Goal: Task Accomplishment & Management: Manage account settings

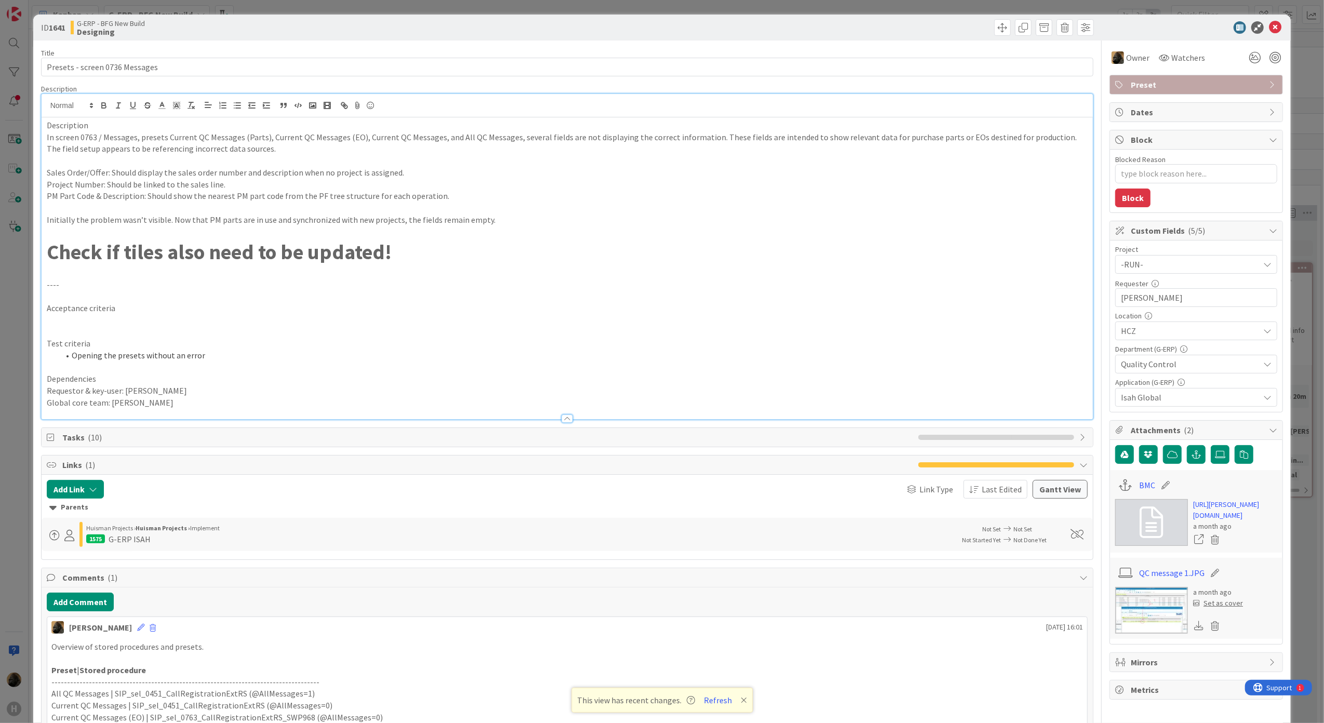
scroll to position [138, 0]
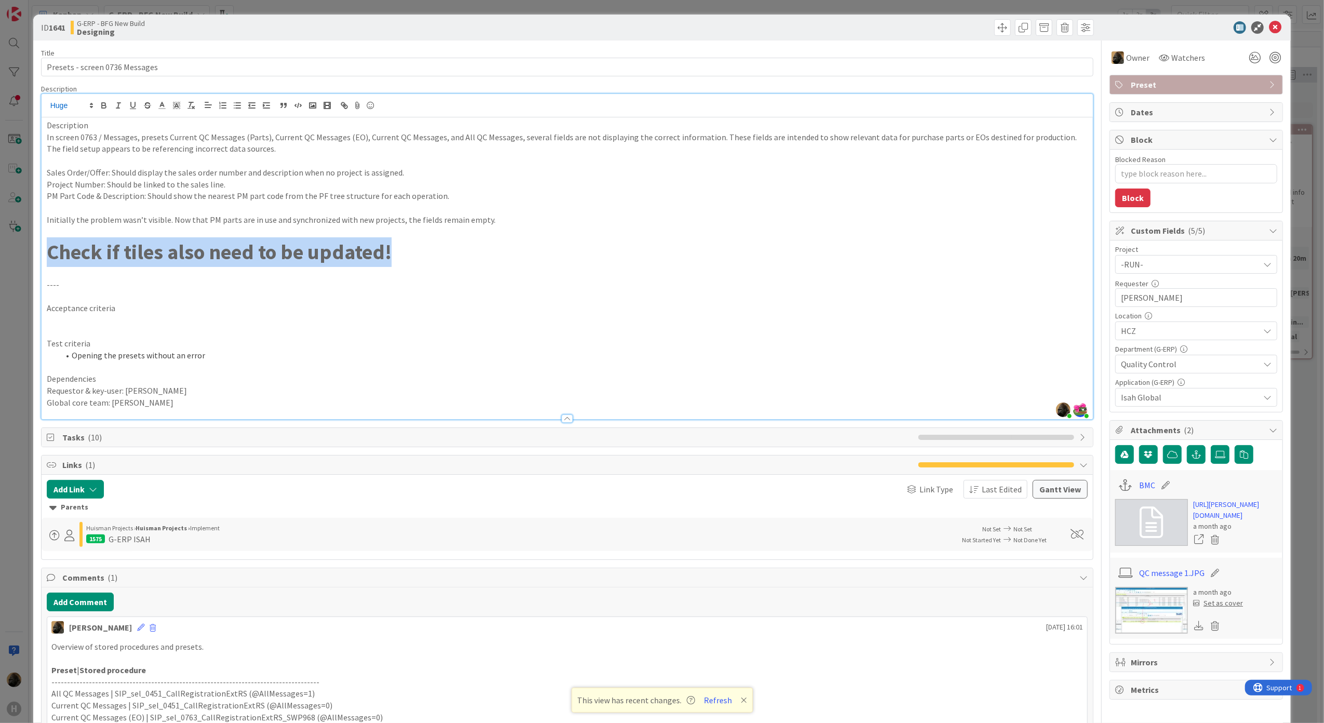
drag, startPoint x: 399, startPoint y: 254, endPoint x: 39, endPoint y: 259, distance: 359.4
click at [39, 259] on div "ID 1641 G-ERP - BFG New Build Designing Title 30 / 128 Presets - screen 0736 Me…" at bounding box center [662, 550] width 1258 height 1071
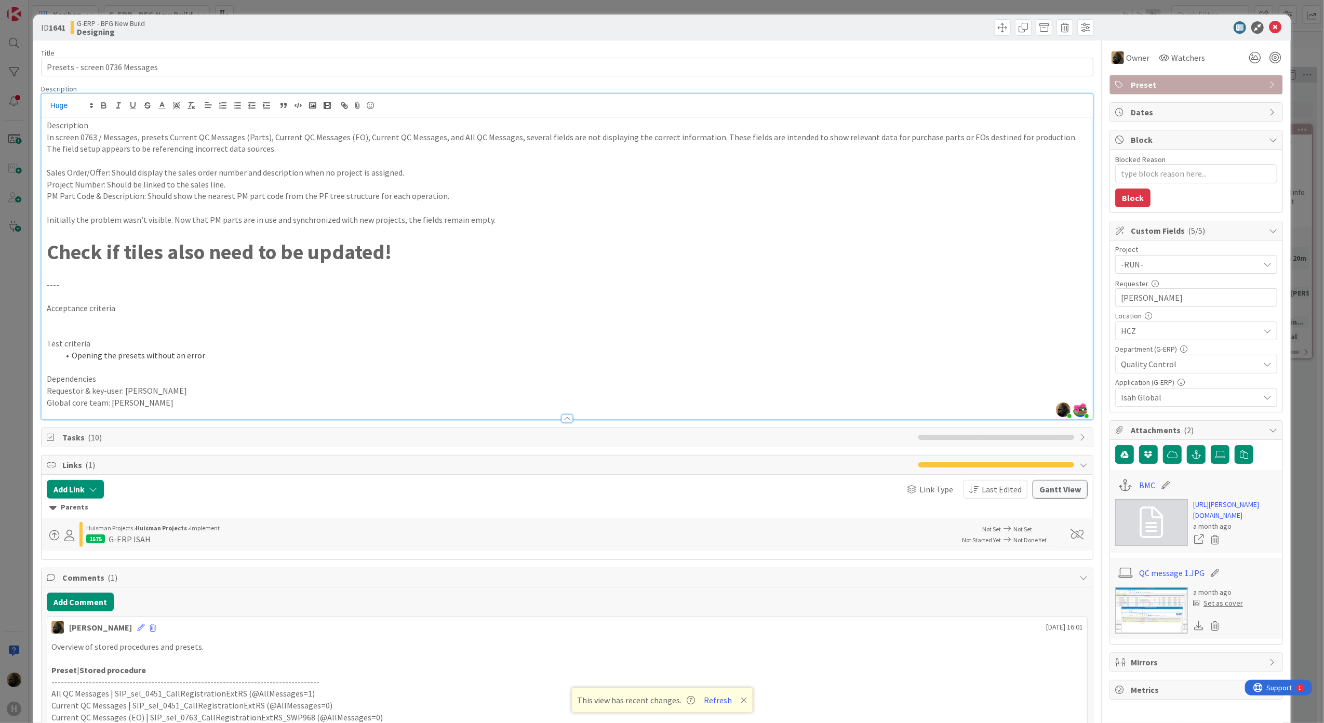
click at [72, 283] on p "----" at bounding box center [567, 285] width 1041 height 12
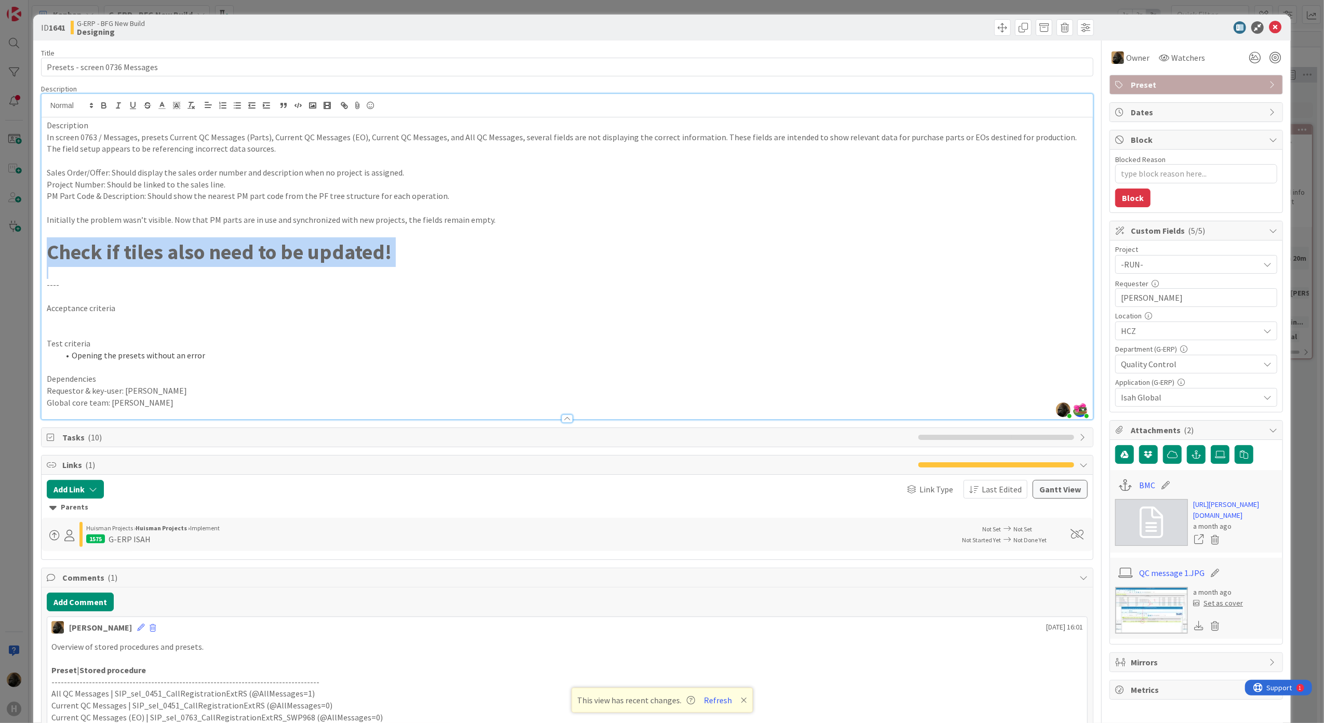
drag, startPoint x: 64, startPoint y: 273, endPoint x: 44, endPoint y: 250, distance: 30.9
click at [44, 250] on div "Description In screen 0763 / Messages, presets Current QC Messages (Parts), Cur…" at bounding box center [568, 268] width 1052 height 302
click at [391, 272] on p at bounding box center [567, 273] width 1041 height 12
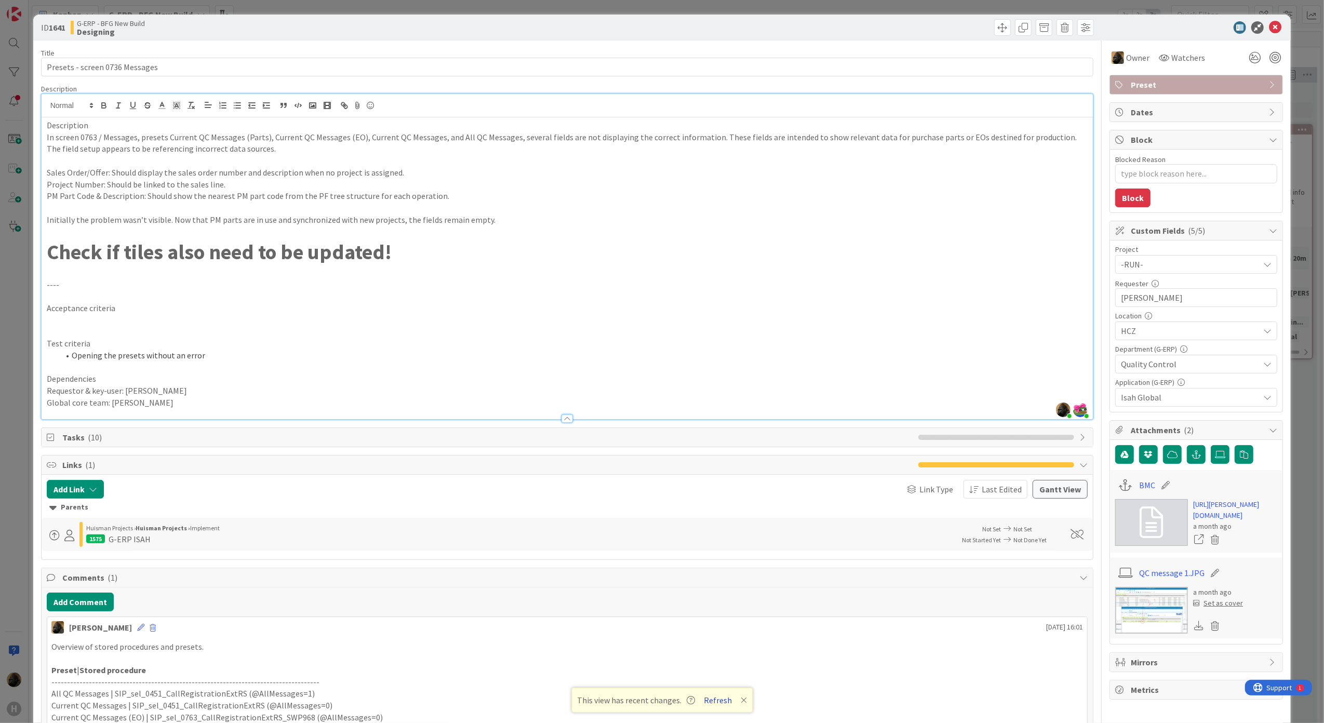
click at [715, 697] on button "Refresh" at bounding box center [717, 700] width 35 height 14
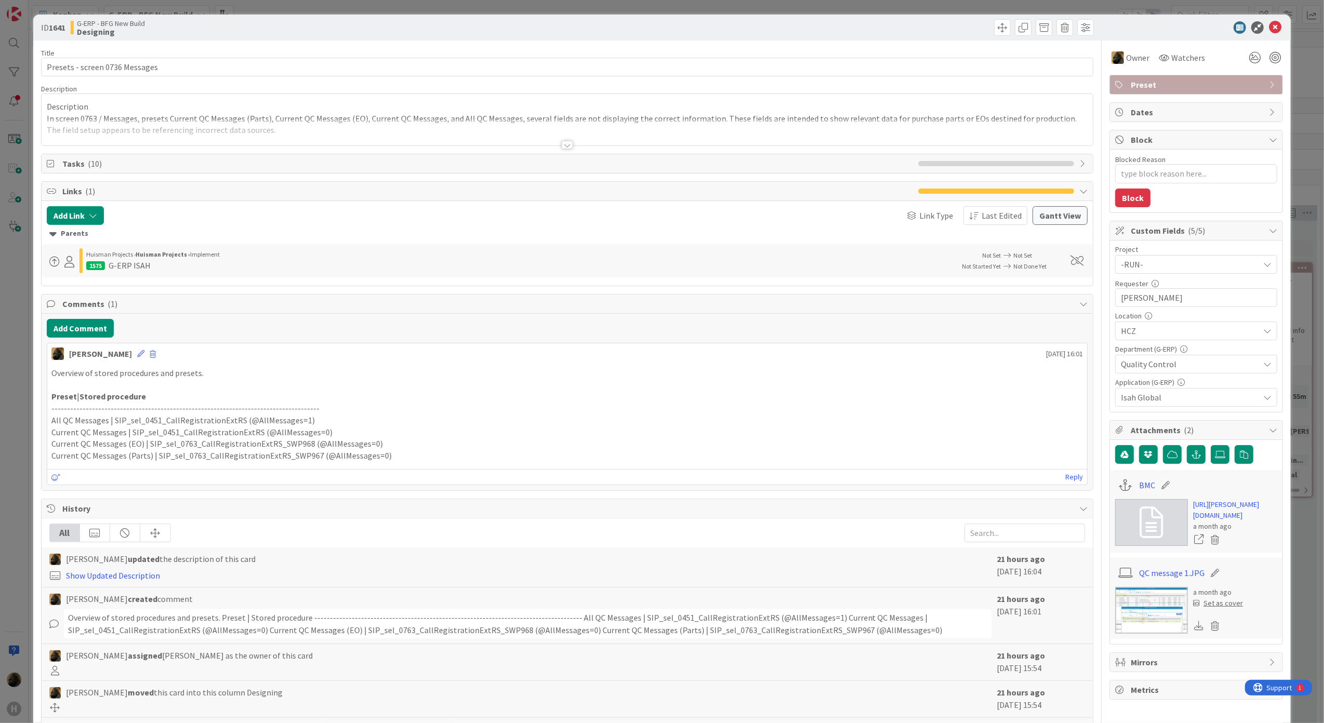
click at [492, 179] on div "Title 30 / 128 Presets - screen 0736 Messages Description Description In screen…" at bounding box center [567, 423] width 1053 height 764
click at [351, 420] on p "All QC Messages | SIP_sel_0451_CallRegistrationExtRS (@AllMessages=1)" at bounding box center [567, 420] width 1032 height 12
click at [561, 142] on div at bounding box center [566, 145] width 11 height 8
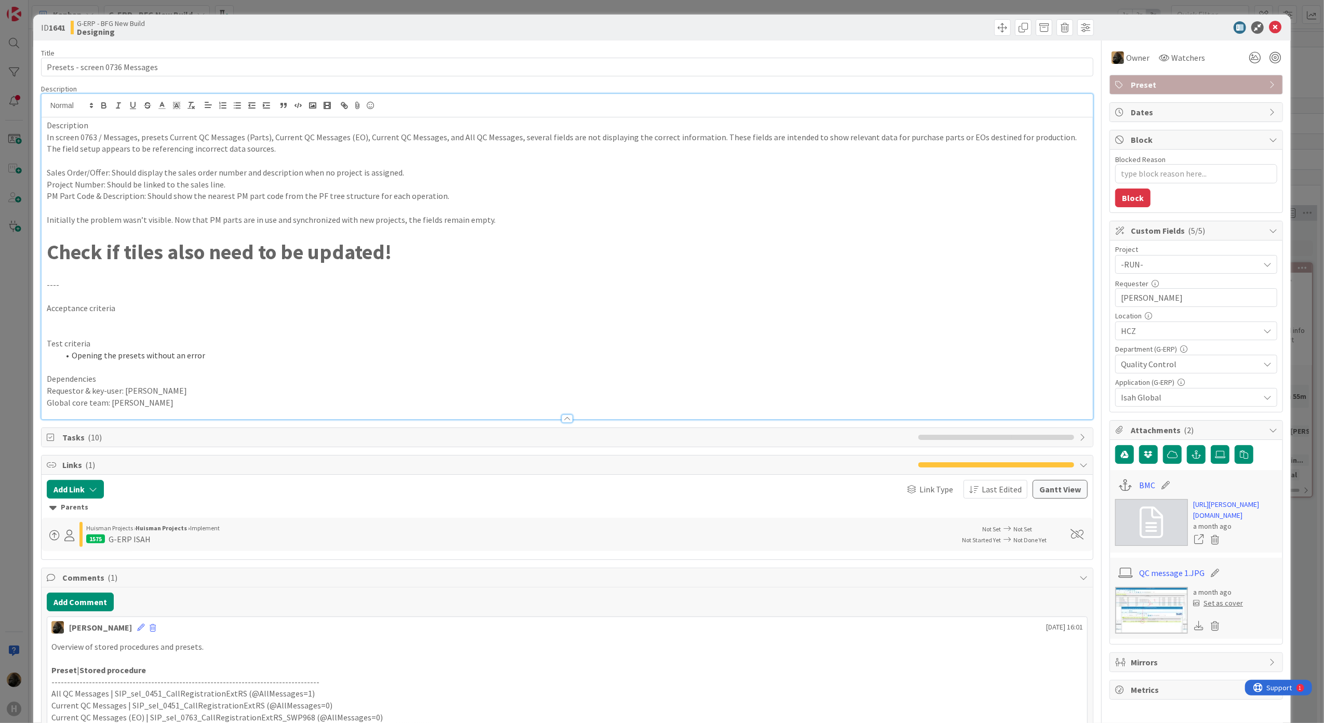
click at [541, 161] on p at bounding box center [567, 161] width 1041 height 12
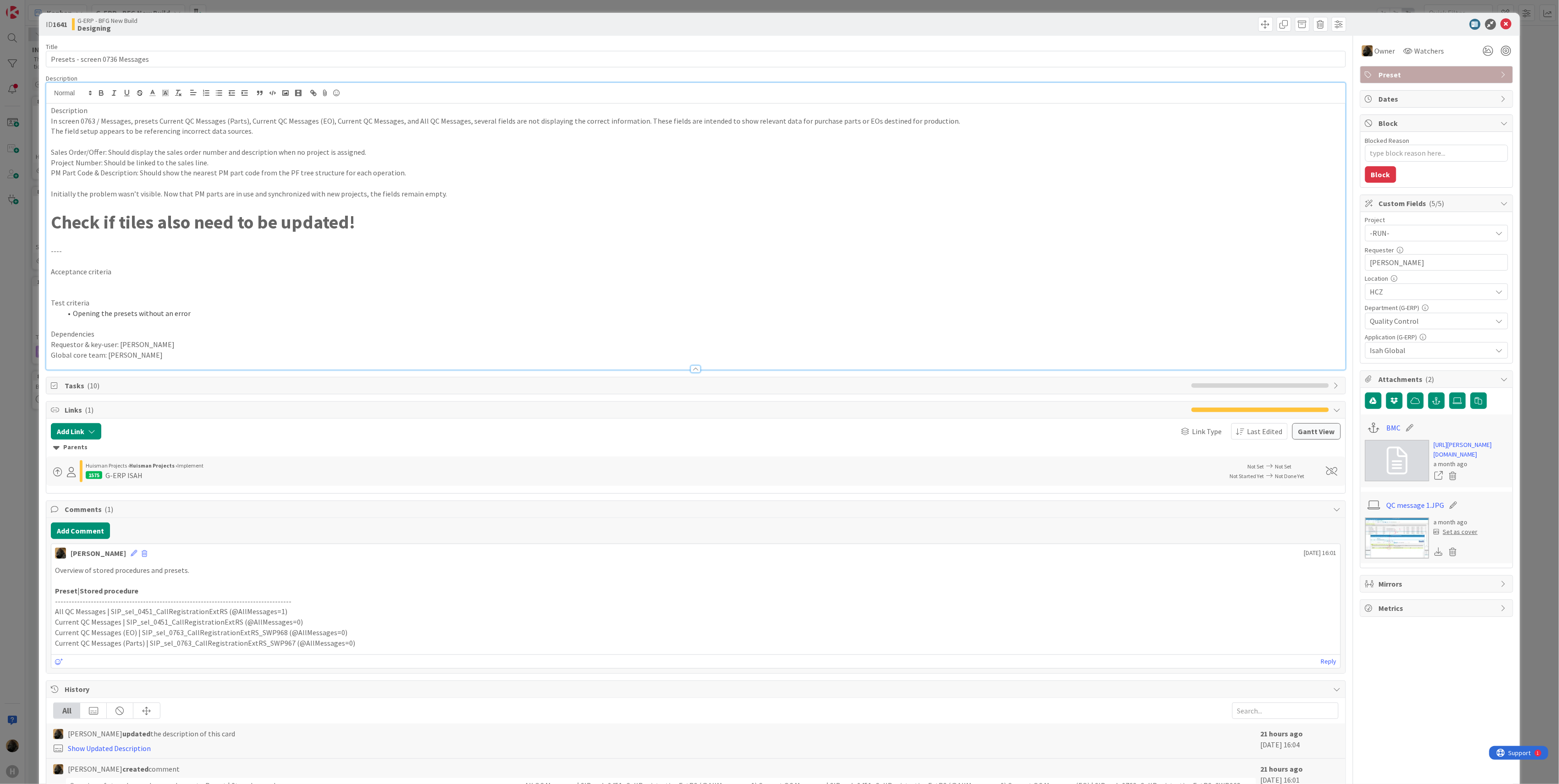
click at [285, 236] on p at bounding box center [696, 241] width 1290 height 11
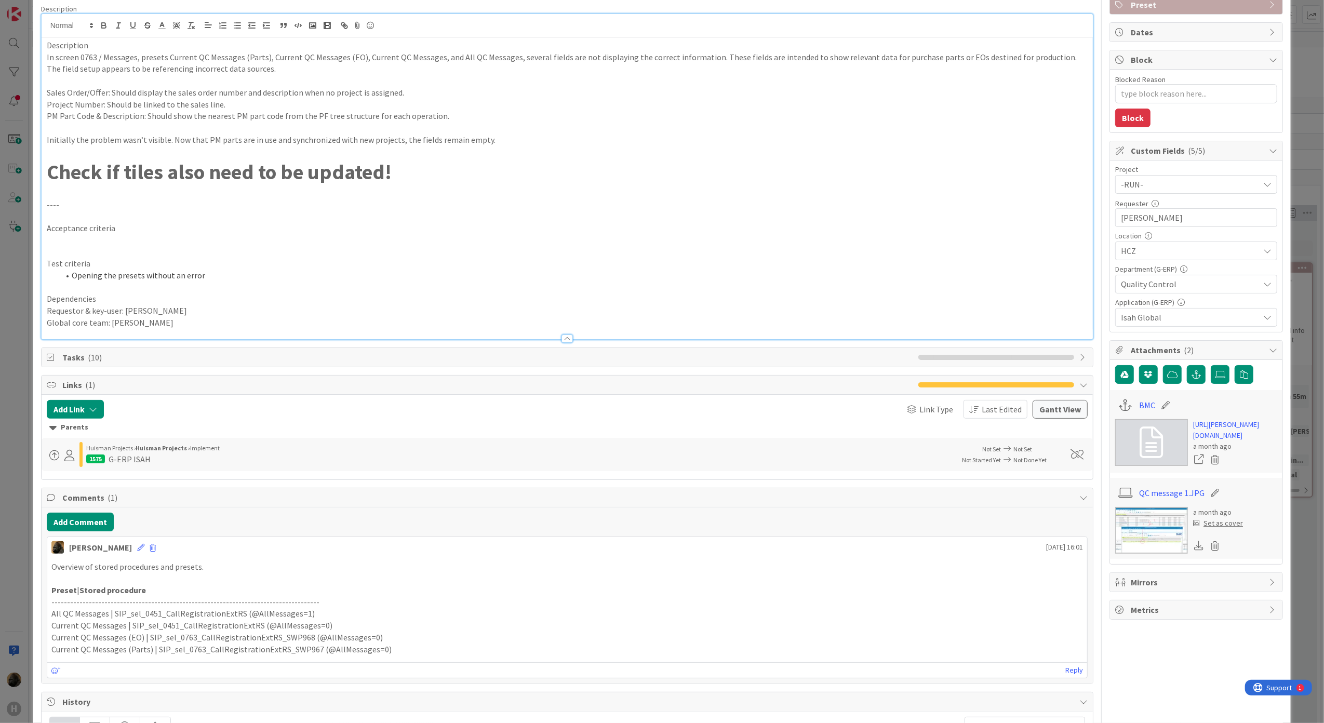
scroll to position [138, 0]
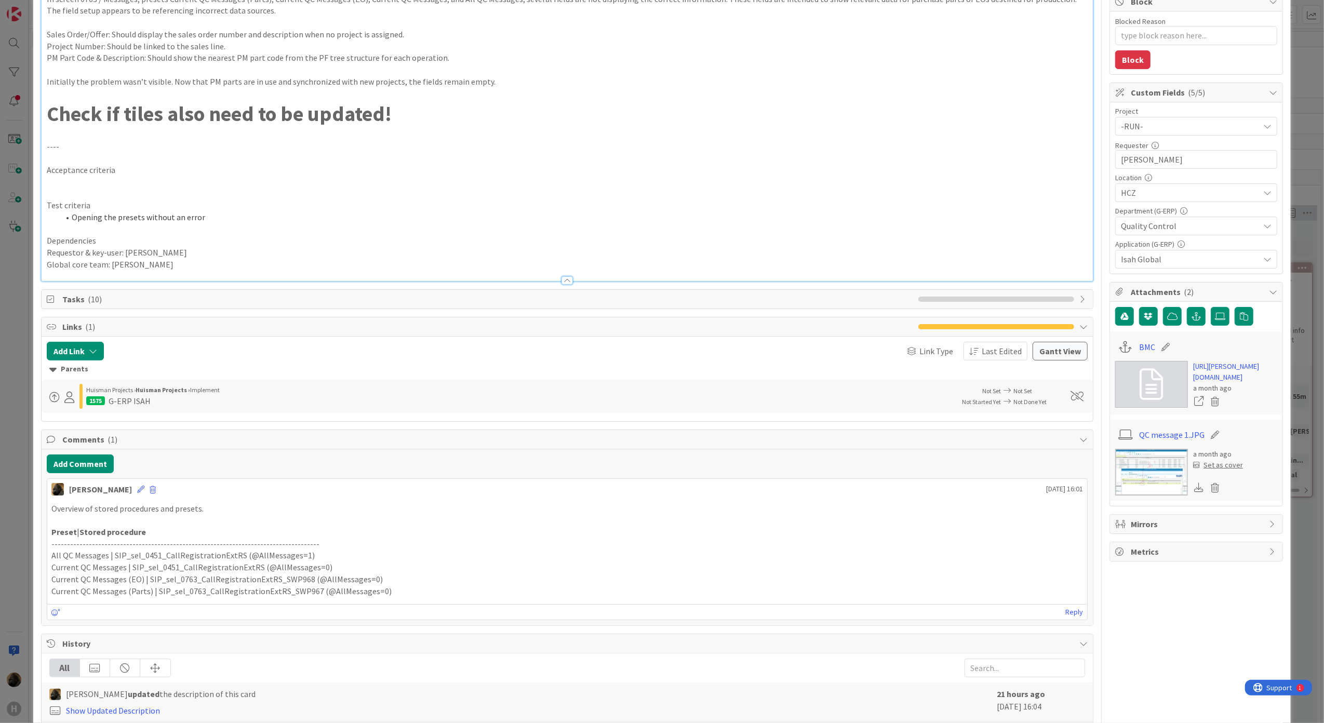
click at [279, 582] on p "Current QC Messages (EO) | SIP_sel_0763_CallRegistrationExtRS_SWP968 (@AllMessa…" at bounding box center [567, 579] width 1032 height 12
type textarea "x"
click at [187, 536] on p "Preset | Stored procedure" at bounding box center [567, 532] width 1032 height 12
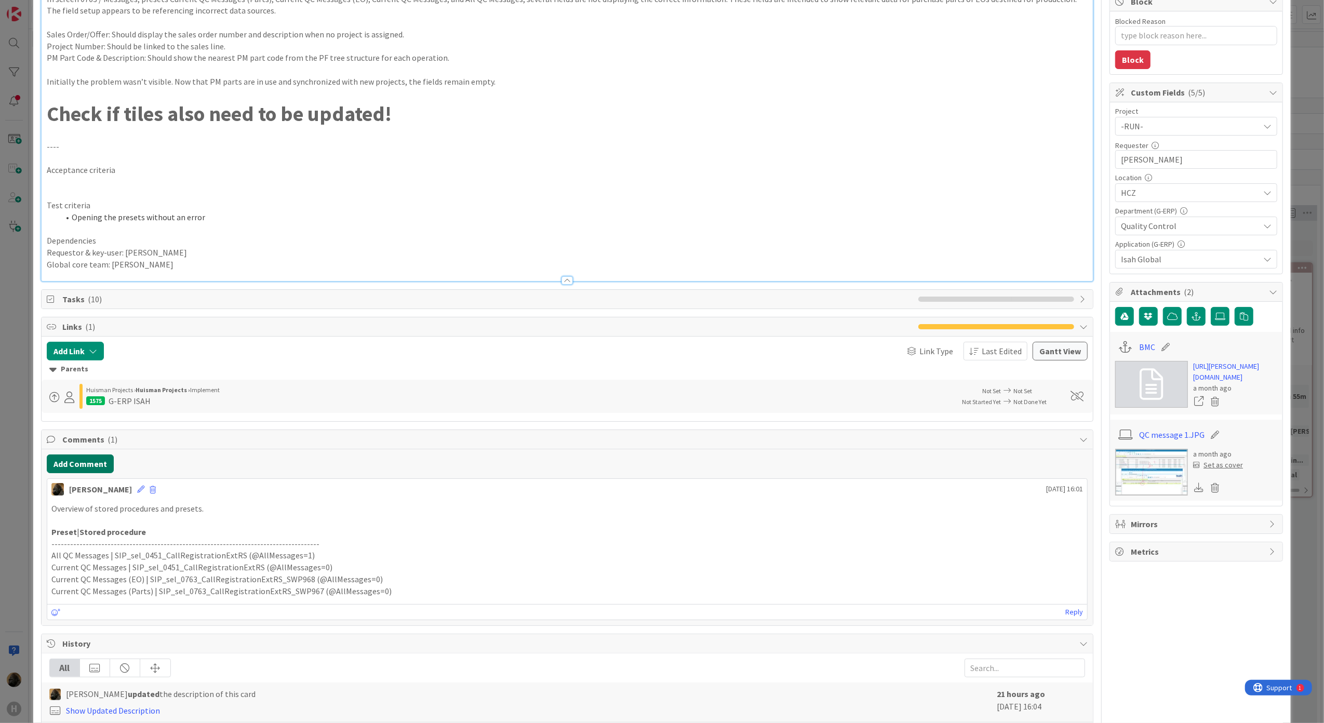
click at [85, 472] on button "Add Comment" at bounding box center [80, 463] width 67 height 19
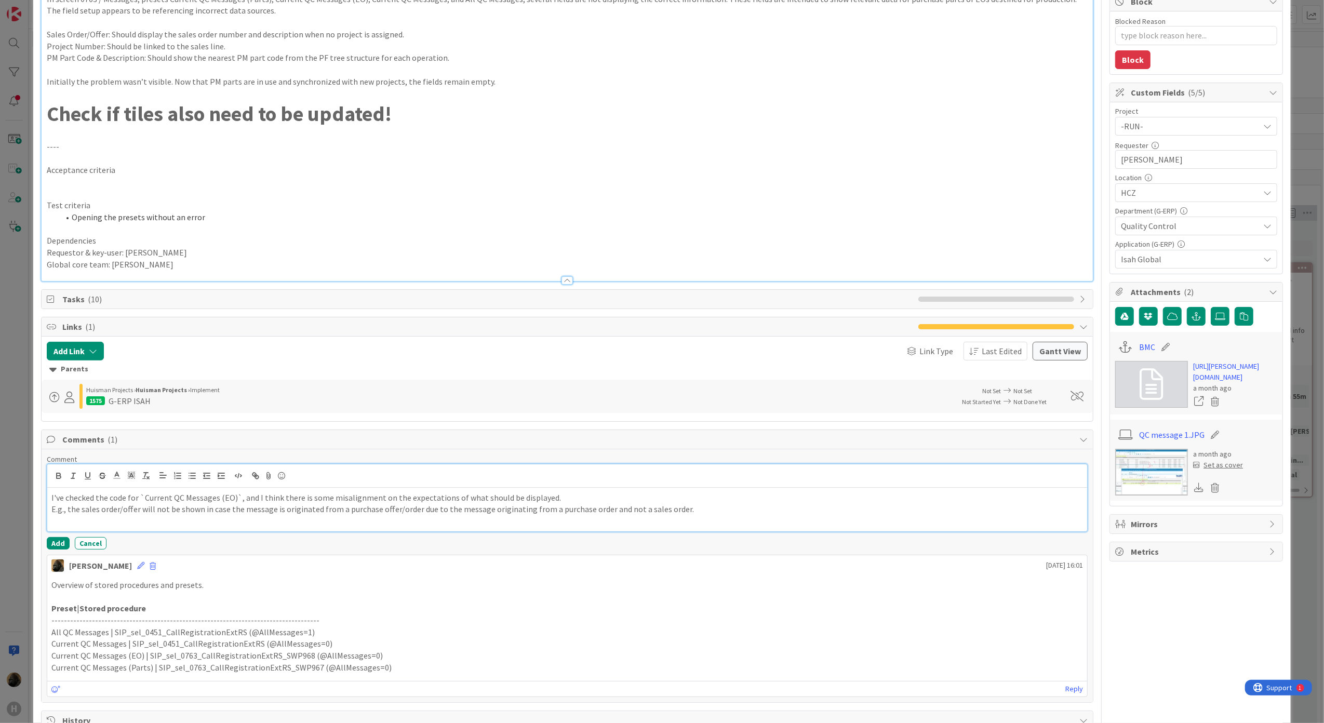
click at [699, 521] on p at bounding box center [567, 521] width 1032 height 12
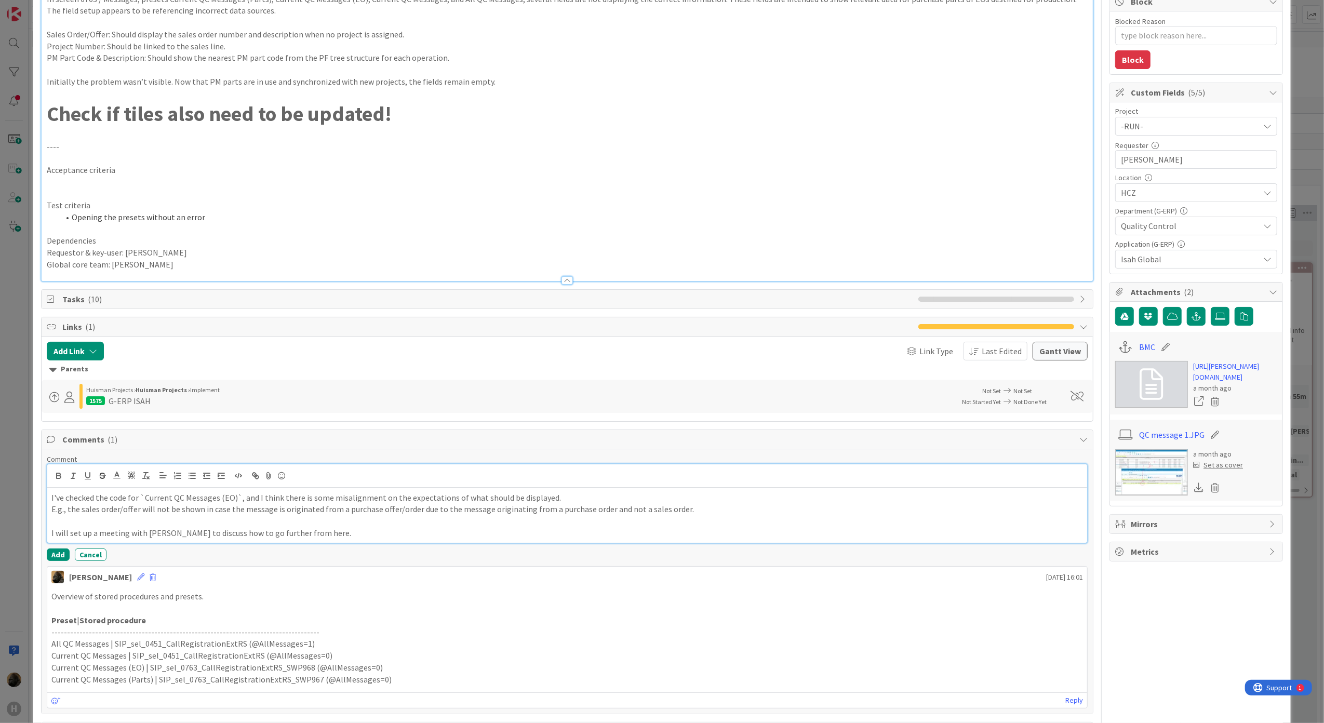
click at [342, 535] on p "I will set up a meeting with Tomas to discuss how to go further from here." at bounding box center [567, 533] width 1032 height 12
drag, startPoint x: 239, startPoint y: 503, endPoint x: 572, endPoint y: 501, distance: 333.4
click at [572, 501] on p "I've checked the code for `Current QC Messages (EO)`, and I think there is some…" at bounding box center [567, 498] width 1032 height 12
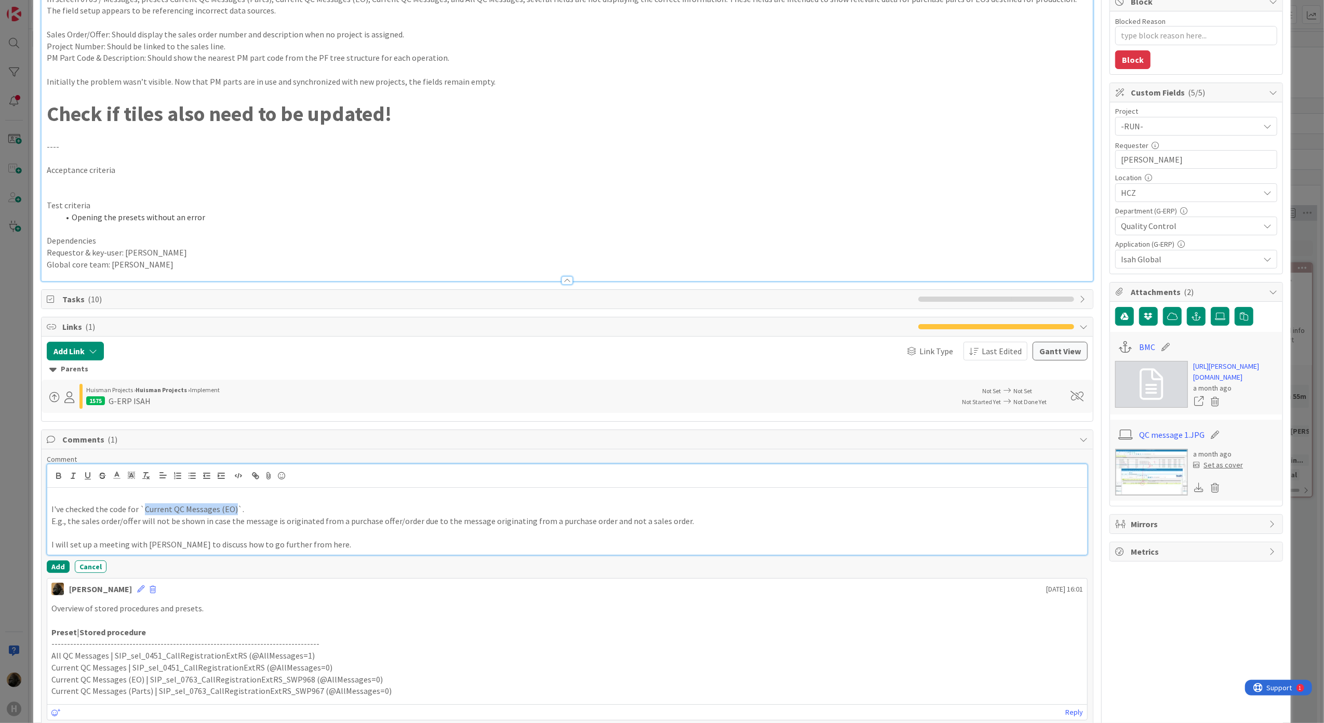
copy p "Current QC Messages (EO)"
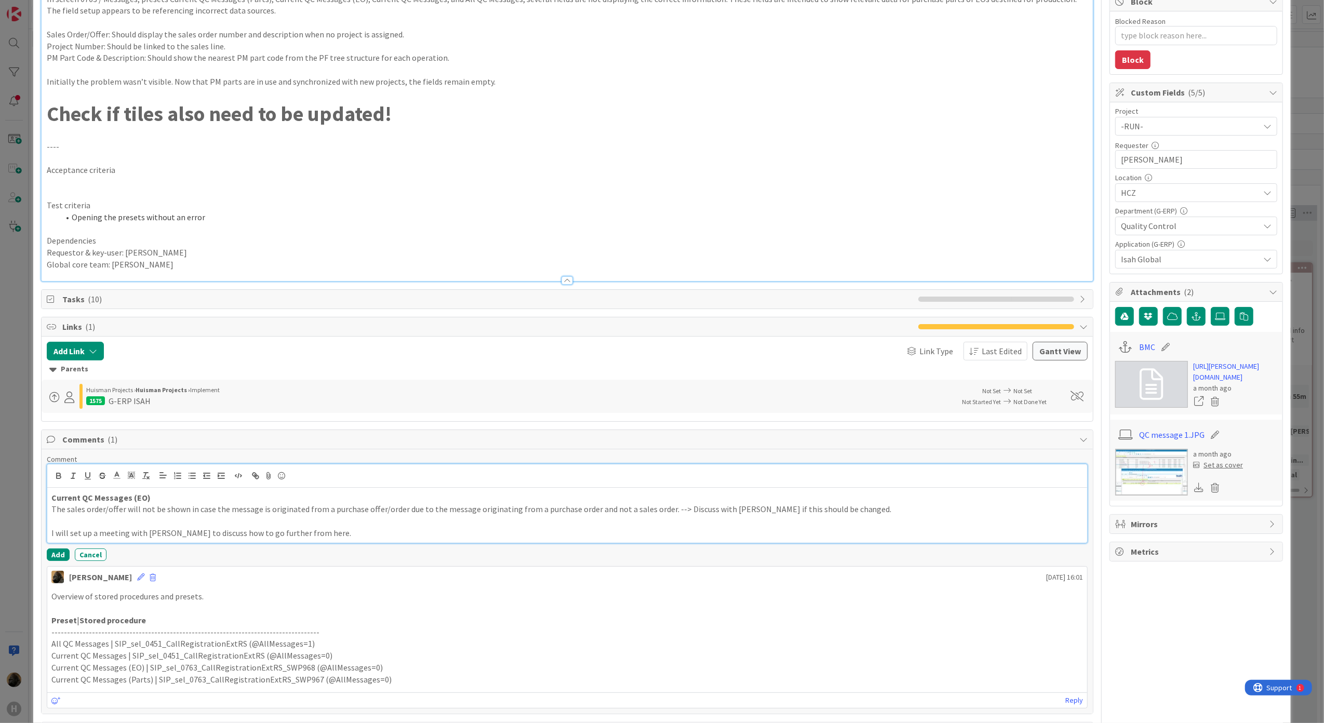
click at [670, 513] on p "The sales order/offer will not be shown in case the message is originated from …" at bounding box center [567, 509] width 1032 height 12
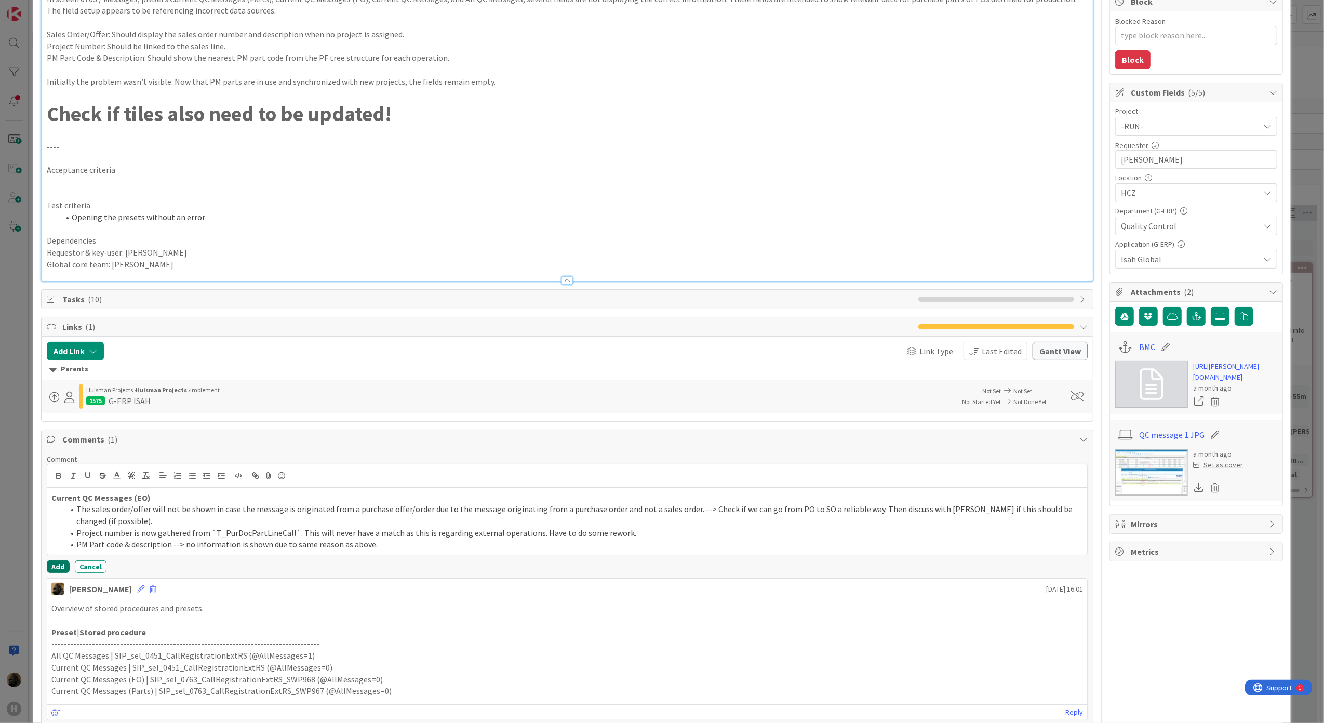
click at [49, 572] on button "Add" at bounding box center [58, 566] width 23 height 12
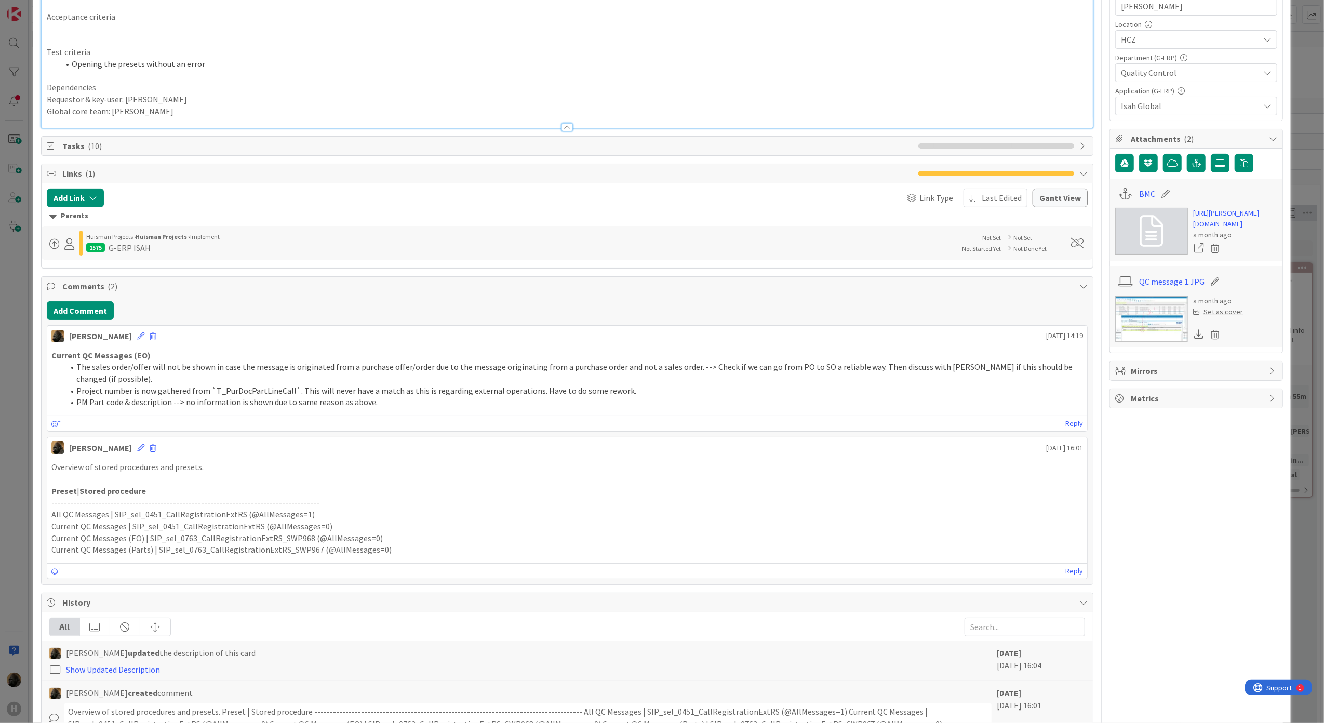
scroll to position [208, 0]
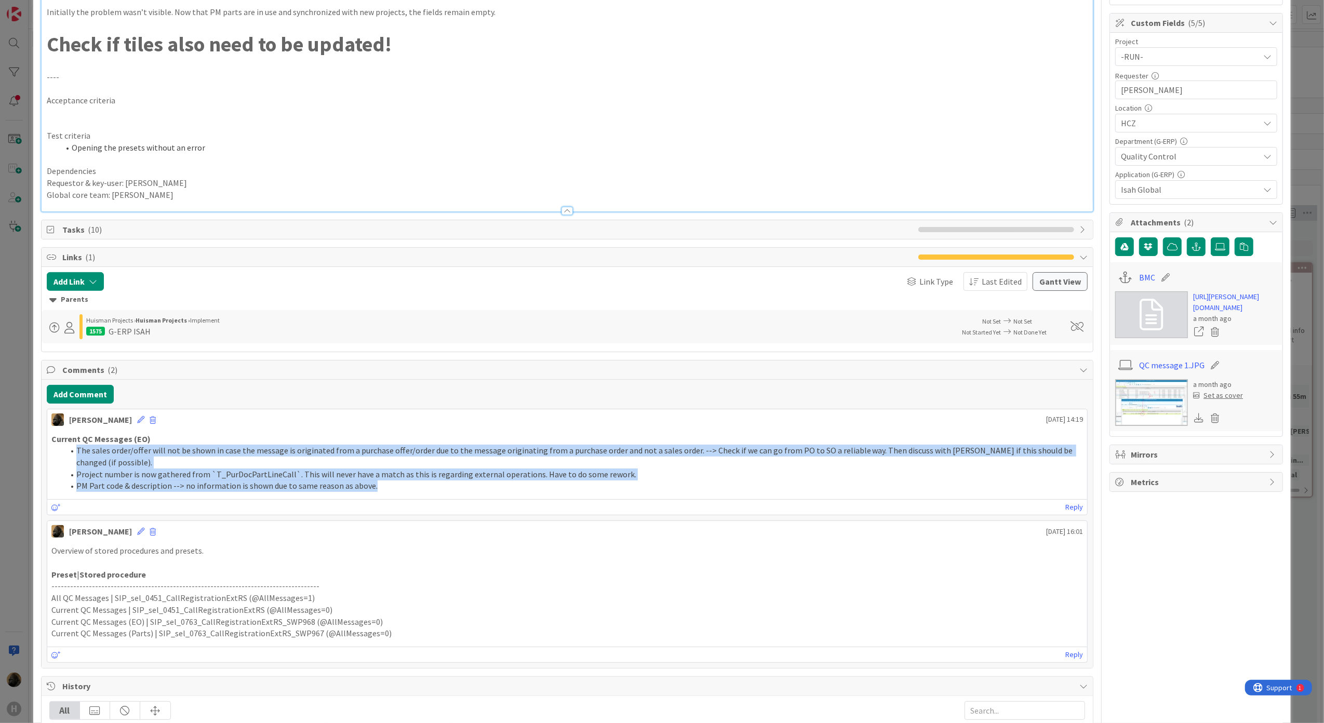
drag, startPoint x: 374, startPoint y: 495, endPoint x: 75, endPoint y: 450, distance: 302.5
click at [75, 450] on div "Current QC Messages (EO) The sales order/offer will not be shown in case the me…" at bounding box center [567, 463] width 1040 height 68
drag, startPoint x: 75, startPoint y: 450, endPoint x: 125, endPoint y: 474, distance: 55.3
click at [125, 474] on li "Project number is now gathered from `T_PurDocPartLineCall`. This will never hav…" at bounding box center [573, 474] width 1019 height 12
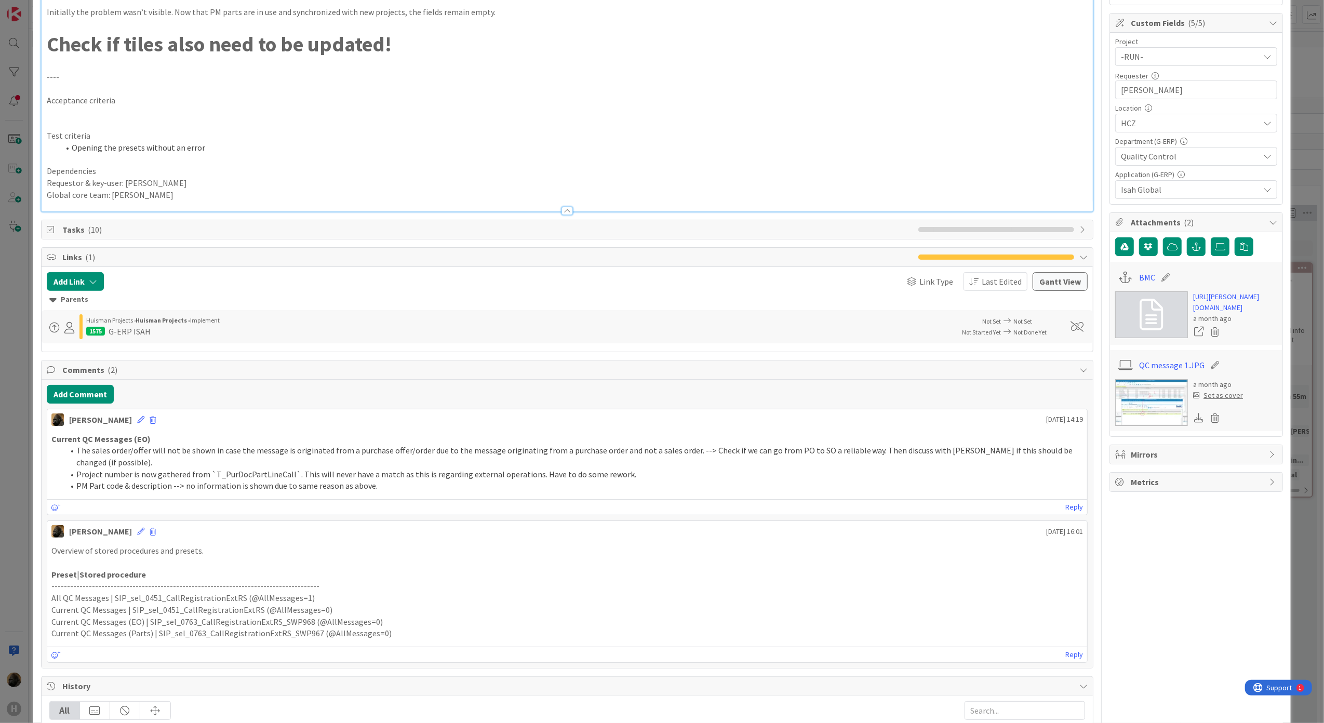
type textarea "x"
click at [96, 395] on button "Add Comment" at bounding box center [80, 394] width 67 height 19
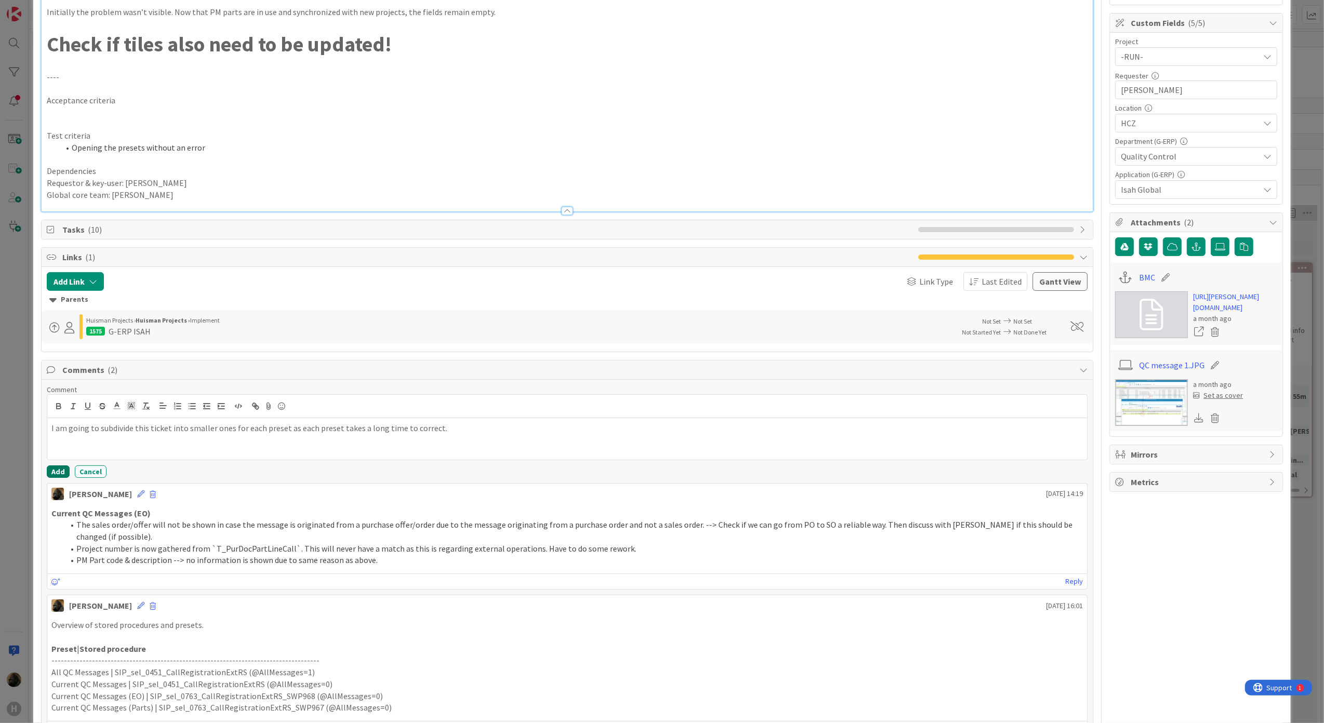
click at [51, 476] on button "Add" at bounding box center [58, 471] width 23 height 12
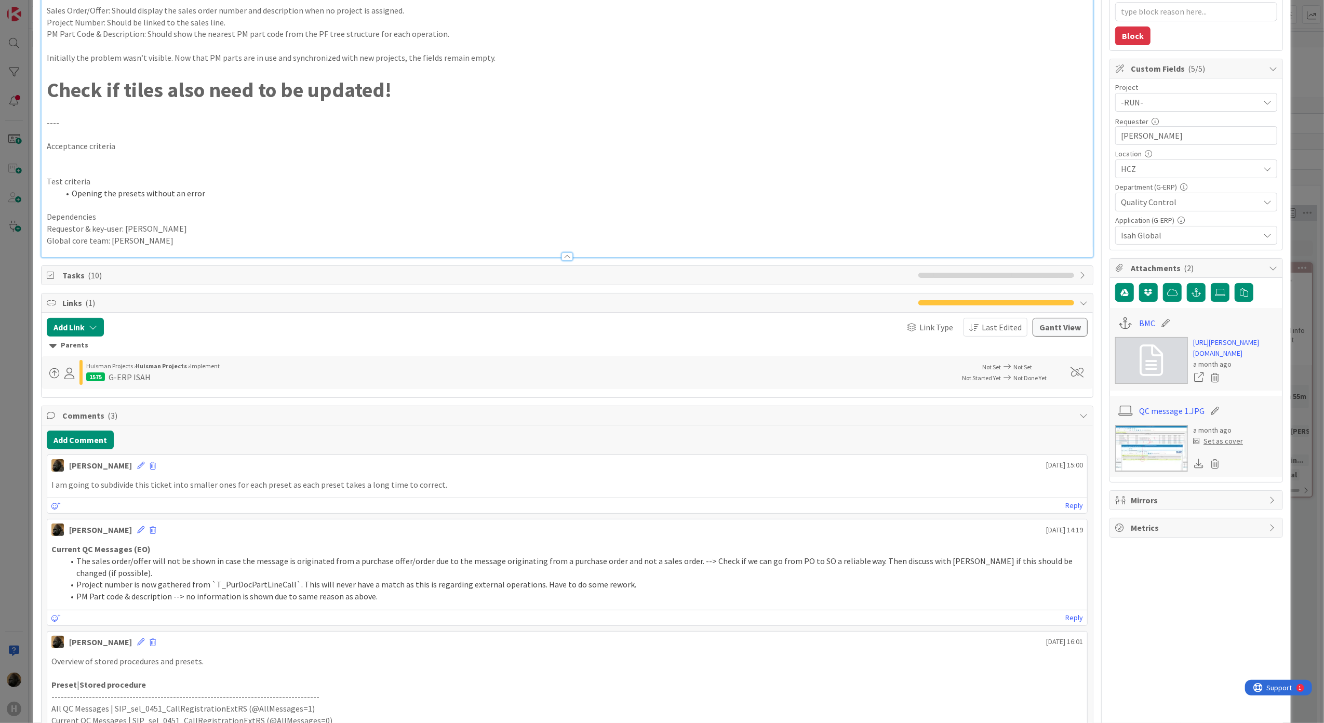
scroll to position [138, 0]
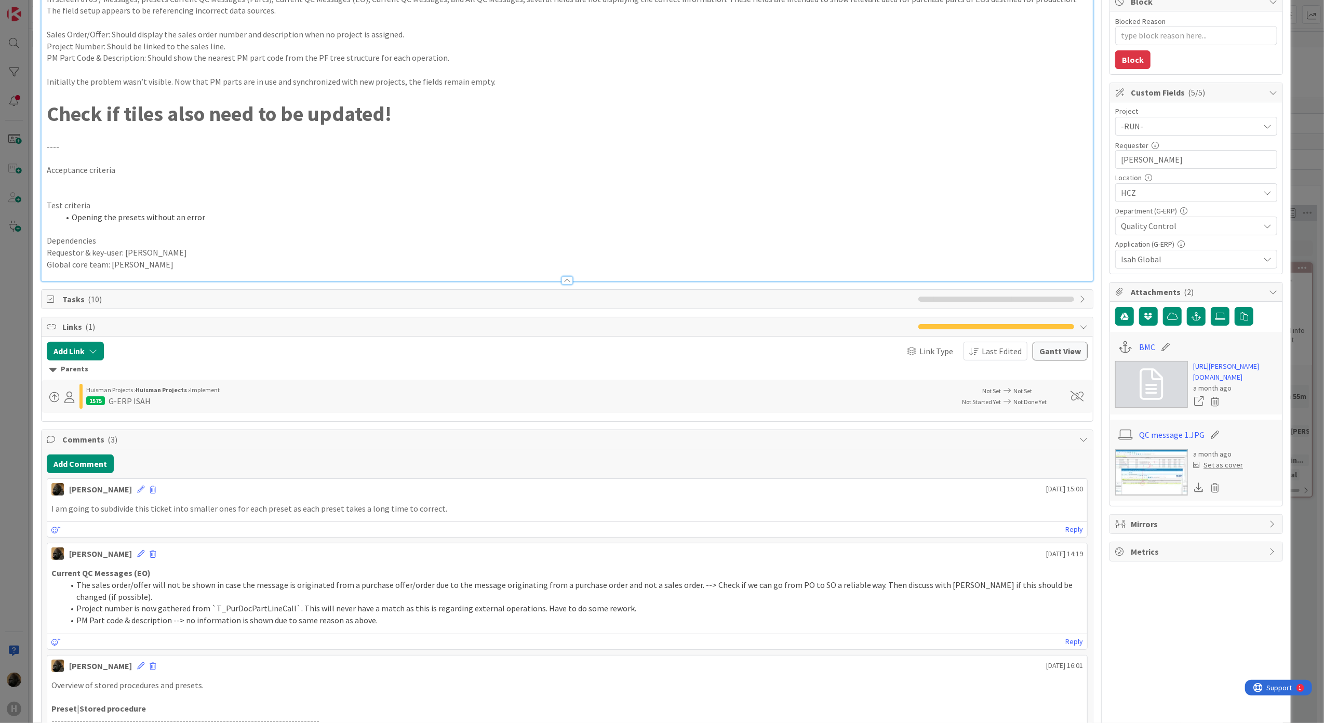
click at [164, 303] on span "Tasks ( 10 )" at bounding box center [487, 299] width 851 height 12
type textarea "x"
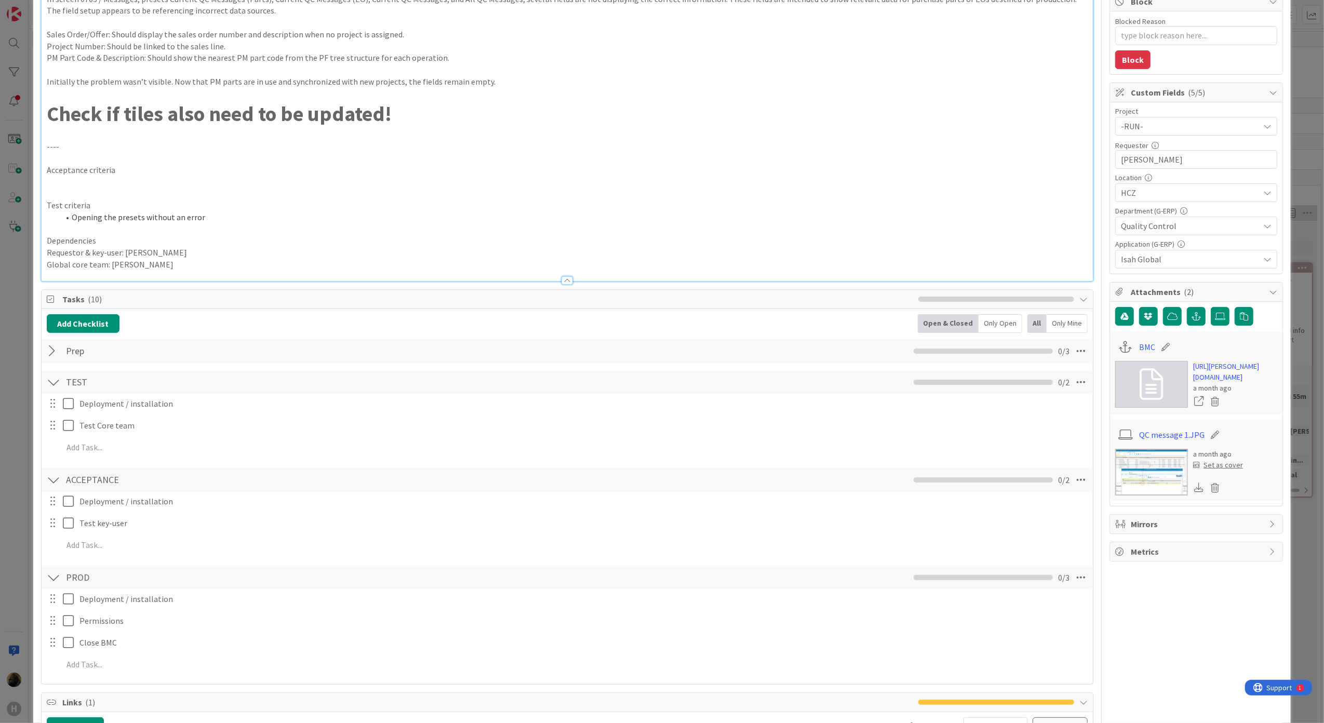
click at [53, 377] on div at bounding box center [54, 382] width 14 height 19
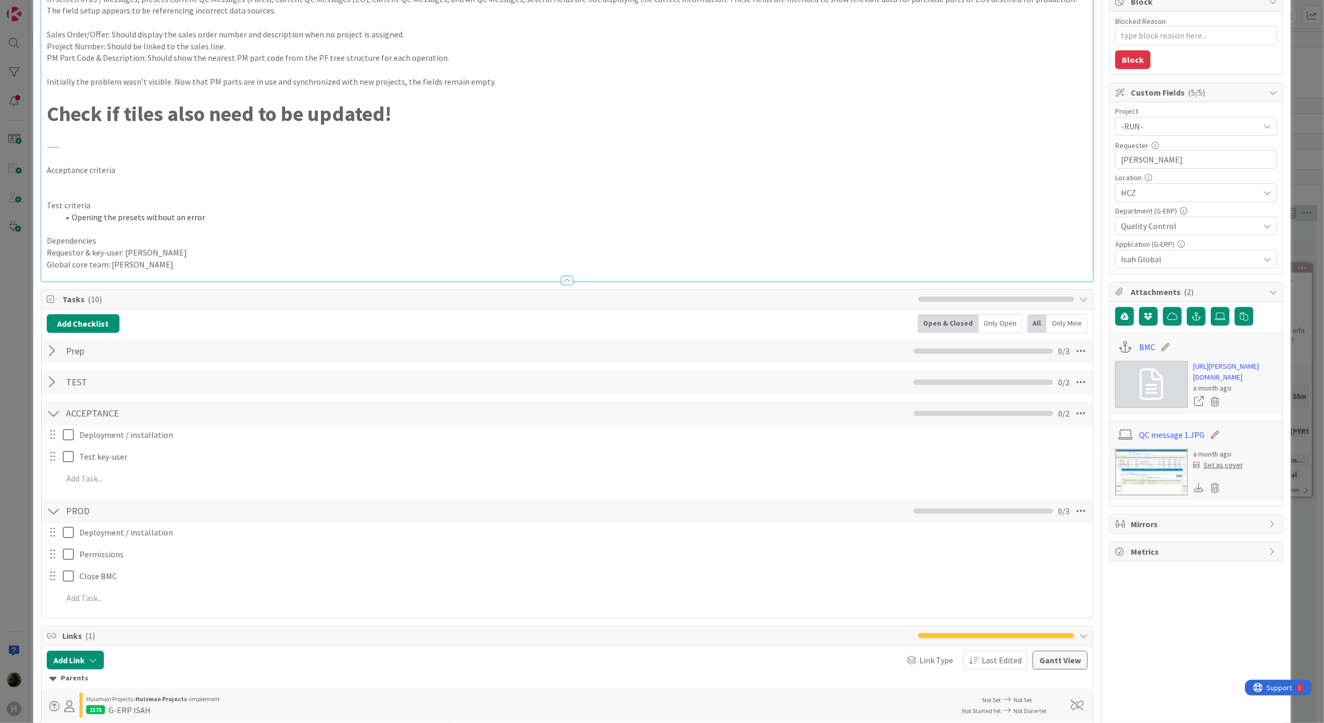
click at [51, 406] on div at bounding box center [54, 413] width 14 height 19
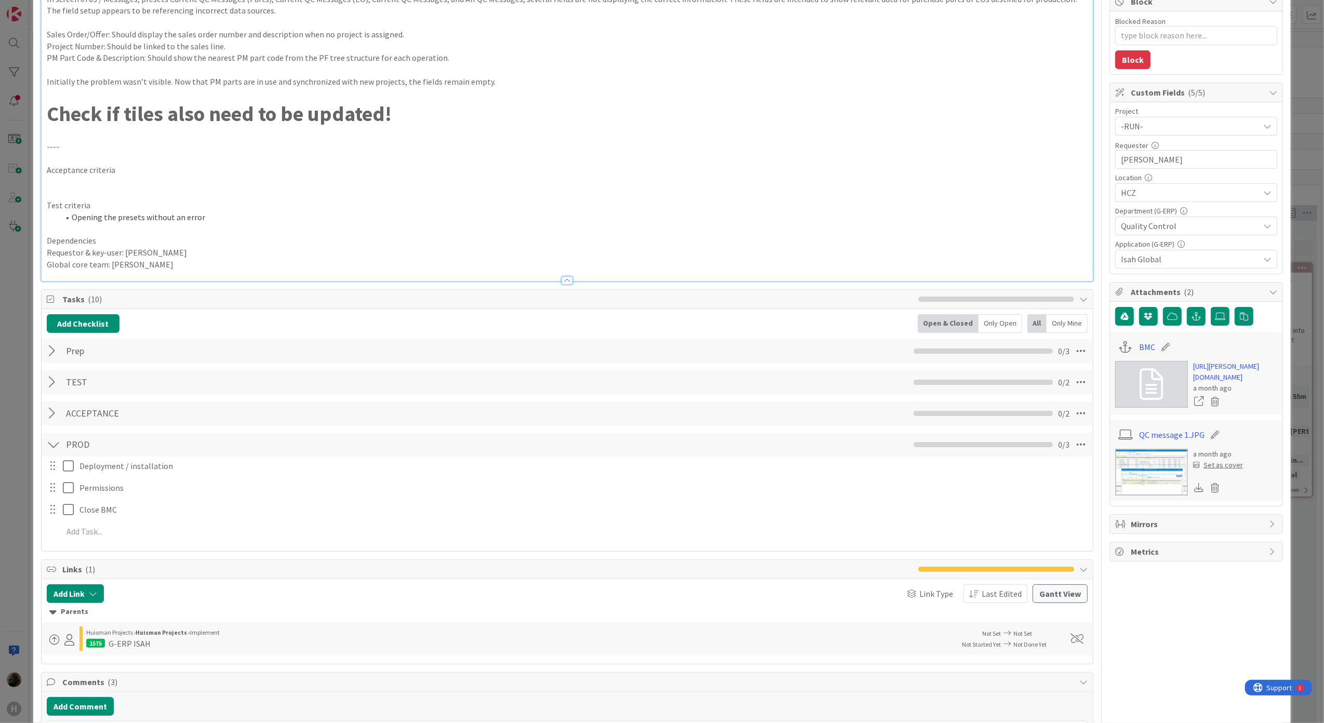
click at [52, 450] on div at bounding box center [54, 444] width 14 height 19
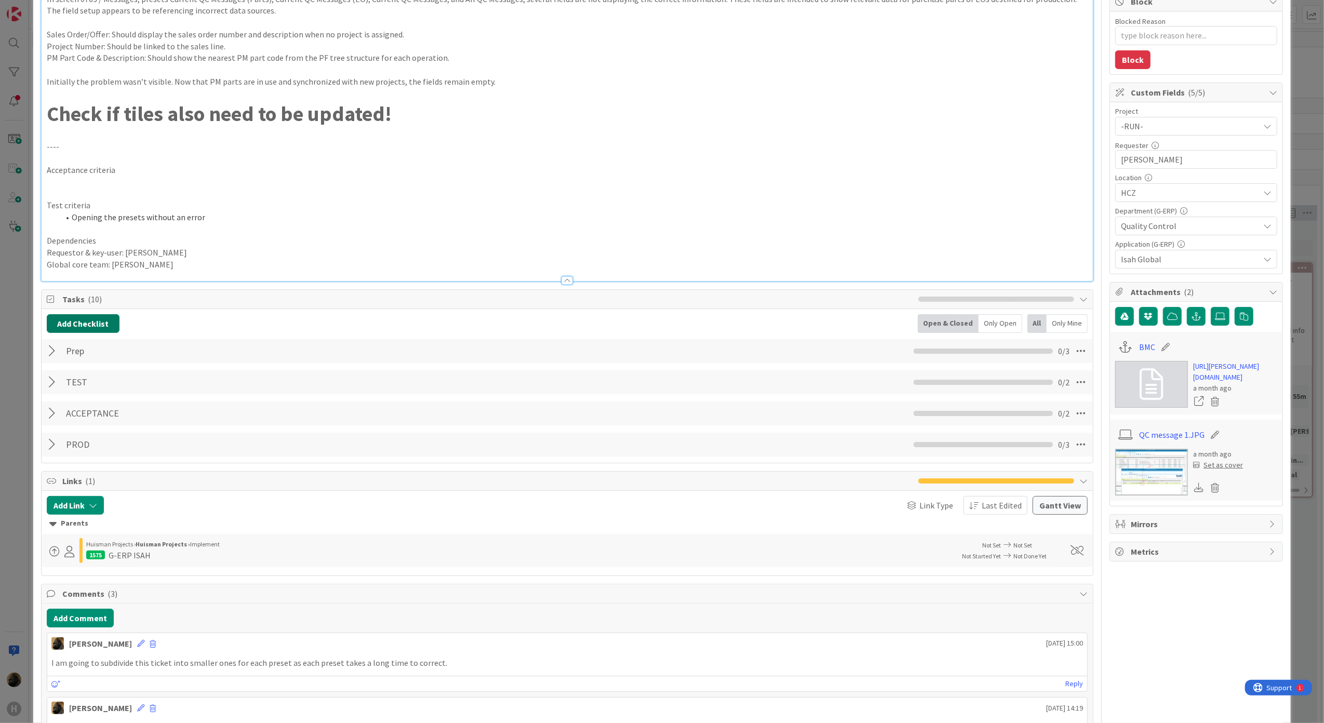
click at [87, 325] on button "Add Checklist" at bounding box center [83, 323] width 73 height 19
type input "Presets"
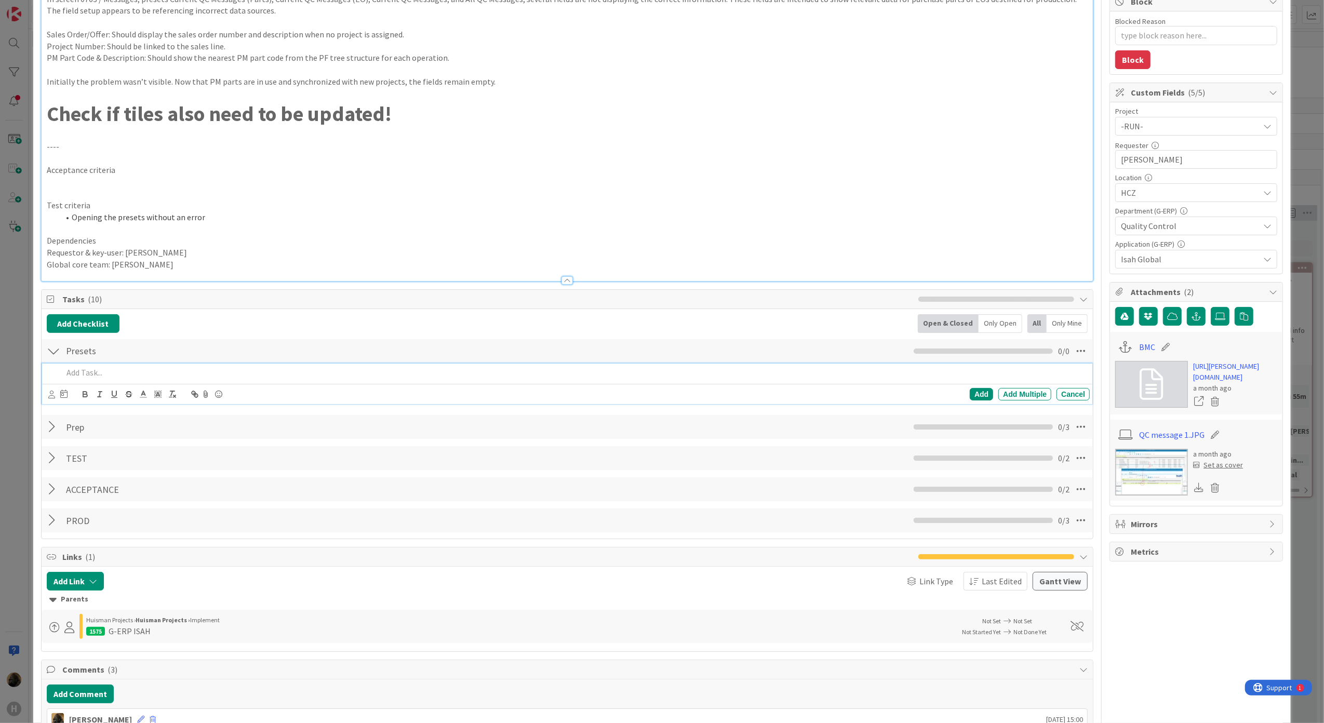
type textarea "x"
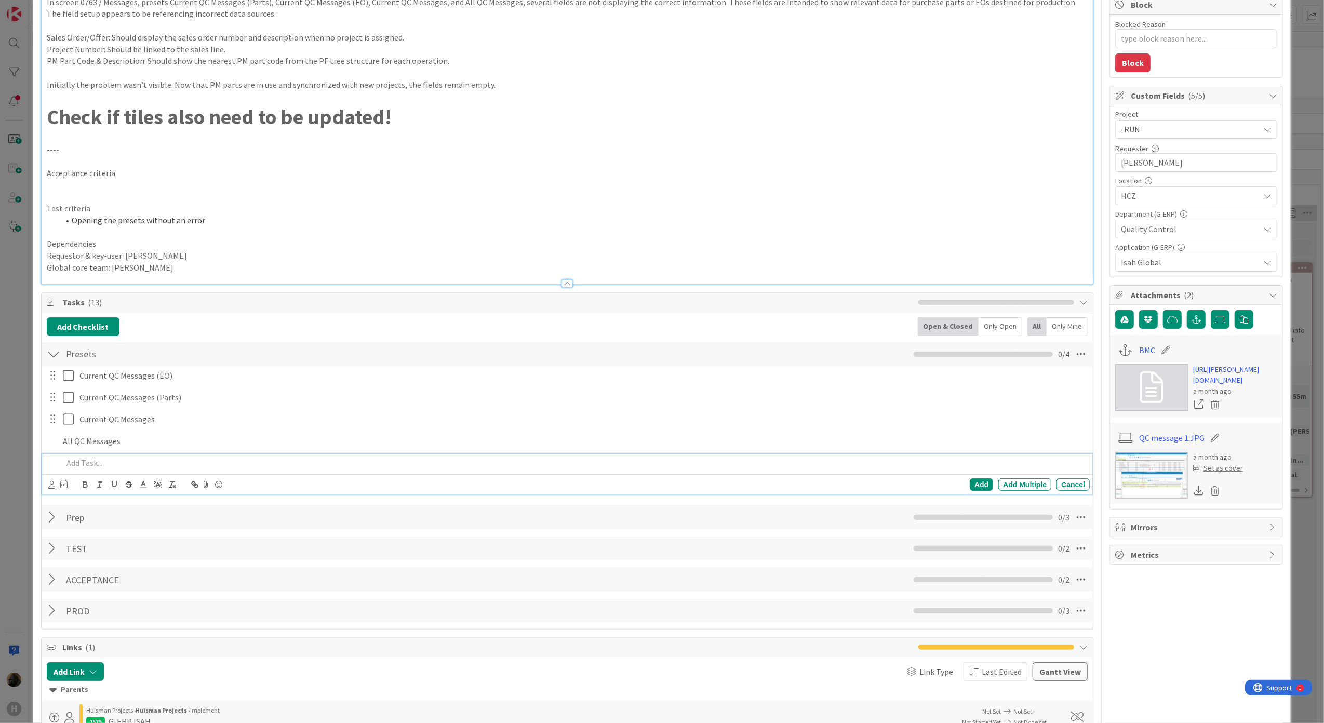
scroll to position [156, 0]
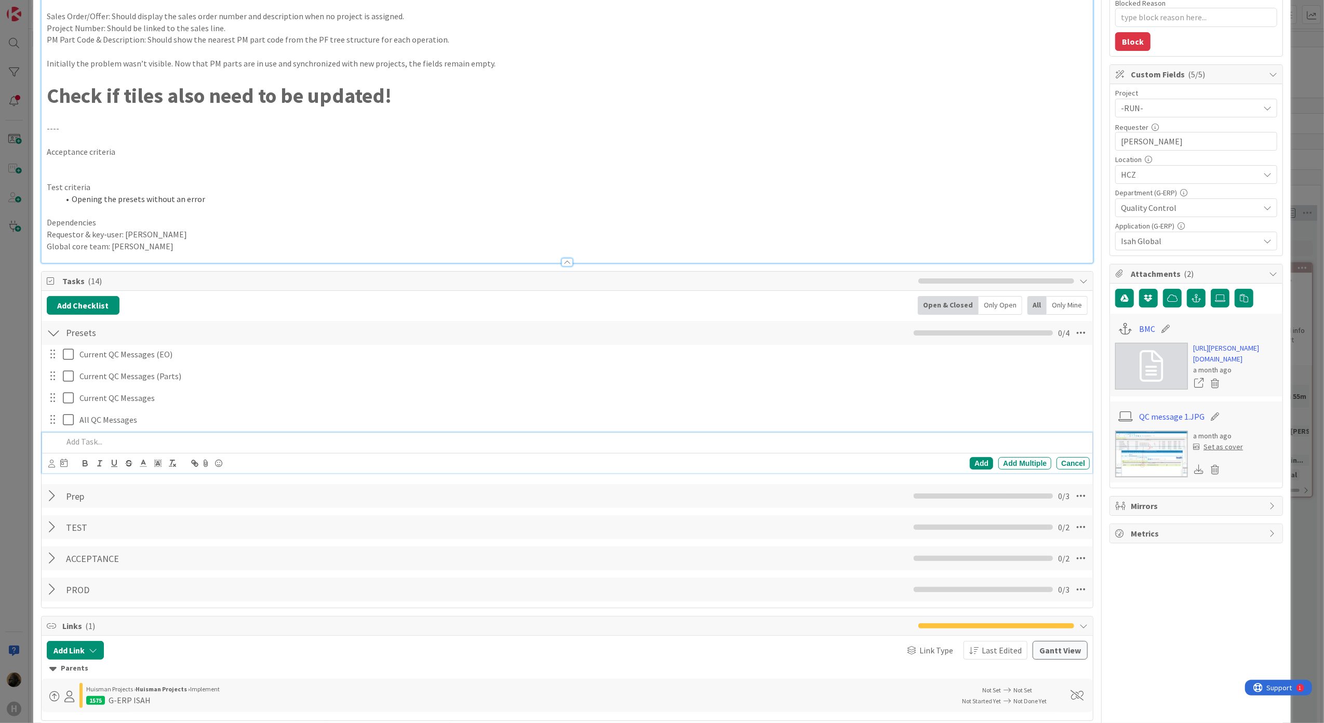
click at [373, 366] on div "Current QC Messages (EO) Update Cancel Current QC Messages (Parts) Update Cance…" at bounding box center [567, 411] width 1041 height 132
click at [372, 352] on p "Current QC Messages (EO)" at bounding box center [582, 354] width 1006 height 12
click at [90, 376] on icon at bounding box center [91, 375] width 10 height 9
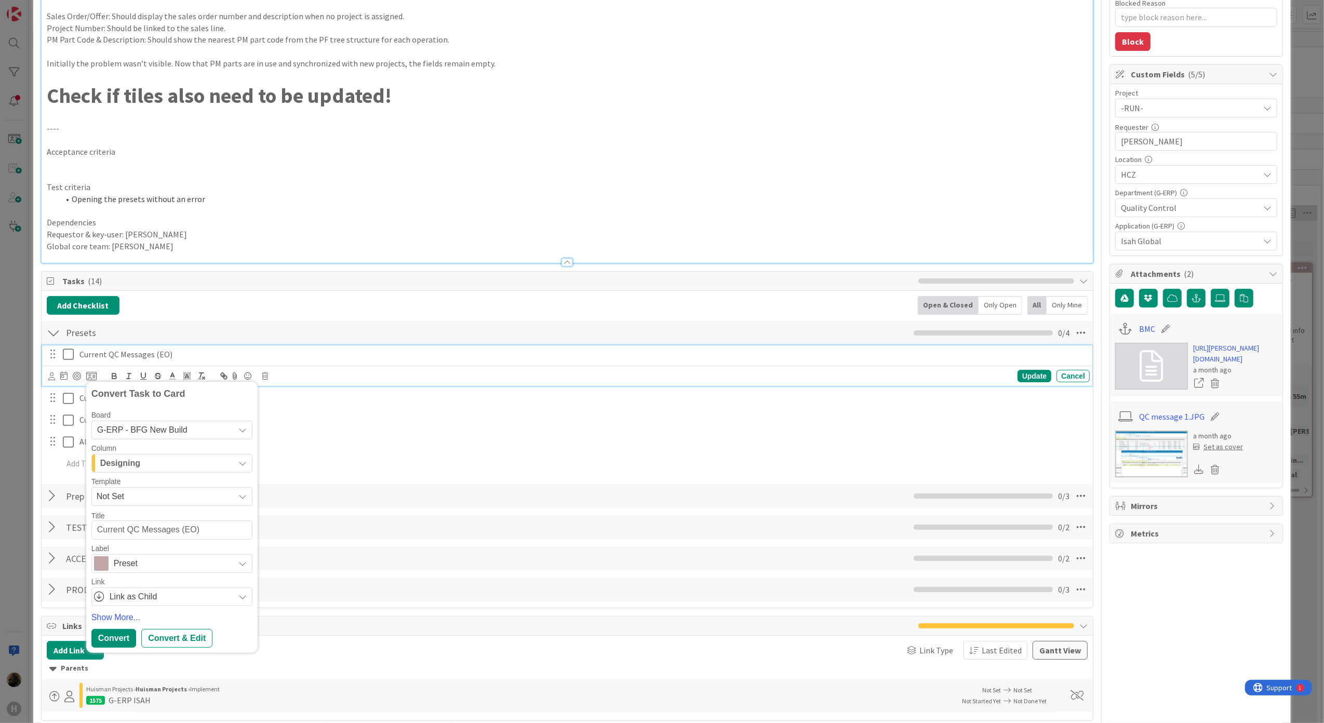
click at [173, 464] on div "Designing" at bounding box center [166, 463] width 137 height 17
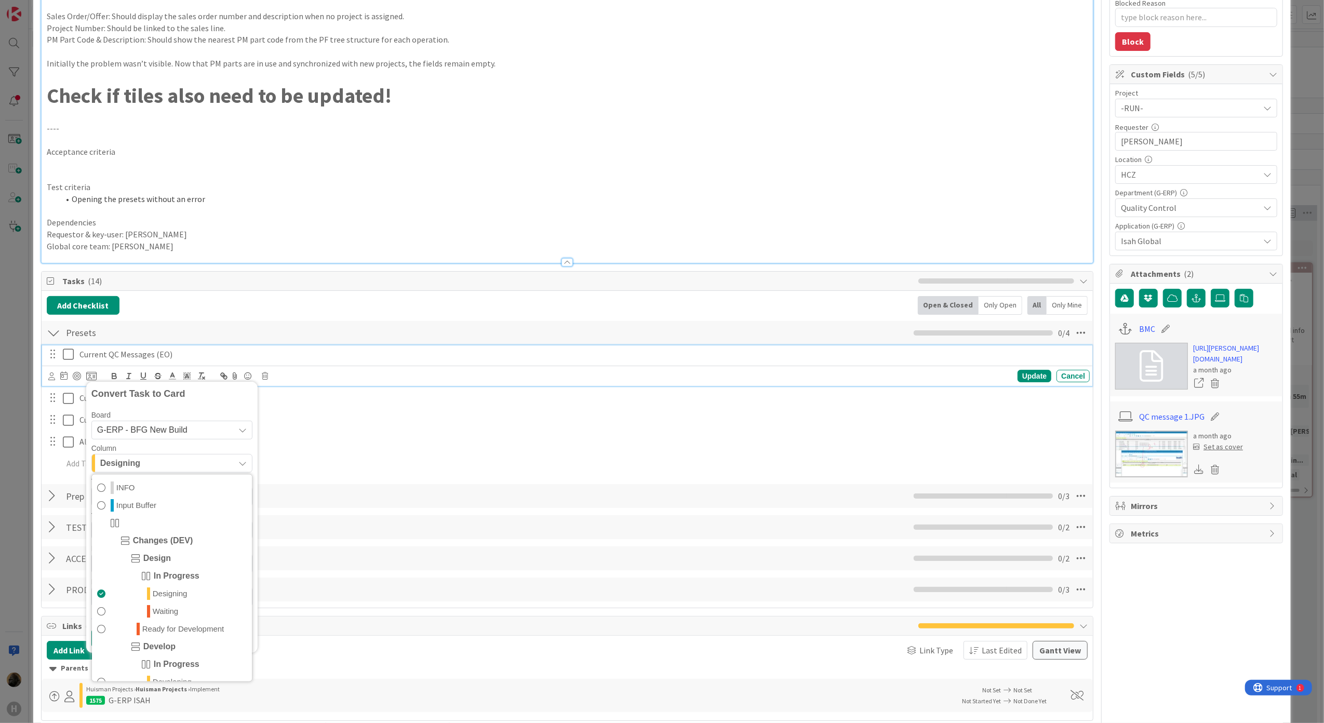
click at [161, 432] on span "G-ERP - BFG New Build" at bounding box center [142, 429] width 90 height 9
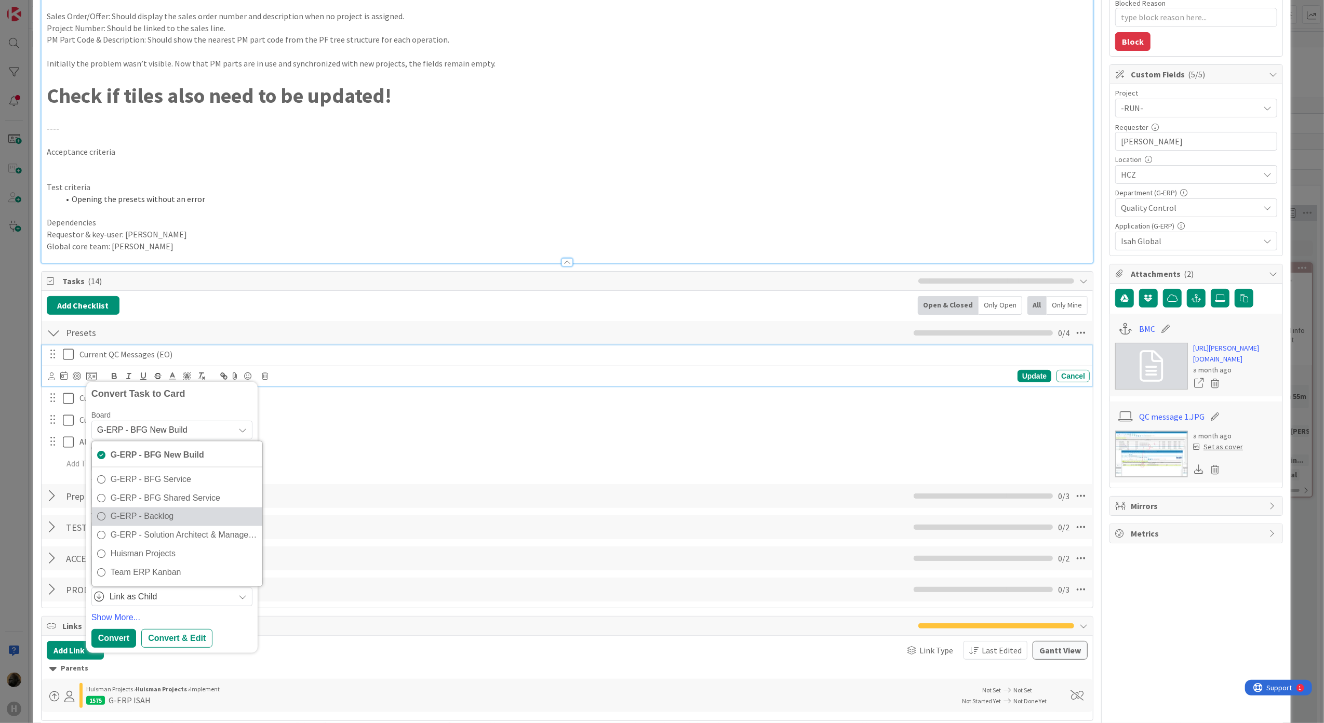
click at [187, 520] on span "G-ERP - Backlog" at bounding box center [184, 517] width 146 height 16
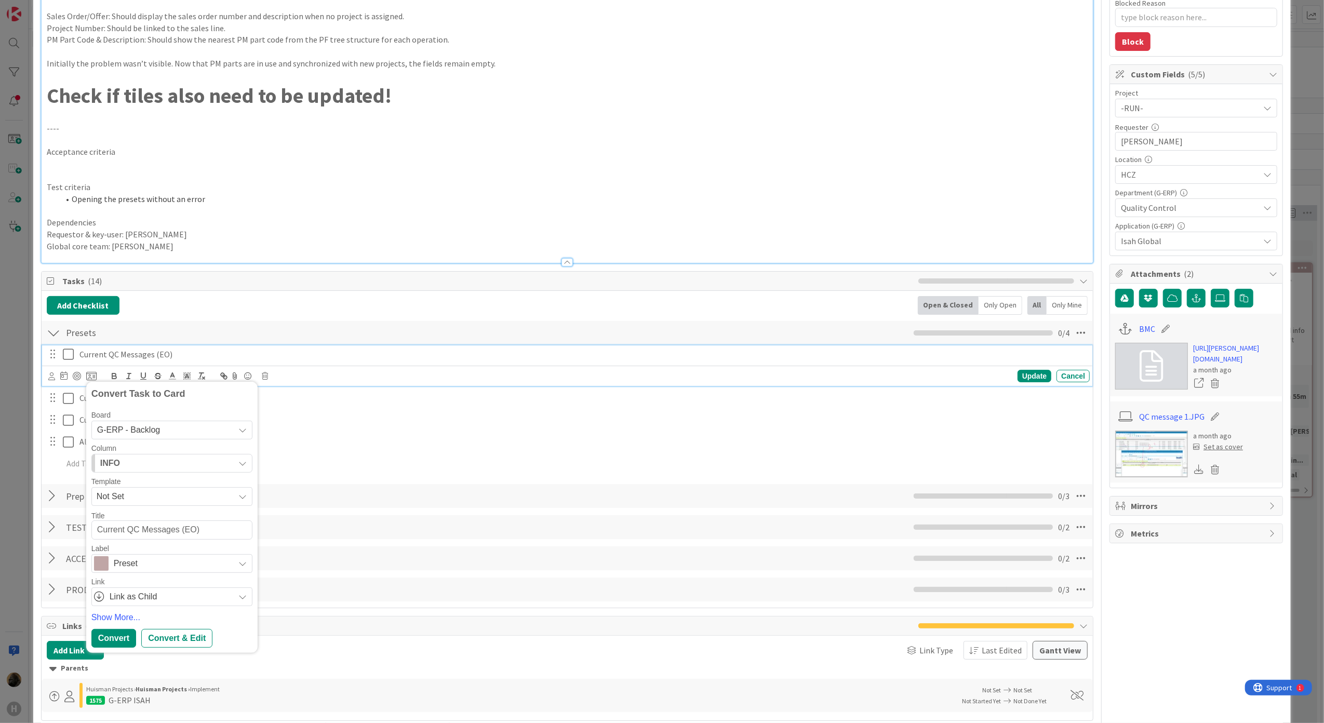
click at [168, 466] on div "INFO" at bounding box center [166, 463] width 137 height 17
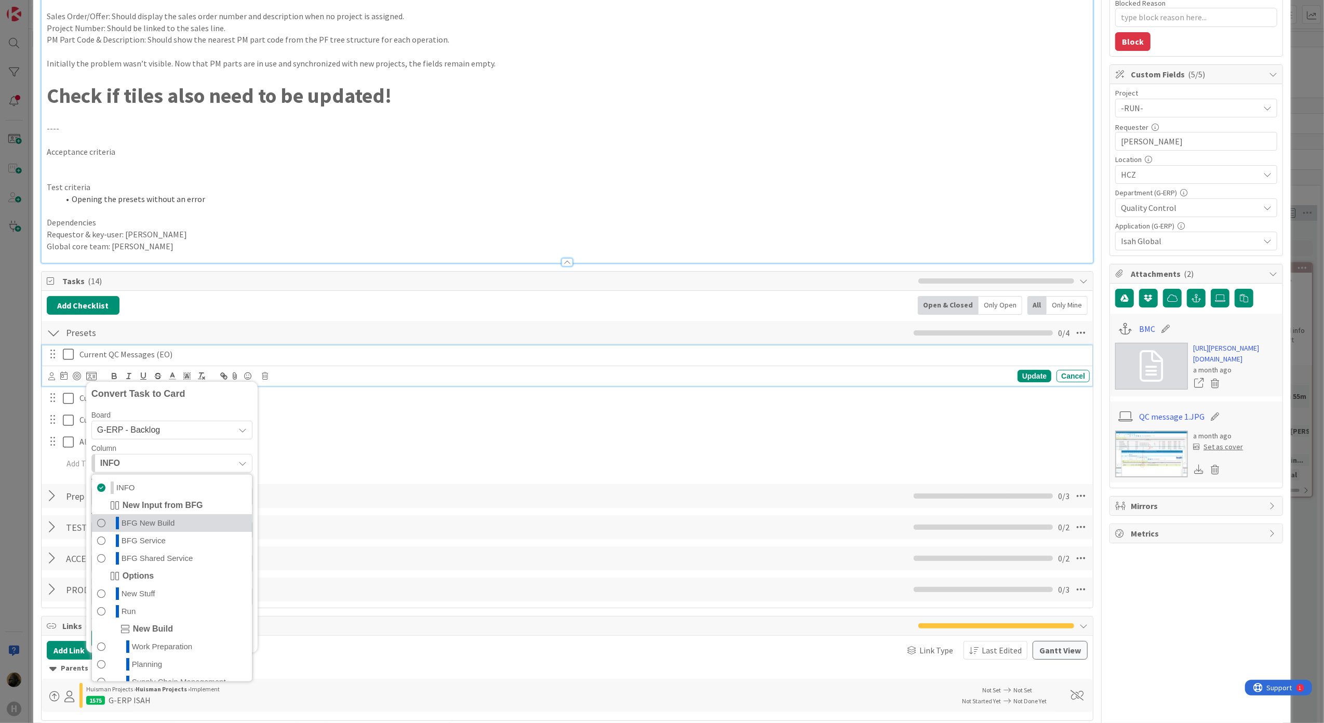
click at [185, 530] on link "BFG New Build" at bounding box center [172, 523] width 160 height 18
type textarea "x"
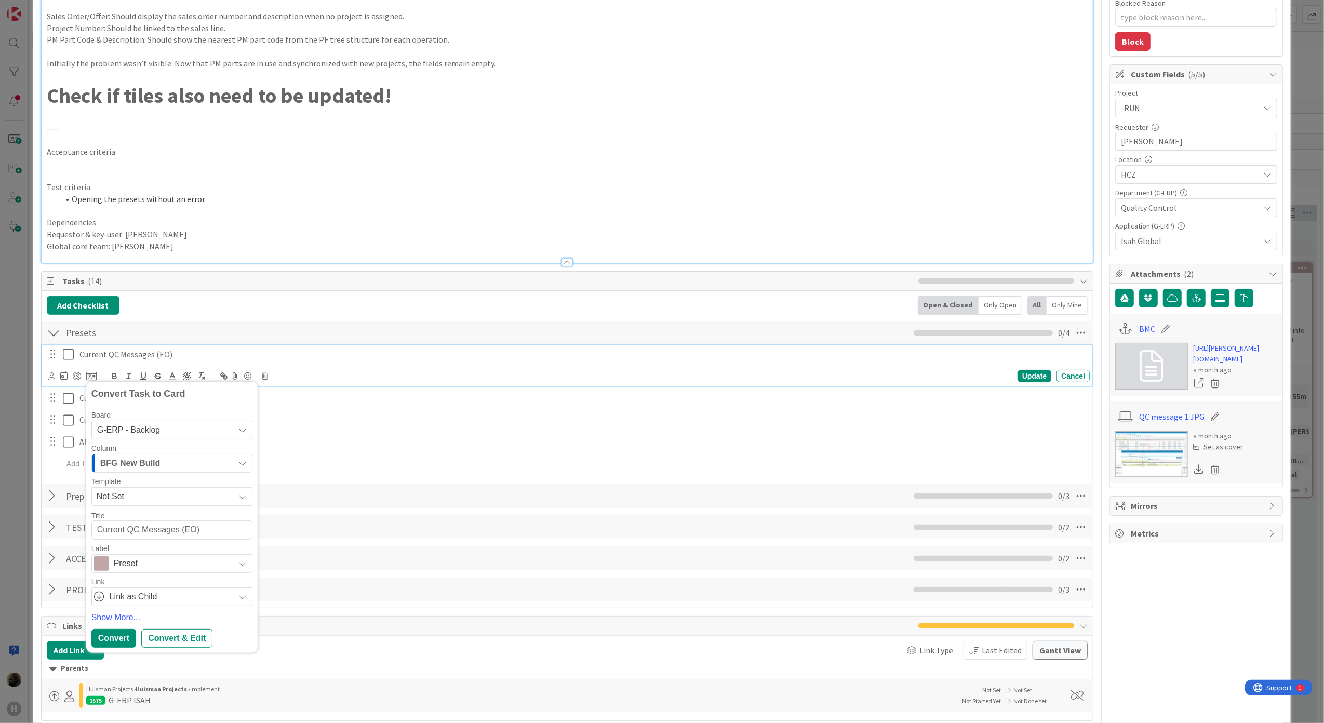
click at [161, 599] on span "Link as Child" at bounding box center [169, 596] width 119 height 15
click at [163, 597] on span "Link as Child" at bounding box center [169, 596] width 119 height 15
click at [110, 618] on link "Show More..." at bounding box center [171, 617] width 161 height 12
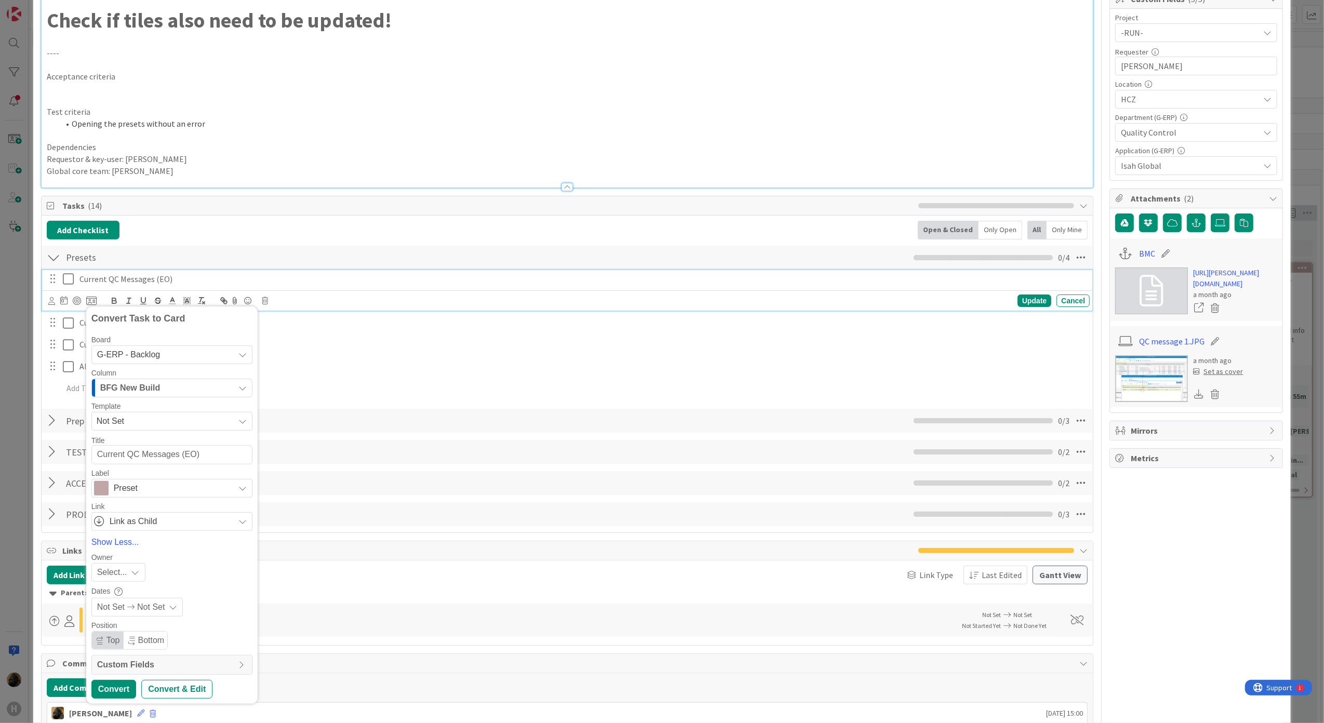
scroll to position [433, 0]
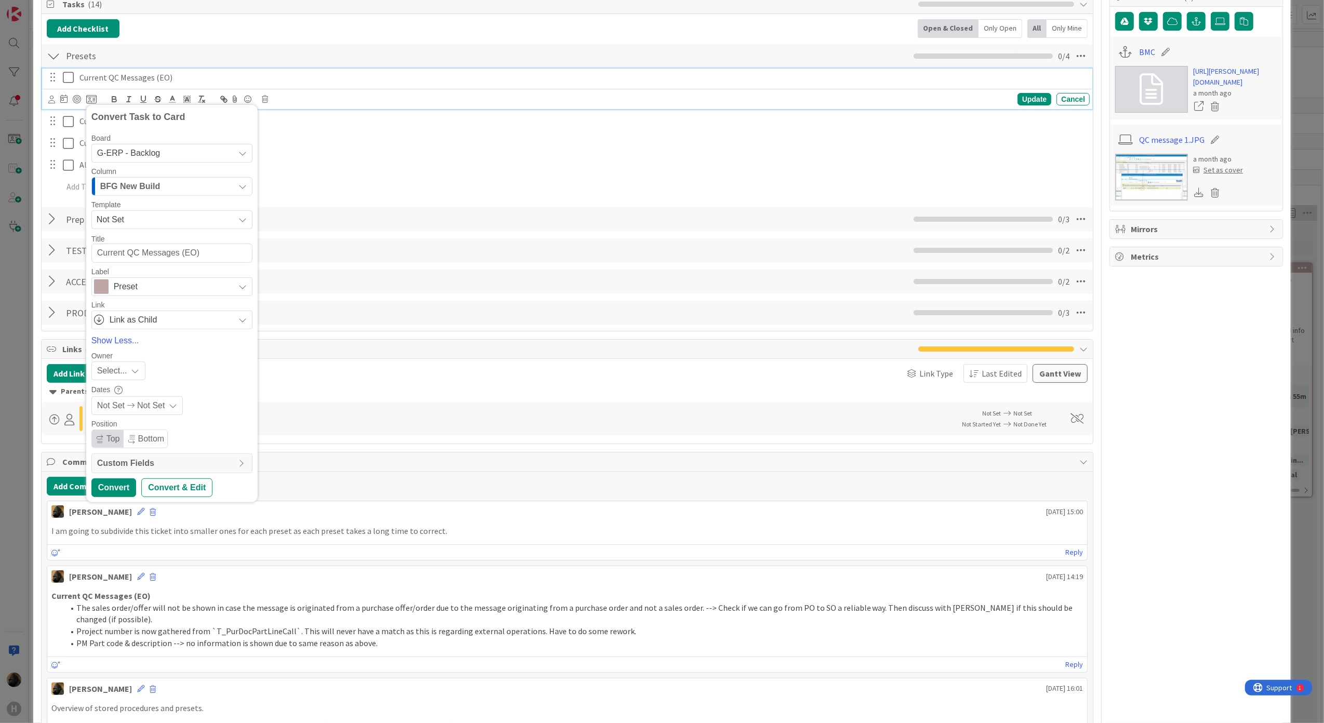
click at [137, 465] on span "Custom Fields" at bounding box center [165, 463] width 136 height 12
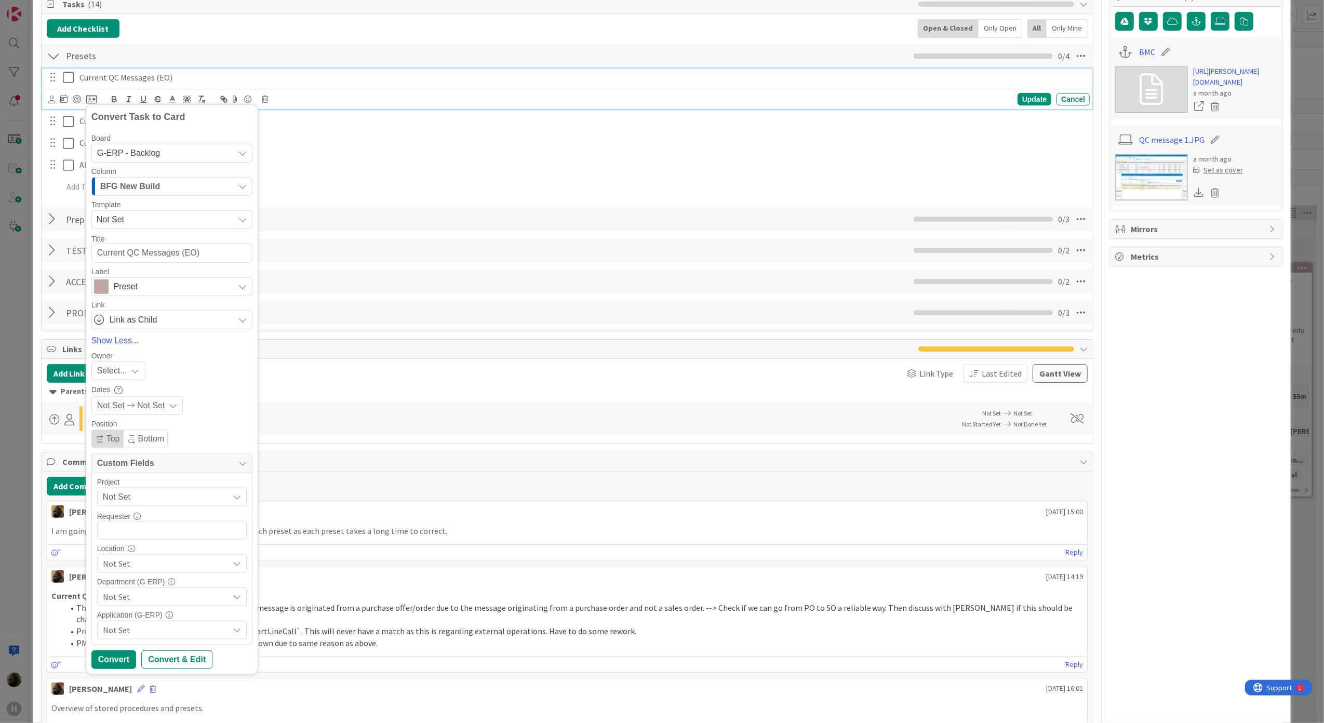
click at [155, 501] on span "Not Set" at bounding box center [163, 497] width 120 height 15
click at [154, 562] on span "-RUN-" at bounding box center [190, 560] width 146 height 16
click at [148, 531] on input "text" at bounding box center [172, 530] width 150 height 19
type input "[PERSON_NAME]"
click at [126, 560] on span "Not Set" at bounding box center [166, 563] width 126 height 12
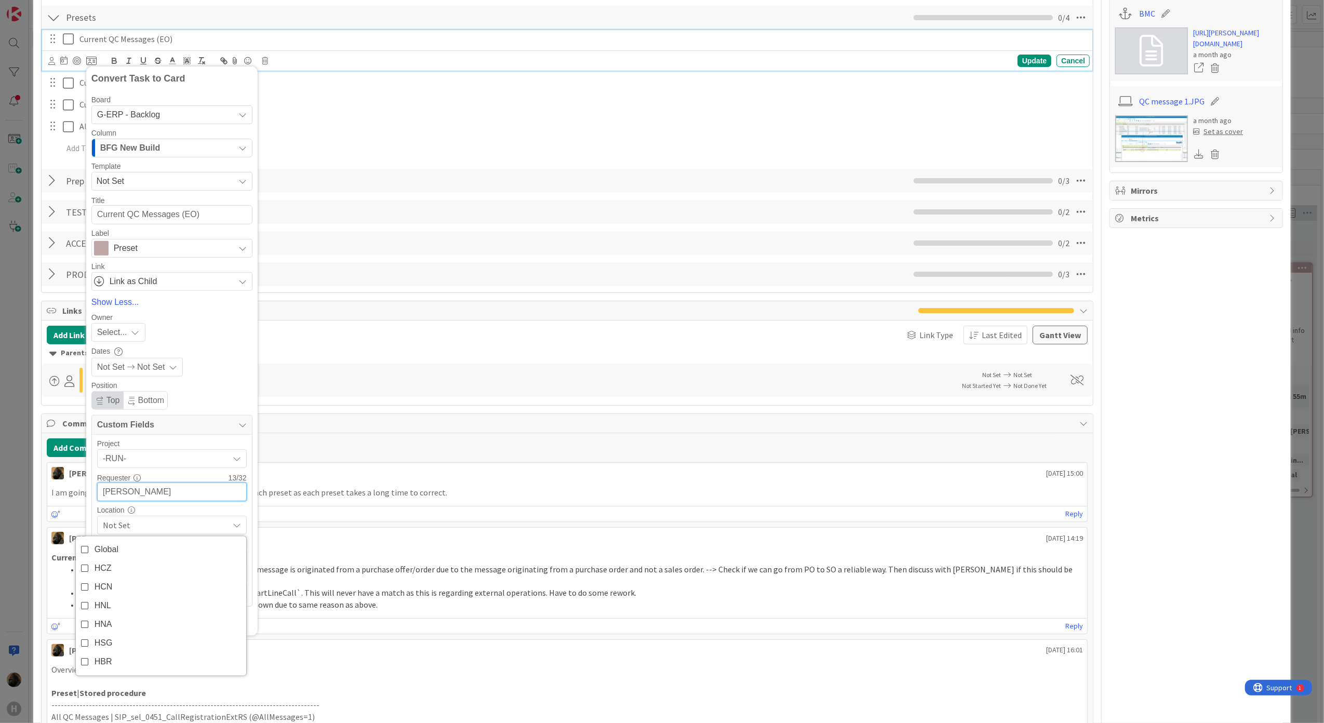
scroll to position [503, 0]
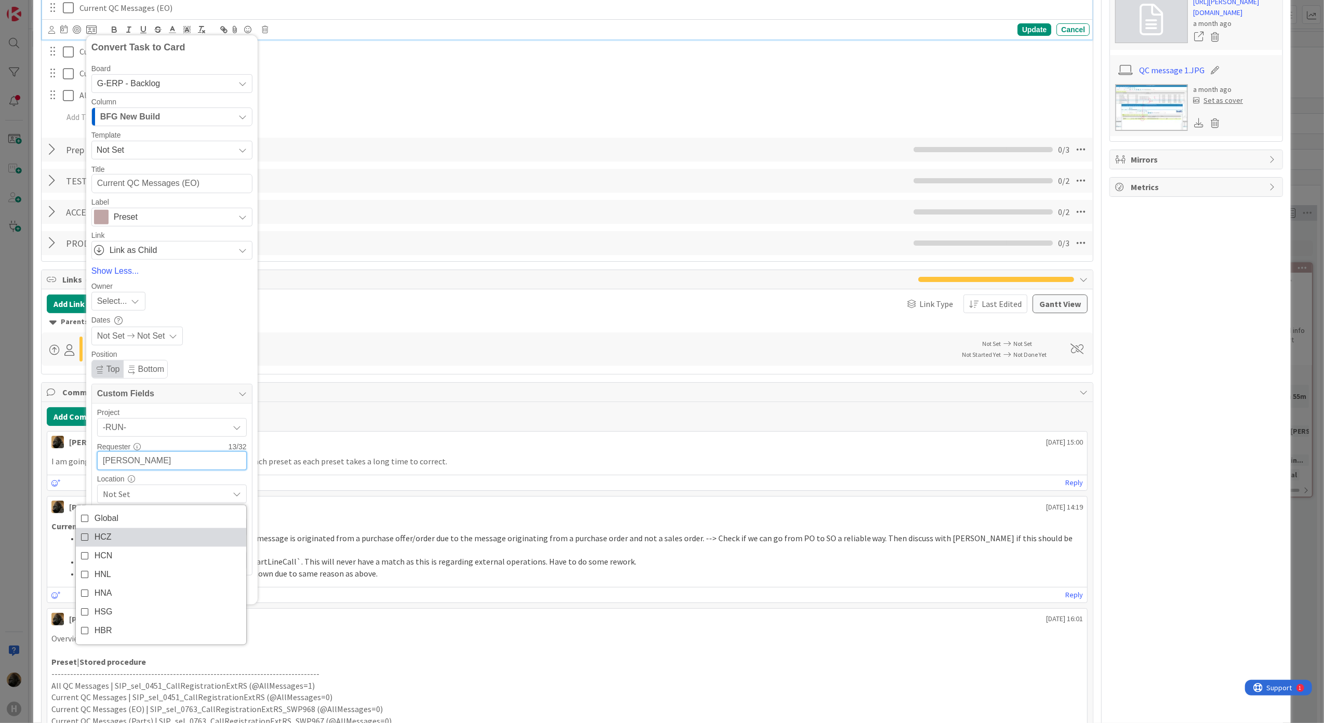
click at [102, 541] on span "HCZ" at bounding box center [103, 538] width 17 height 16
type textarea "x"
click at [198, 480] on div "Location" at bounding box center [172, 478] width 150 height 7
click at [167, 530] on span "Not Set" at bounding box center [166, 527] width 126 height 12
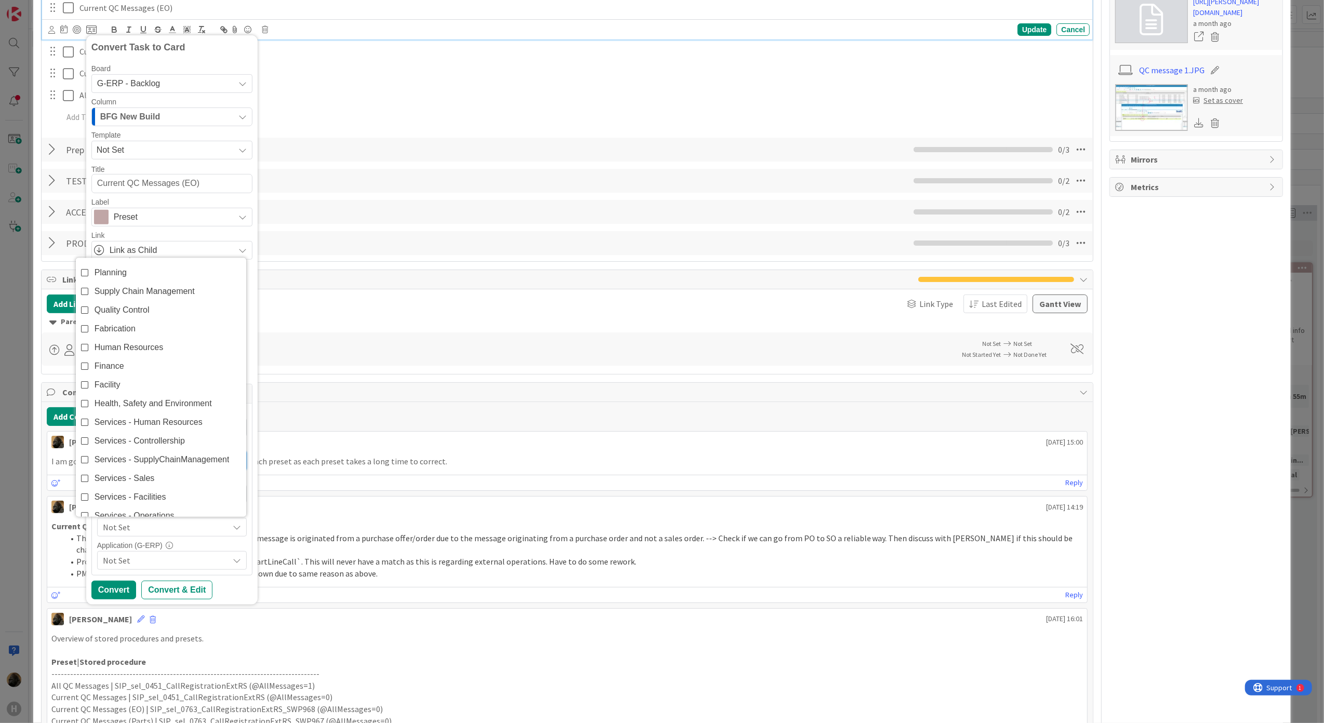
scroll to position [0, 0]
click at [152, 324] on link "Quality Control" at bounding box center [161, 327] width 170 height 19
click at [229, 582] on div "Convert Task to Card Board G-ERP - Backlog G-ERP - BFG New Build G-ERP - BFG Se…" at bounding box center [171, 320] width 161 height 559
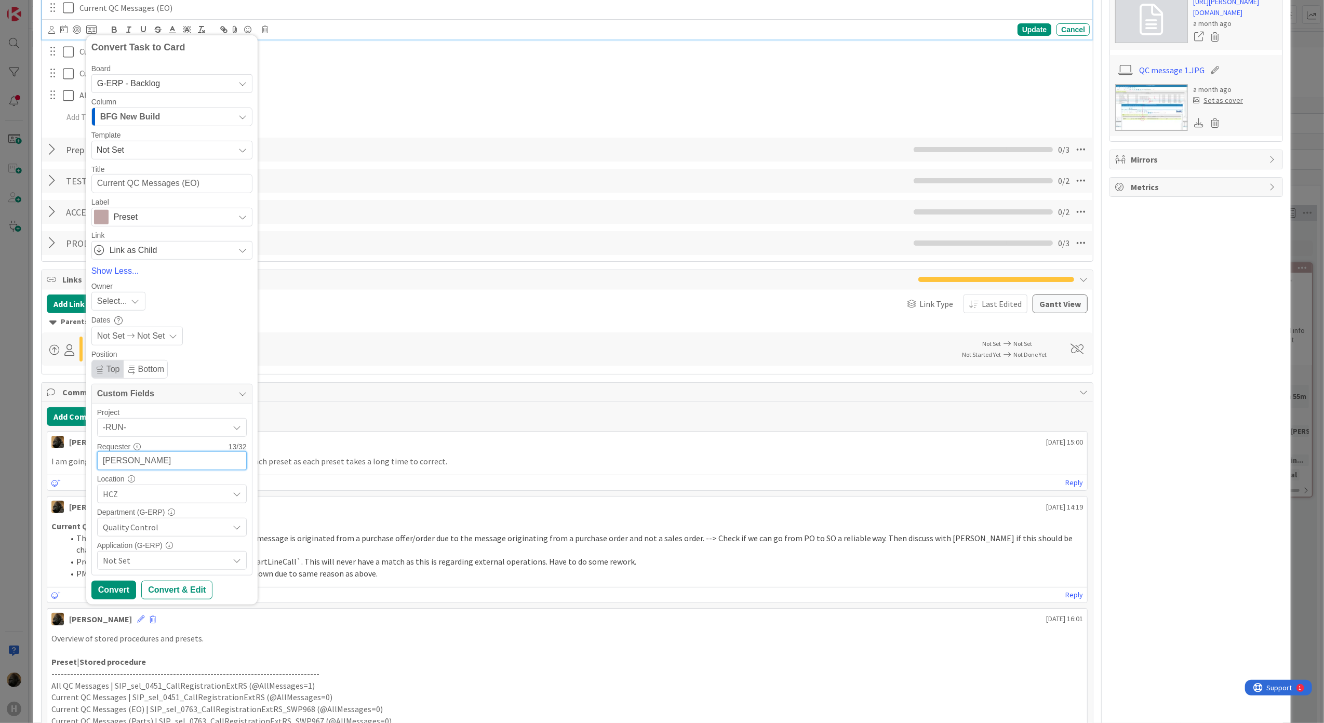
click at [226, 564] on span "Not Set" at bounding box center [166, 560] width 126 height 12
click at [152, 392] on link "Isah Global" at bounding box center [161, 391] width 170 height 19
click at [229, 584] on div "Convert Convert & Edit" at bounding box center [171, 590] width 161 height 19
type input "[PERSON_NAME]"
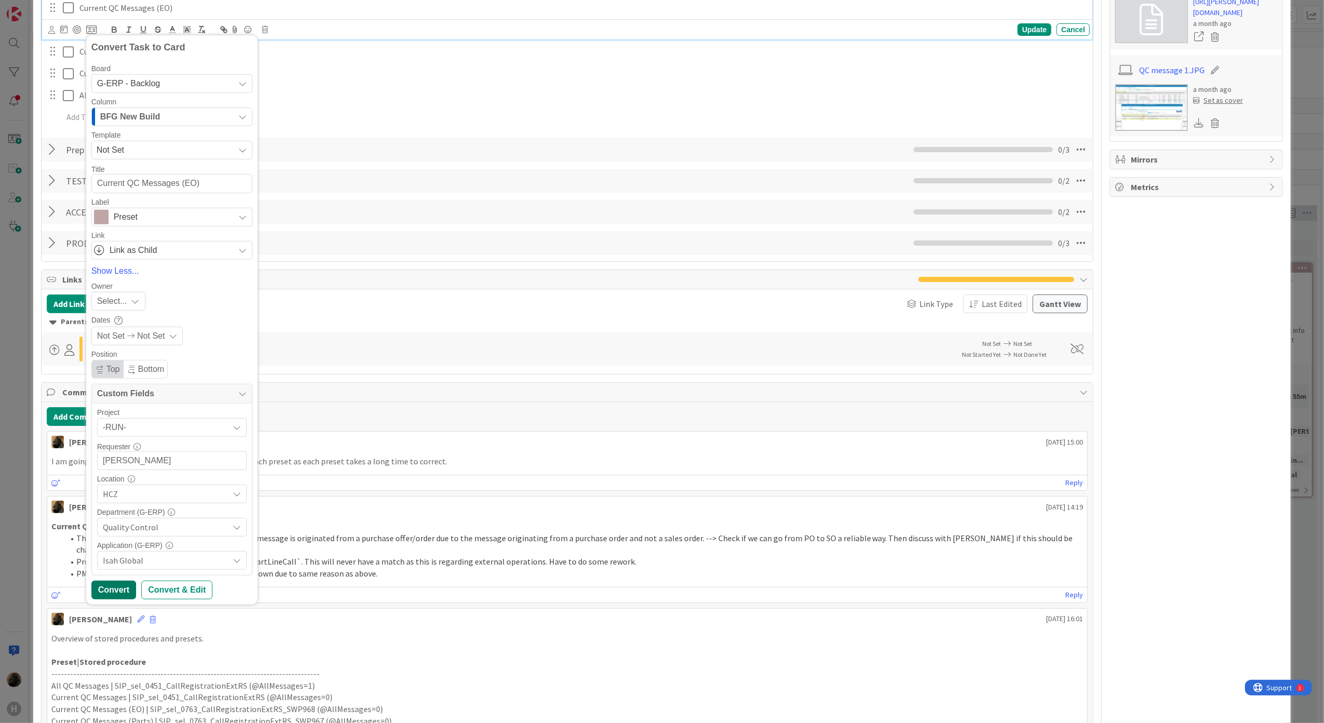
click at [119, 589] on div "Convert" at bounding box center [113, 590] width 45 height 19
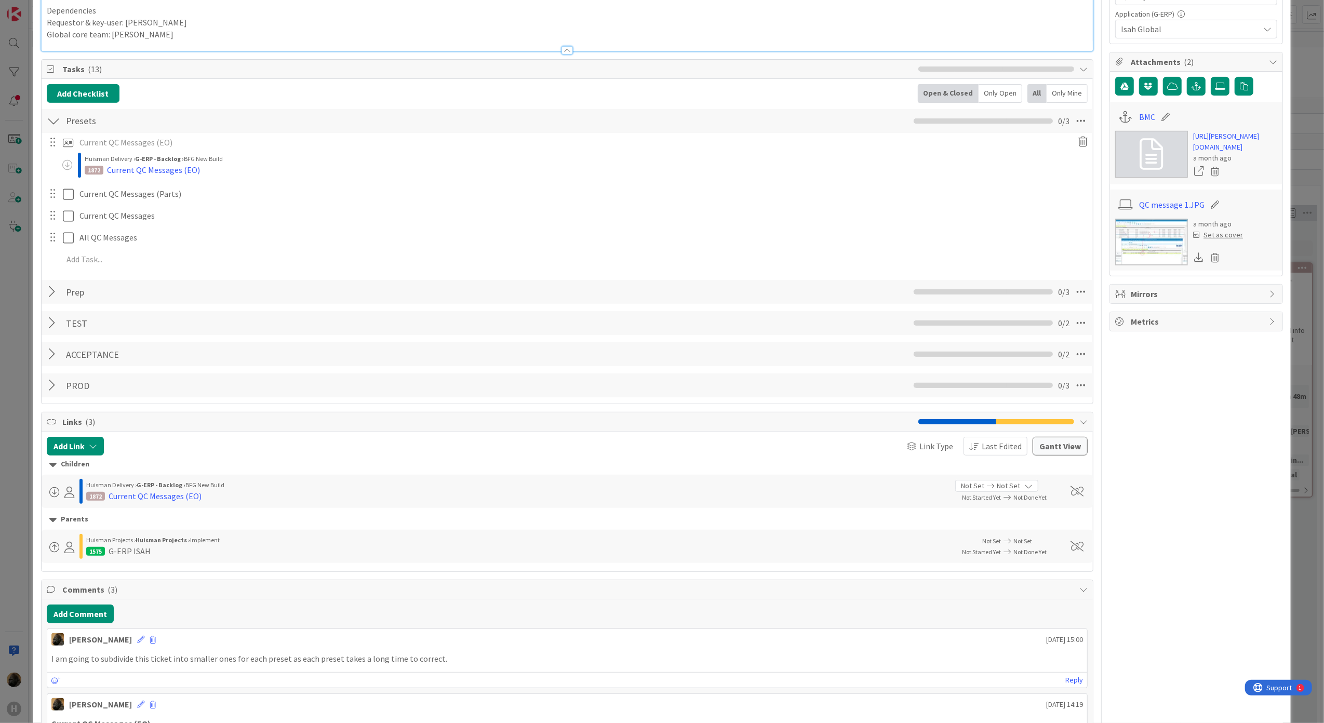
scroll to position [364, 0]
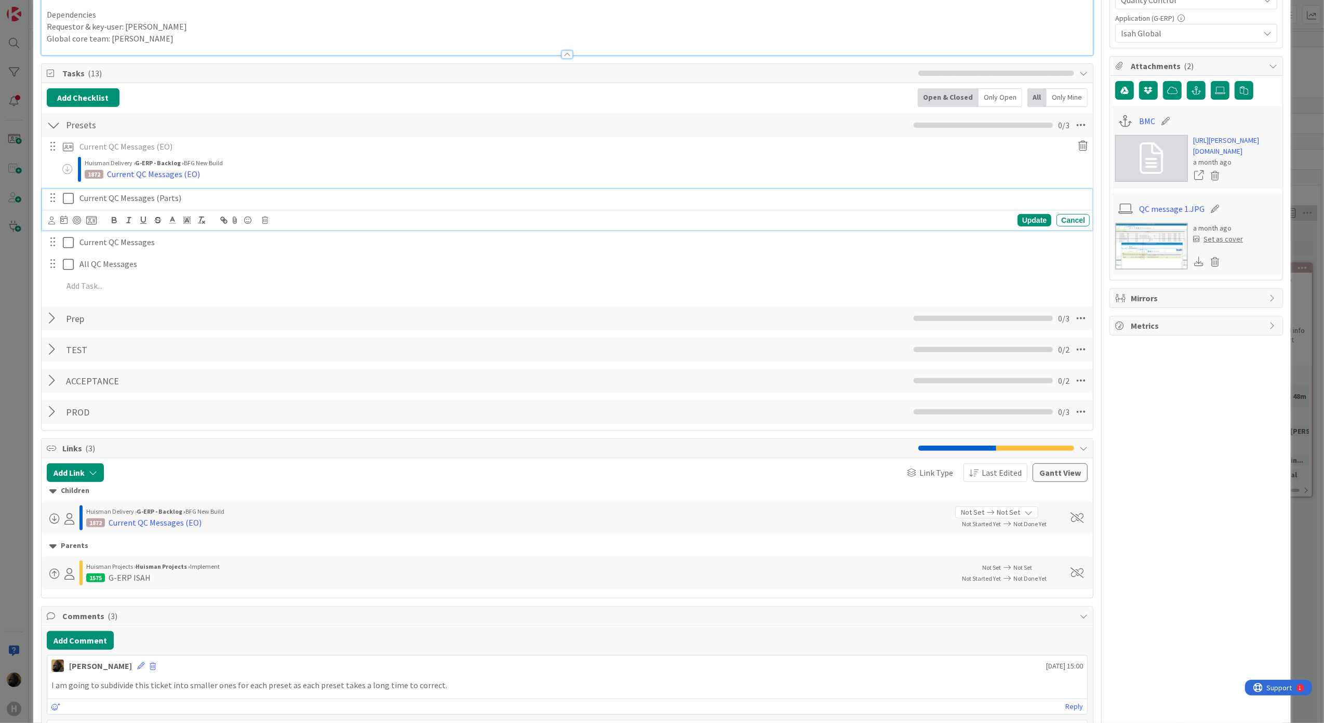
click at [137, 207] on div "Current QC Messages (Parts)" at bounding box center [582, 198] width 1014 height 18
click at [92, 221] on icon at bounding box center [91, 220] width 10 height 9
click at [159, 375] on textarea "Current QC Messages (Parts)" at bounding box center [171, 374] width 161 height 19
click at [171, 259] on div "Board" at bounding box center [171, 259] width 161 height 7
click at [173, 272] on span "G-ERP - BFG New Build" at bounding box center [142, 274] width 90 height 9
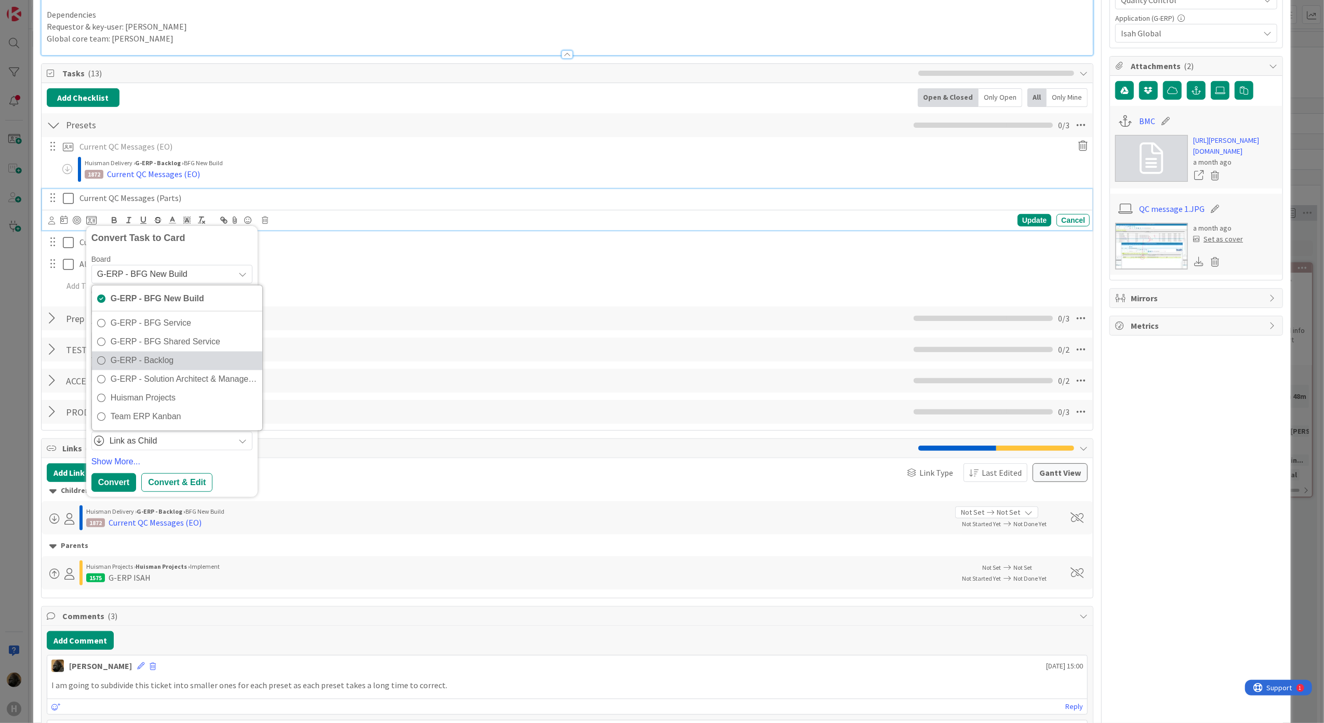
click at [182, 364] on span "G-ERP - Backlog" at bounding box center [184, 361] width 146 height 16
click at [167, 306] on div "INFO" at bounding box center [166, 307] width 137 height 17
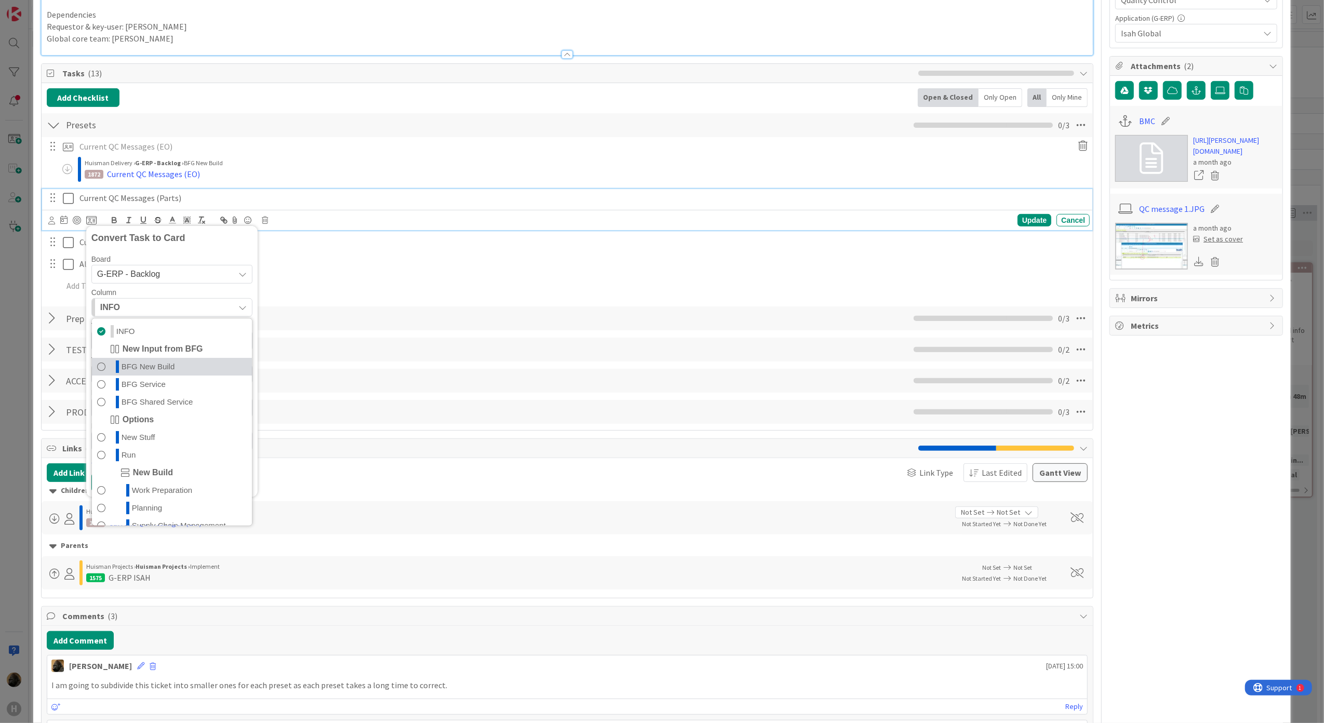
click at [154, 373] on span "BFG New Build" at bounding box center [148, 367] width 53 height 12
type textarea "x"
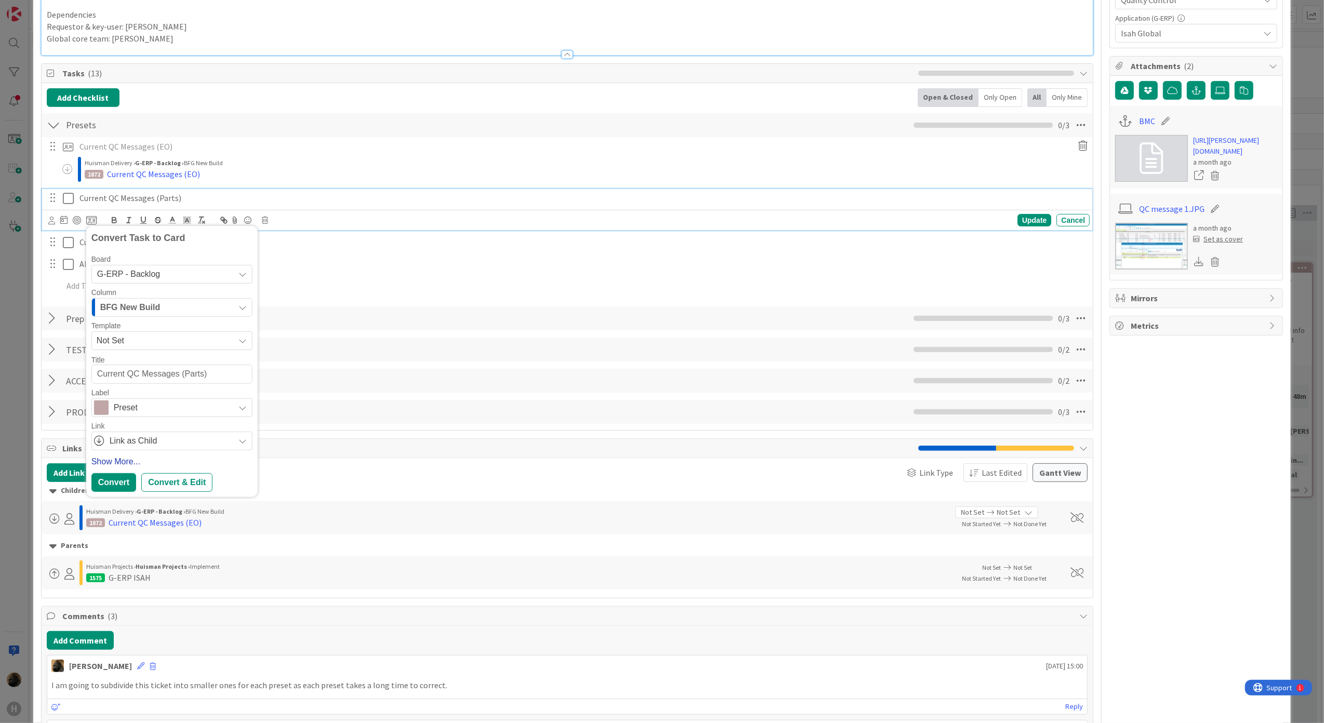
click at [111, 460] on link "Show More..." at bounding box center [171, 461] width 161 height 12
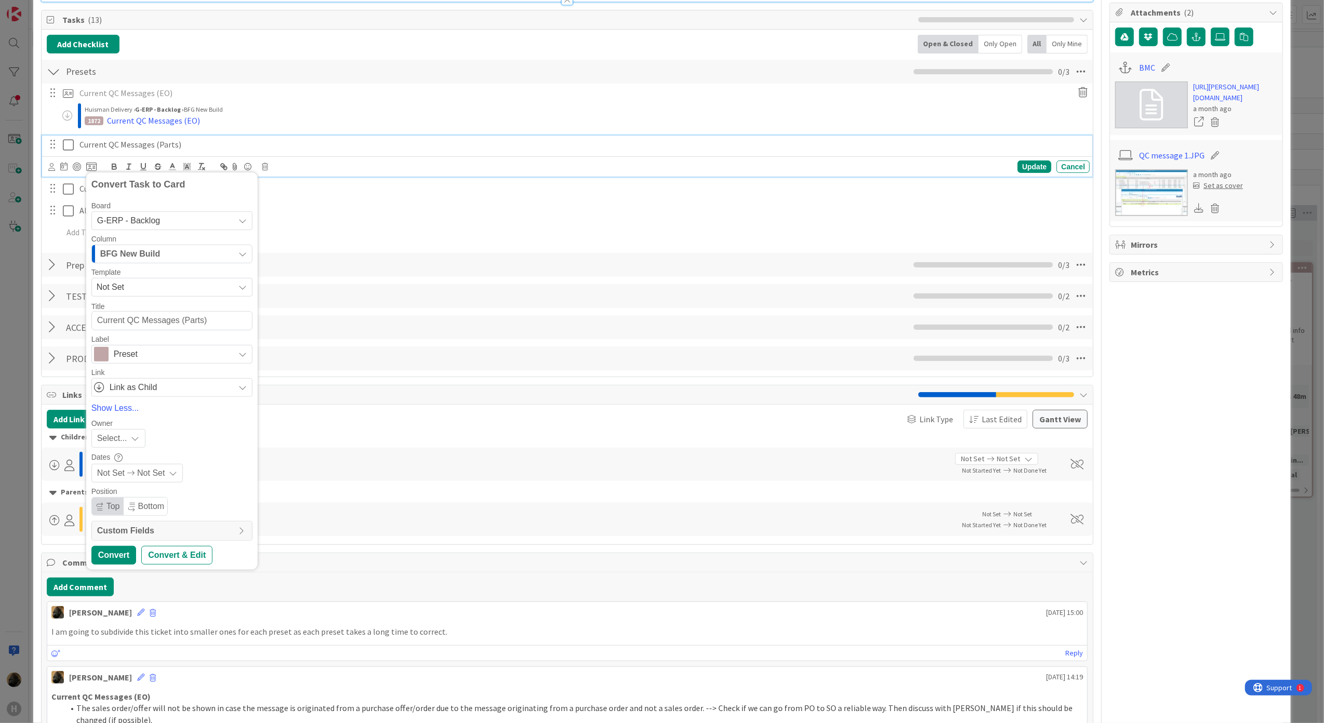
scroll to position [433, 0]
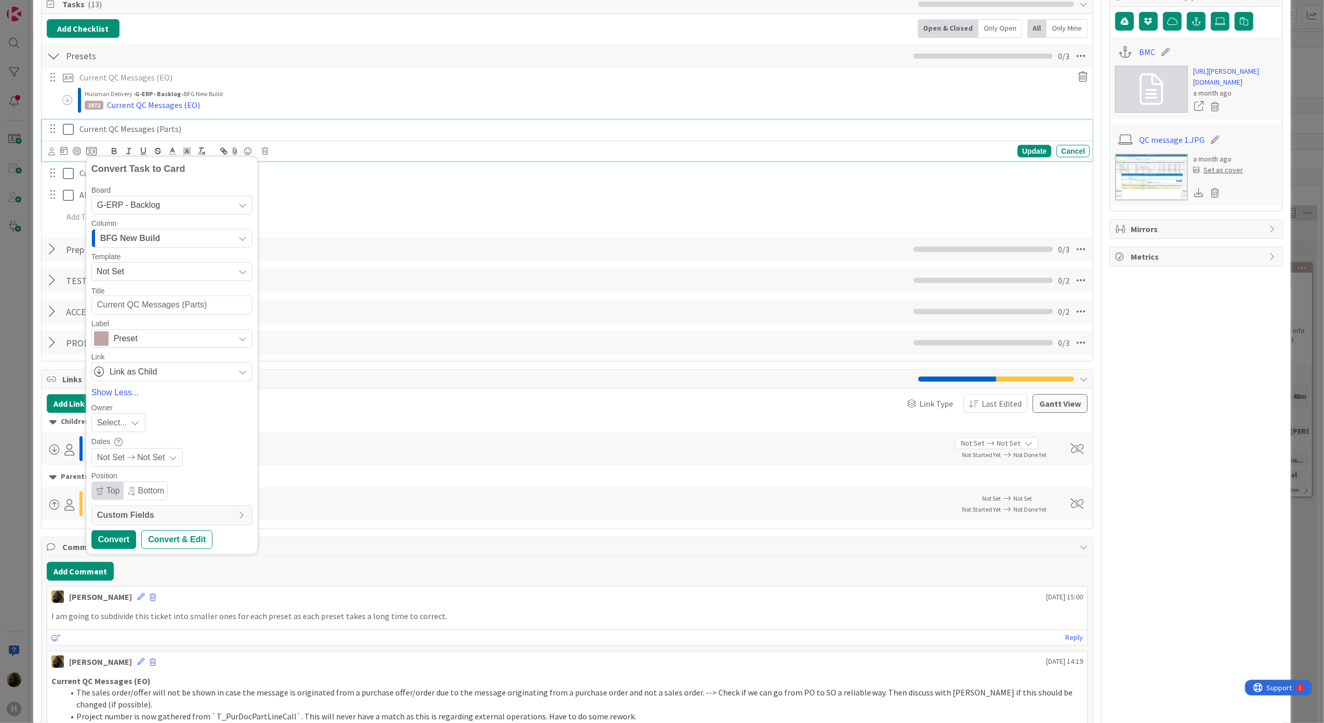
click at [163, 509] on div "Custom Fields" at bounding box center [172, 515] width 160 height 19
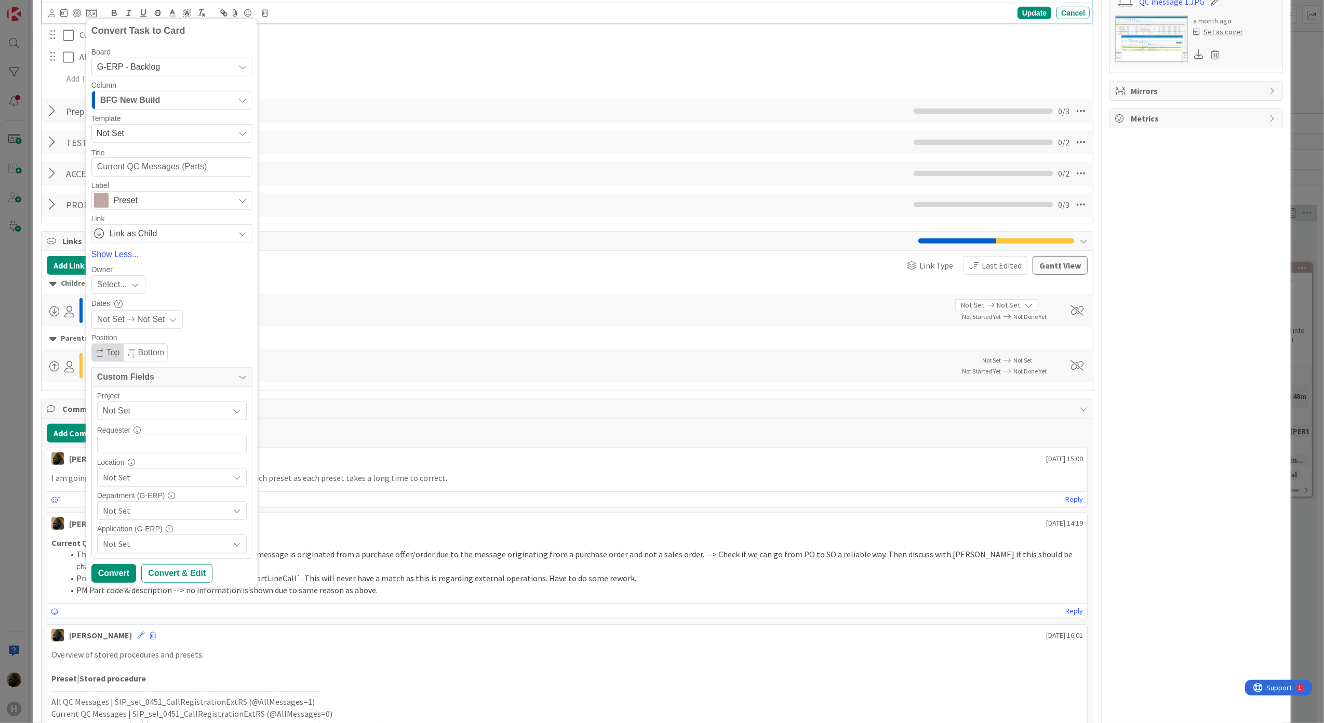
scroll to position [572, 0]
click at [178, 415] on span "Not Set" at bounding box center [163, 410] width 120 height 15
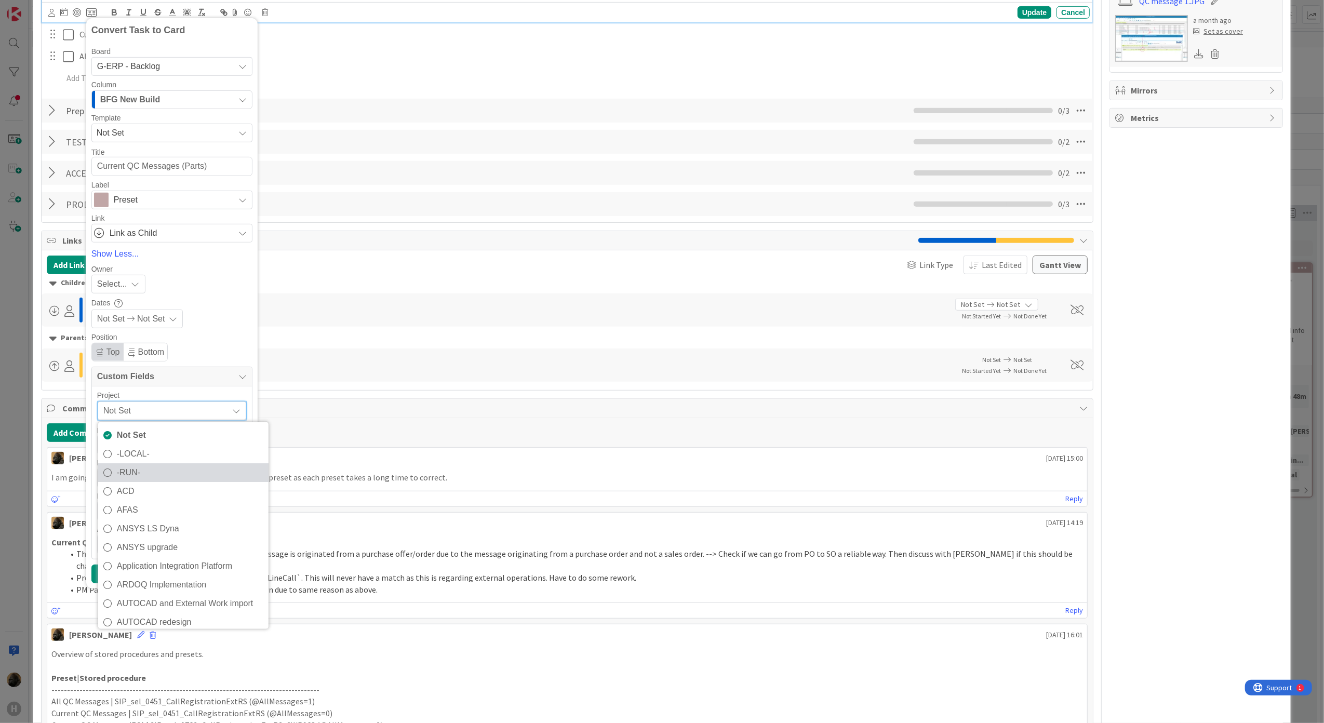
click at [164, 472] on span "-RUN-" at bounding box center [190, 473] width 146 height 16
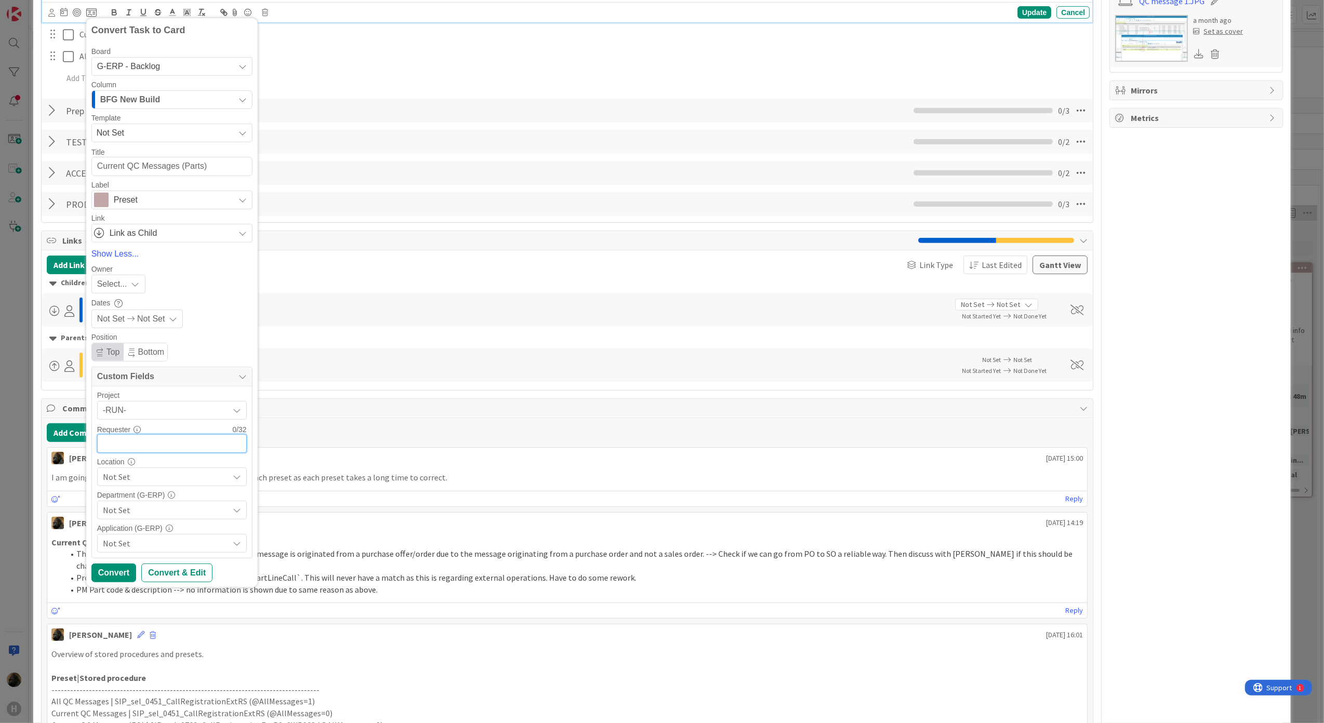
click at [145, 448] on input "text" at bounding box center [172, 443] width 150 height 19
click at [137, 469] on div "Not Set" at bounding box center [172, 476] width 150 height 19
click at [129, 528] on link "HCZ" at bounding box center [161, 520] width 170 height 19
click at [156, 460] on div "Location" at bounding box center [172, 461] width 150 height 7
click at [148, 510] on span "Not Set" at bounding box center [166, 510] width 126 height 12
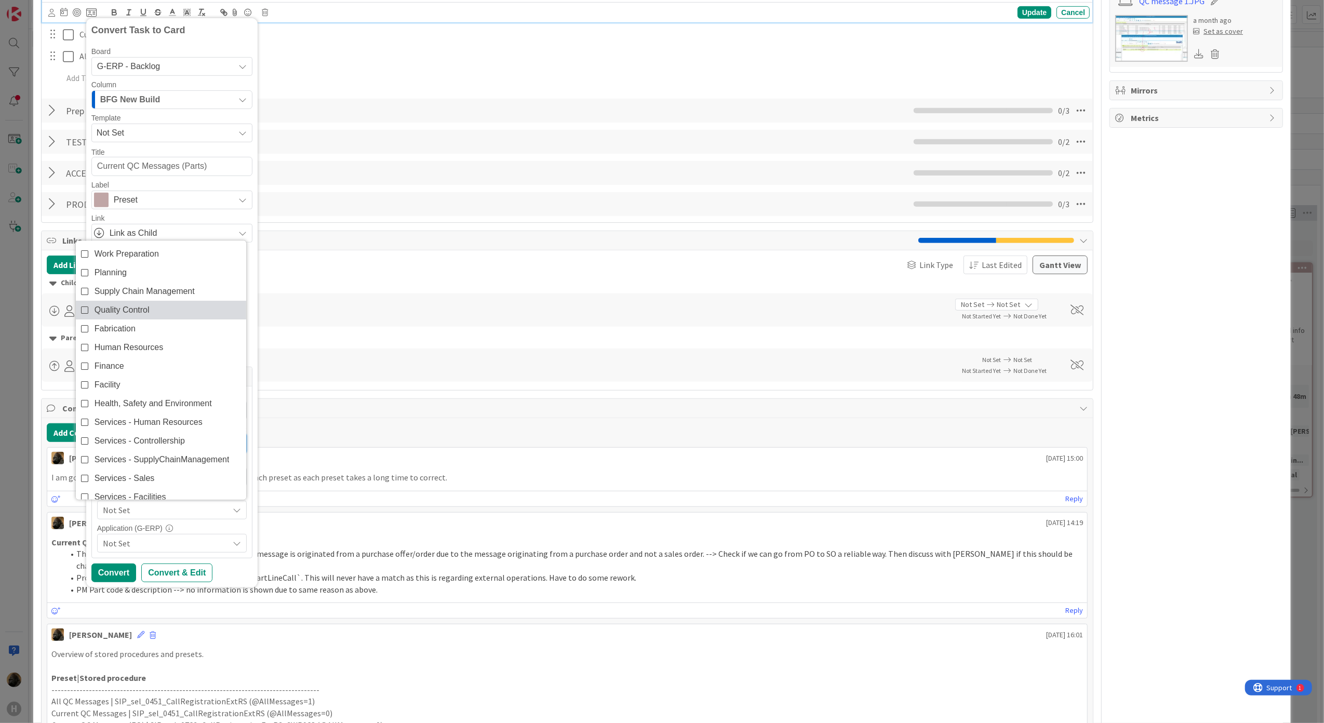
click at [115, 310] on span "Quality Control" at bounding box center [122, 310] width 55 height 16
click at [195, 541] on span "Not Set" at bounding box center [166, 543] width 126 height 12
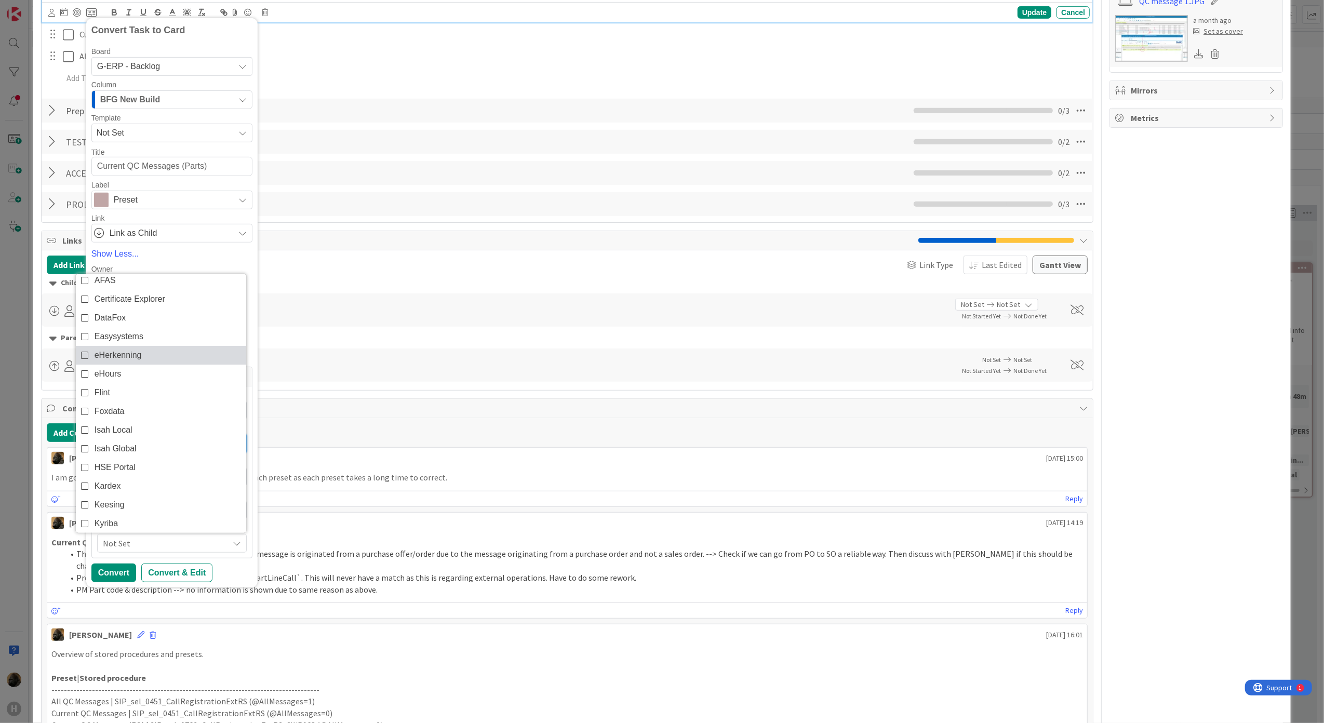
scroll to position [138, 0]
click at [132, 372] on span "Isah Global" at bounding box center [116, 374] width 42 height 16
click at [223, 565] on div "Convert Task to Card Board G-ERP - Backlog G-ERP - BFG New Build G-ERP - BFG Se…" at bounding box center [171, 302] width 161 height 559
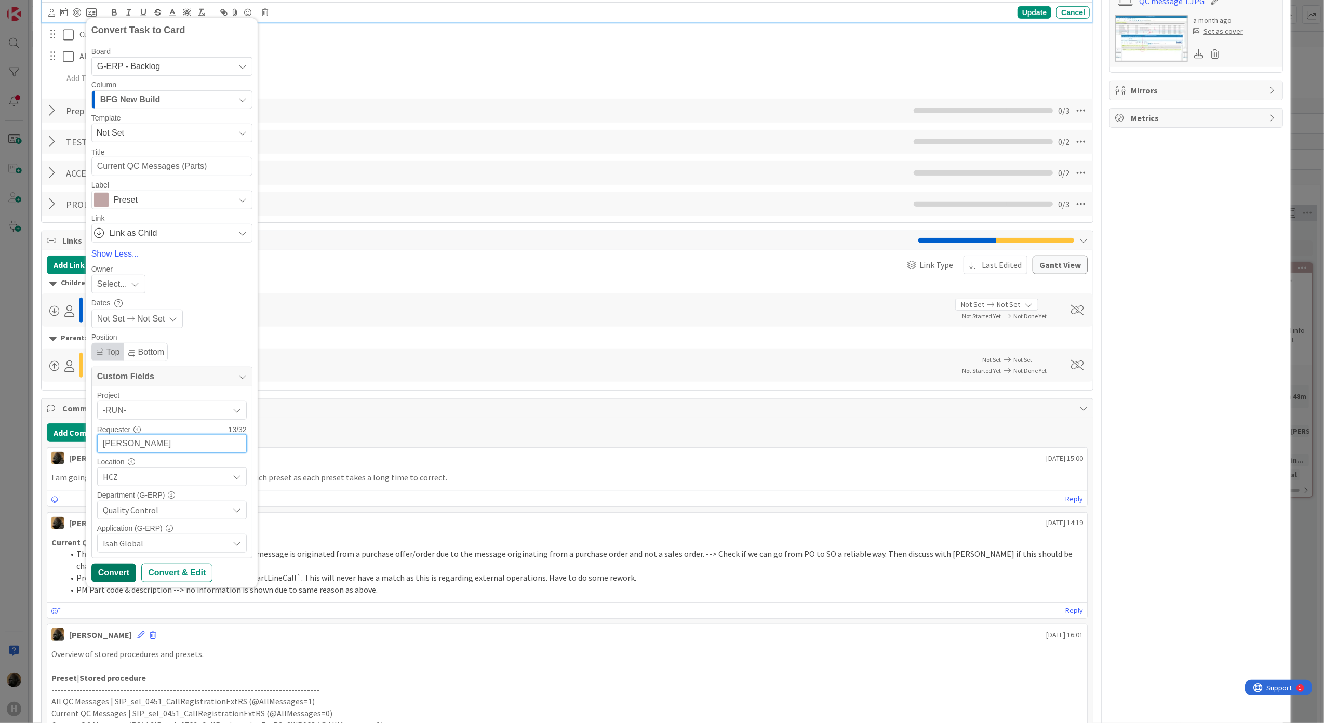
type input "[PERSON_NAME]"
click at [101, 574] on div "Convert" at bounding box center [113, 572] width 45 height 19
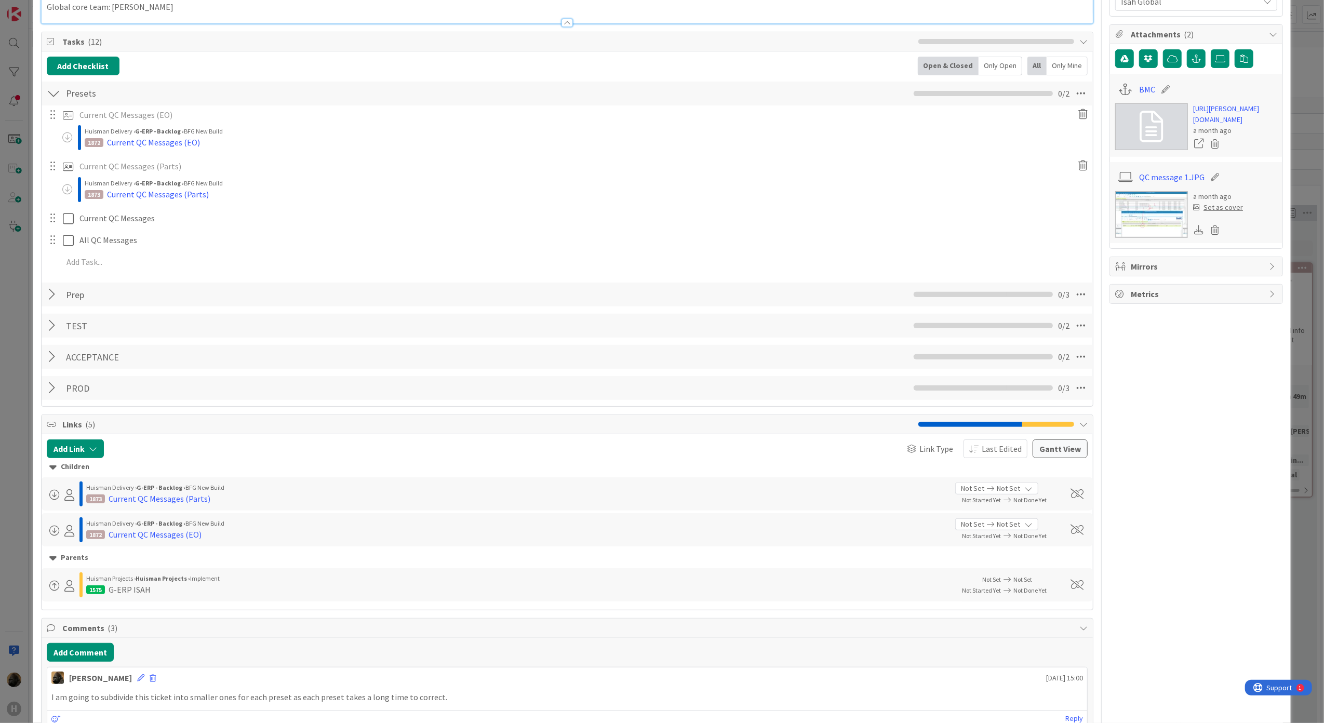
scroll to position [364, 0]
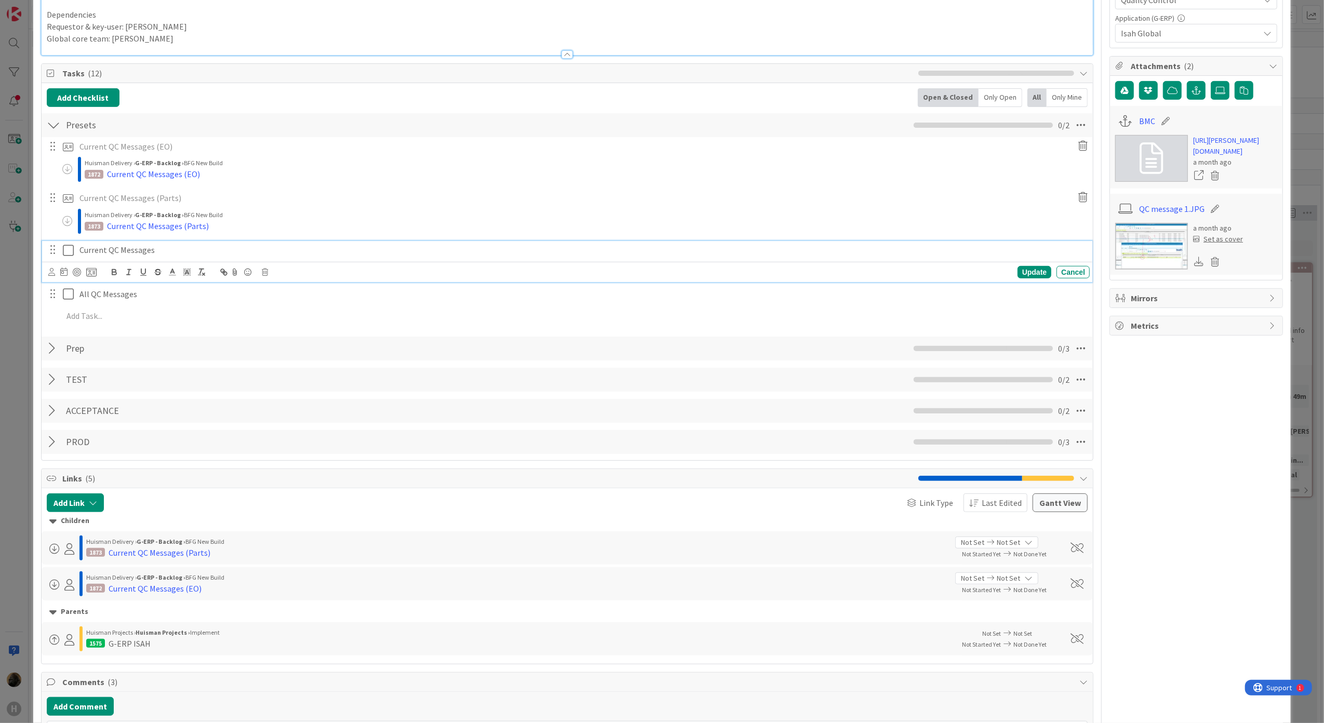
click at [153, 253] on p "Current QC Messages" at bounding box center [582, 250] width 1006 height 12
click at [90, 275] on icon at bounding box center [91, 271] width 10 height 9
click at [126, 509] on link "Show More..." at bounding box center [171, 513] width 161 height 12
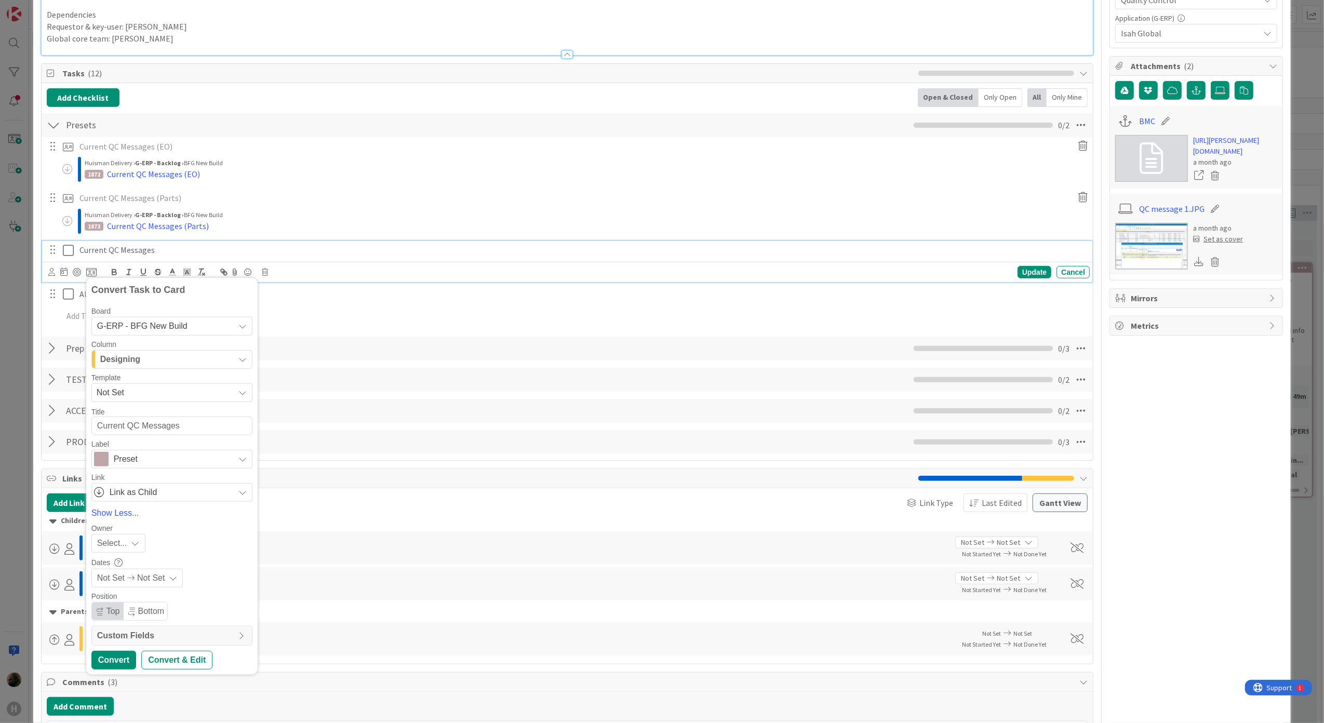
click at [150, 323] on span "G-ERP - BFG New Build" at bounding box center [142, 325] width 90 height 9
click at [153, 414] on span "G-ERP - Backlog" at bounding box center [184, 413] width 146 height 16
click at [150, 364] on div "INFO" at bounding box center [166, 359] width 137 height 17
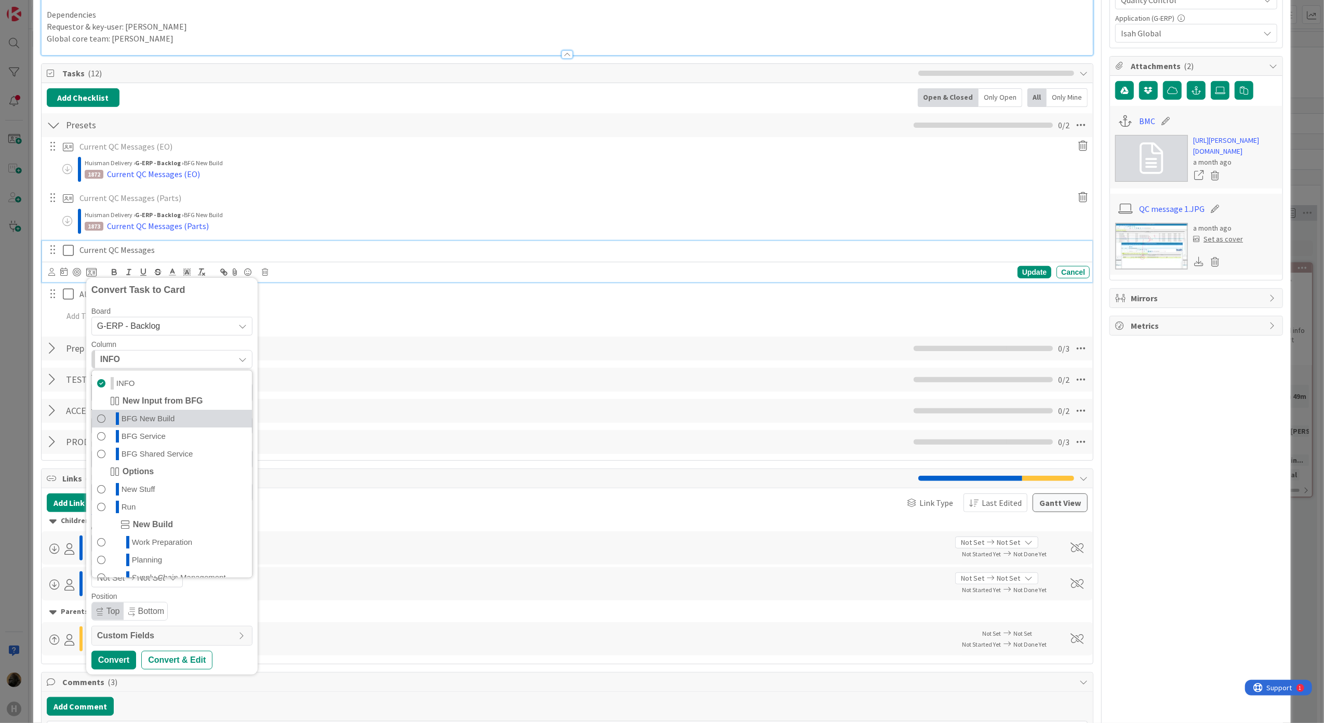
click at [158, 424] on span "BFG New Build" at bounding box center [148, 418] width 53 height 12
type textarea "x"
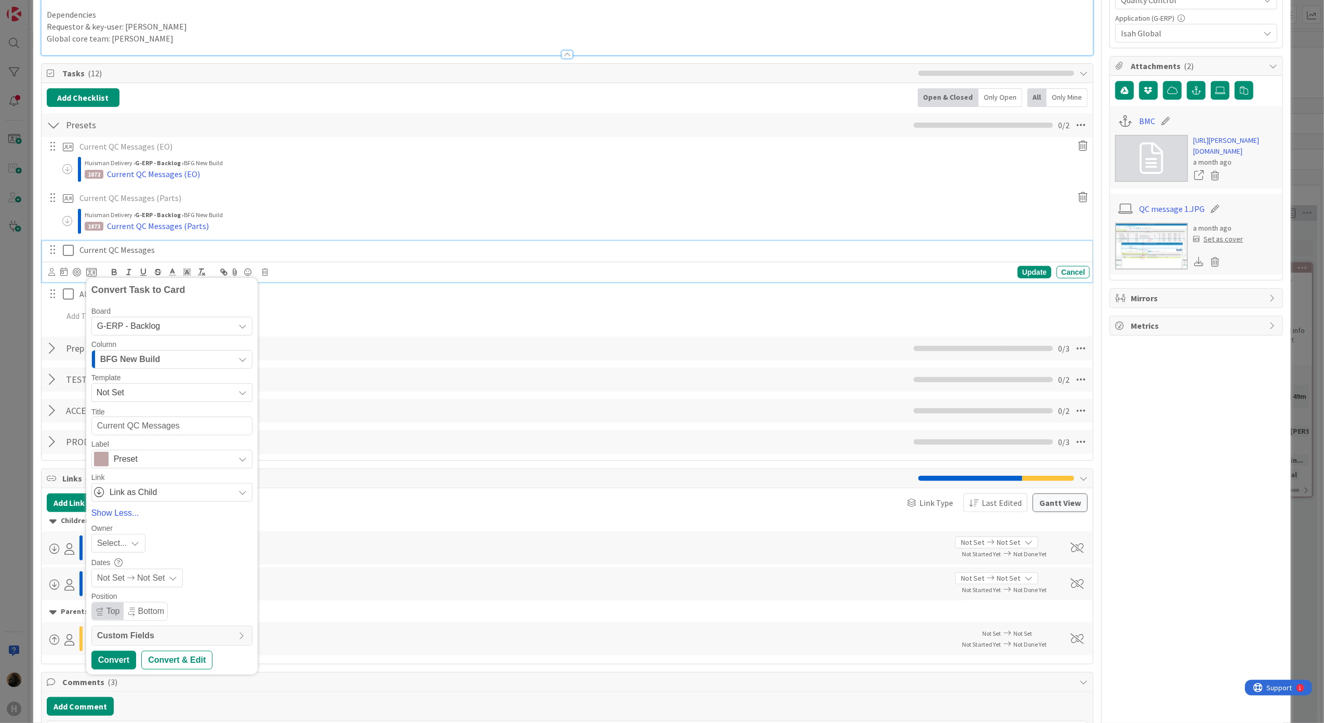
click at [142, 394] on span "Not Set" at bounding box center [162, 393] width 130 height 14
click at [155, 377] on div "Template" at bounding box center [171, 377] width 161 height 7
click at [173, 636] on span "Custom Fields" at bounding box center [165, 635] width 136 height 12
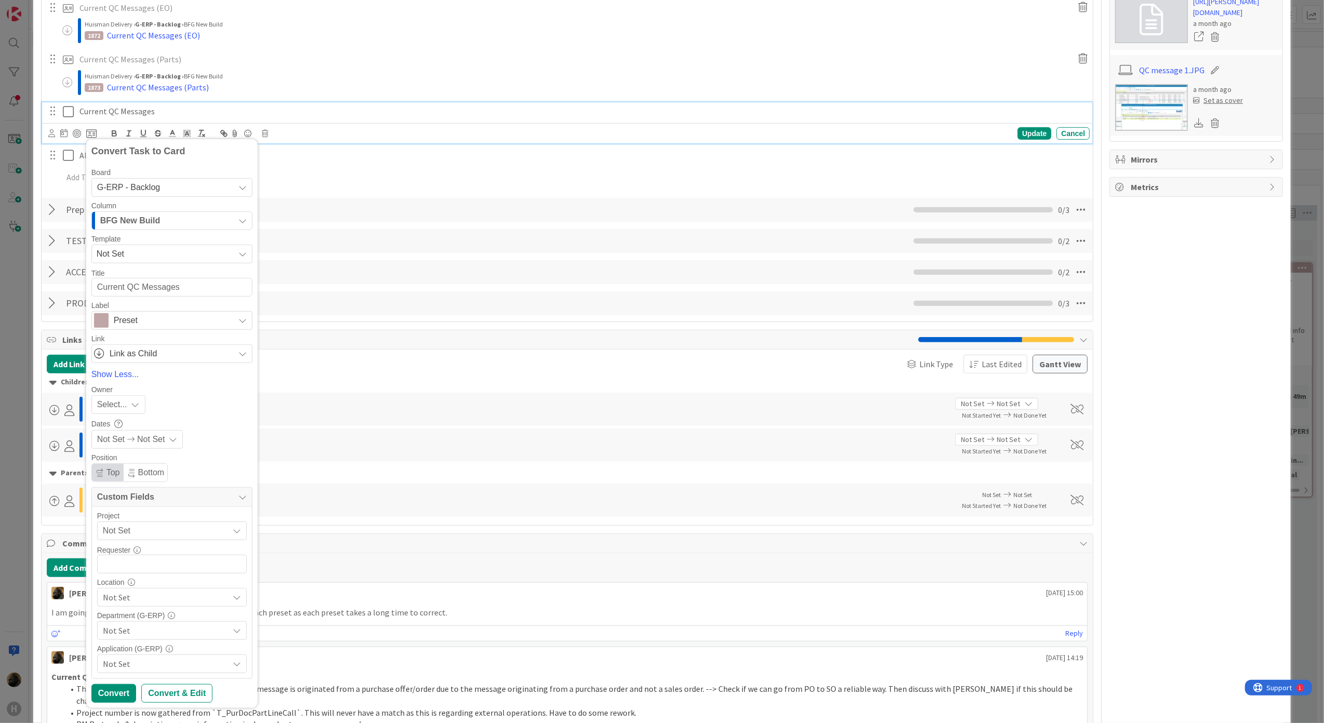
scroll to position [572, 0]
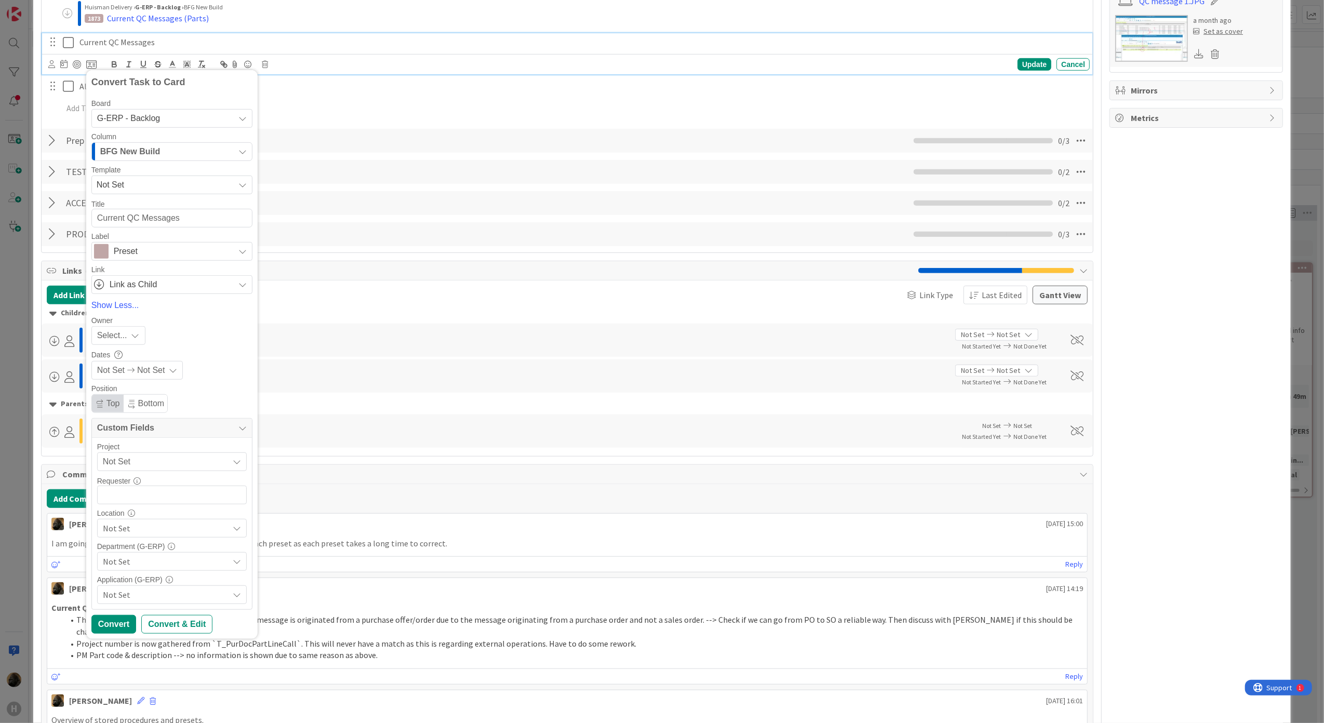
click at [168, 458] on span "Not Set" at bounding box center [163, 461] width 120 height 15
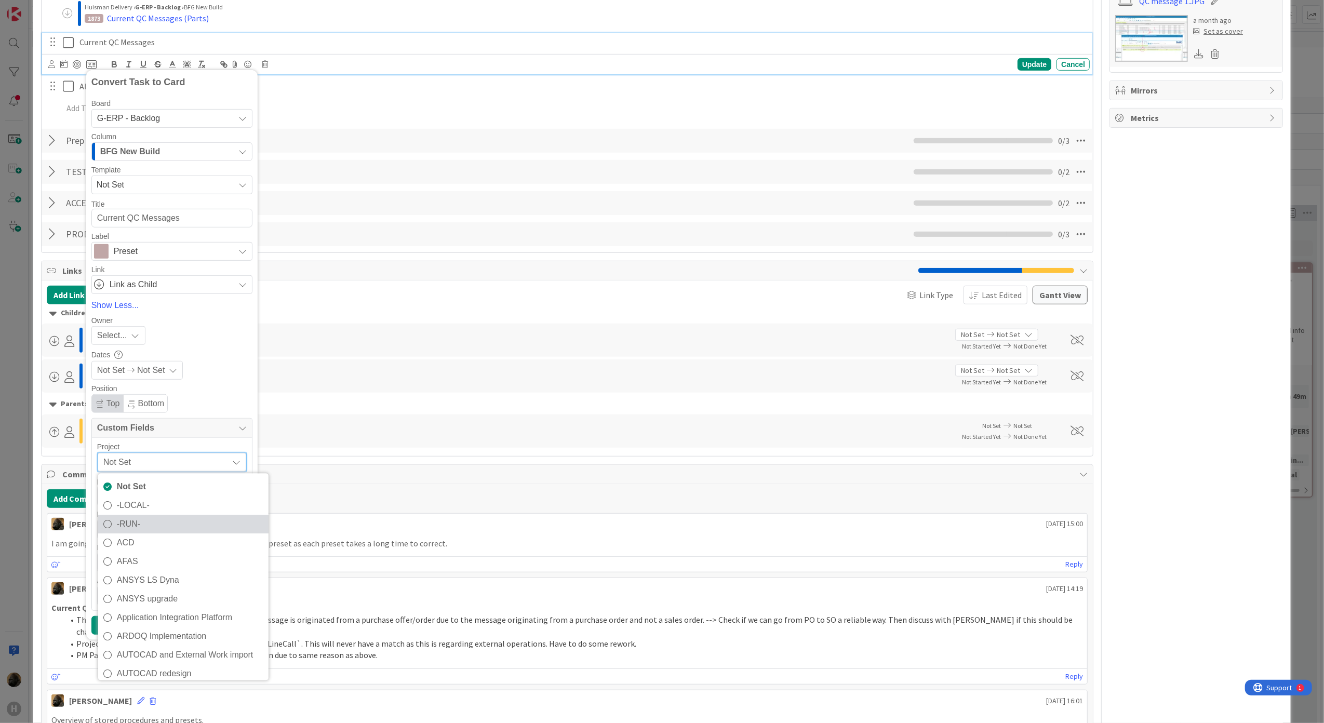
click at [165, 528] on span "-RUN-" at bounding box center [190, 525] width 146 height 16
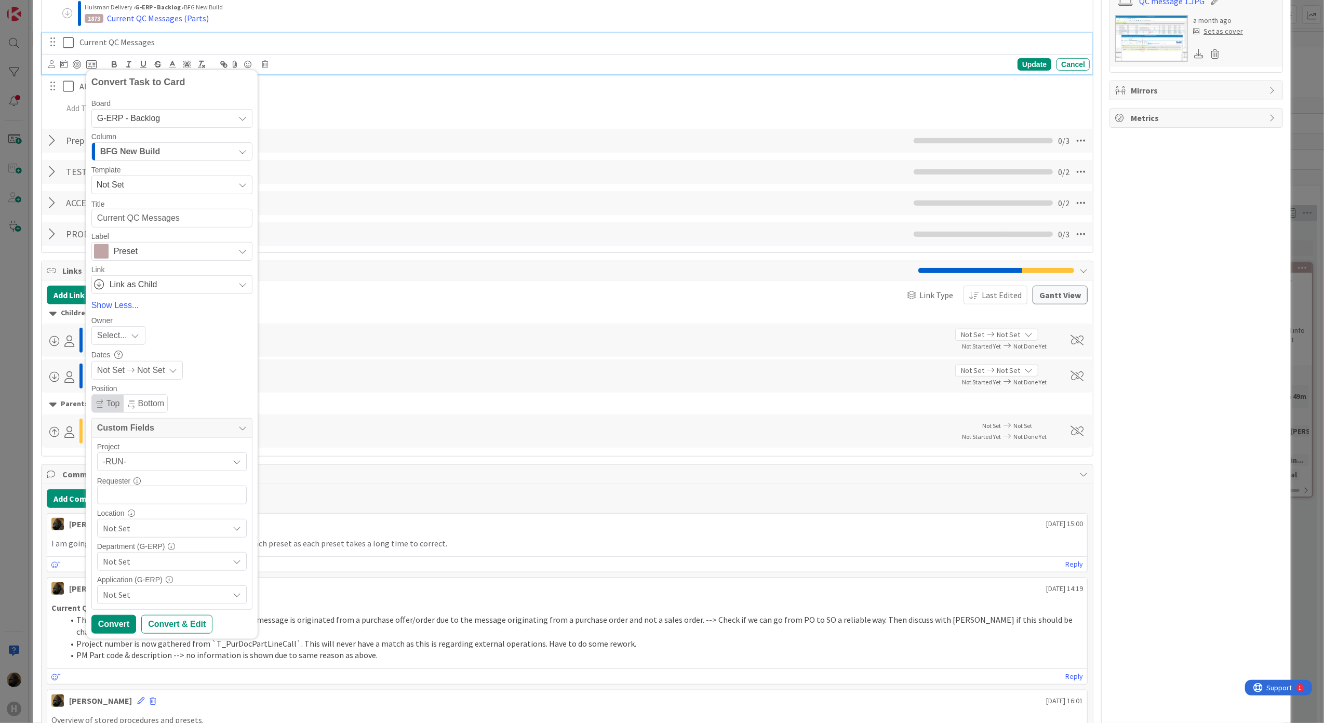
click at [189, 514] on div "Location" at bounding box center [172, 512] width 150 height 7
click at [185, 500] on input "text" at bounding box center [172, 495] width 150 height 19
click at [160, 534] on span "Not Set" at bounding box center [166, 528] width 126 height 12
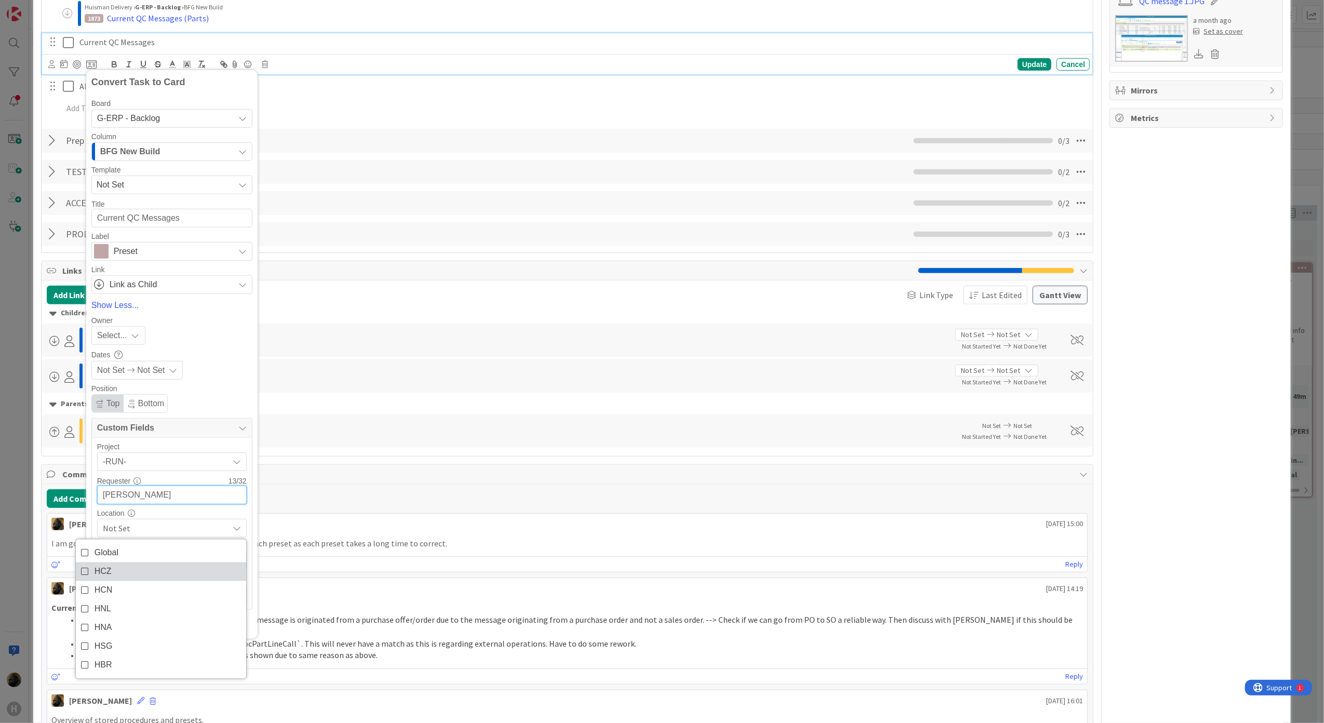
click at [150, 571] on link "HCZ" at bounding box center [161, 571] width 170 height 19
click at [172, 512] on div "Location" at bounding box center [172, 512] width 150 height 7
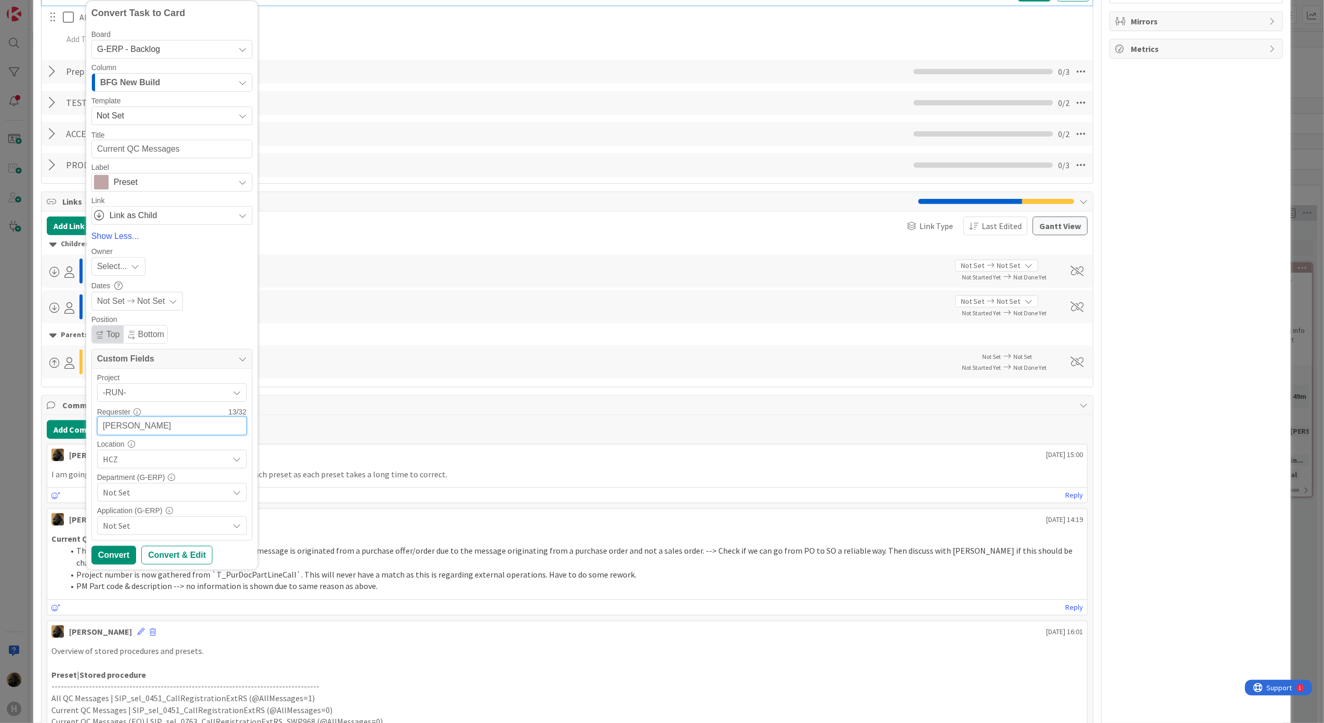
click at [176, 493] on span "Not Set" at bounding box center [166, 492] width 126 height 12
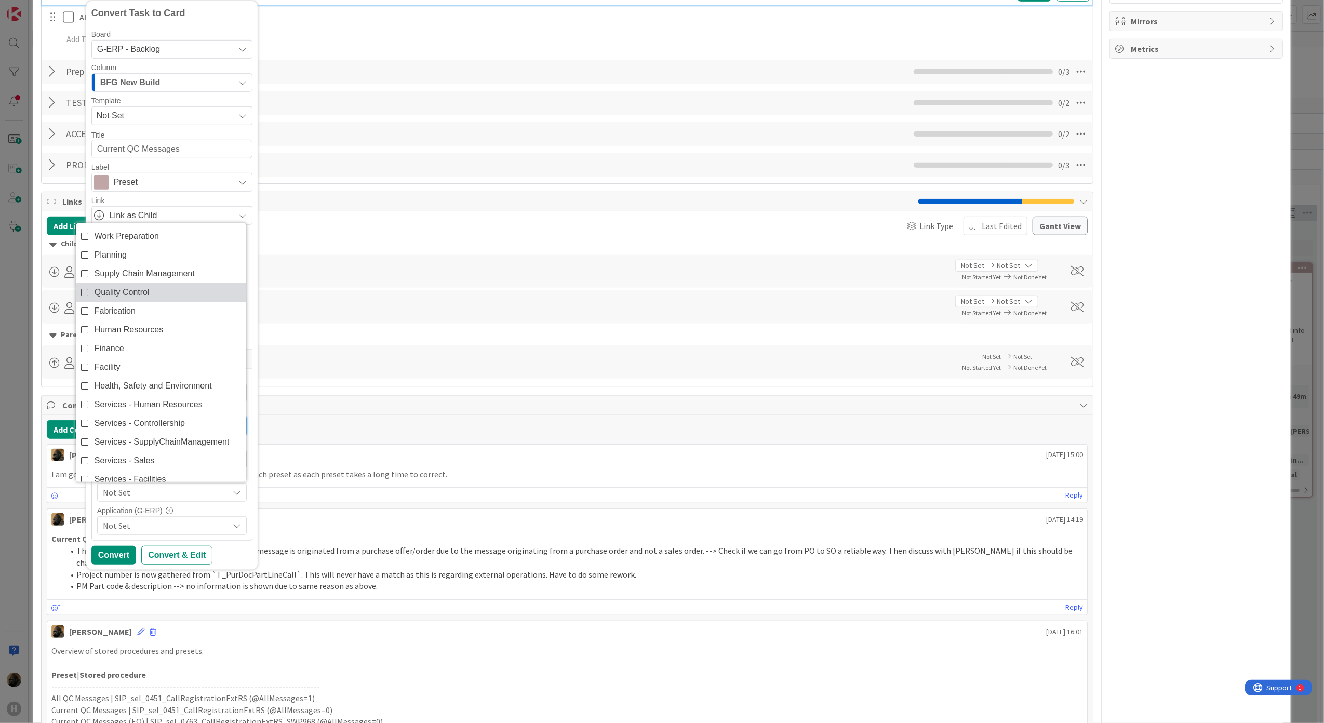
click at [127, 298] on span "Quality Control" at bounding box center [122, 293] width 55 height 16
click at [234, 562] on div "Convert Convert & Edit" at bounding box center [171, 555] width 161 height 19
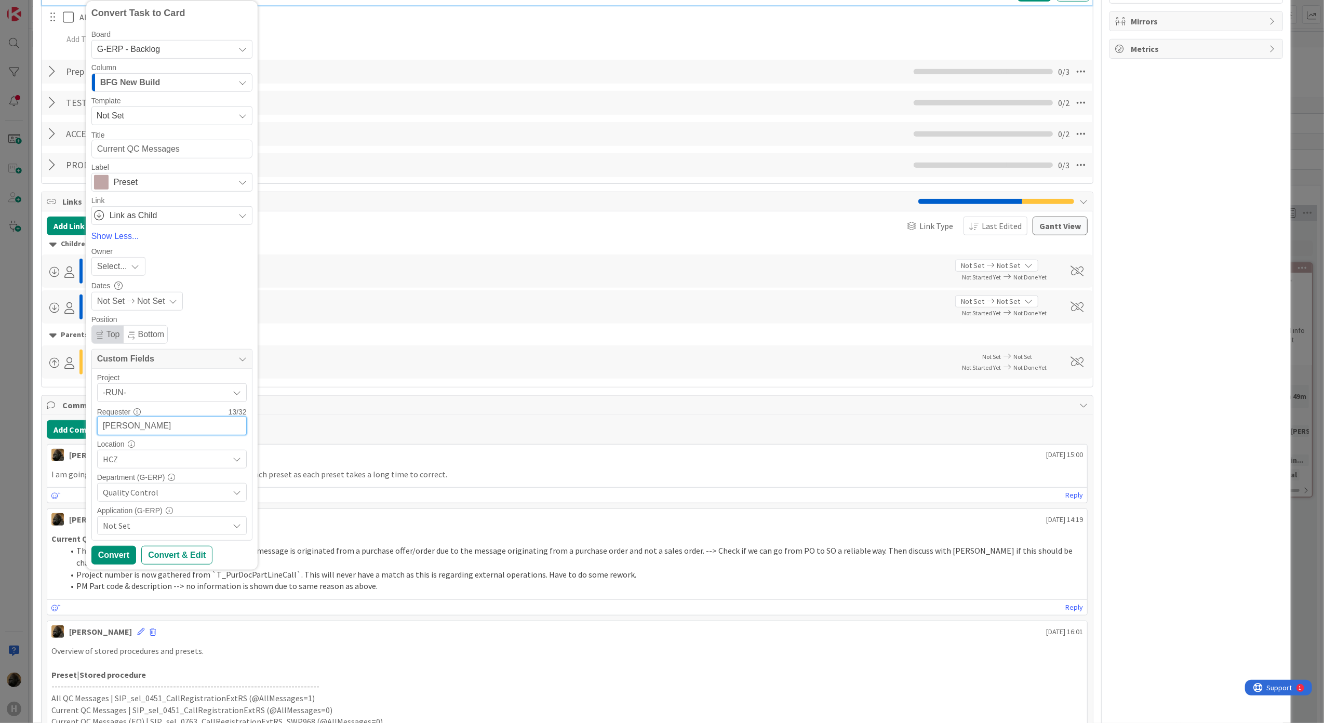
click at [229, 530] on div "Not Set" at bounding box center [172, 525] width 150 height 19
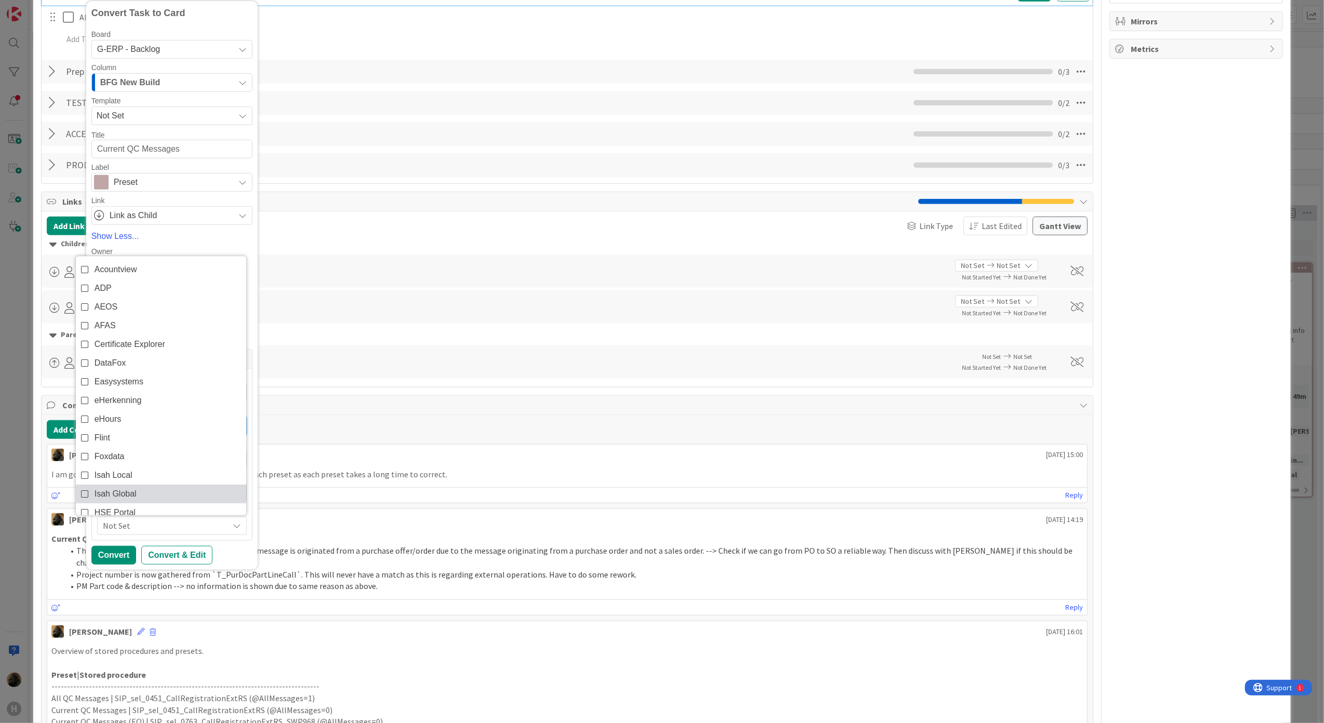
scroll to position [69, 0]
click at [157, 435] on link "Isah Global" at bounding box center [161, 425] width 170 height 19
click at [235, 555] on div "Convert Convert & Edit" at bounding box center [171, 555] width 161 height 19
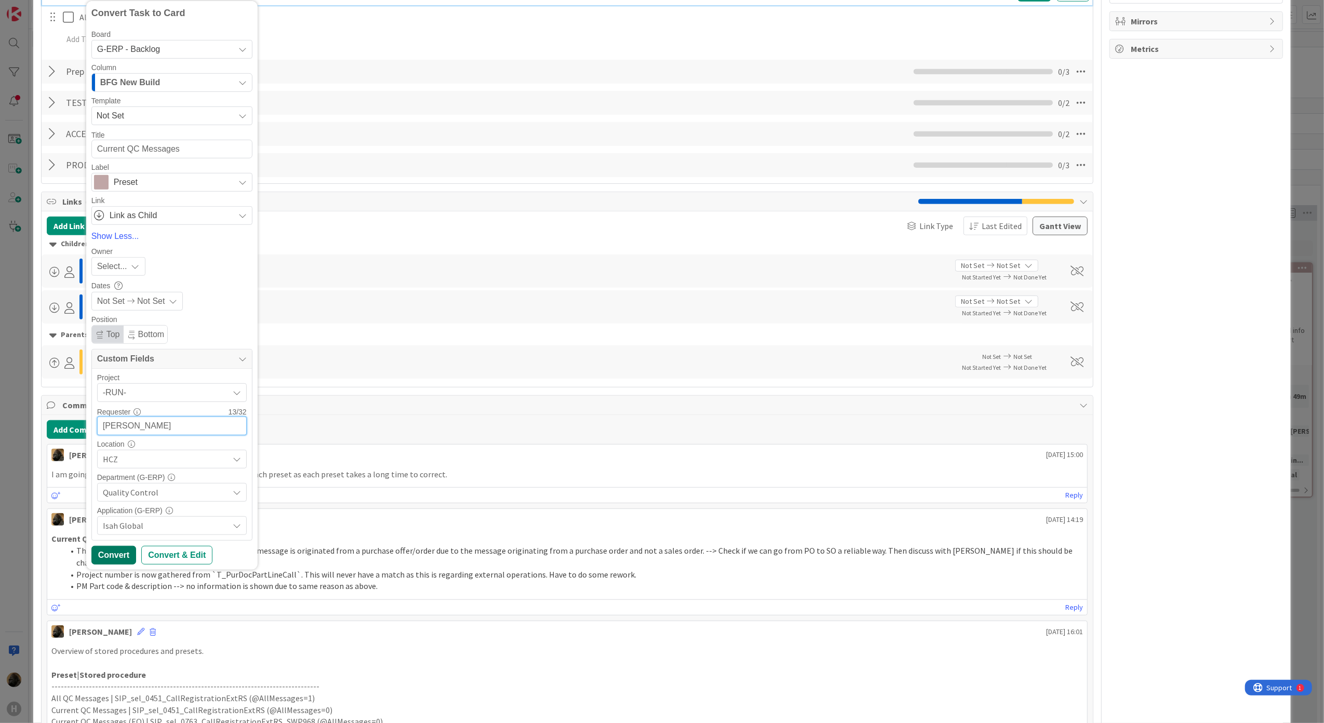
type input "[PERSON_NAME]"
click at [120, 561] on div "Convert" at bounding box center [113, 555] width 45 height 19
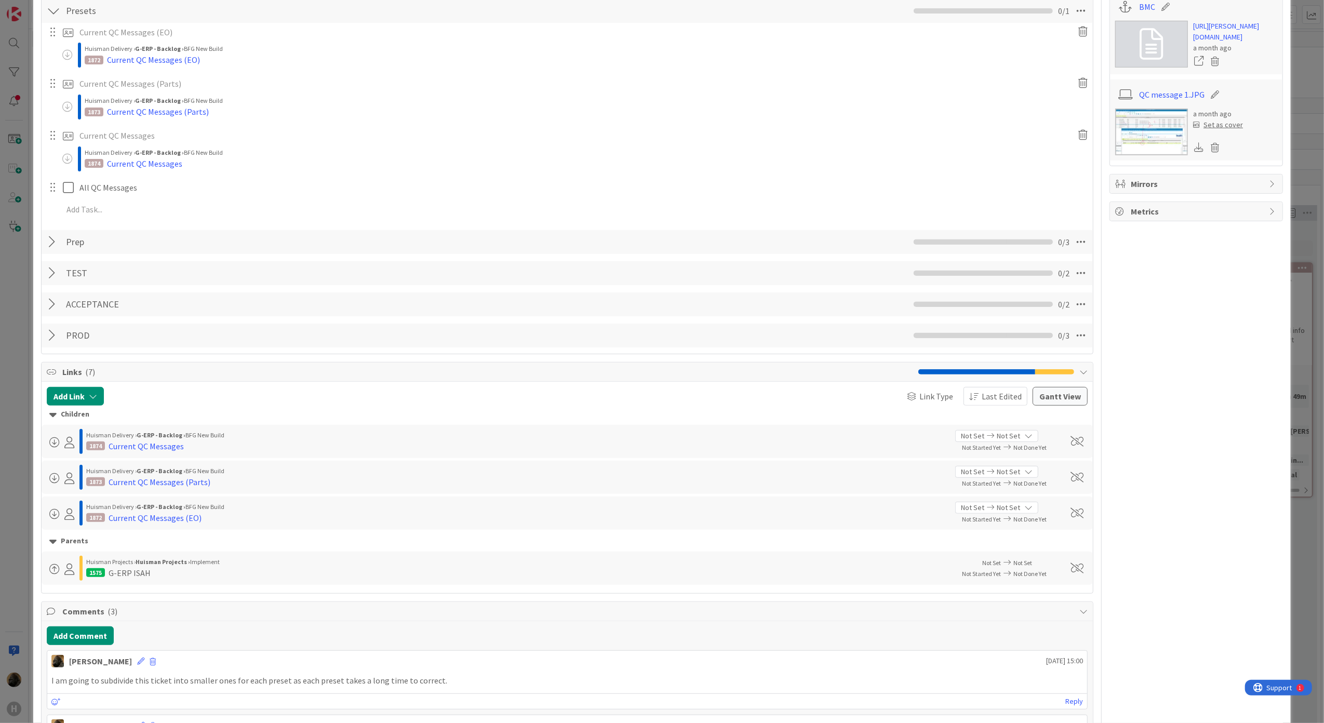
scroll to position [364, 0]
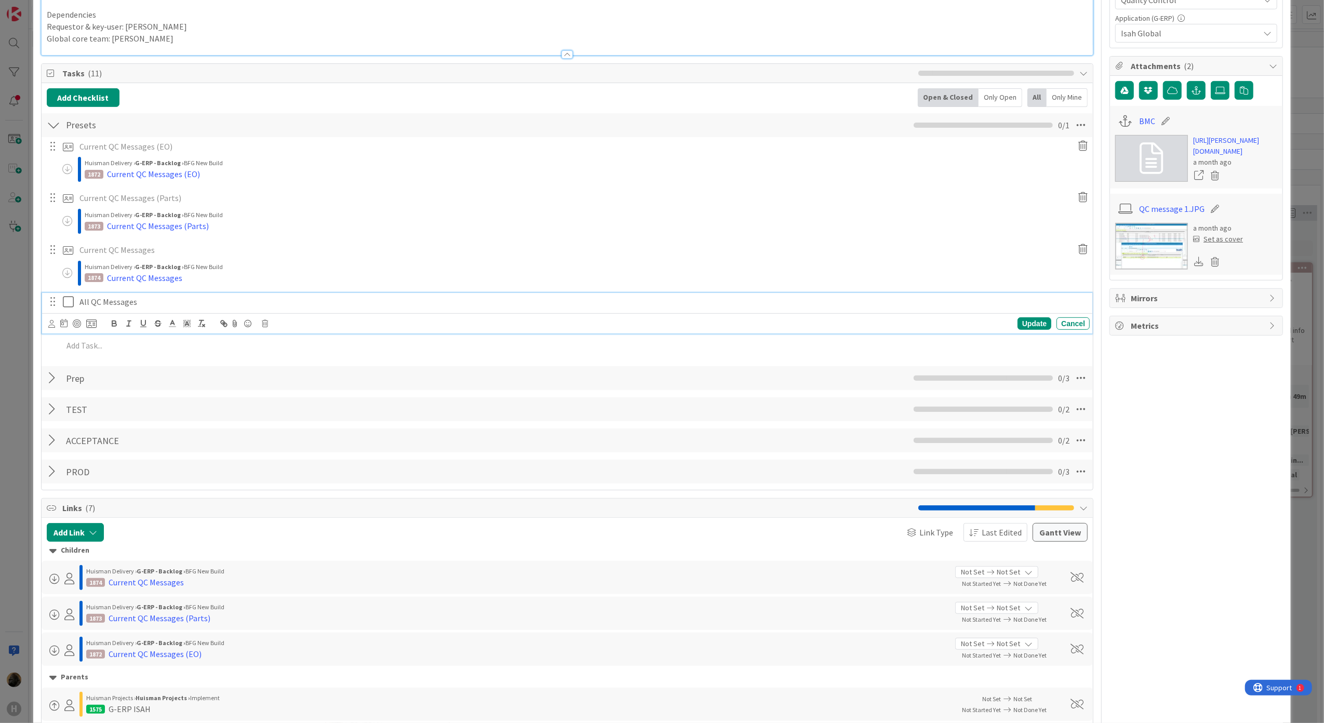
click at [149, 308] on p "All QC Messages" at bounding box center [582, 302] width 1006 height 12
click at [92, 325] on icon at bounding box center [91, 323] width 10 height 9
click at [157, 381] on span "G-ERP - BFG New Build" at bounding box center [142, 377] width 90 height 9
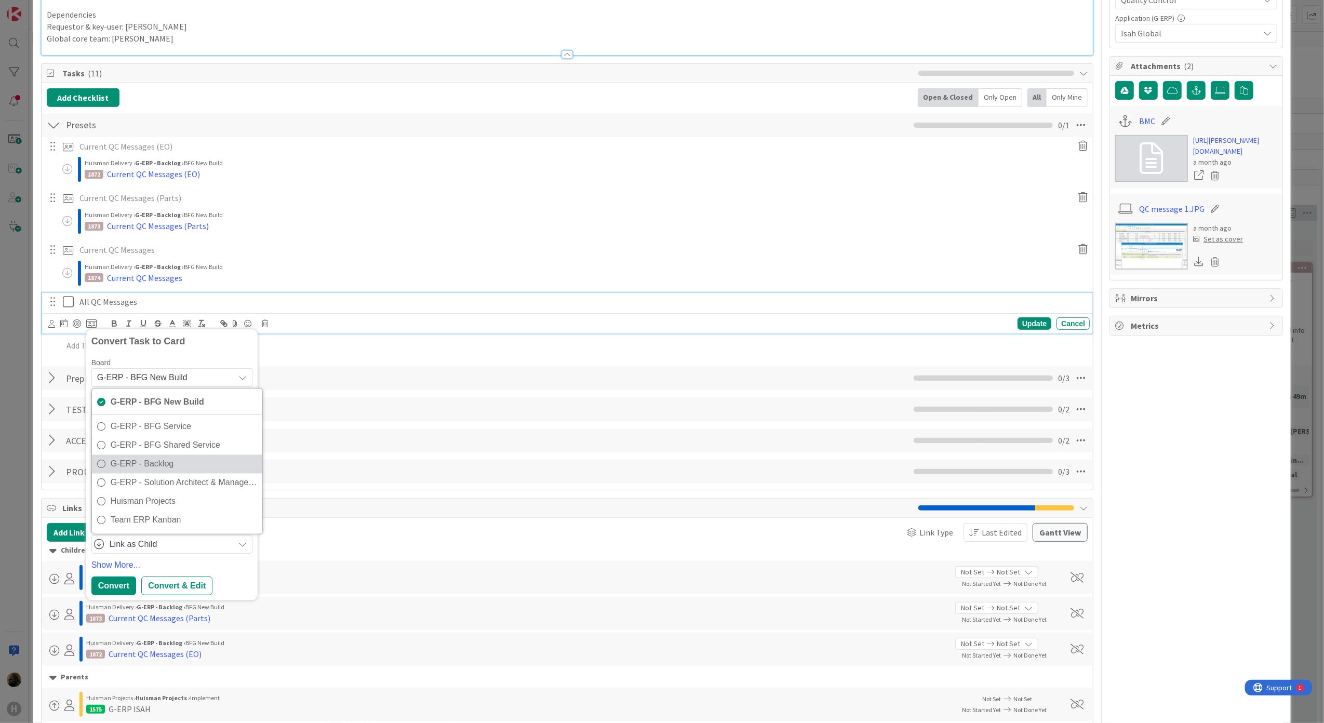
click at [159, 466] on span "G-ERP - Backlog" at bounding box center [184, 465] width 146 height 16
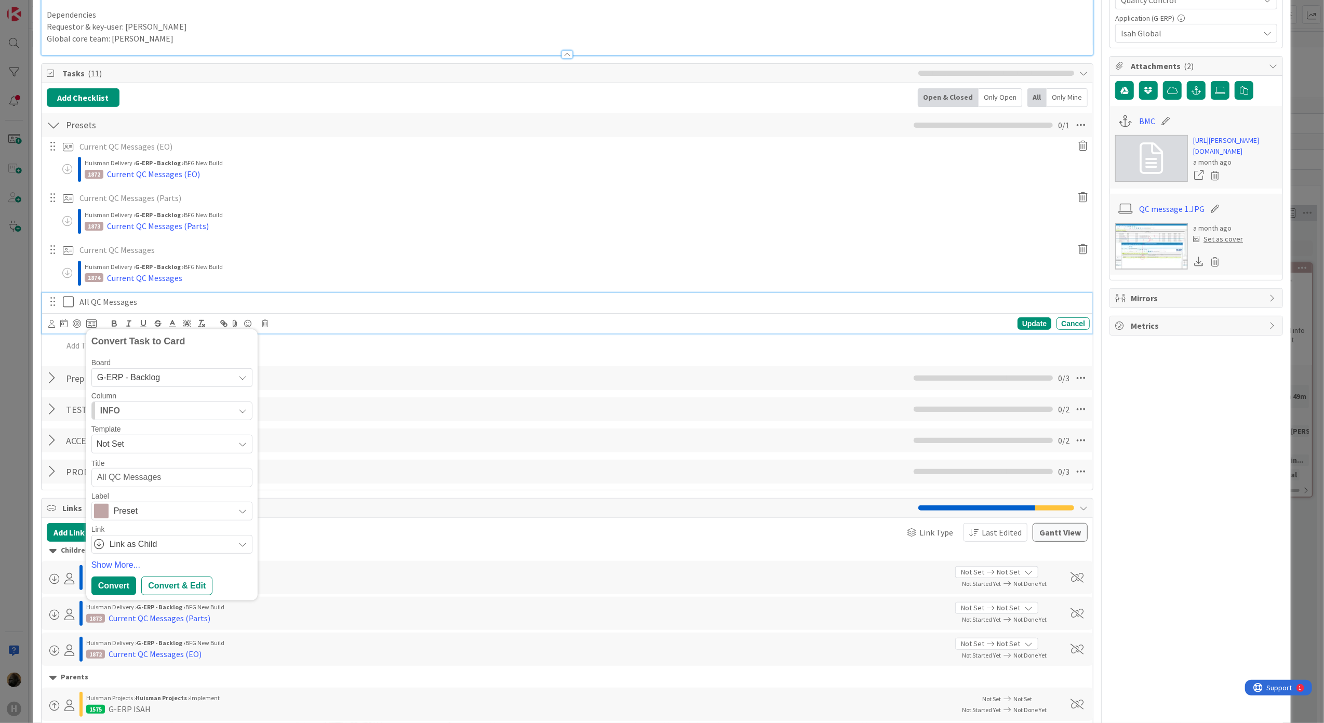
click at [152, 407] on div "INFO" at bounding box center [166, 410] width 137 height 17
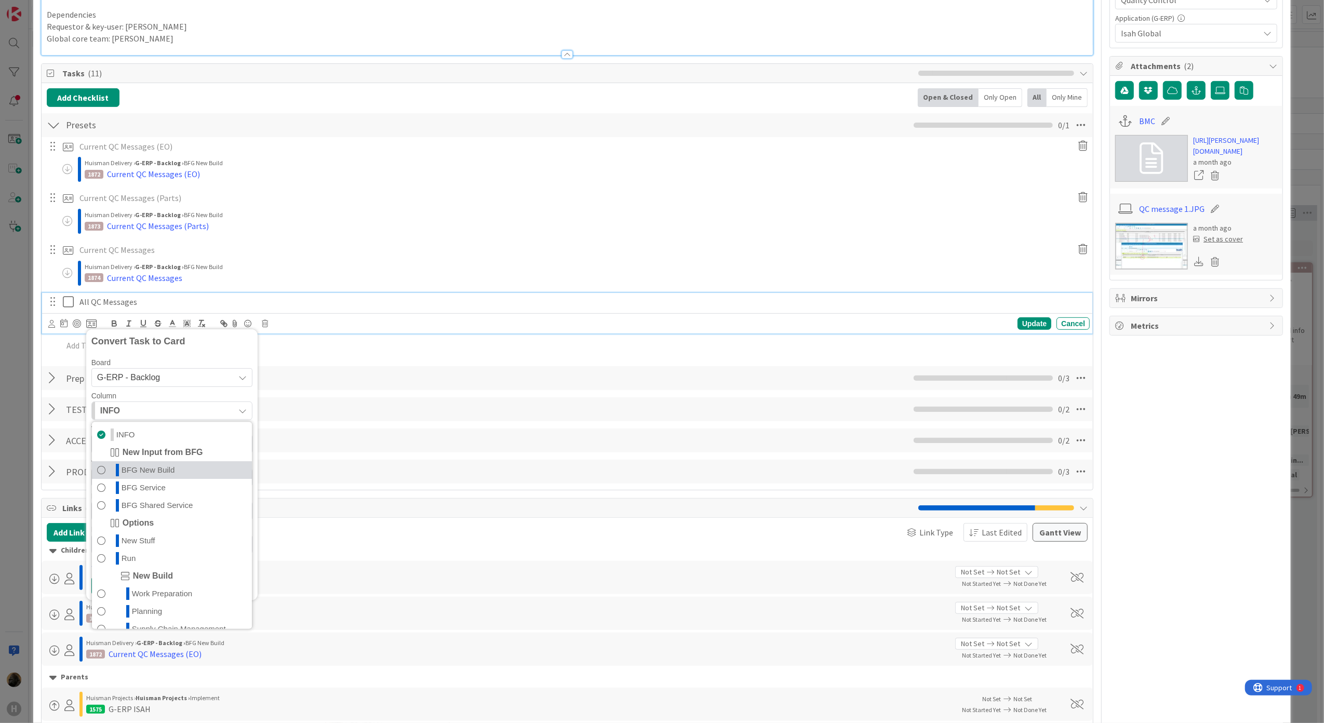
click at [150, 470] on span "BFG New Build" at bounding box center [148, 470] width 53 height 12
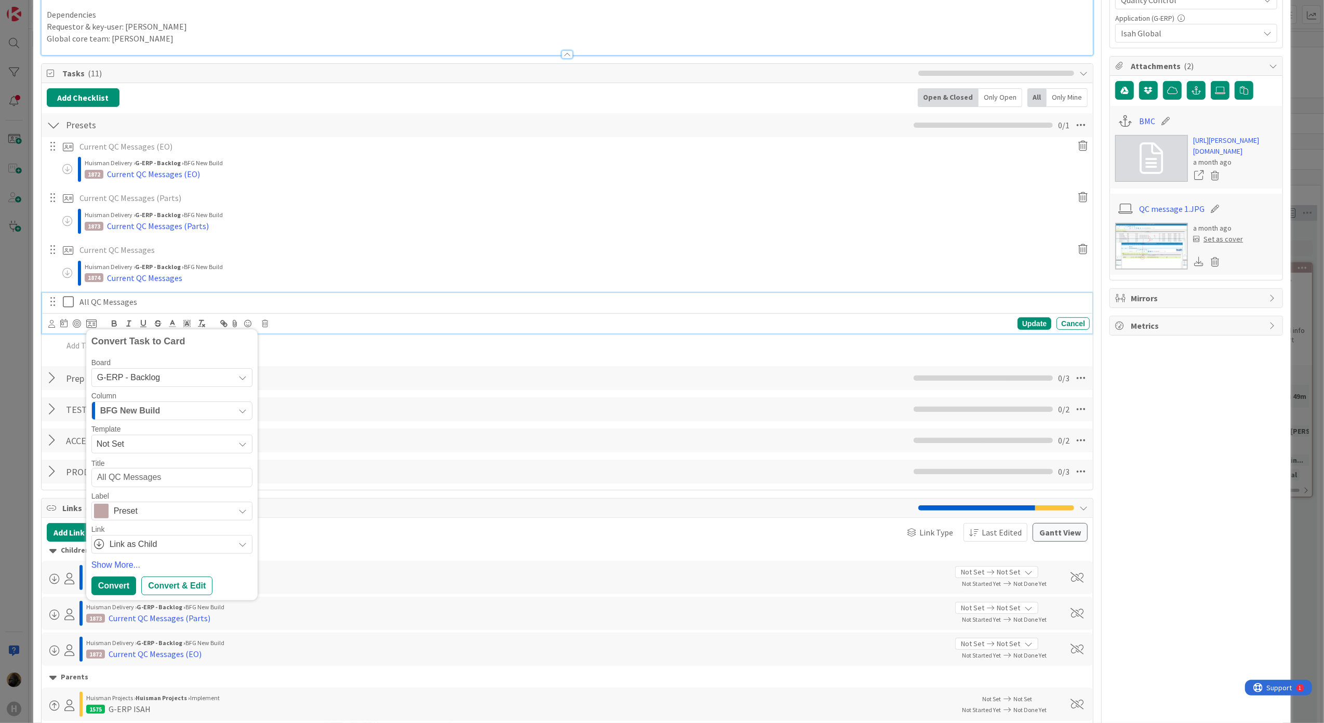
click at [142, 442] on span "Not Set" at bounding box center [162, 444] width 130 height 14
click at [142, 431] on div "Template" at bounding box center [171, 428] width 161 height 7
click at [151, 435] on div "Template Not Set Not Set BFG SS - Standard Template Isah Change - template Isah…" at bounding box center [171, 439] width 161 height 28
click at [152, 446] on span "Not Set" at bounding box center [162, 444] width 130 height 14
click at [160, 535] on span "Isah preset - template" at bounding box center [175, 529] width 138 height 14
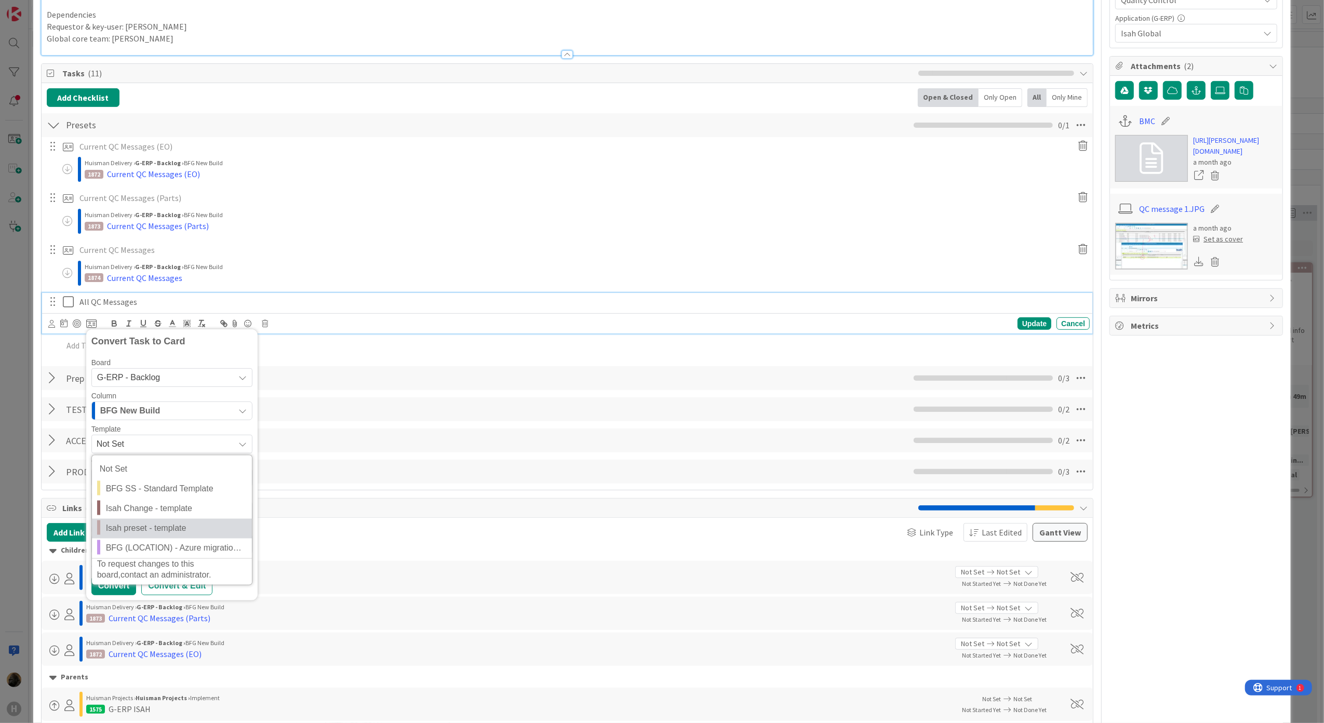
type textarea "x"
type textarea "Isah preset - template"
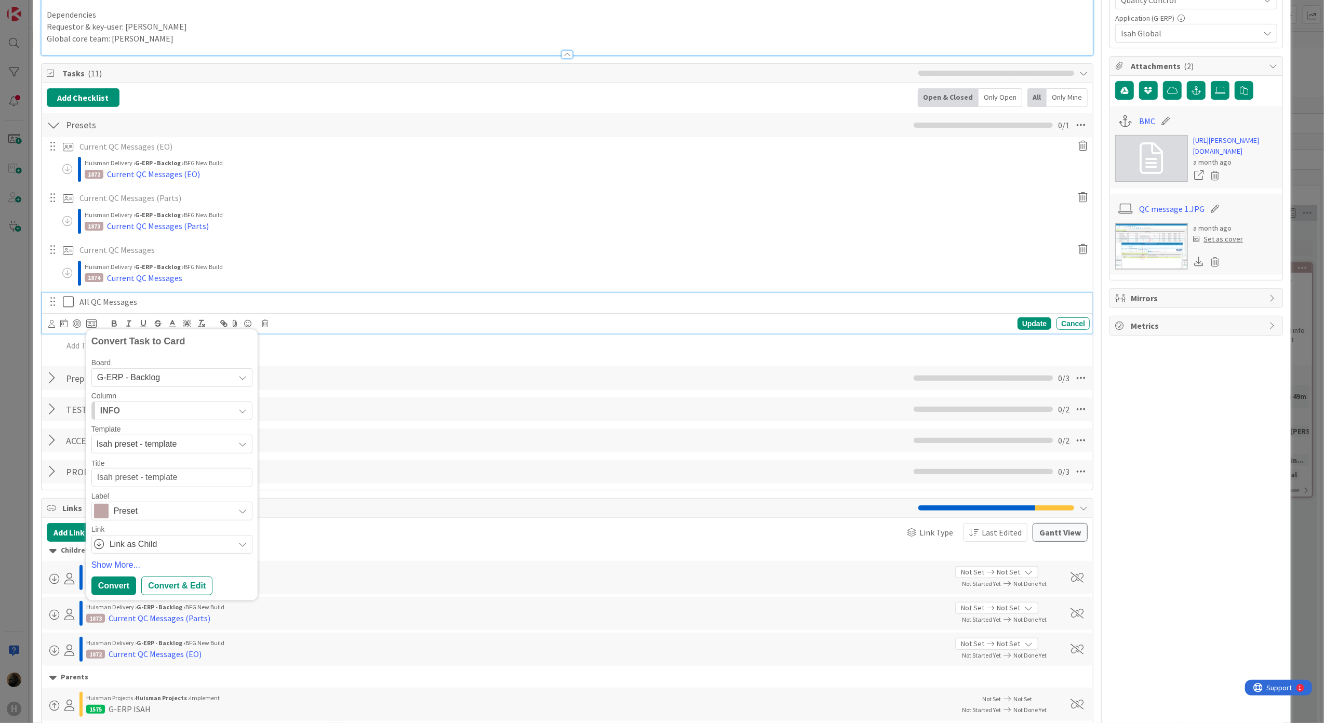
click at [157, 412] on div "INFO" at bounding box center [166, 410] width 137 height 17
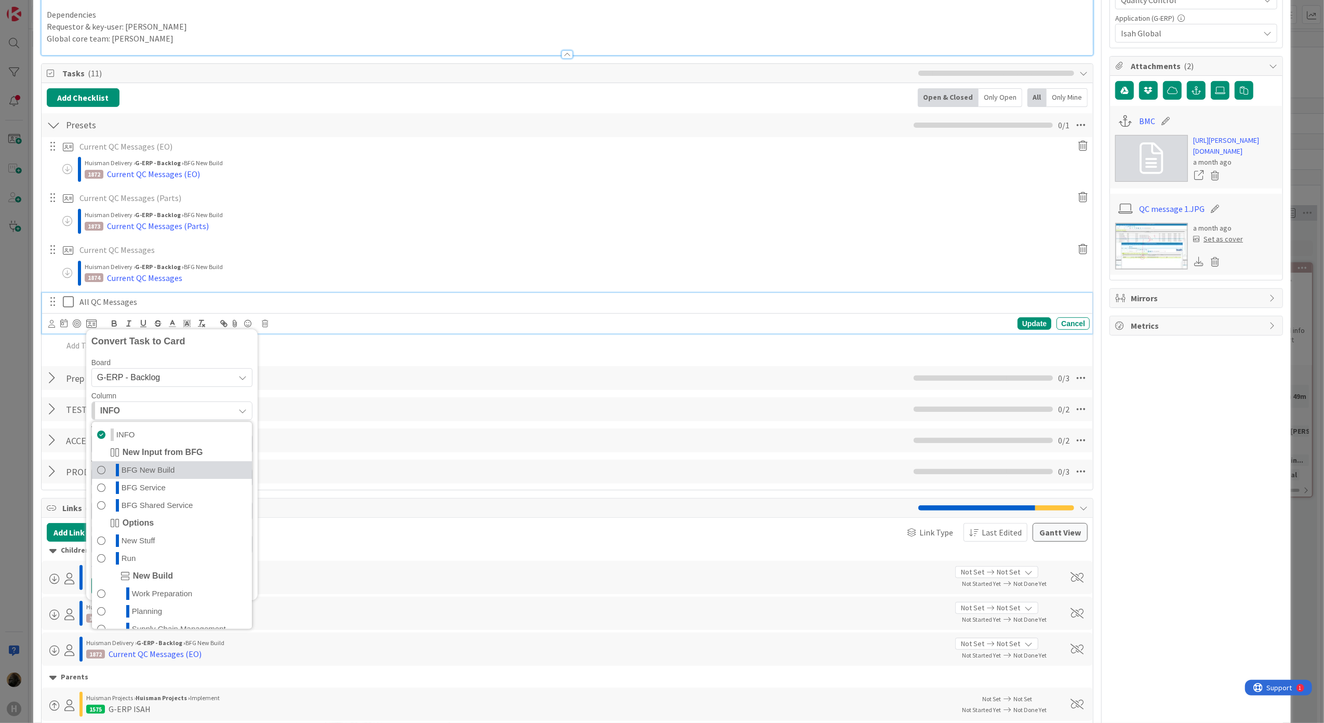
click at [163, 477] on span "BFG New Build" at bounding box center [148, 470] width 53 height 12
type textarea "x"
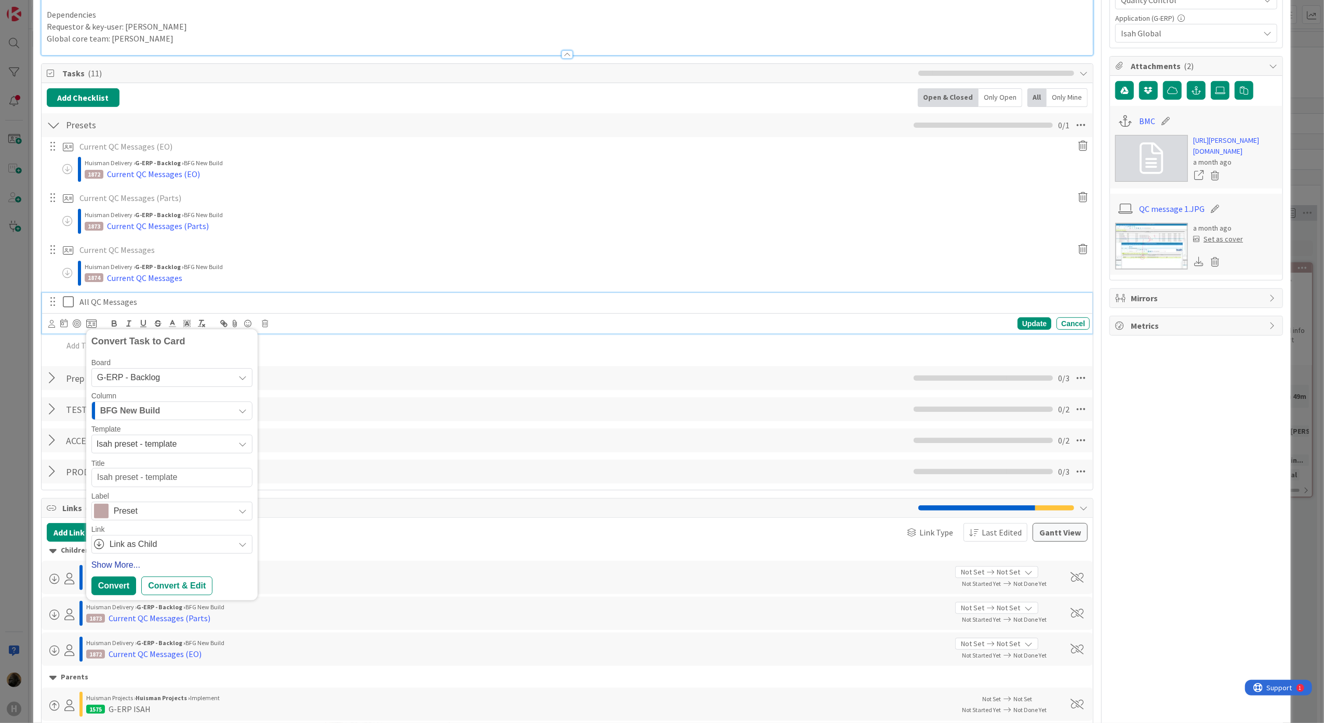
click at [137, 568] on link "Show More..." at bounding box center [171, 565] width 161 height 12
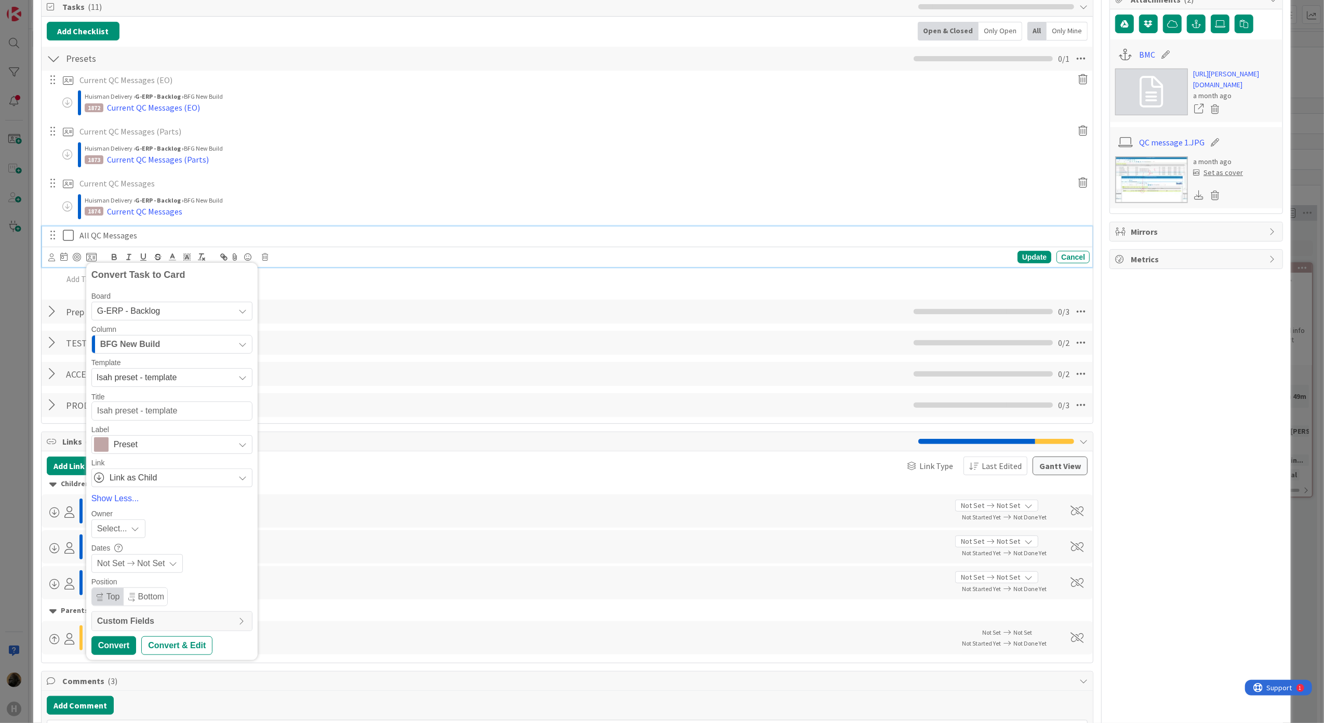
scroll to position [433, 0]
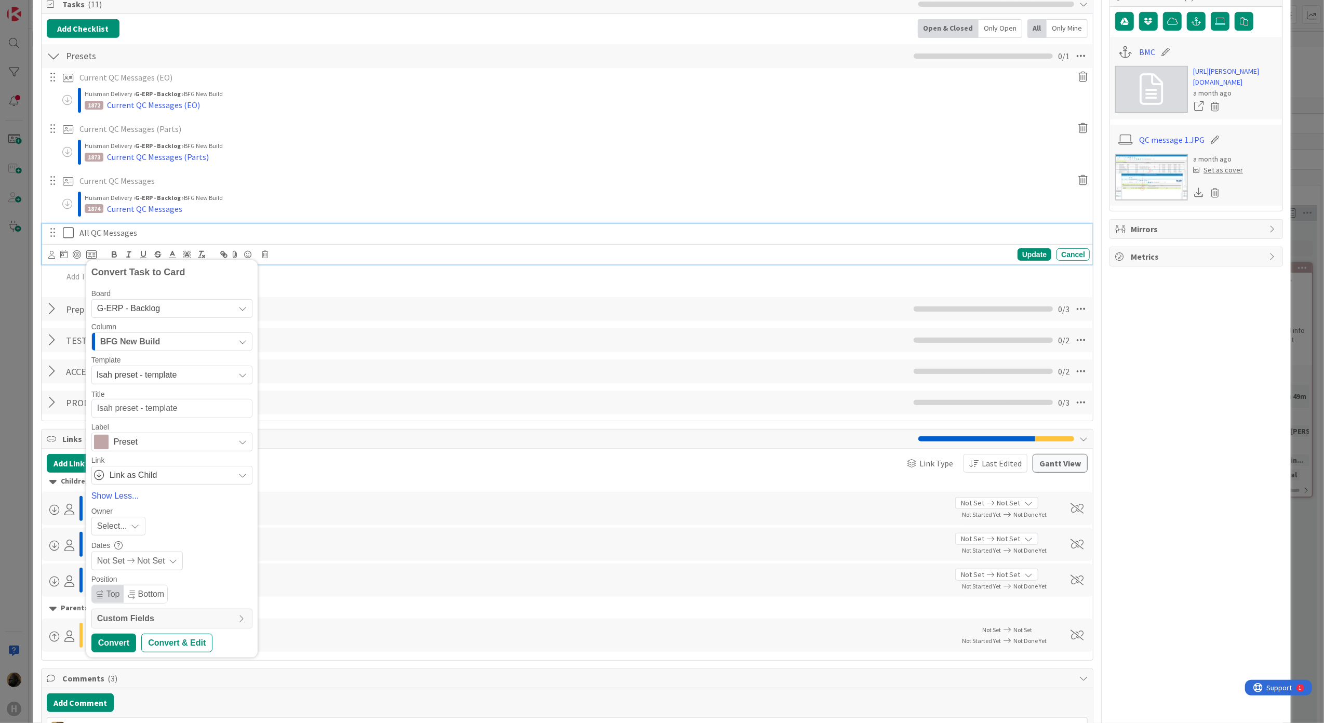
click at [167, 613] on div "Custom Fields" at bounding box center [172, 618] width 160 height 19
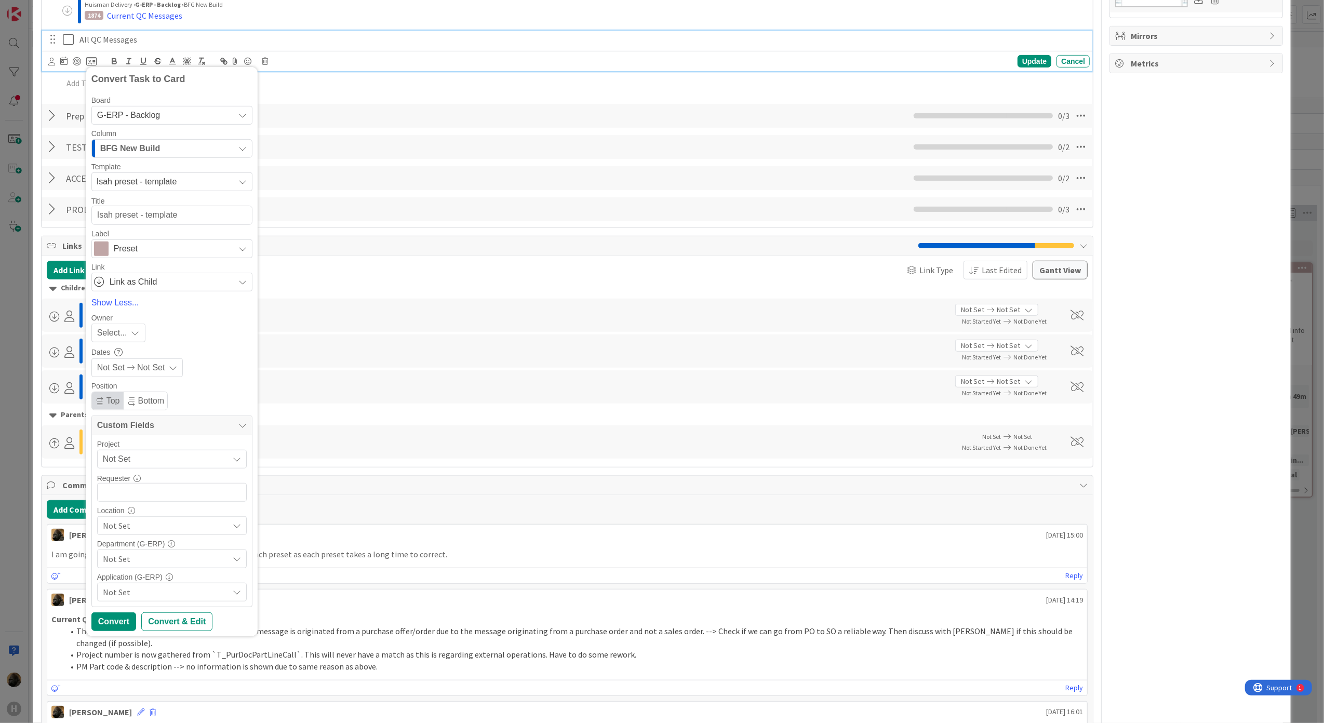
scroll to position [641, 0]
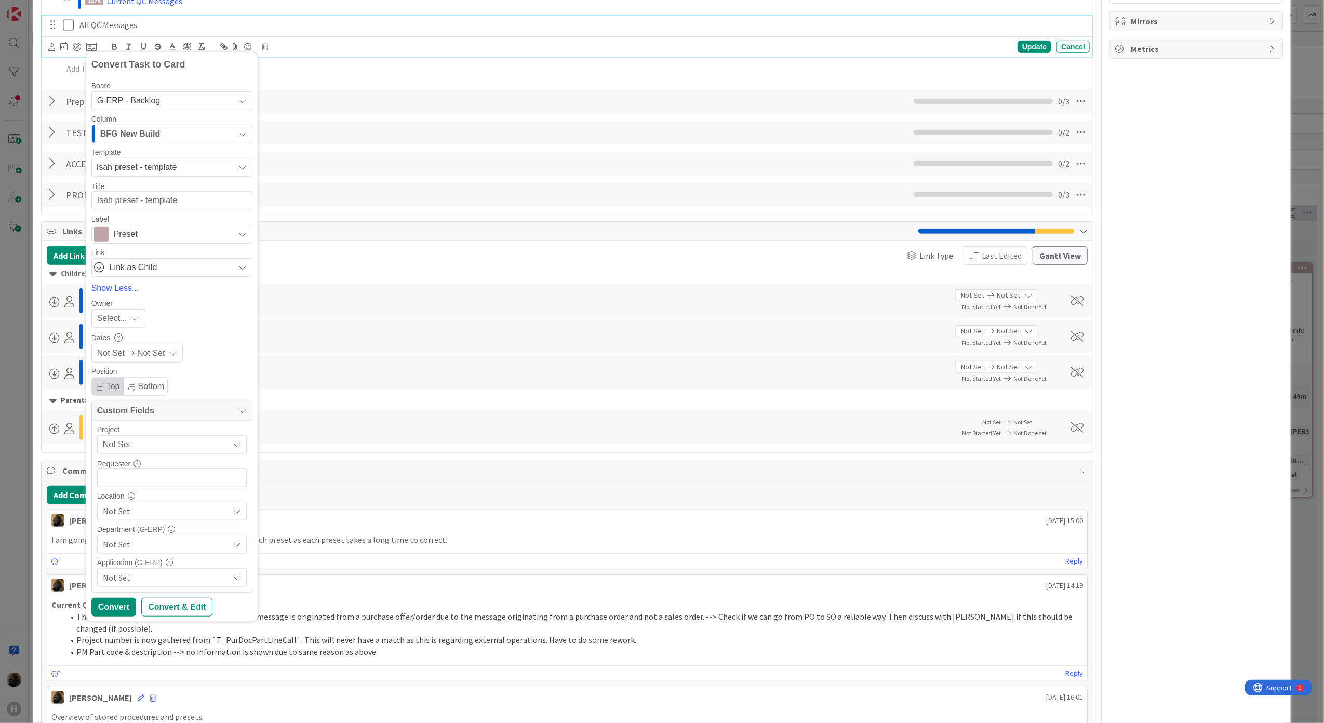
click at [192, 450] on span "Not Set" at bounding box center [163, 444] width 120 height 15
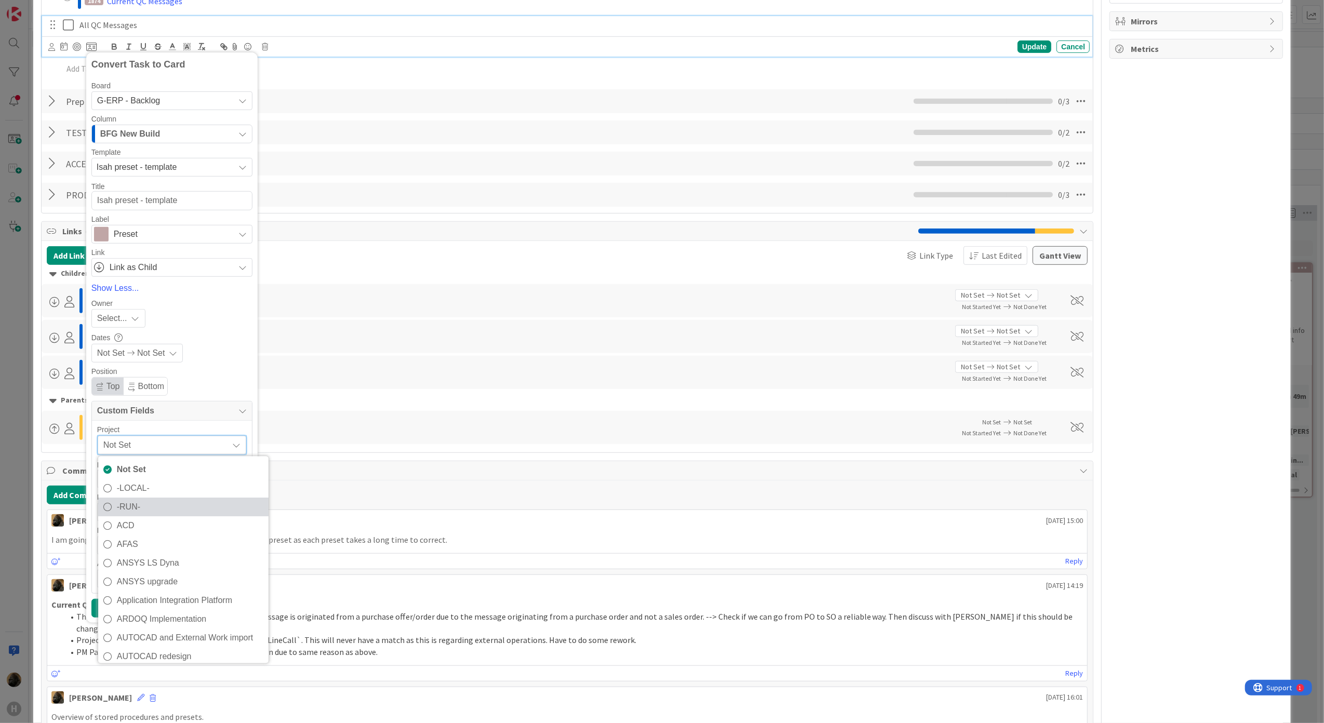
click at [177, 512] on span "-RUN-" at bounding box center [190, 508] width 146 height 16
click at [167, 480] on input "text" at bounding box center [172, 477] width 150 height 19
click at [155, 517] on span "Not Set" at bounding box center [166, 511] width 126 height 12
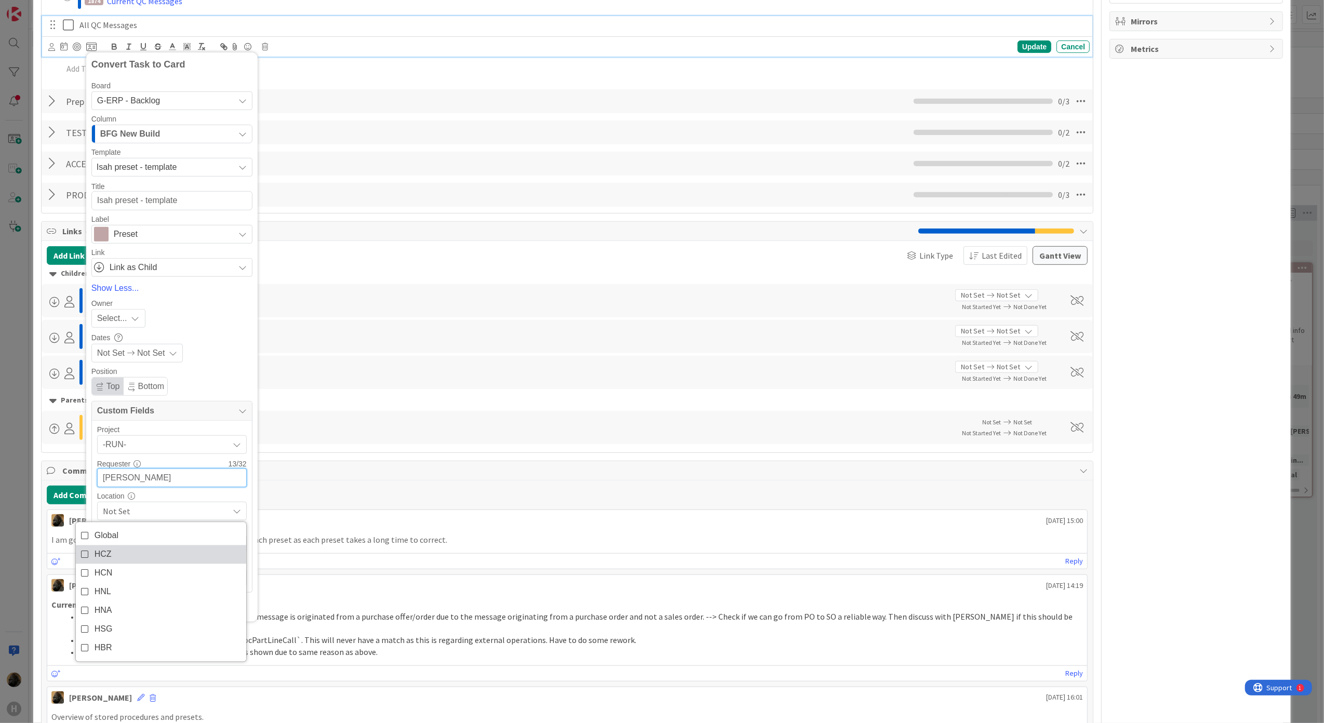
click at [136, 557] on link "HCZ" at bounding box center [161, 554] width 170 height 19
click at [168, 494] on div "Location" at bounding box center [172, 495] width 150 height 7
click at [167, 547] on span "Not Set" at bounding box center [166, 544] width 126 height 12
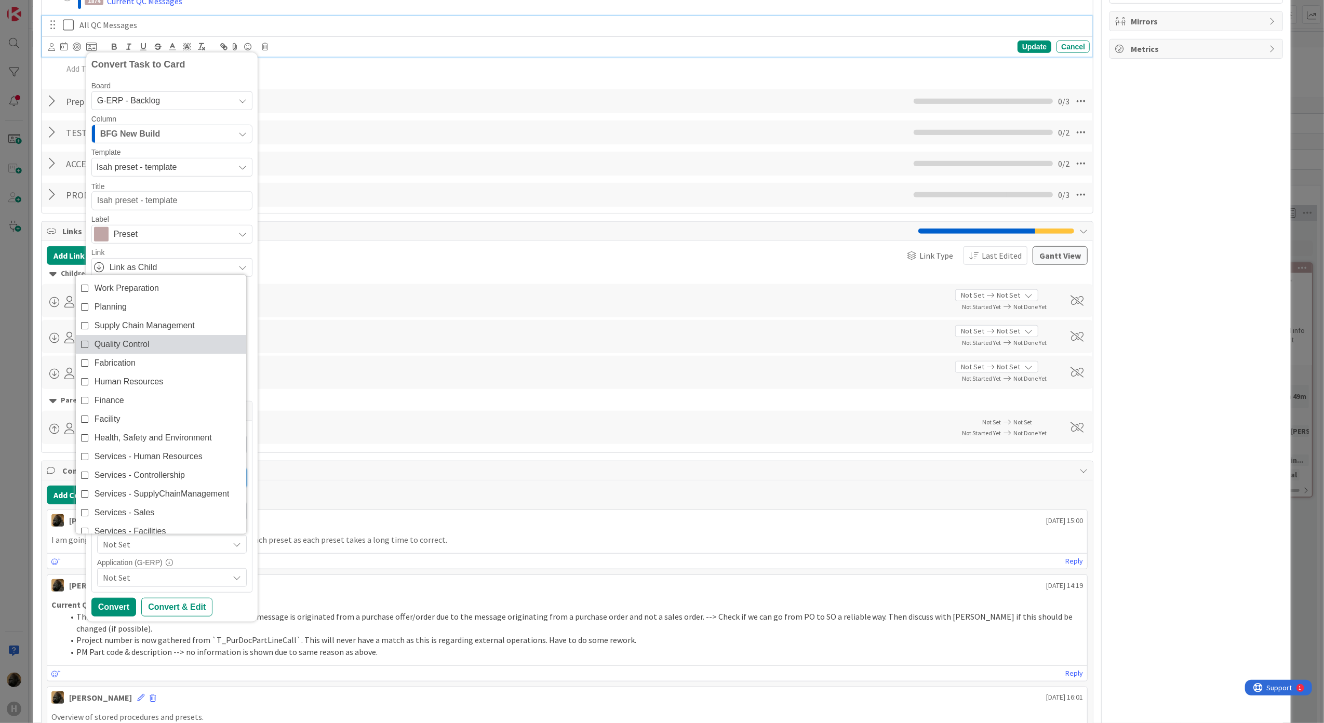
click at [156, 342] on link "Quality Control" at bounding box center [161, 344] width 170 height 19
click at [225, 584] on span "Not Set" at bounding box center [166, 577] width 126 height 12
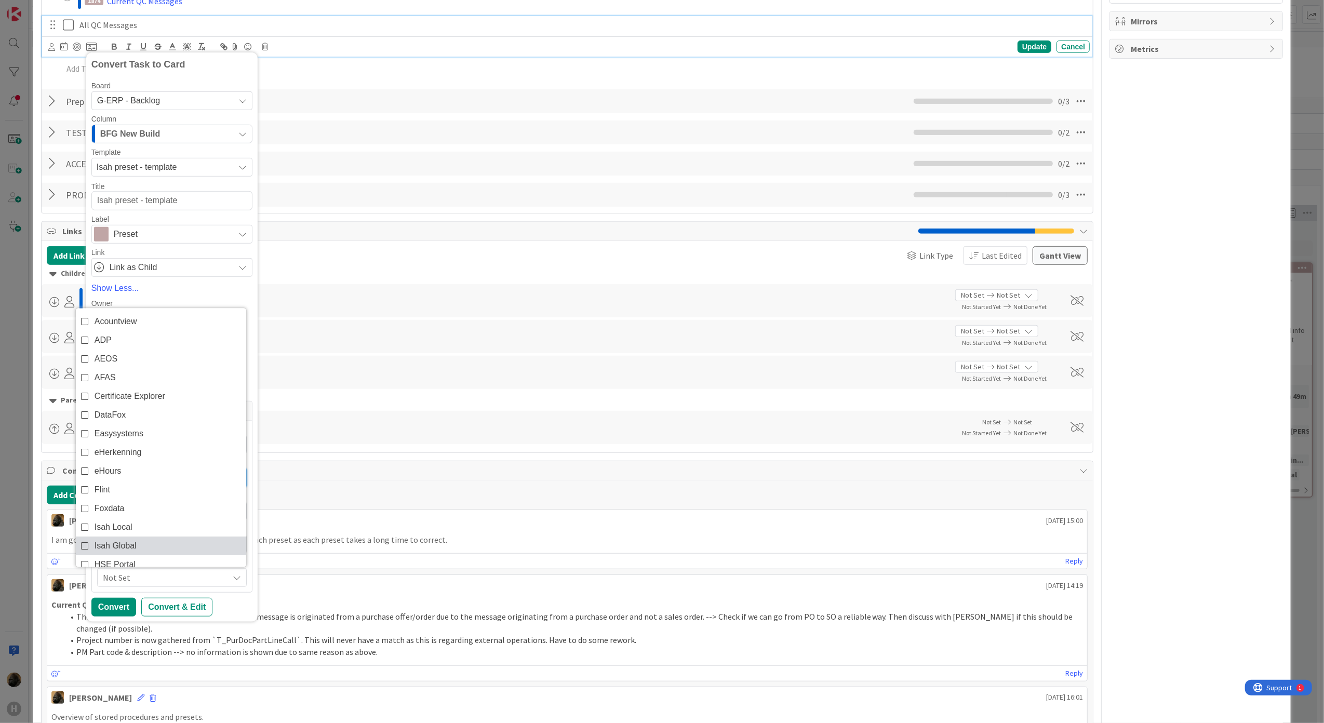
click at [150, 545] on link "Isah Global" at bounding box center [161, 546] width 170 height 19
click at [233, 609] on div "Convert Convert & Edit" at bounding box center [171, 607] width 161 height 19
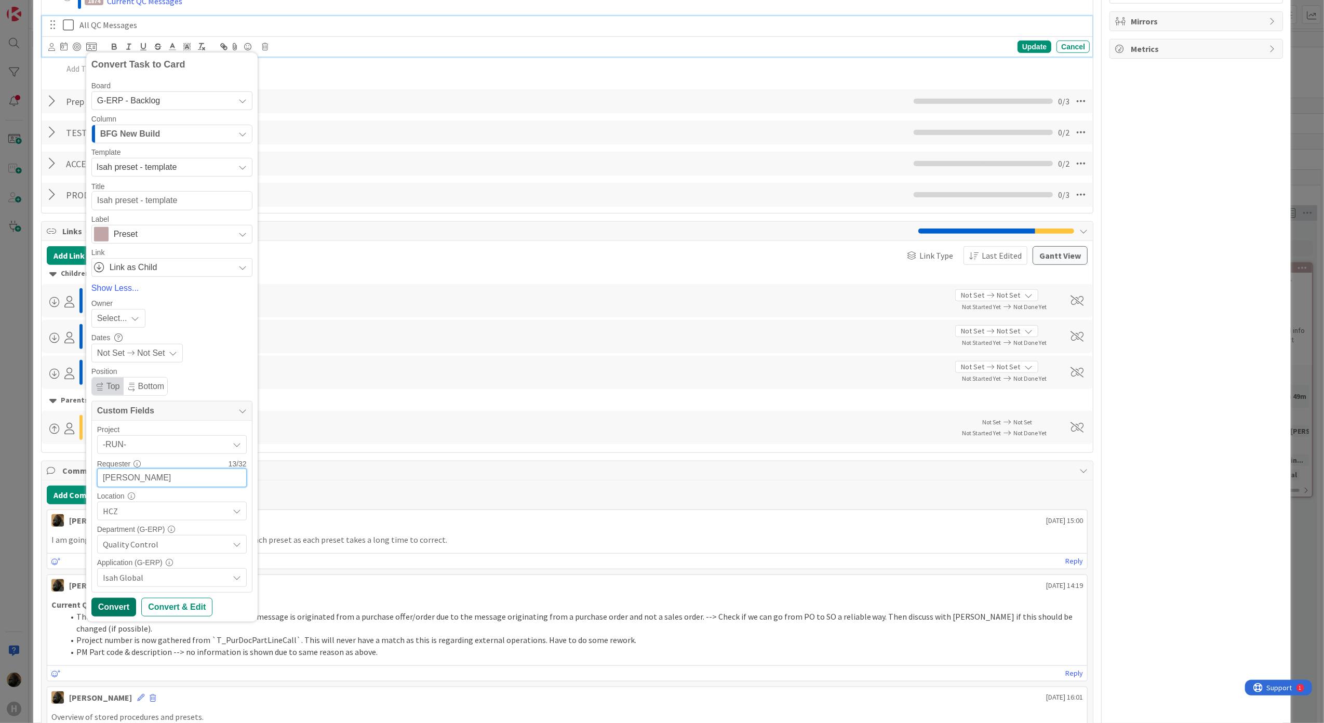
type input "[PERSON_NAME]"
click at [128, 607] on div "Convert" at bounding box center [113, 607] width 45 height 19
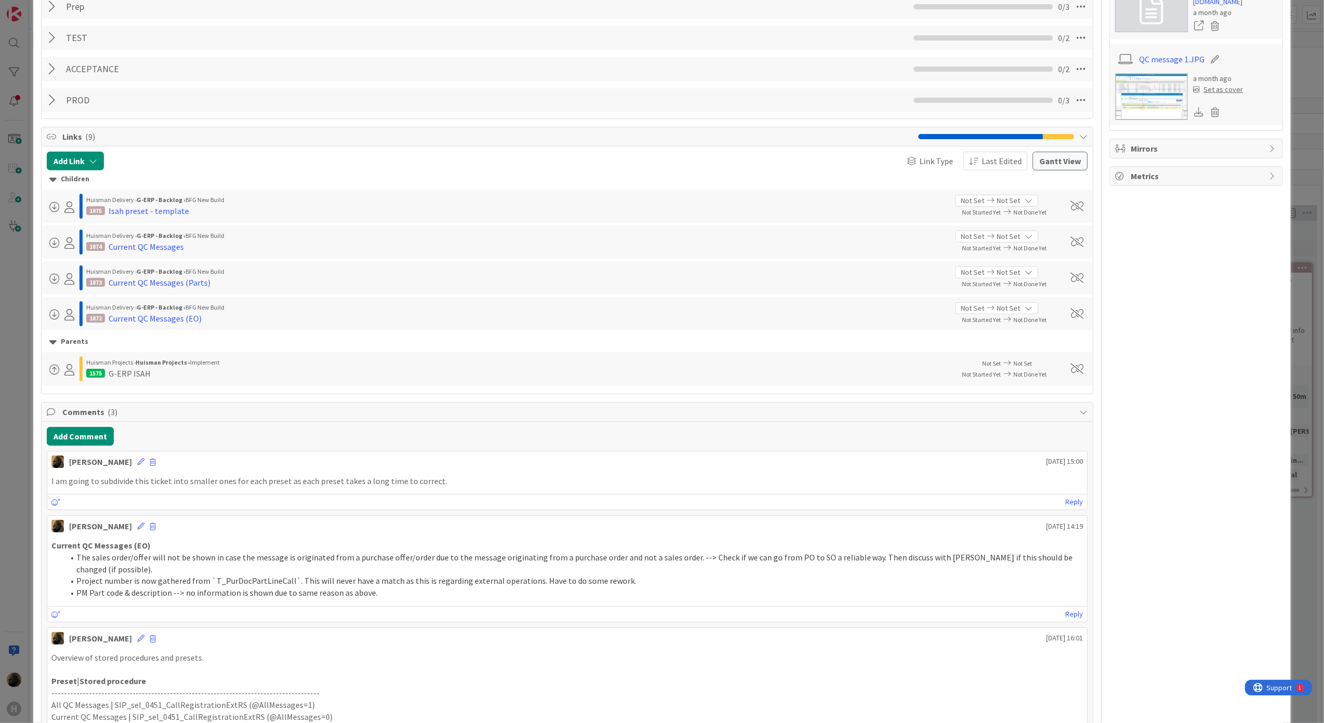
scroll to position [503, 0]
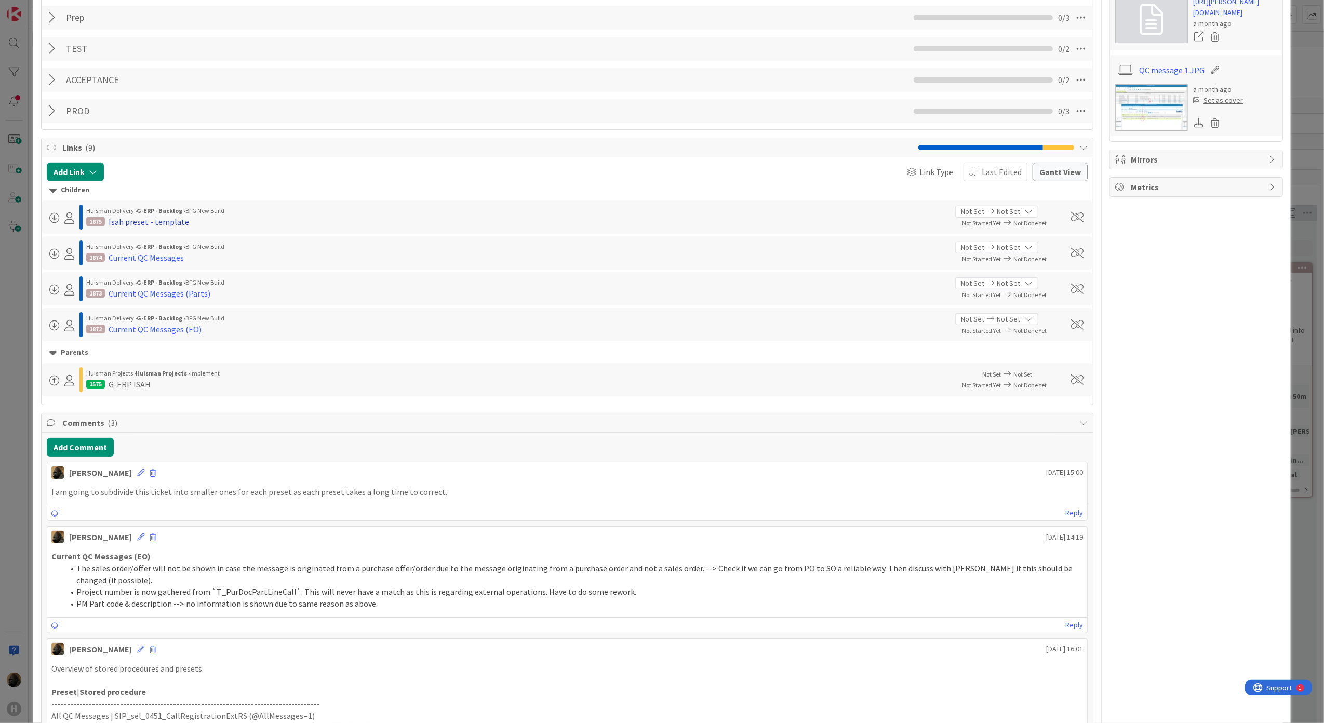
click at [150, 224] on div "Isah preset - template" at bounding box center [149, 222] width 80 height 12
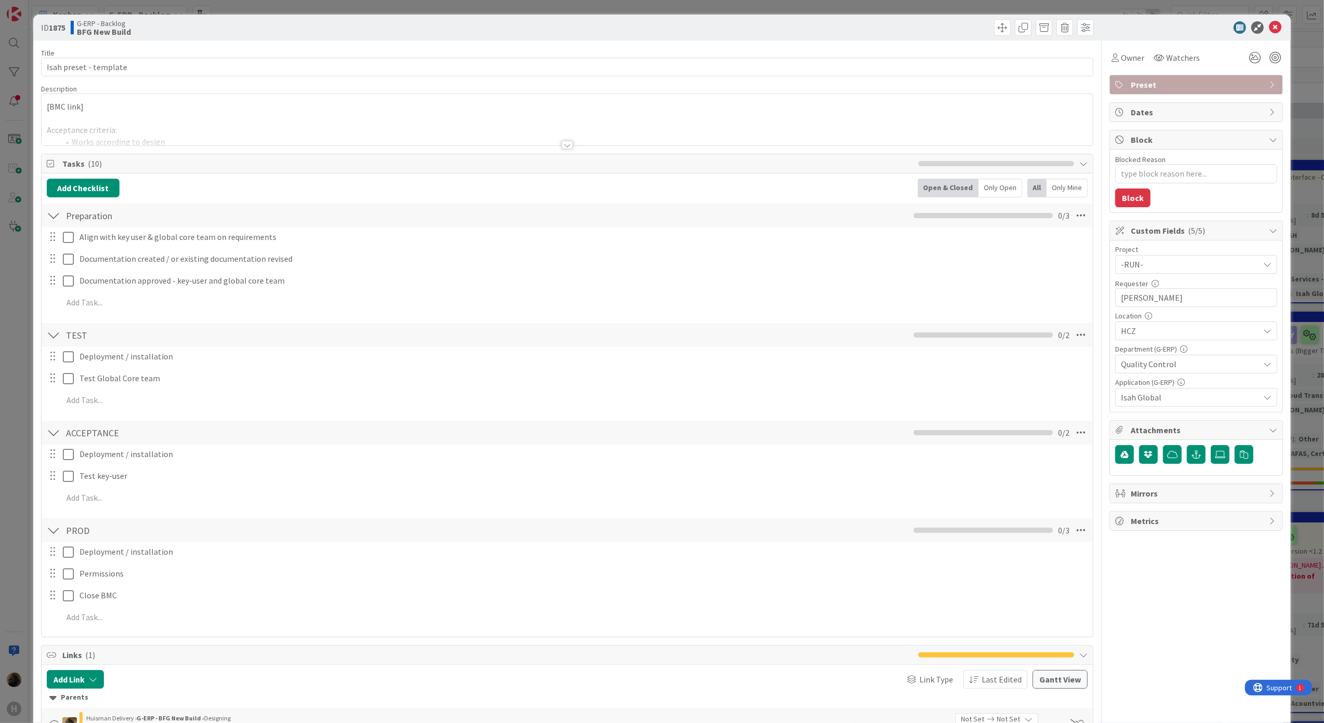
type textarea "x"
drag, startPoint x: 159, startPoint y: 68, endPoint x: 33, endPoint y: 68, distance: 125.7
click at [34, 68] on div "ID 1875 G-ERP - Backlog BFG New Build Title 22 / 128 Isah preset - template Des…" at bounding box center [662, 496] width 1258 height 962
type input "All"
type textarea "x"
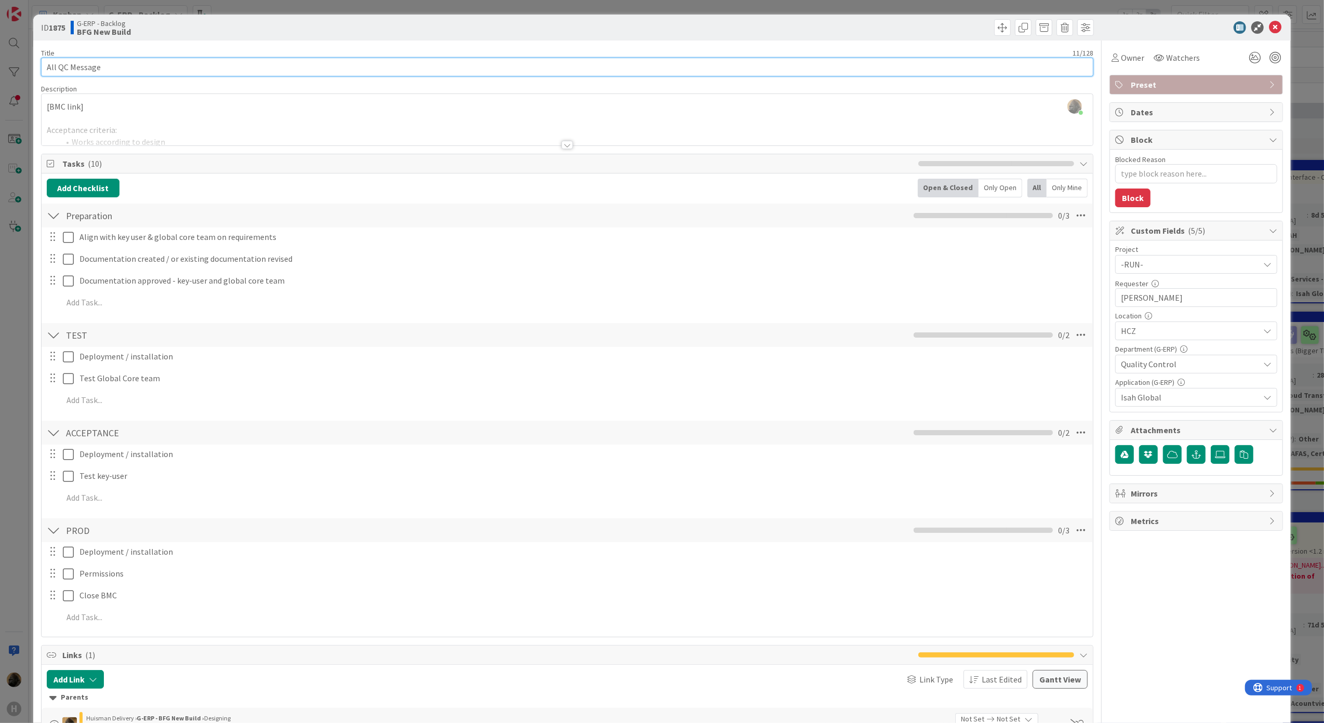
type input "All QC Messages"
type textarea "x"
type input "All QC Messages"
click at [462, 46] on div "Title 15 / 128 All QC Messages Description Noah Dezaire just joined [BMC link] …" at bounding box center [567, 505] width 1053 height 929
click at [1269, 26] on icon at bounding box center [1275, 27] width 12 height 12
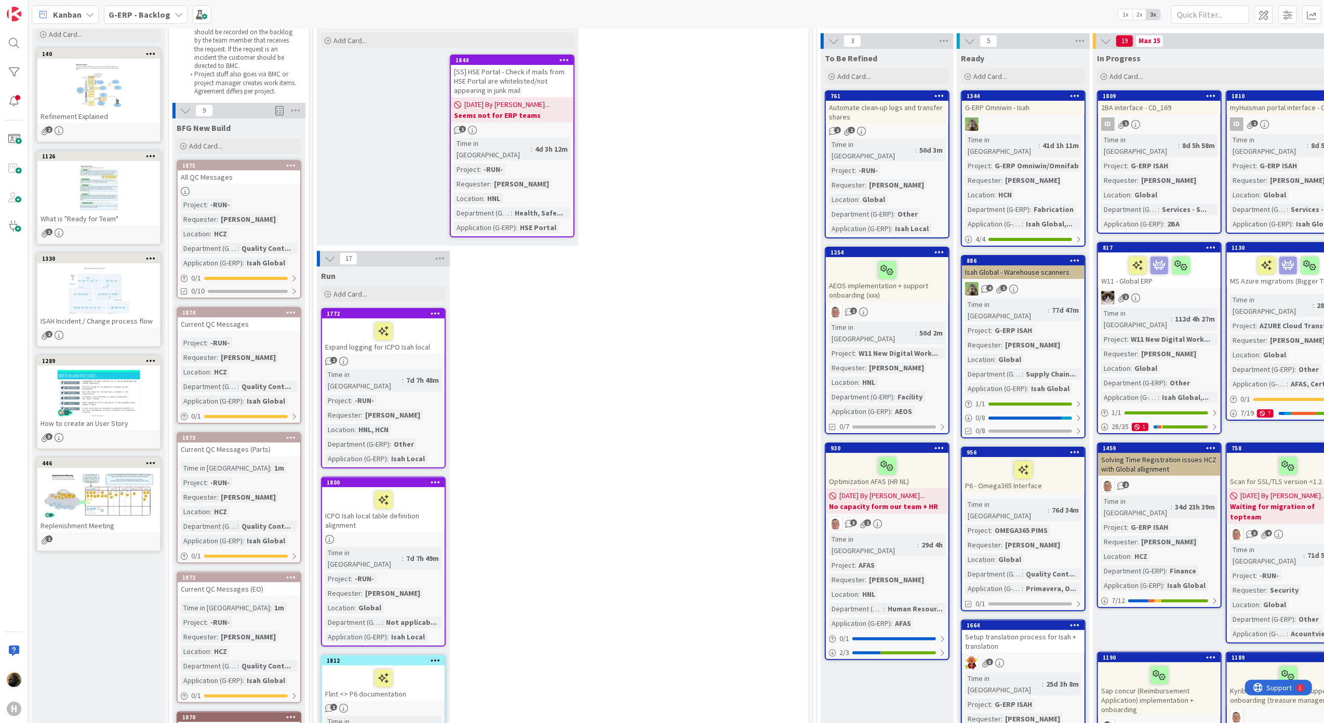
scroll to position [69, 0]
click at [291, 165] on icon at bounding box center [291, 165] width 10 height 7
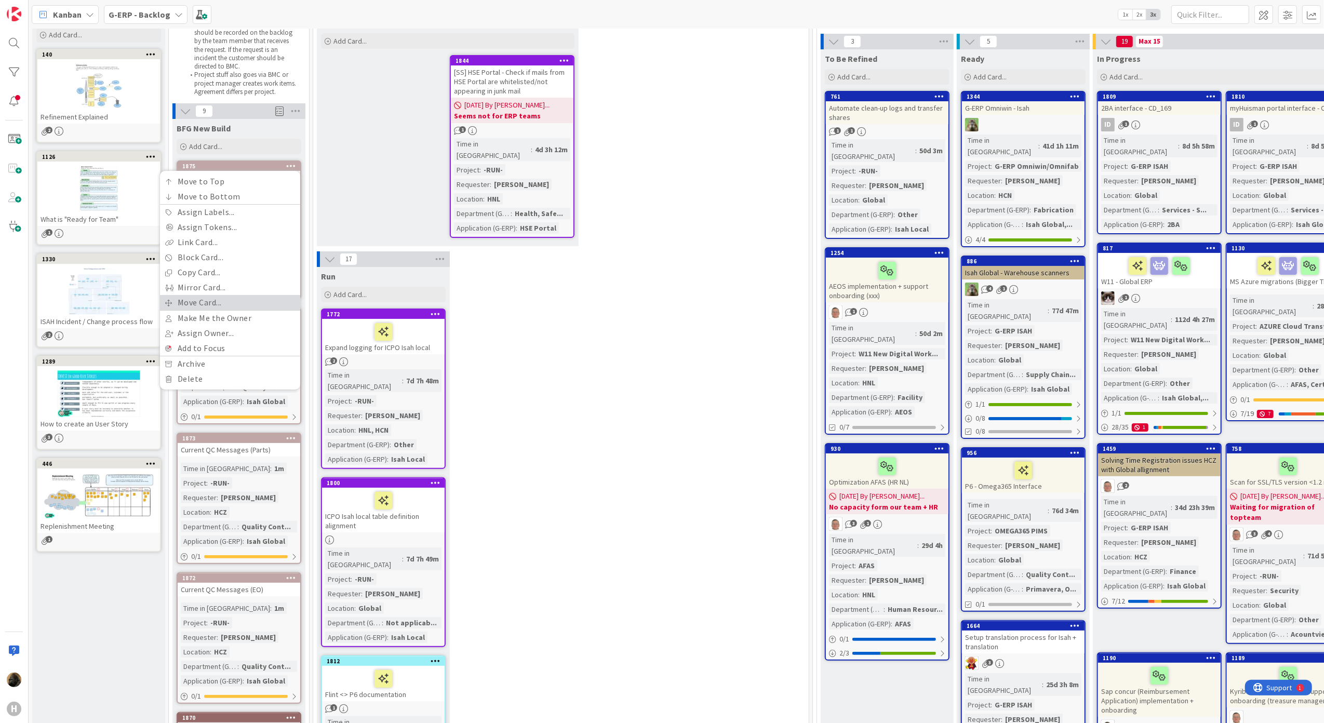
click at [213, 300] on link "Move Card..." at bounding box center [230, 302] width 140 height 15
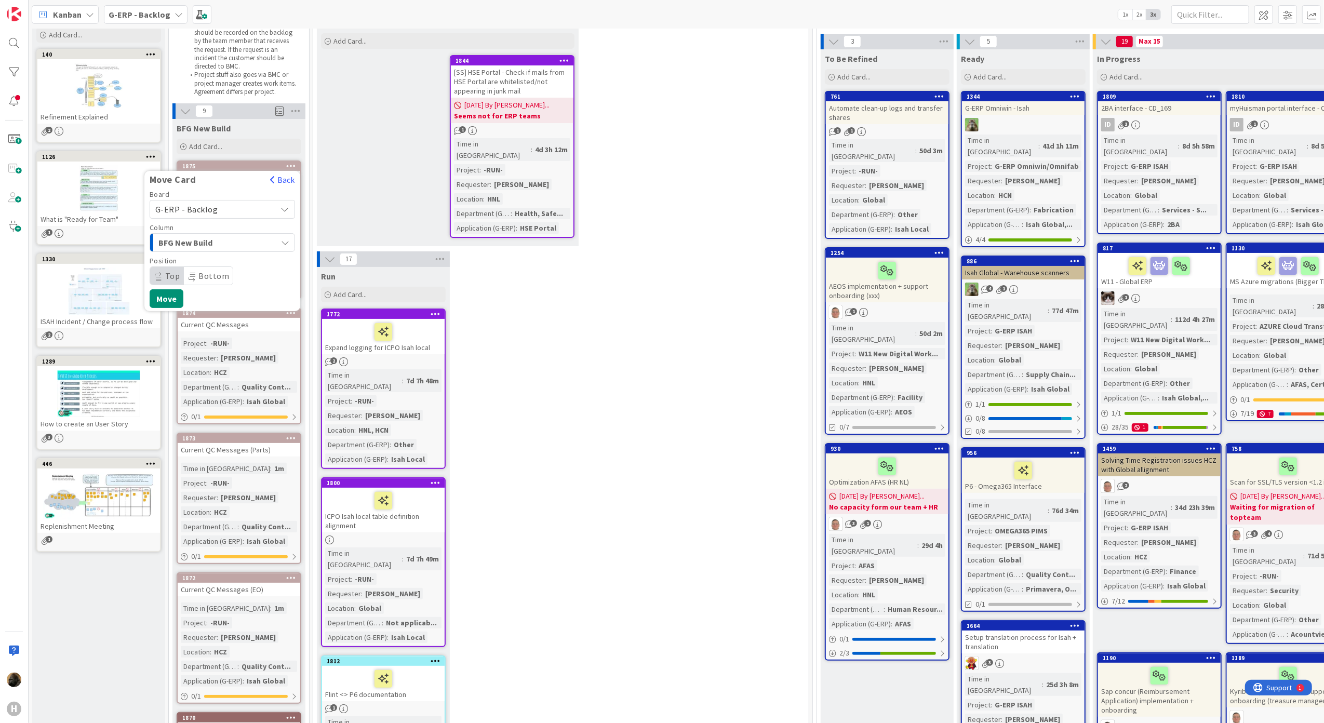
click at [206, 209] on span "G-ERP - Backlog" at bounding box center [186, 209] width 63 height 10
click at [200, 258] on span "G-ERP - BFG New Build" at bounding box center [229, 259] width 120 height 16
click at [199, 244] on span "Select a Column..." at bounding box center [194, 243] width 78 height 14
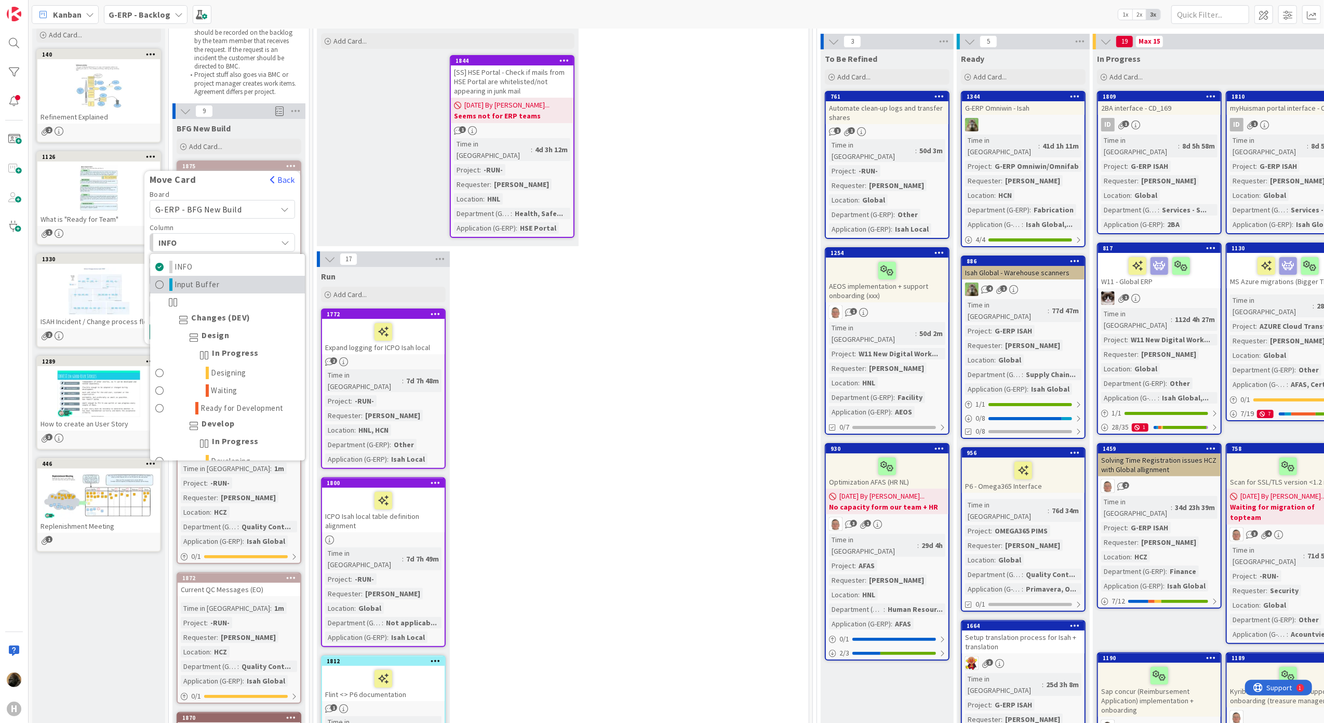
click at [210, 281] on span "Input Buffer" at bounding box center [197, 284] width 45 height 12
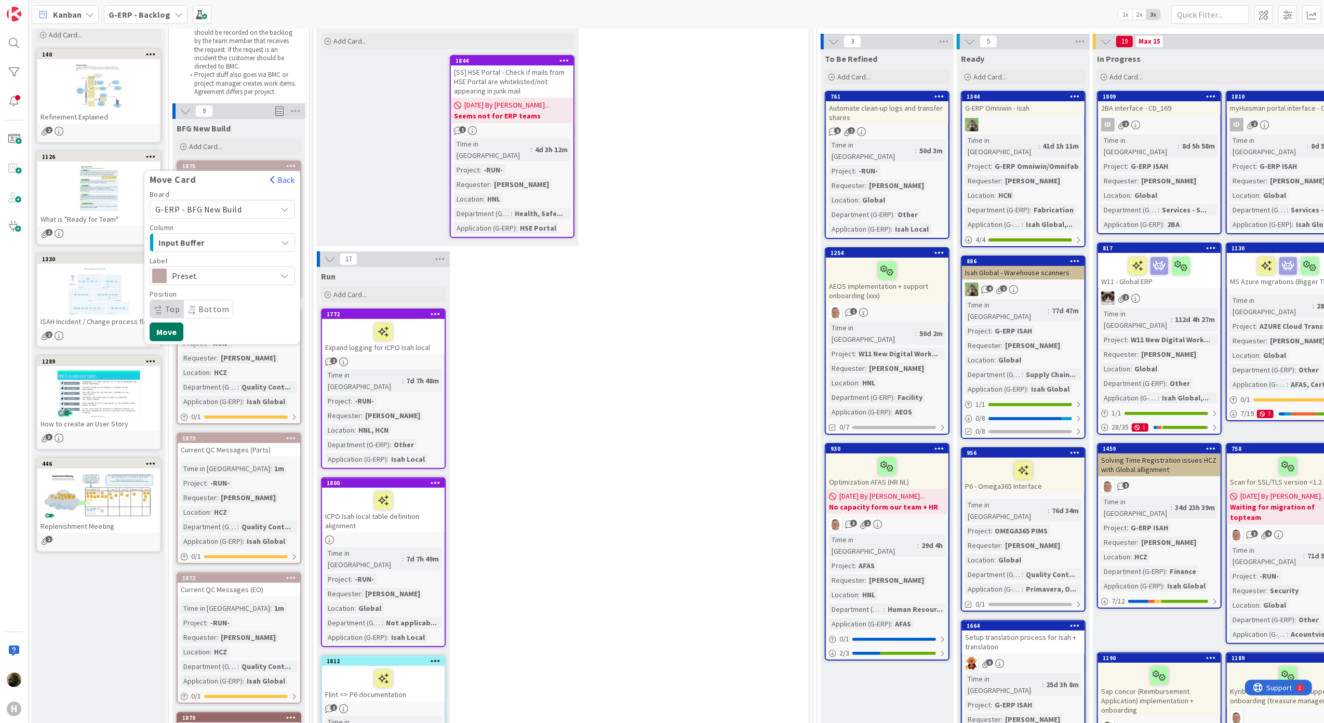
click at [166, 331] on button "Move" at bounding box center [167, 332] width 34 height 19
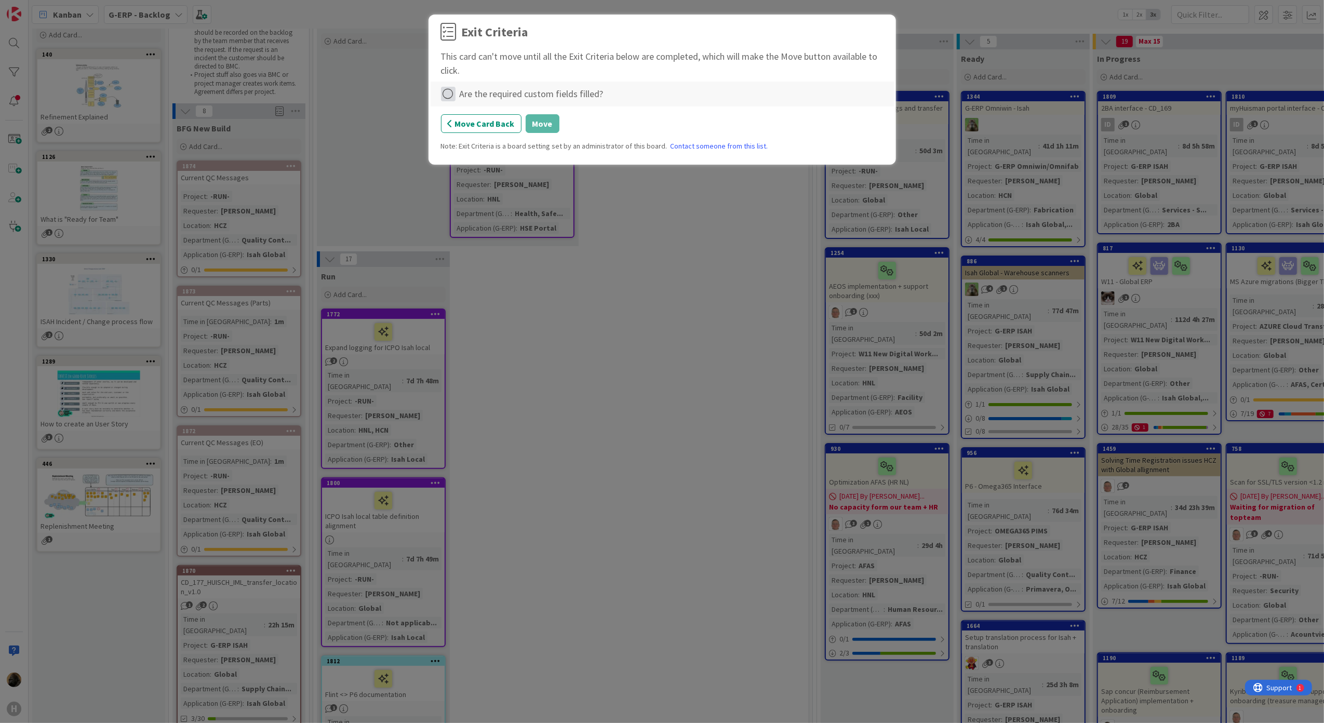
click at [449, 92] on icon at bounding box center [448, 94] width 15 height 15
click at [458, 121] on link "Complete" at bounding box center [506, 116] width 130 height 15
click at [542, 127] on button "Move" at bounding box center [543, 123] width 34 height 19
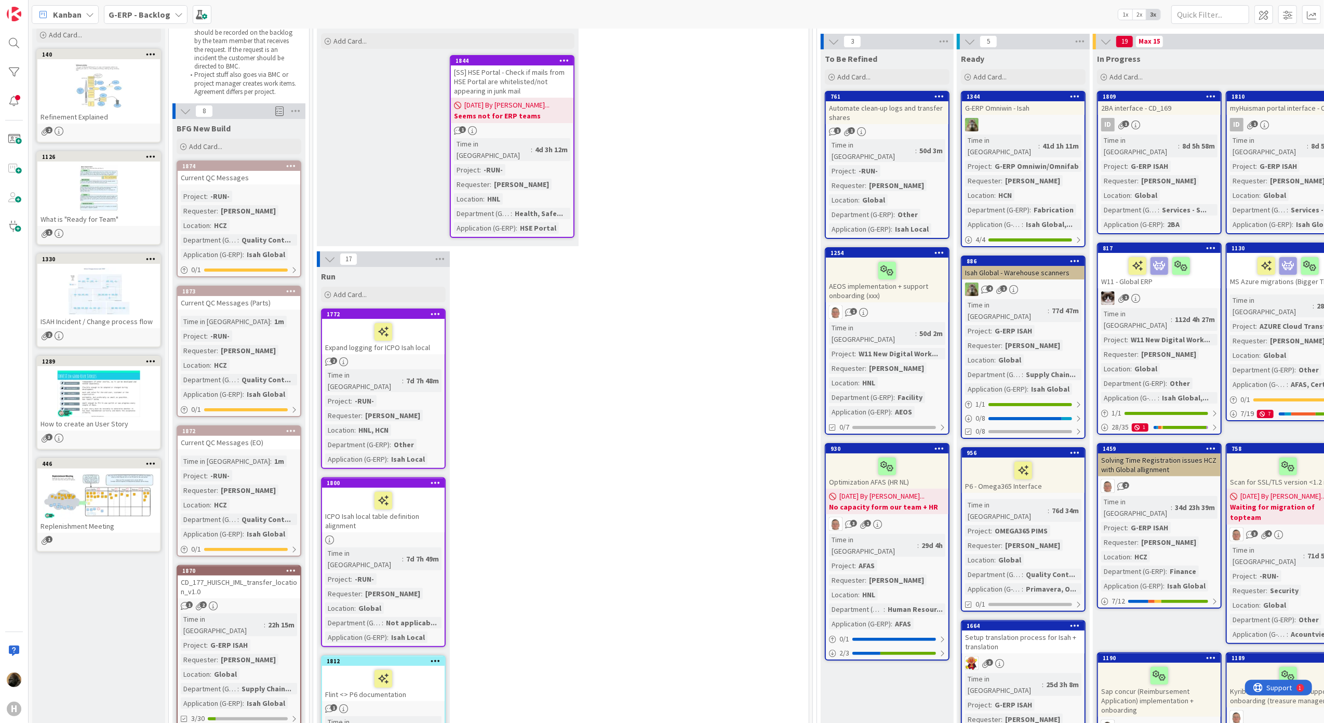
click at [291, 165] on icon at bounding box center [291, 165] width 10 height 7
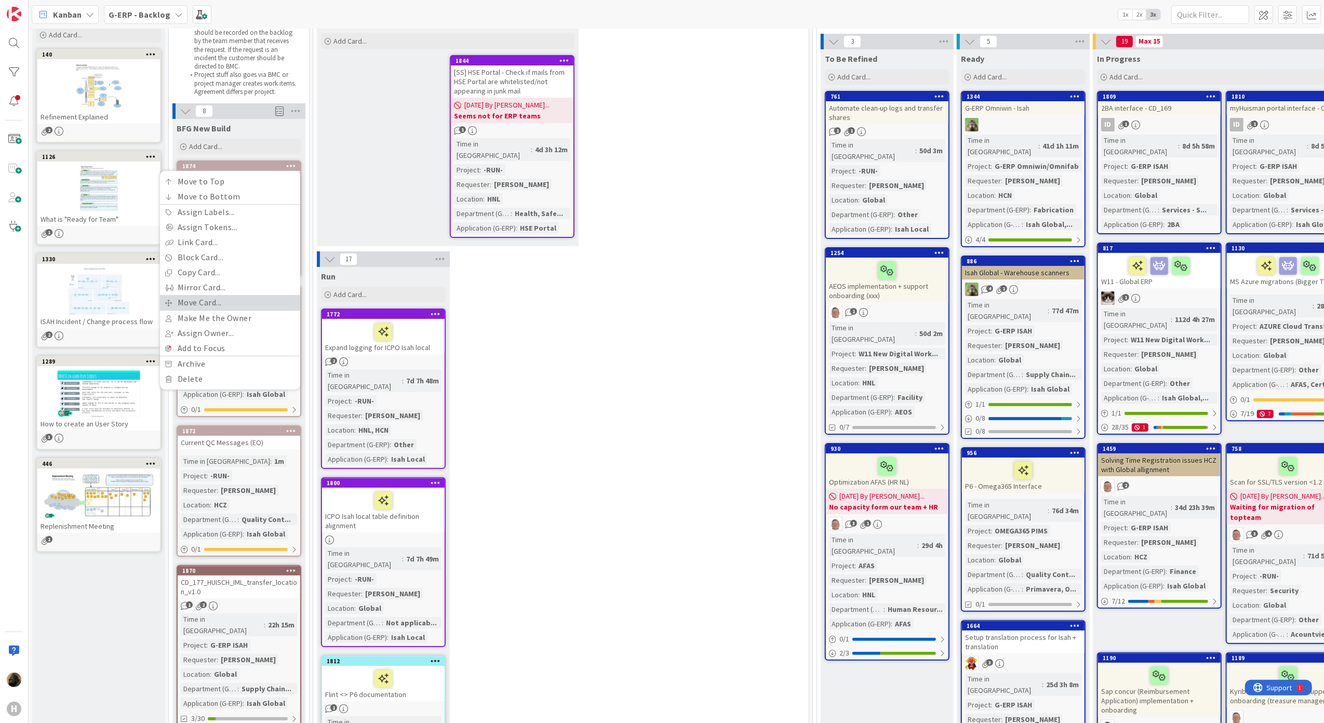
click at [232, 300] on link "Move Card..." at bounding box center [230, 302] width 140 height 15
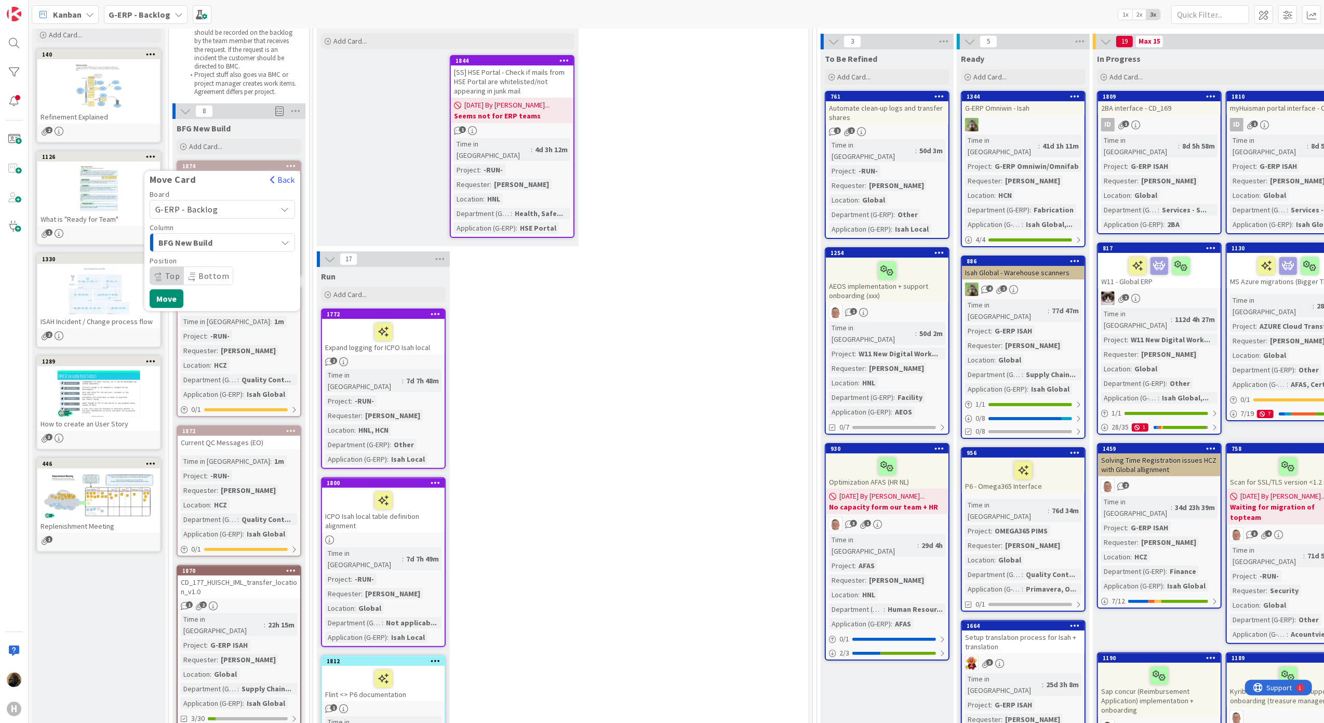
click at [237, 213] on span "G-ERP - Backlog" at bounding box center [213, 209] width 116 height 15
click at [230, 264] on span "G-ERP - BFG New Build" at bounding box center [229, 259] width 120 height 16
click at [233, 243] on span "Select a Column..." at bounding box center [194, 243] width 78 height 14
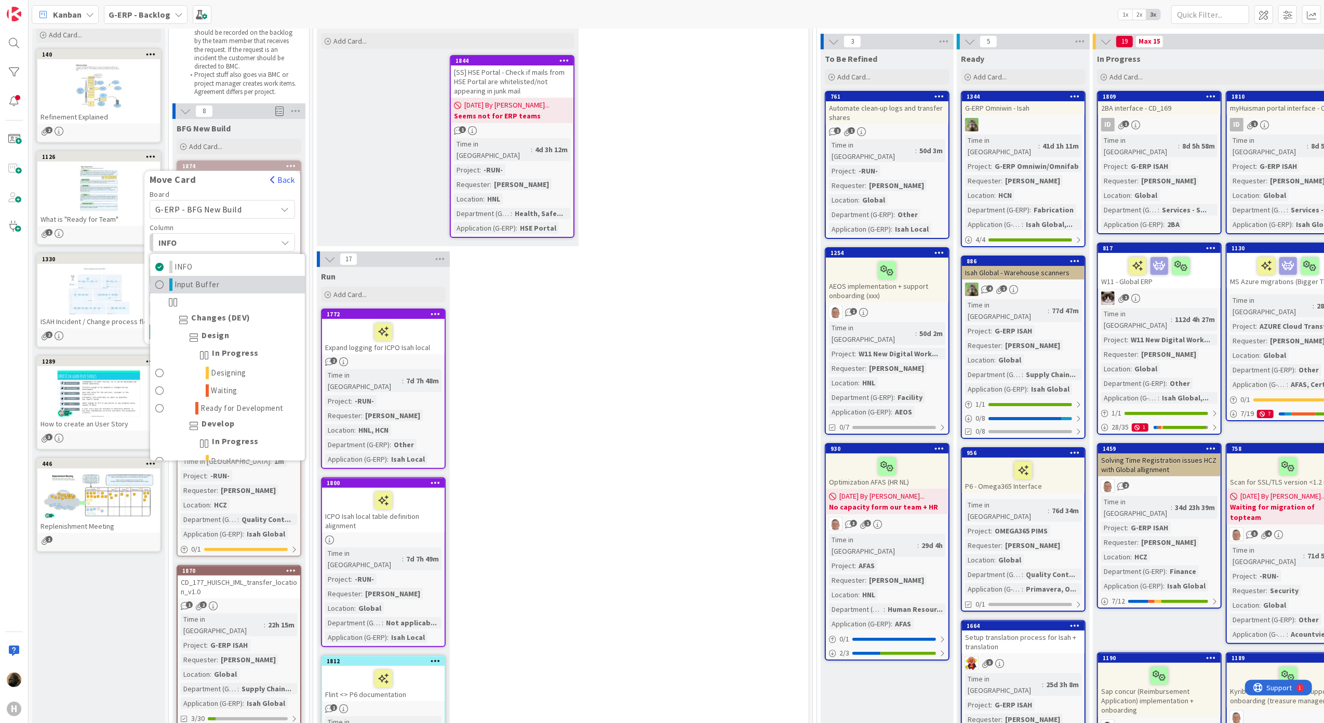
click at [235, 289] on link "Input Buffer" at bounding box center [227, 285] width 155 height 18
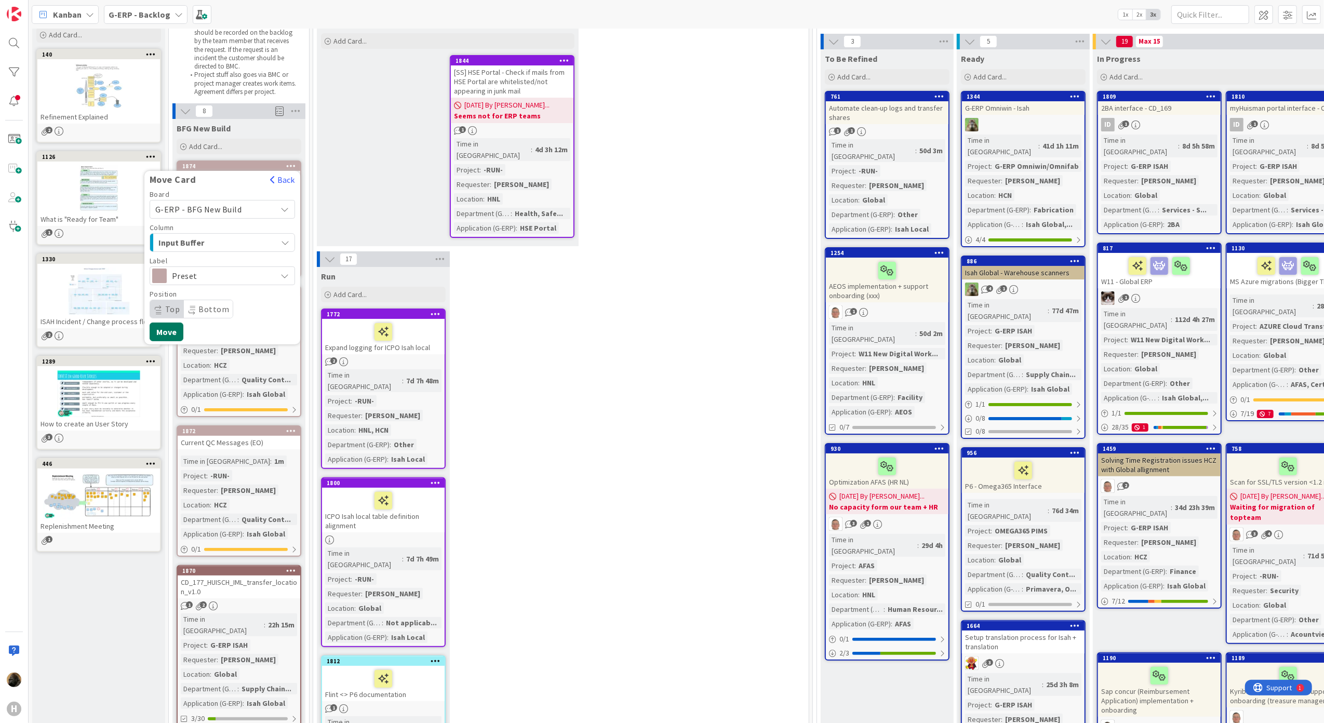
click at [167, 335] on button "Move" at bounding box center [167, 332] width 34 height 19
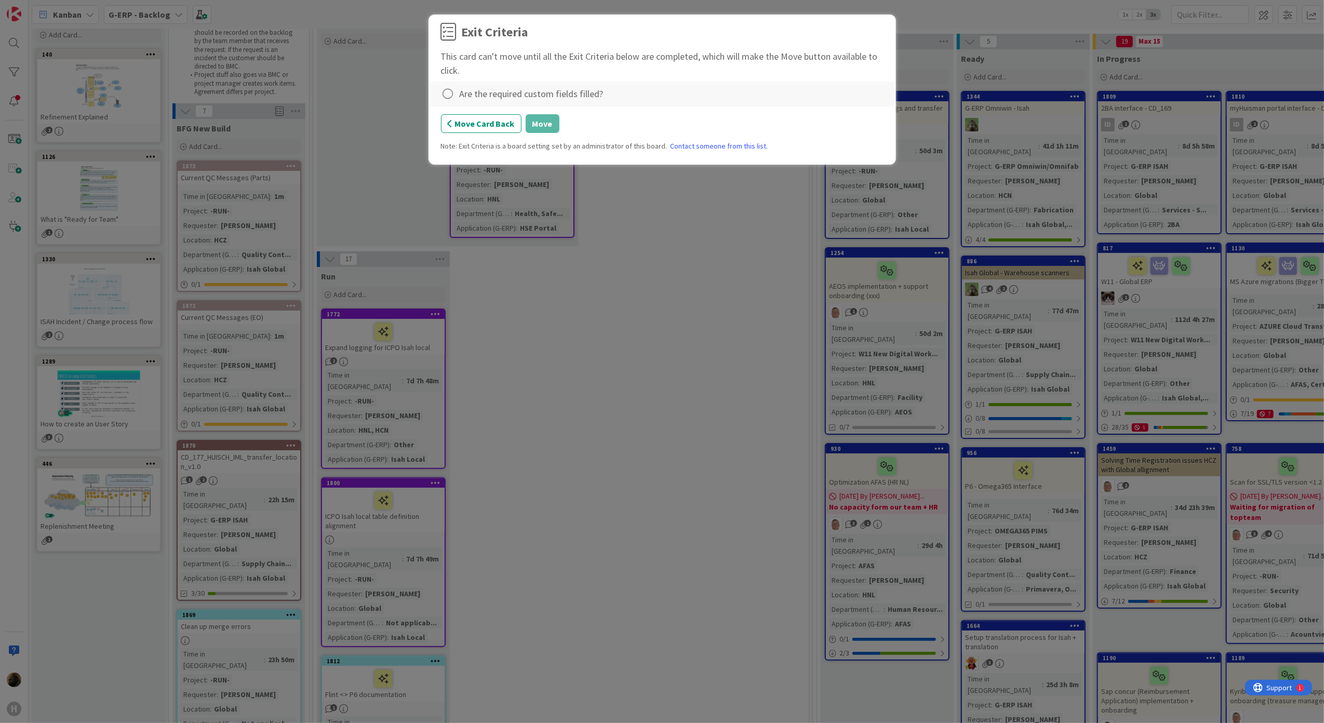
click at [472, 89] on div "Are the required custom fields filled?" at bounding box center [532, 94] width 144 height 14
click at [451, 88] on icon at bounding box center [448, 94] width 15 height 15
click at [460, 114] on link "Complete" at bounding box center [506, 116] width 130 height 15
click at [543, 127] on button "Move" at bounding box center [543, 123] width 34 height 19
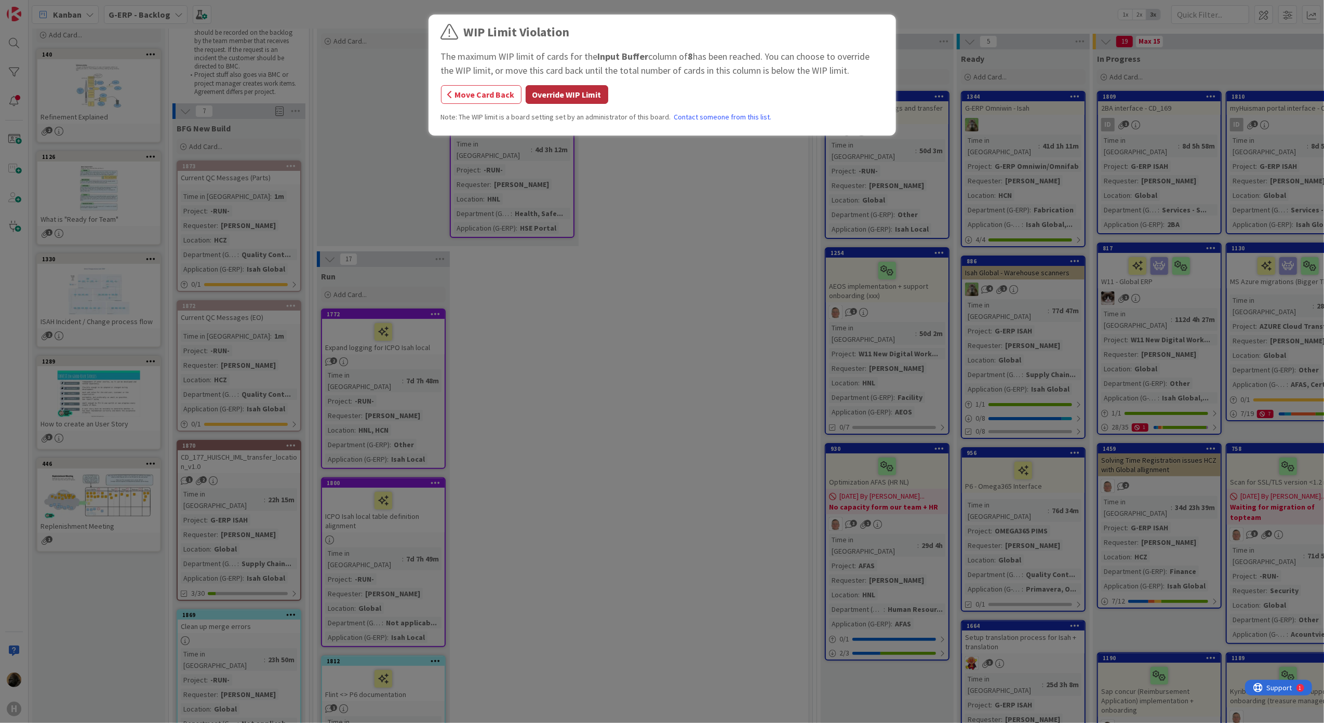
click at [538, 97] on button "Override WIP Limit" at bounding box center [567, 94] width 83 height 19
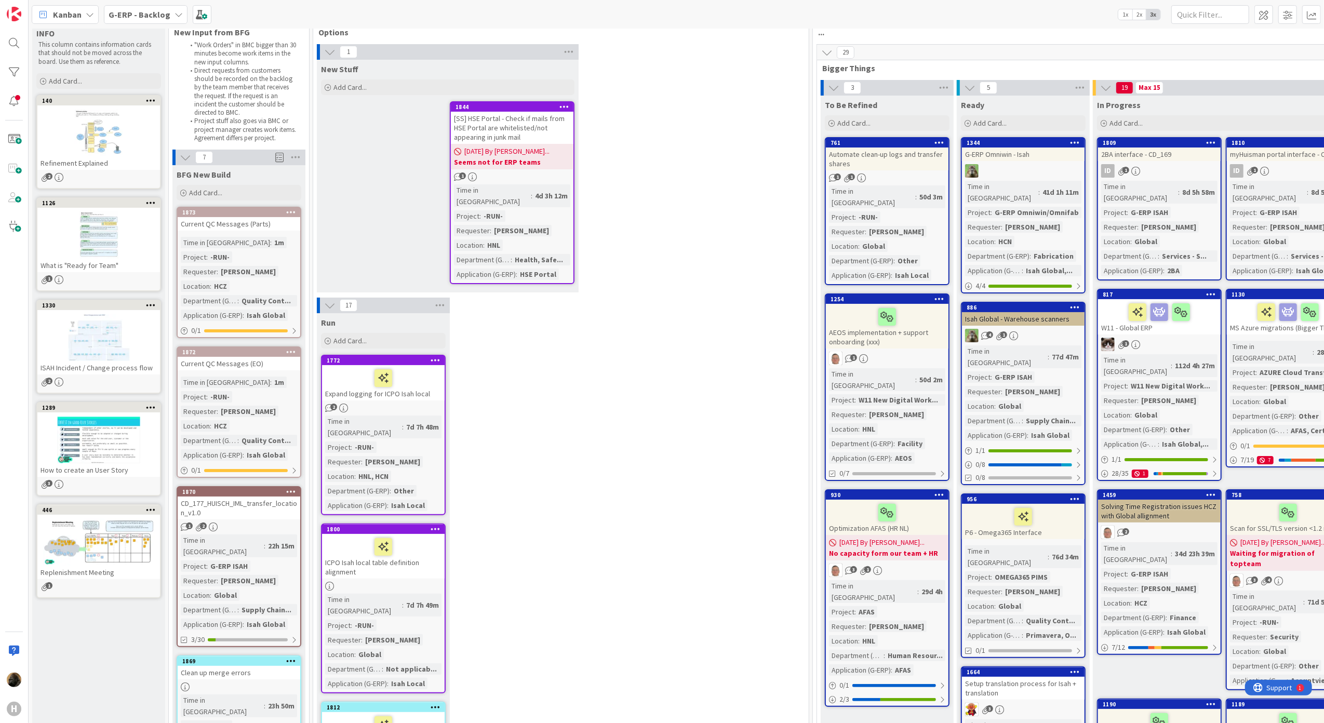
scroll to position [0, 0]
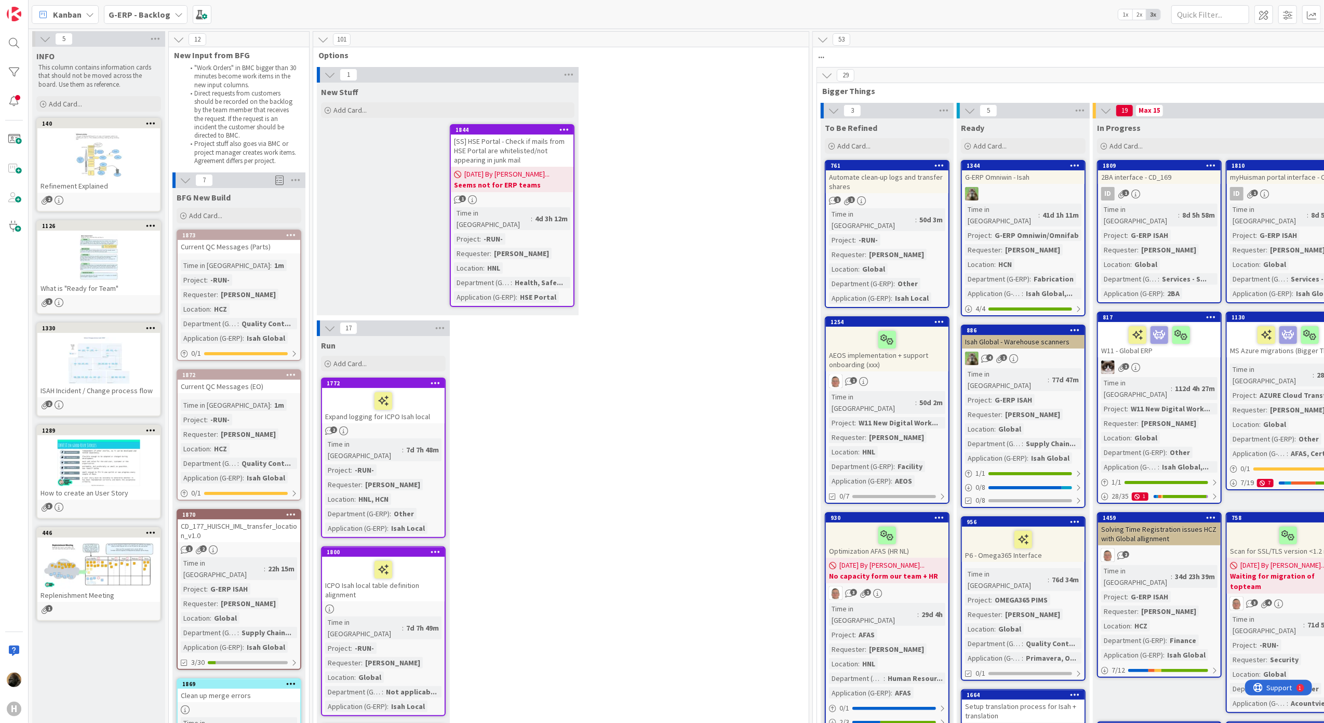
click at [294, 232] on icon at bounding box center [291, 234] width 10 height 7
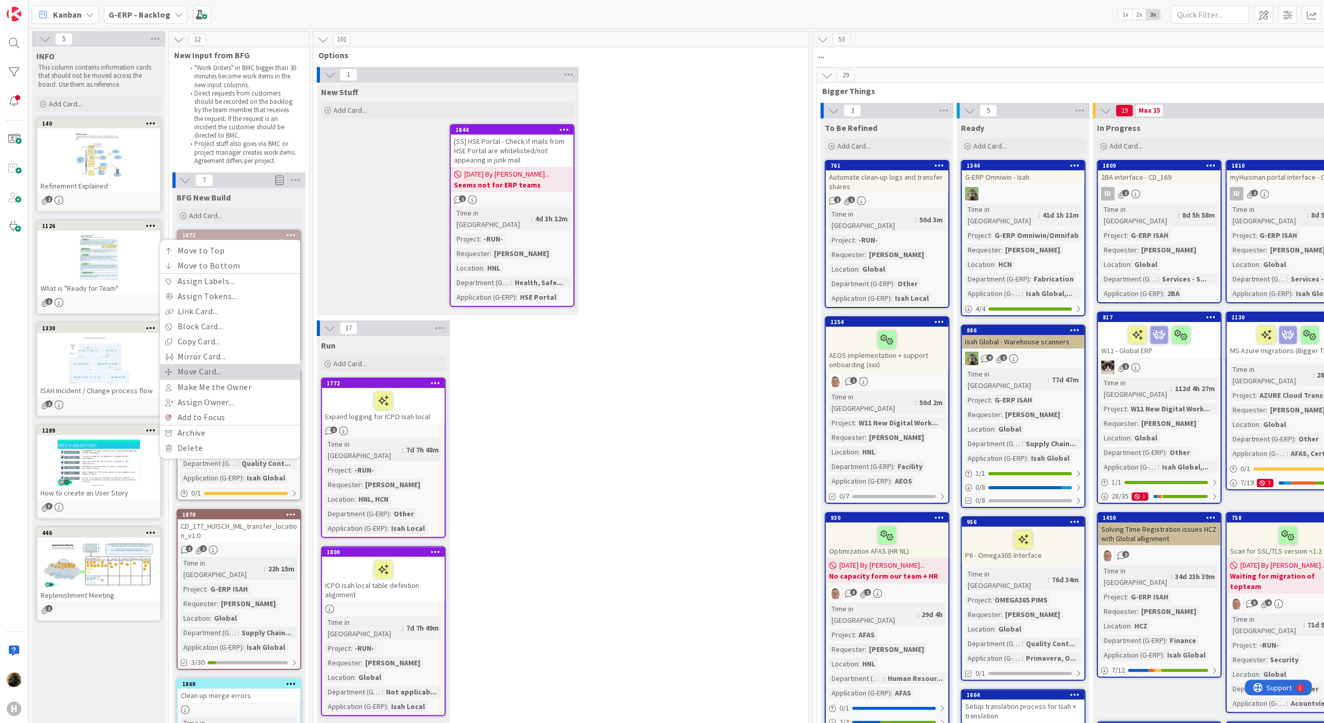
click at [225, 369] on link "Move Card..." at bounding box center [230, 371] width 140 height 15
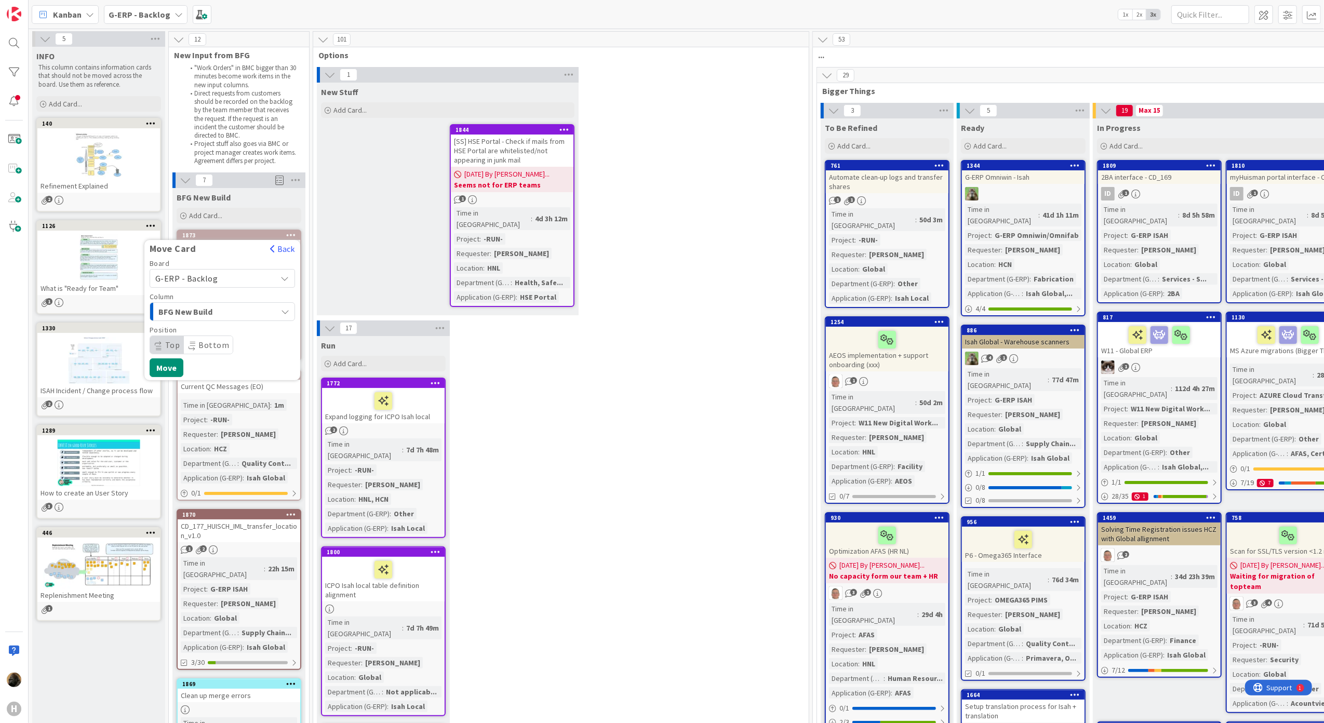
click at [221, 276] on span "G-ERP - Backlog" at bounding box center [213, 278] width 116 height 15
click at [219, 326] on span "G-ERP - BFG New Build" at bounding box center [229, 328] width 120 height 16
click at [221, 313] on span "INFO" at bounding box center [197, 312] width 78 height 14
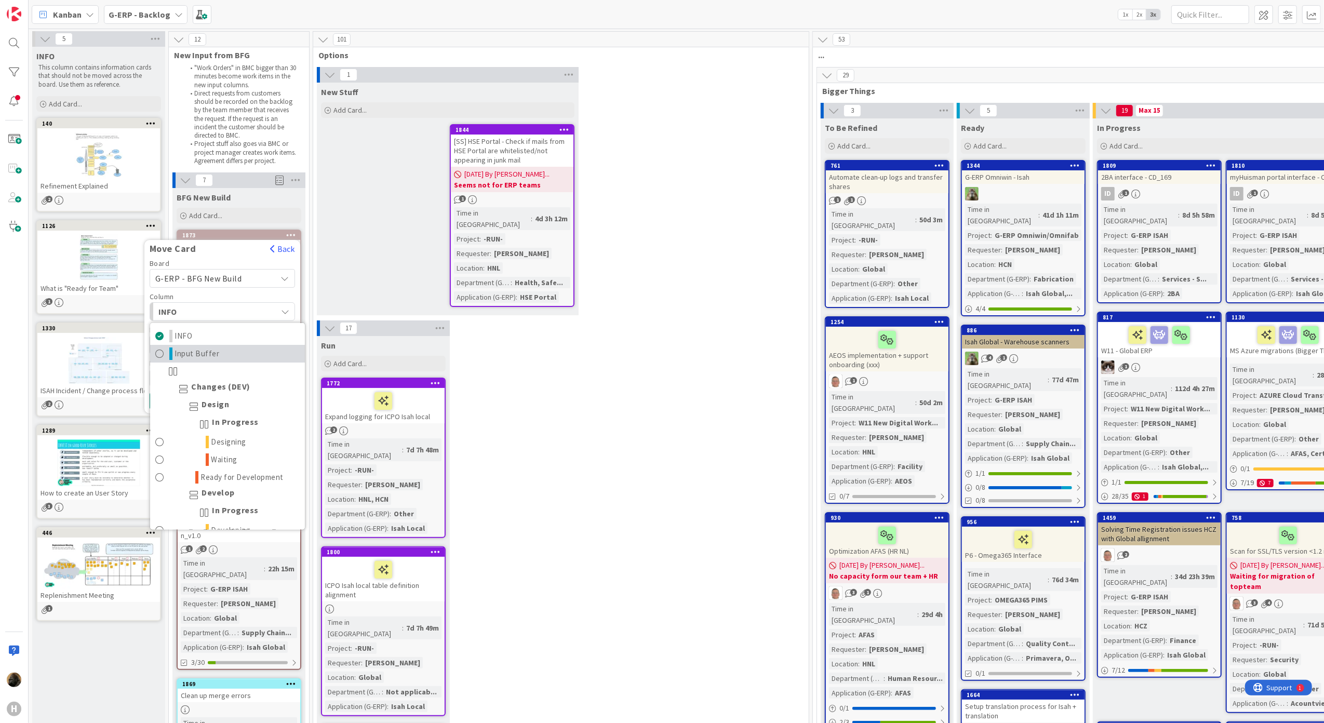
click at [217, 358] on span "Input Buffer" at bounding box center [197, 353] width 45 height 12
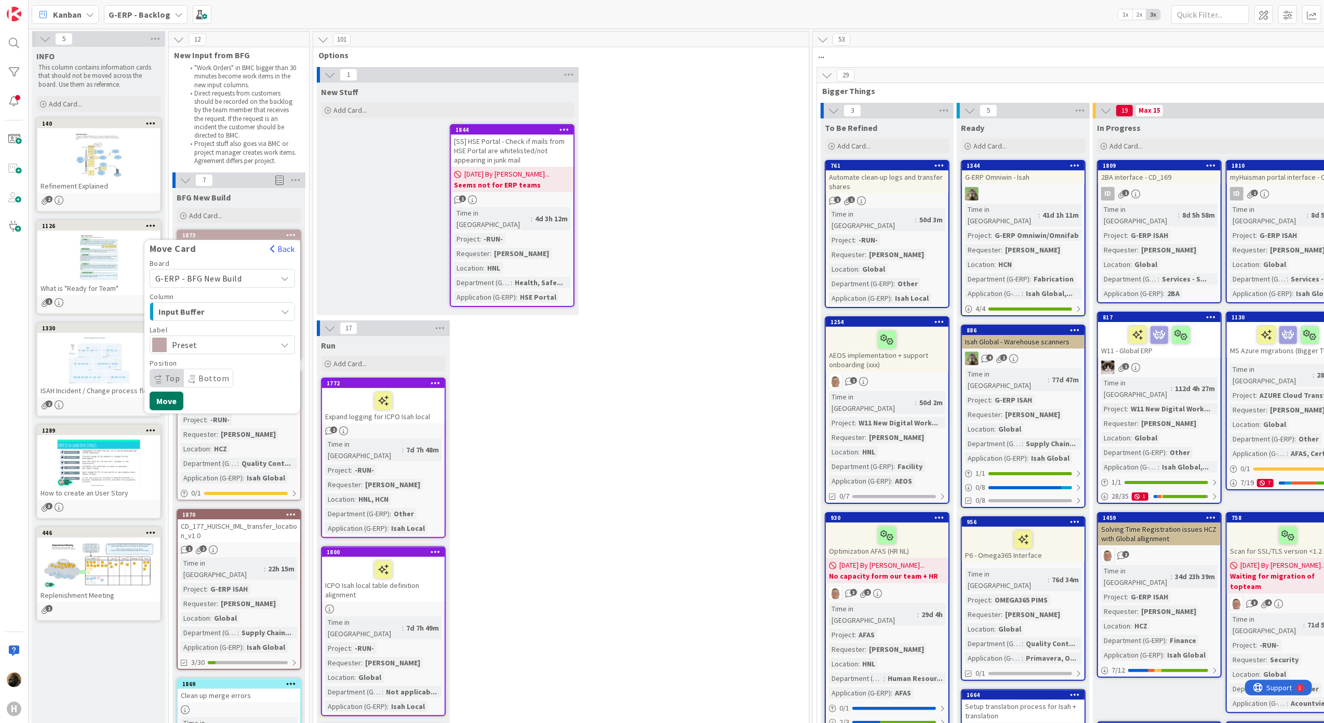
click at [169, 397] on button "Move" at bounding box center [167, 401] width 34 height 19
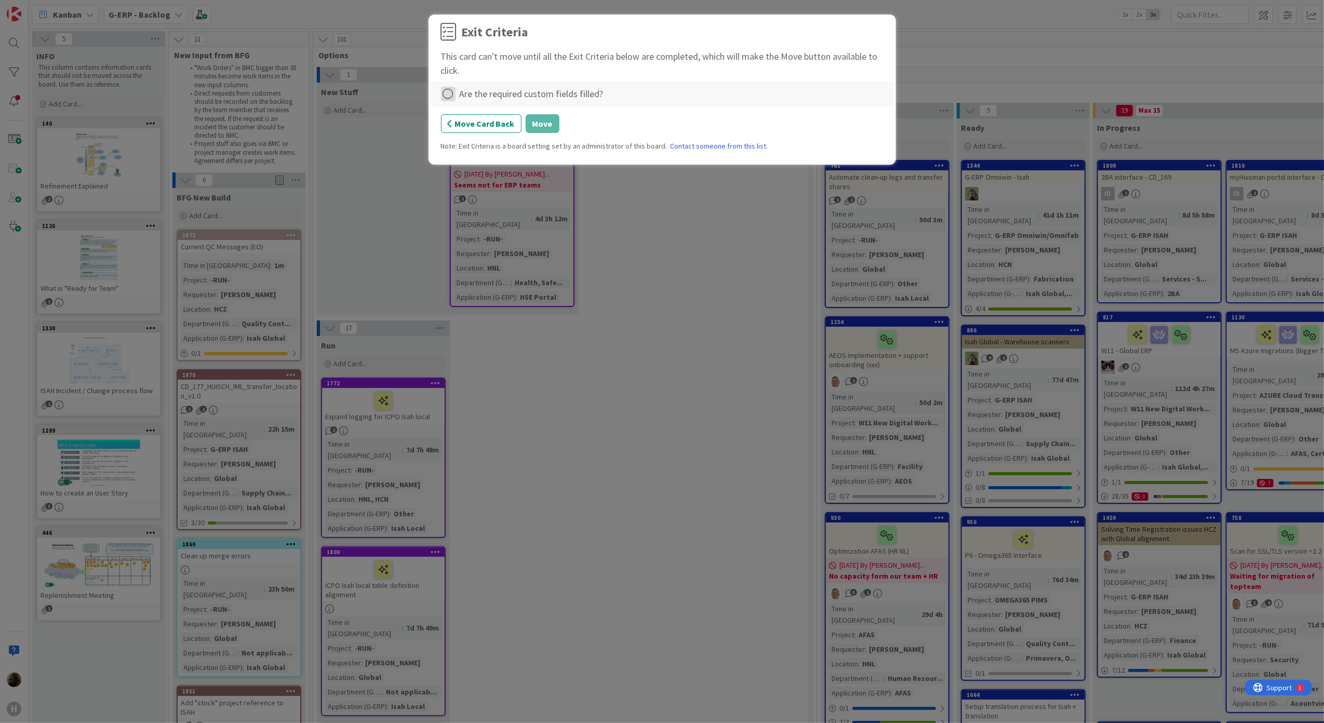
click at [450, 90] on icon at bounding box center [448, 94] width 15 height 15
click at [460, 109] on link "Complete" at bounding box center [506, 116] width 130 height 15
click at [532, 125] on button "Move" at bounding box center [543, 123] width 34 height 19
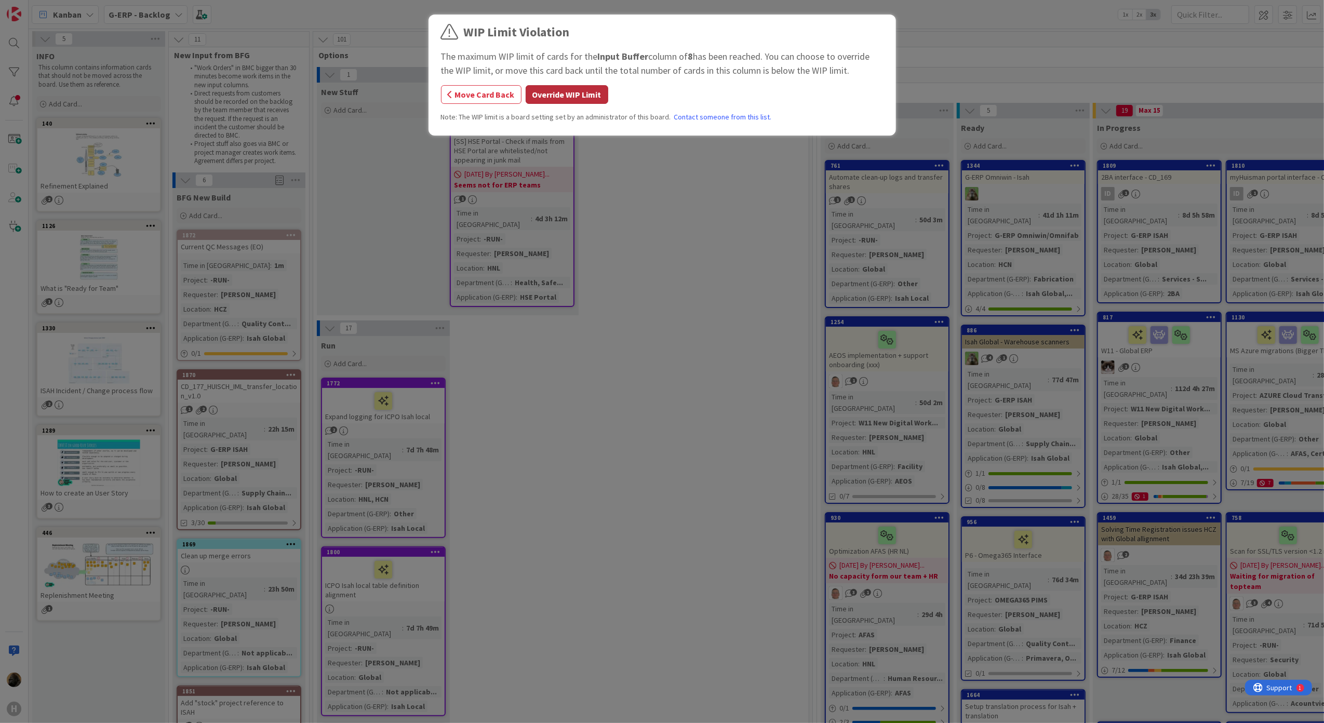
click at [588, 96] on button "Override WIP Limit" at bounding box center [567, 94] width 83 height 19
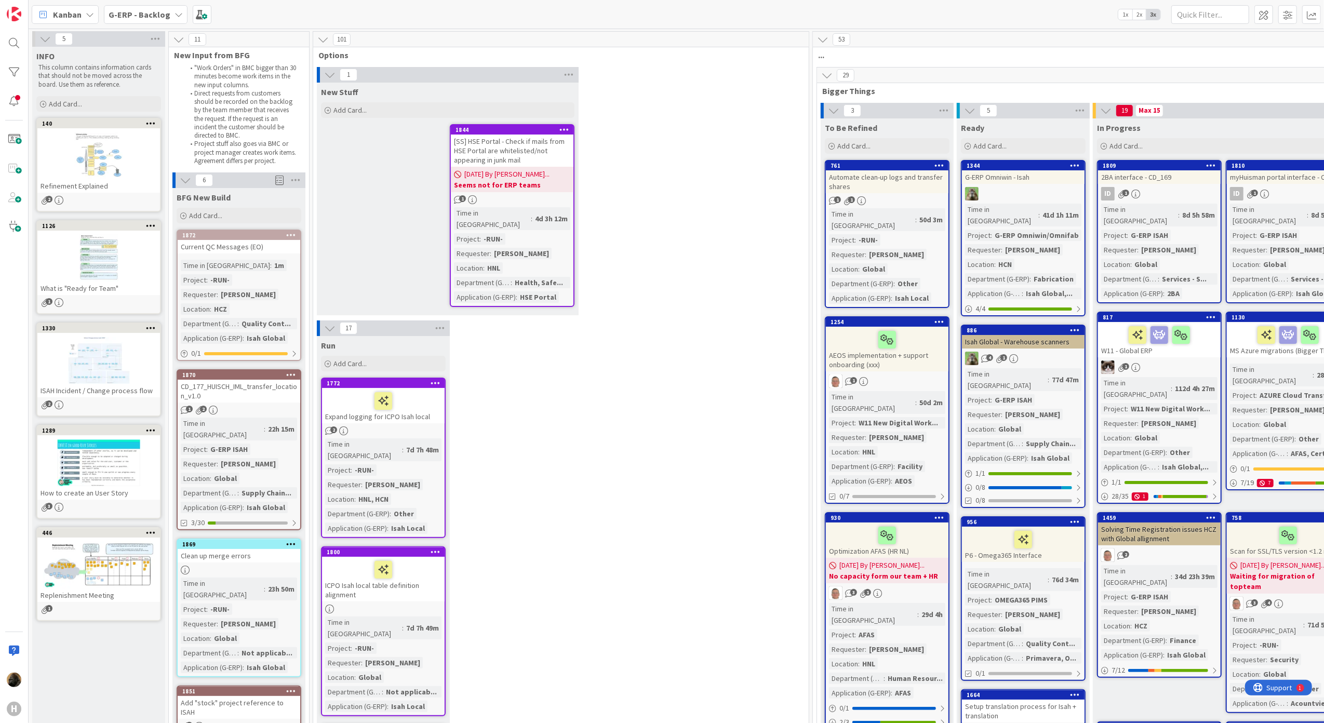
click at [291, 238] on icon at bounding box center [291, 234] width 10 height 7
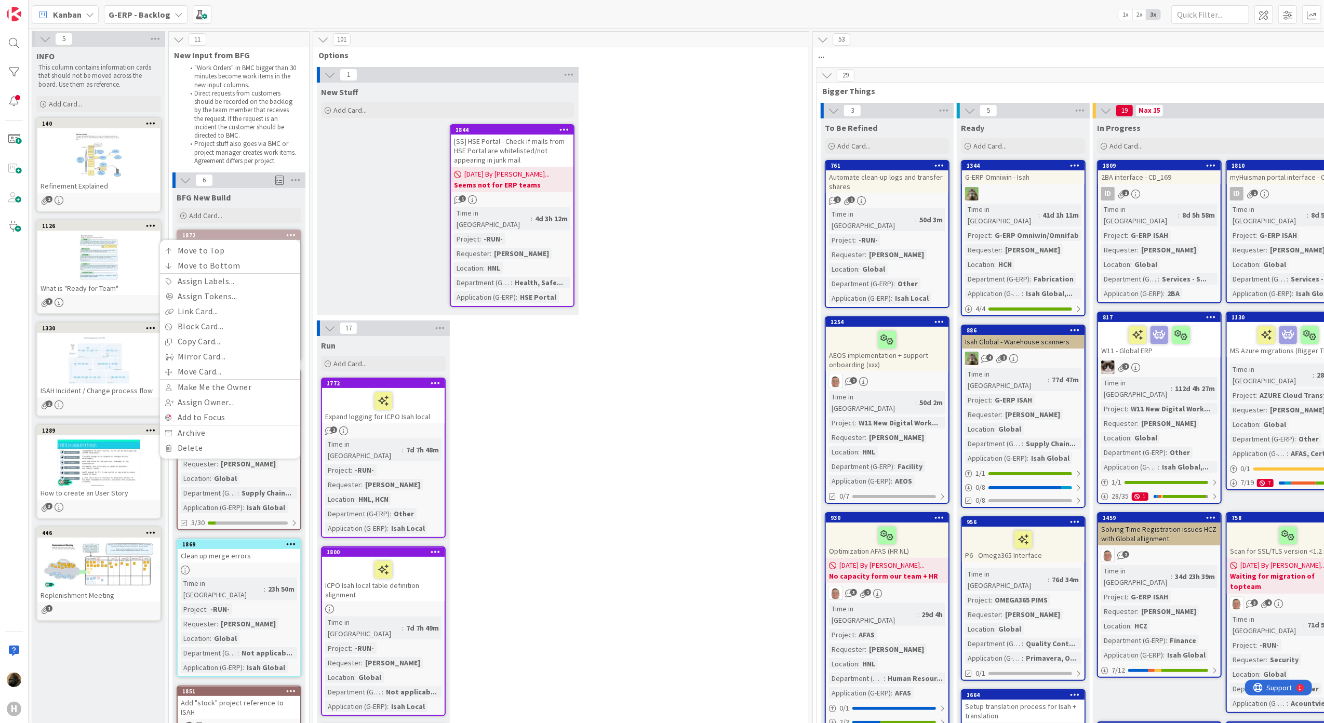
click at [231, 379] on hr at bounding box center [230, 379] width 140 height 1
click at [234, 371] on link "Move Card..." at bounding box center [230, 371] width 140 height 15
click at [232, 263] on div "Board" at bounding box center [222, 263] width 145 height 7
click at [229, 276] on span "G-ERP - Backlog" at bounding box center [213, 278] width 116 height 15
click at [225, 324] on span "G-ERP - BFG New Build" at bounding box center [229, 328] width 120 height 16
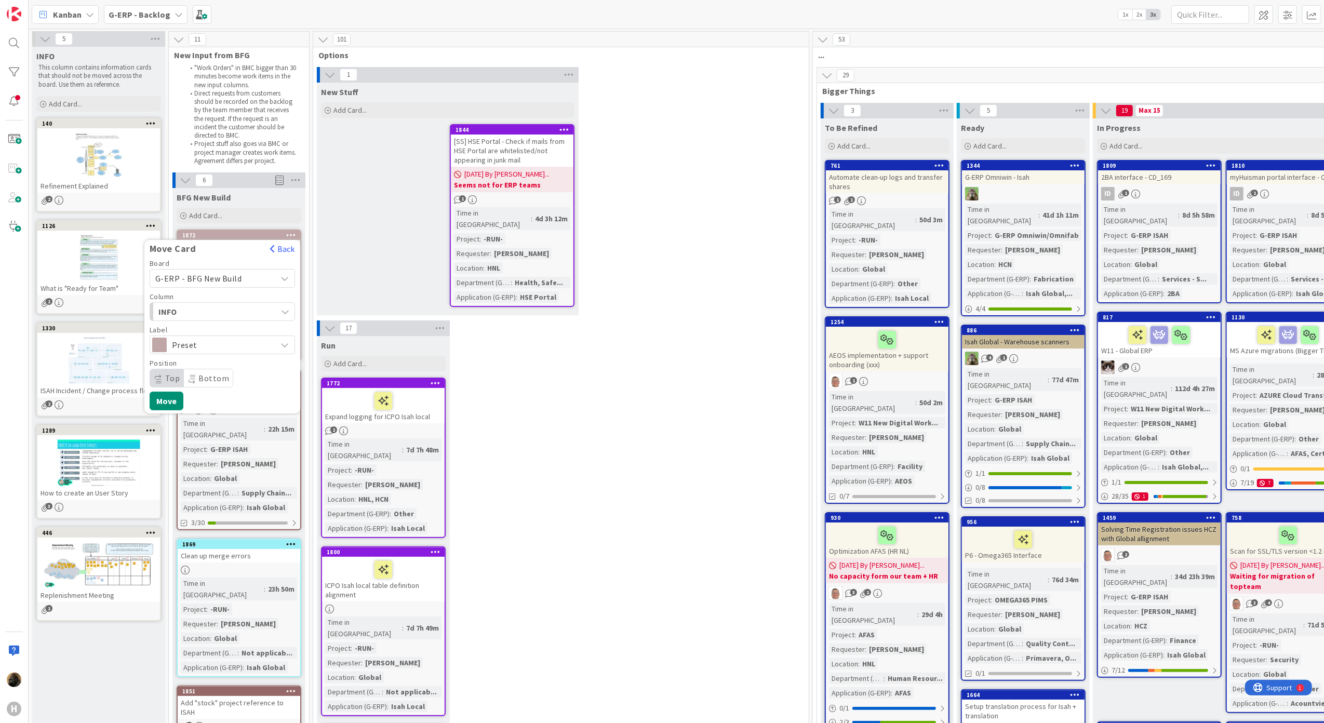
click at [225, 314] on span "INFO" at bounding box center [197, 312] width 78 height 14
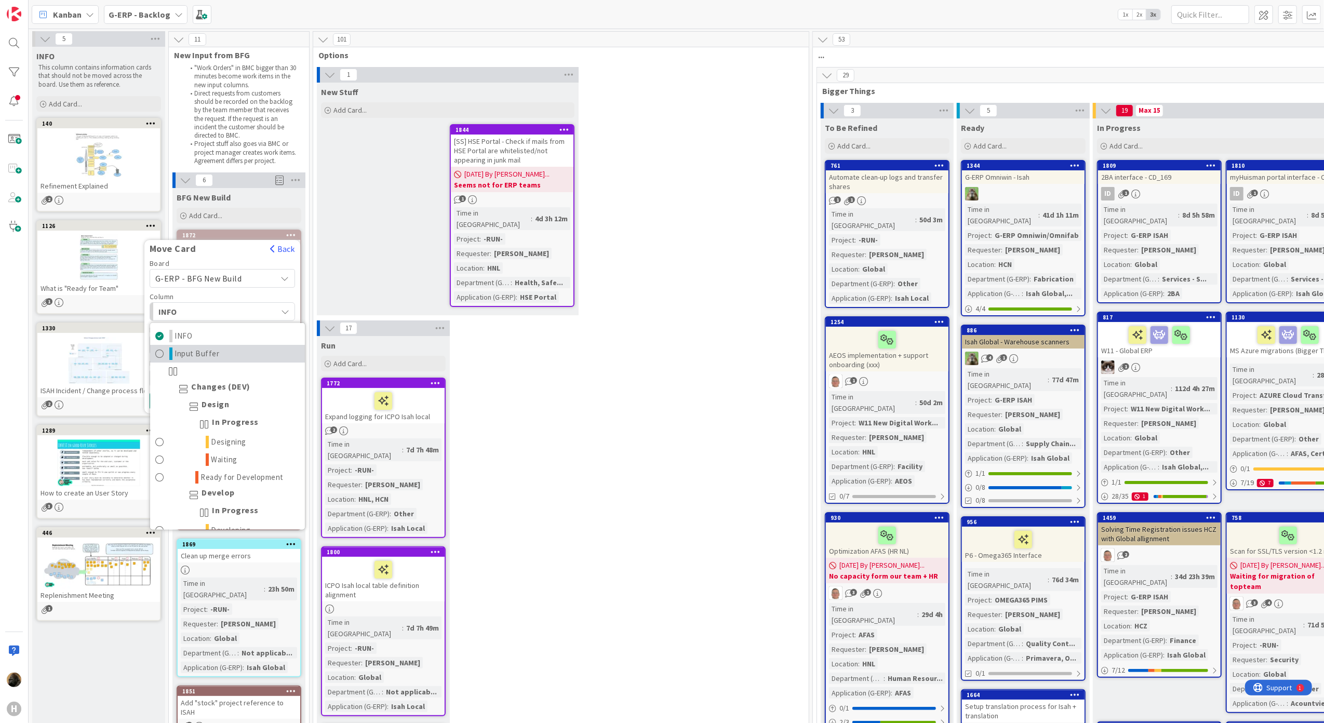
click at [222, 356] on link "Input Buffer" at bounding box center [227, 354] width 155 height 18
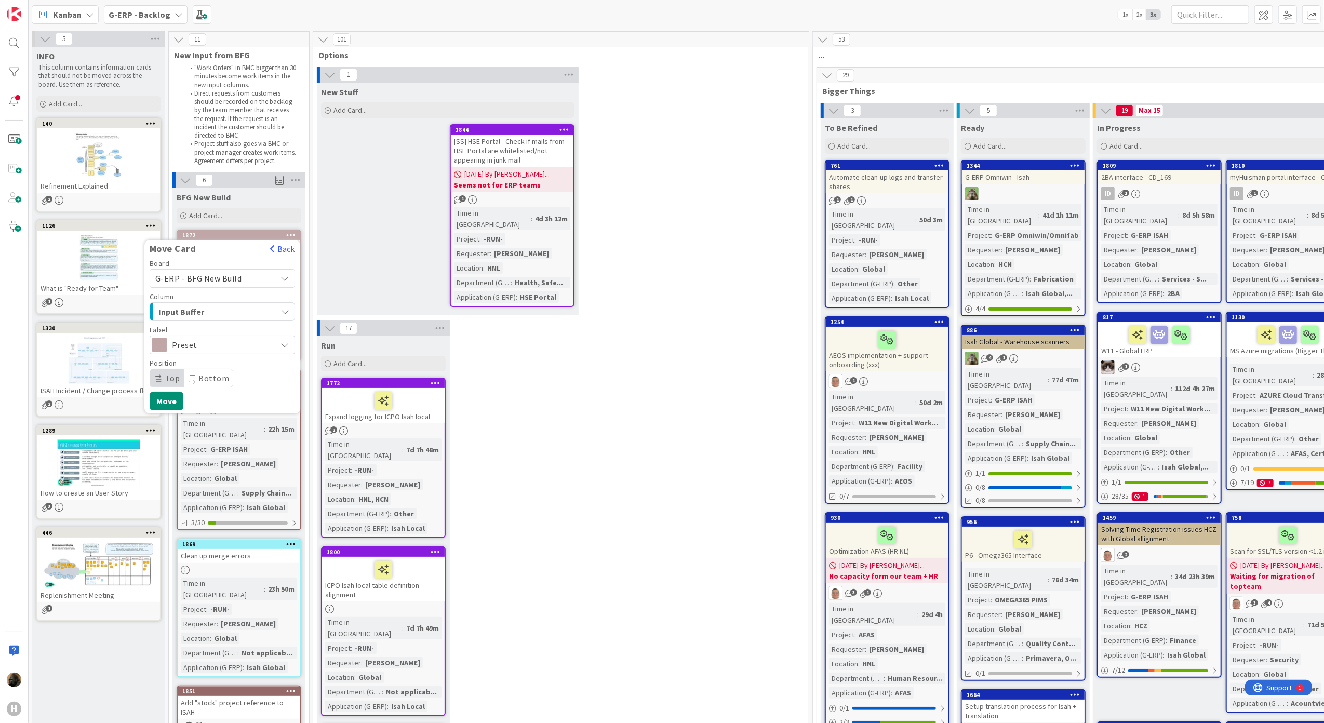
click at [281, 393] on div "Board G-ERP - BFG New Build G-ERP - Backlog G-ERP - BFG New Build G-ERP - BFG S…" at bounding box center [222, 335] width 156 height 151
click at [179, 404] on button "Move" at bounding box center [167, 401] width 34 height 19
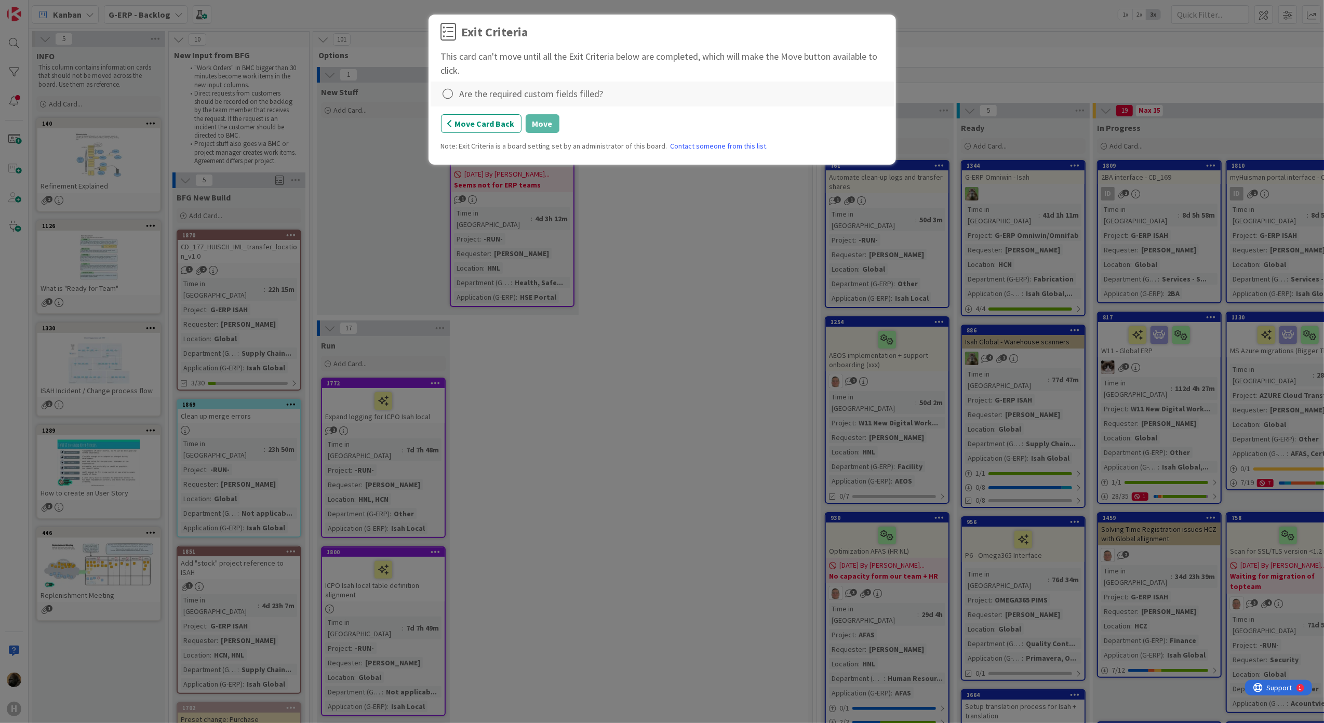
click at [455, 96] on div at bounding box center [449, 94] width 16 height 15
click at [451, 113] on icon at bounding box center [449, 116] width 7 height 6
click at [539, 119] on button "Move" at bounding box center [543, 123] width 34 height 19
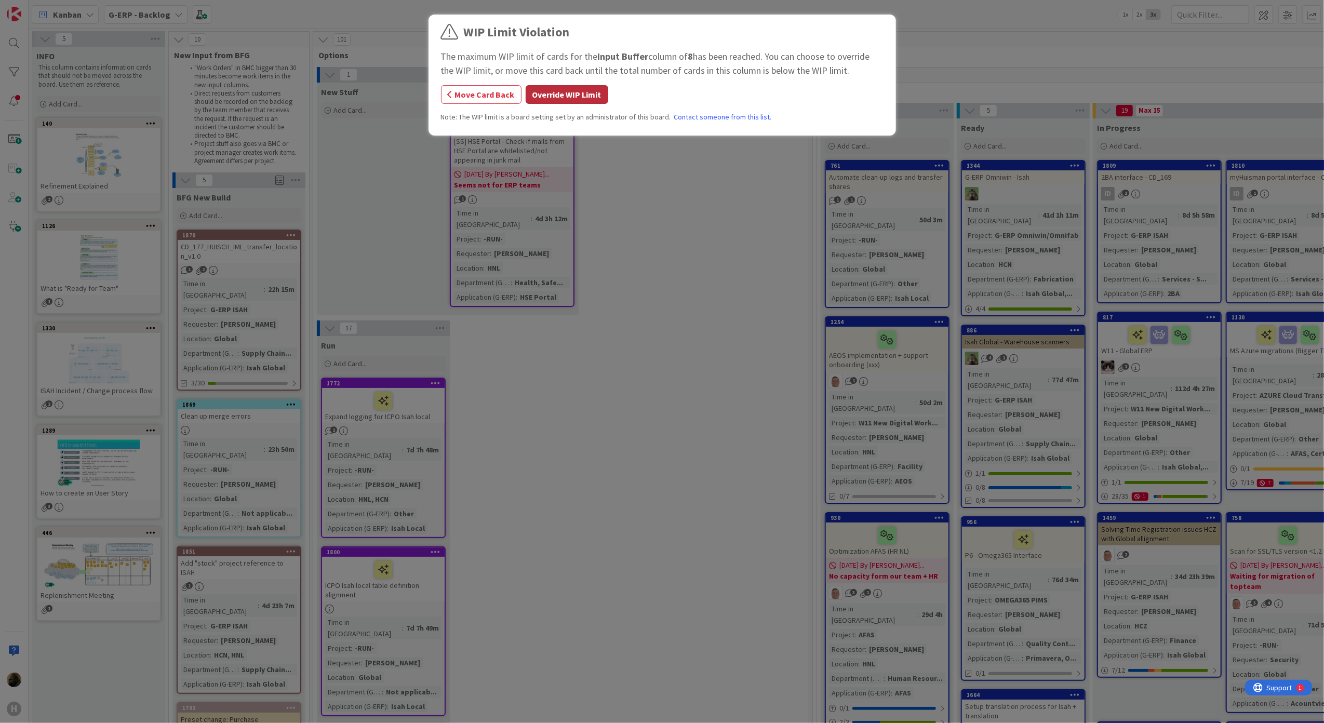
click at [559, 95] on button "Override WIP Limit" at bounding box center [567, 94] width 83 height 19
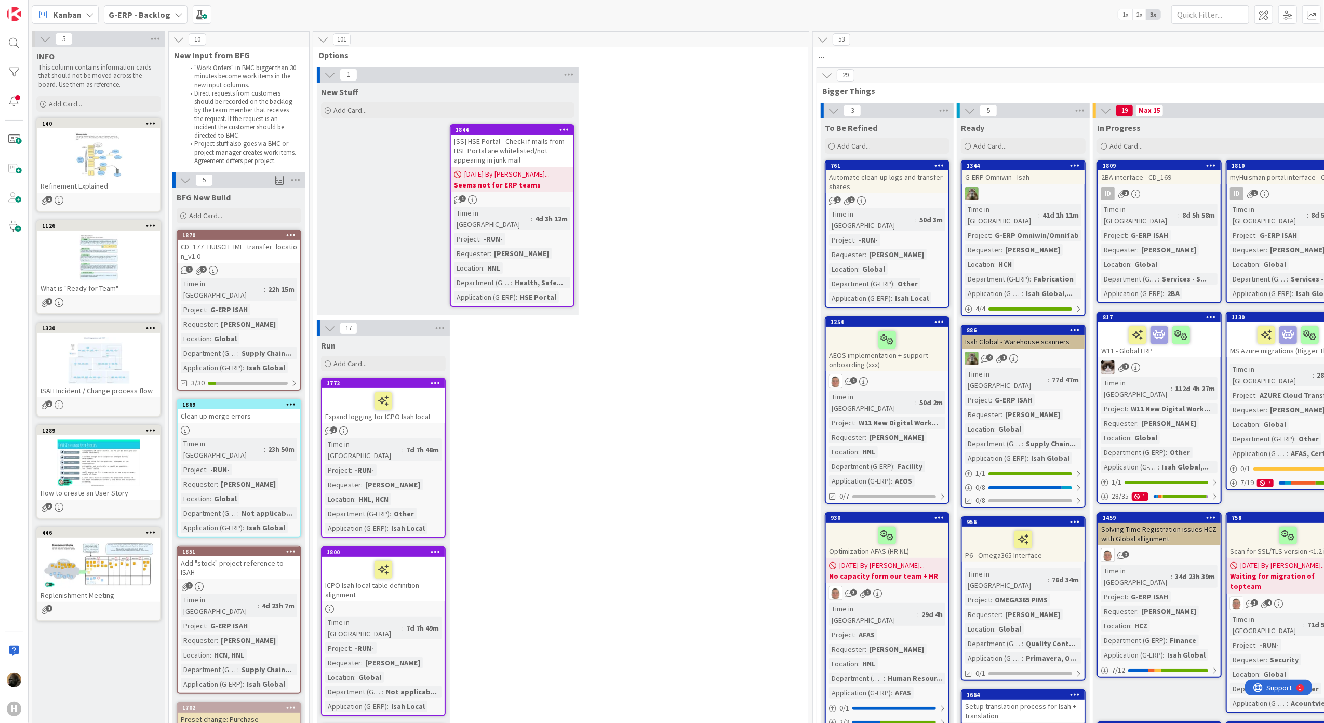
click at [145, 15] on b "G-ERP - Backlog" at bounding box center [140, 14] width 62 height 10
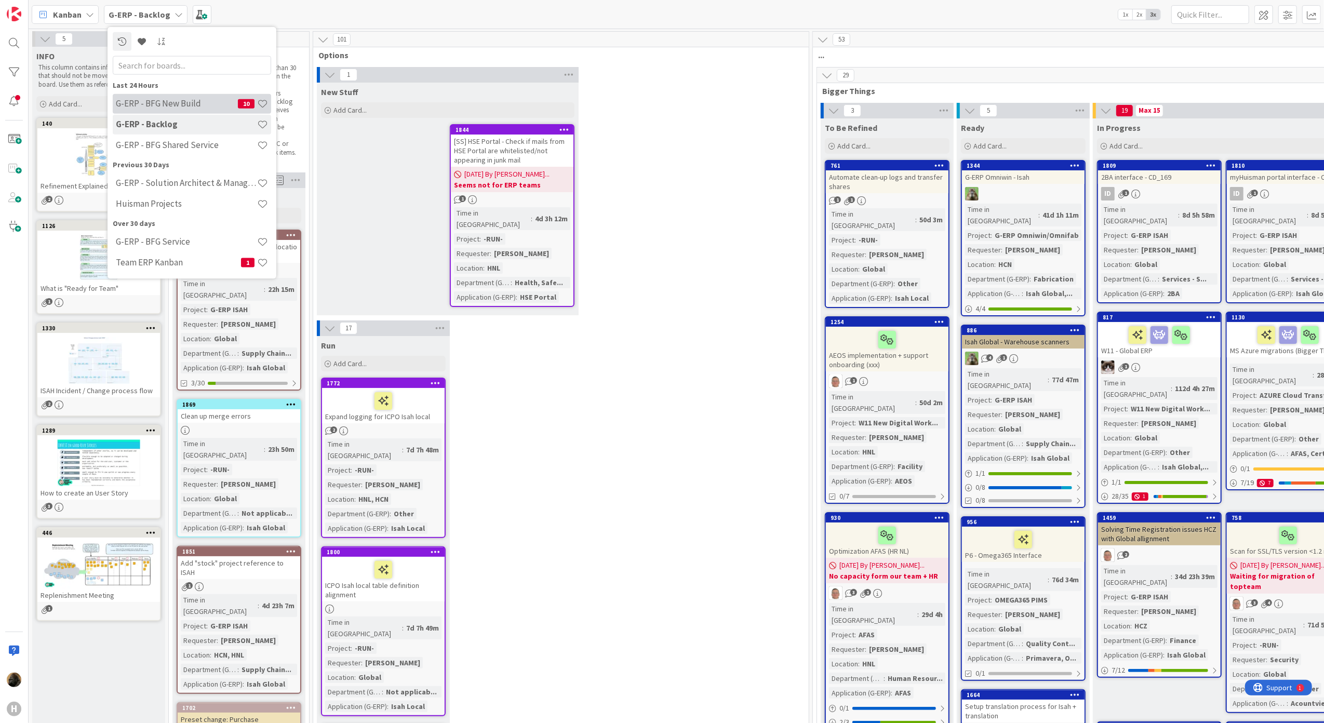
click at [176, 96] on div "G-ERP - BFG New Build 10" at bounding box center [192, 103] width 158 height 20
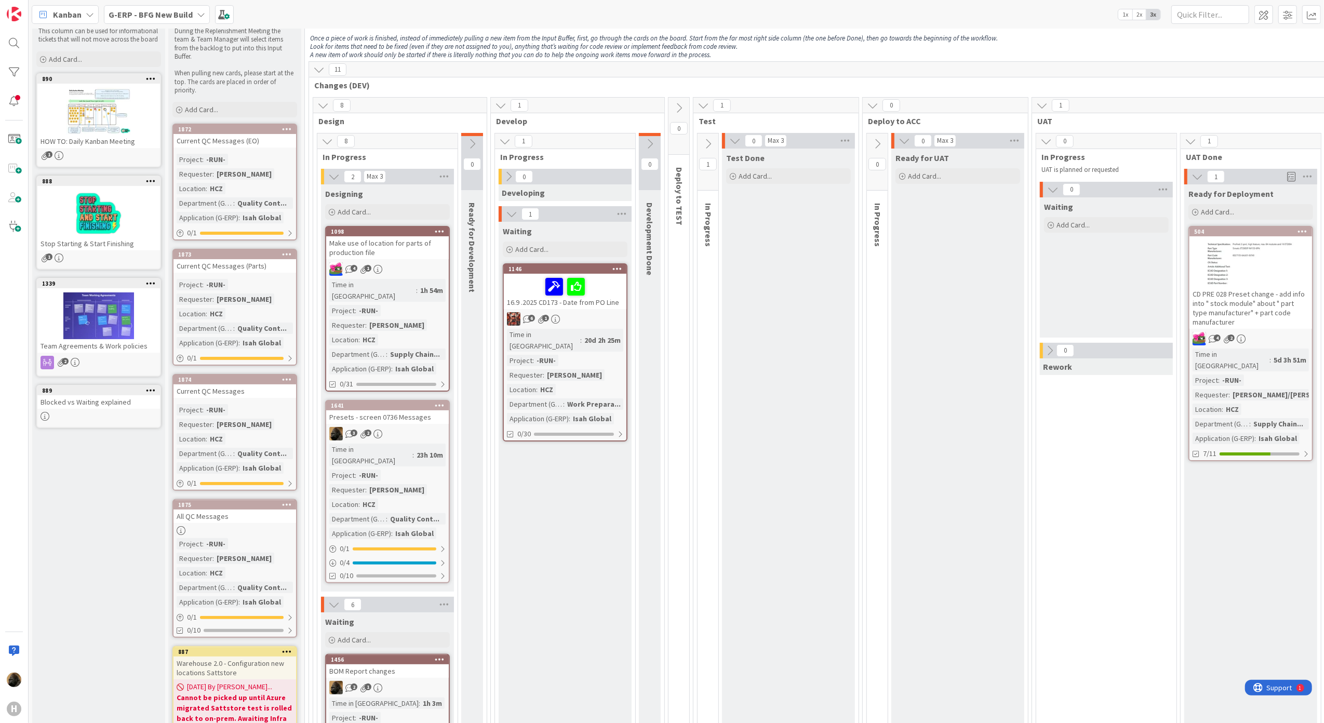
scroll to position [69, 0]
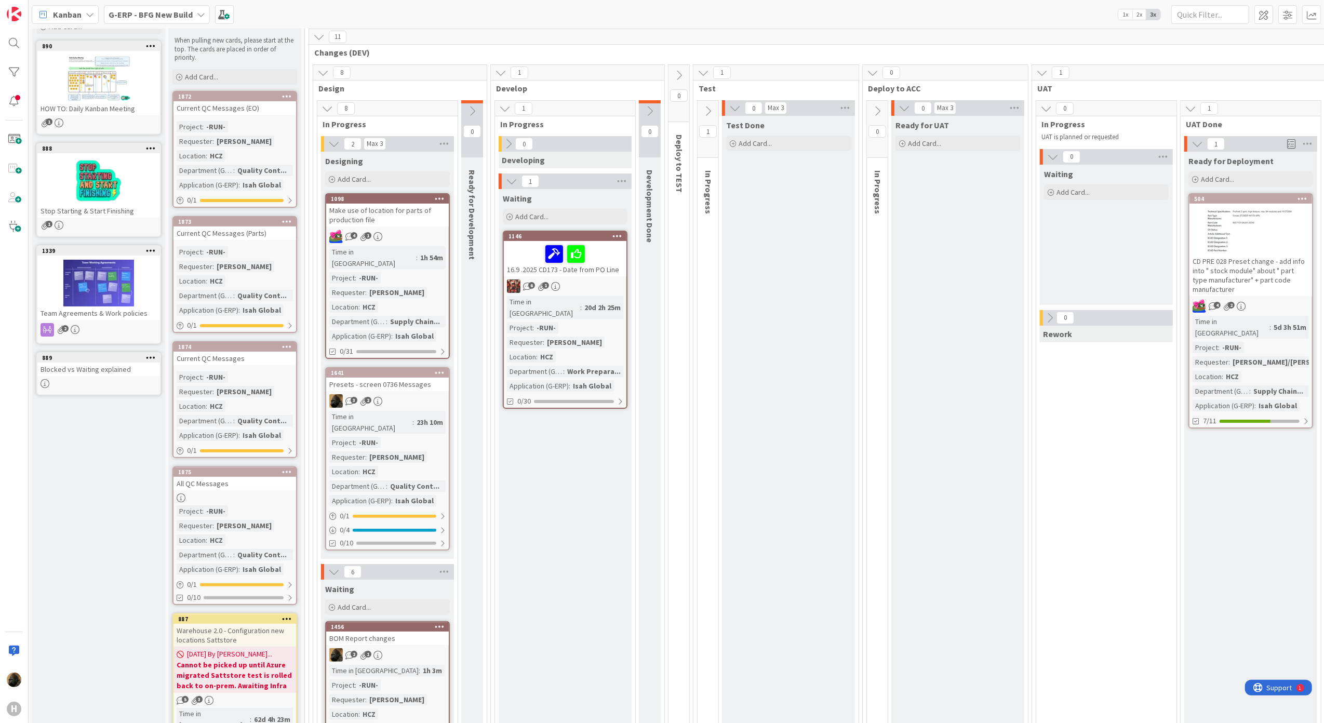
click at [232, 103] on div "Current QC Messages (EO)" at bounding box center [234, 108] width 123 height 14
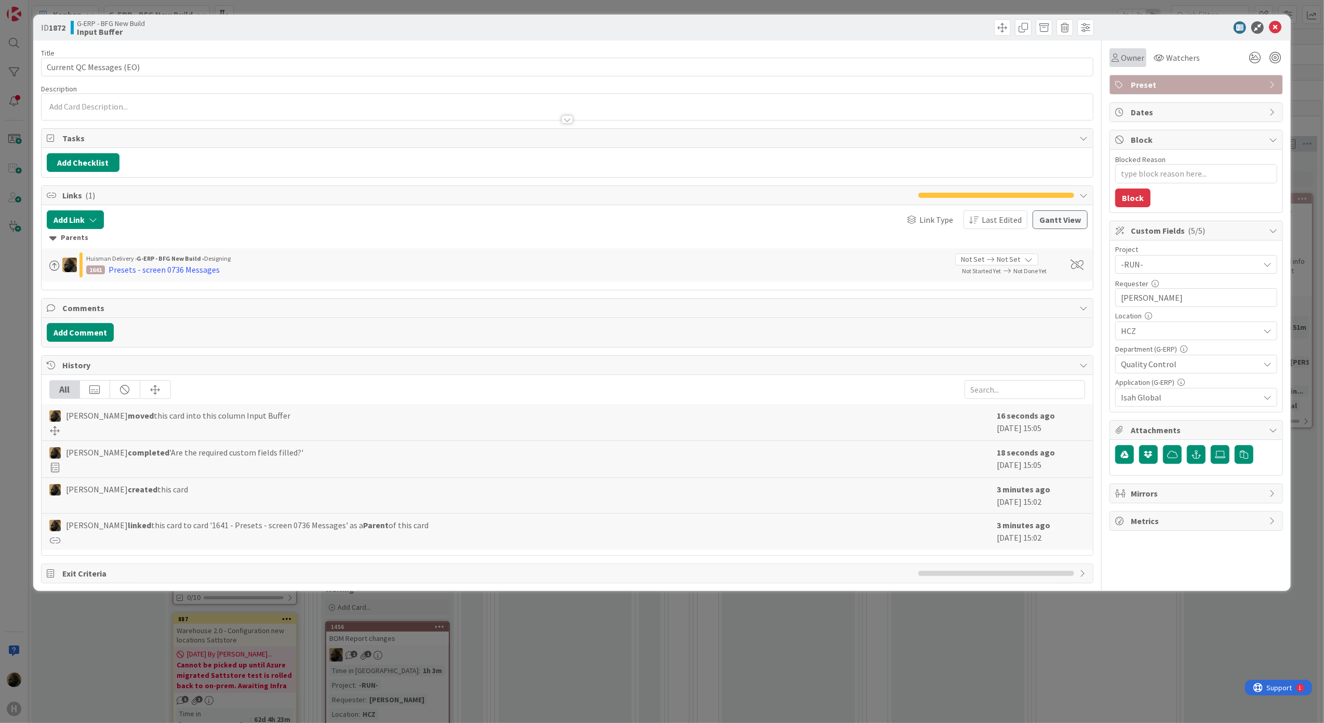
click at [1122, 63] on span "Owner" at bounding box center [1132, 57] width 23 height 12
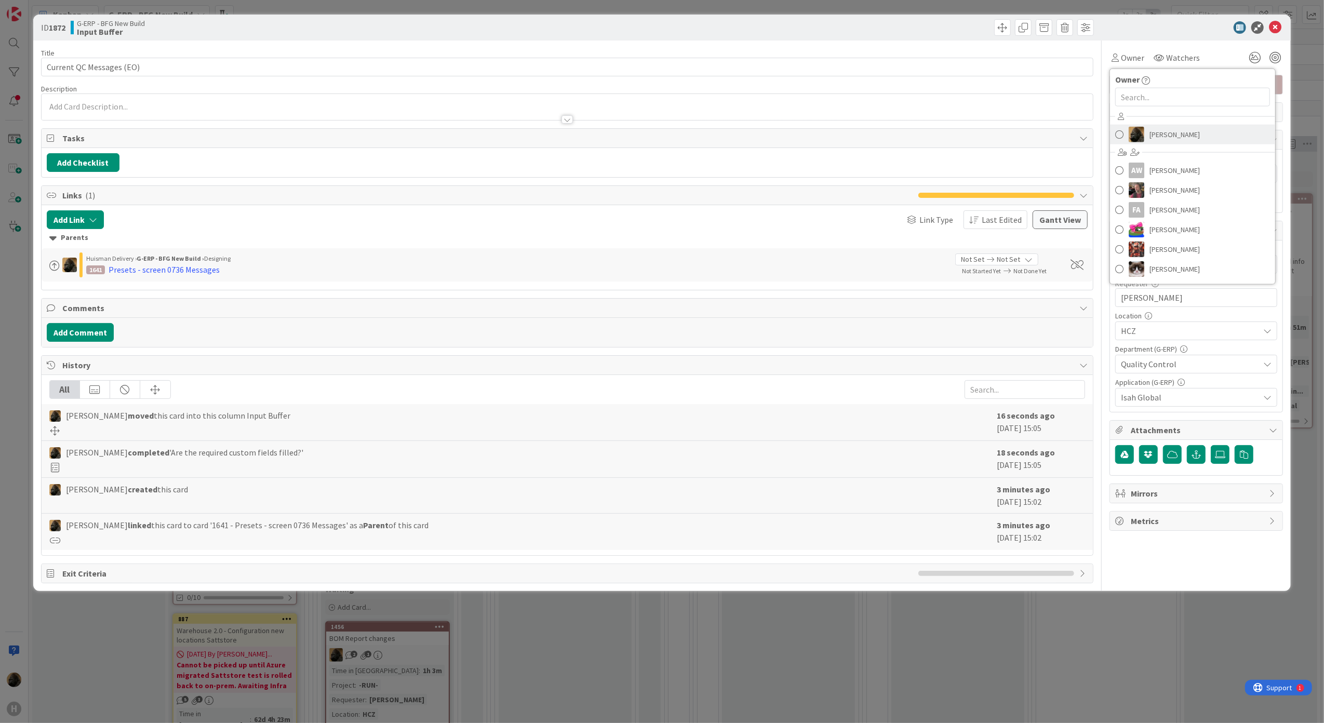
click at [1139, 134] on img at bounding box center [1137, 135] width 16 height 16
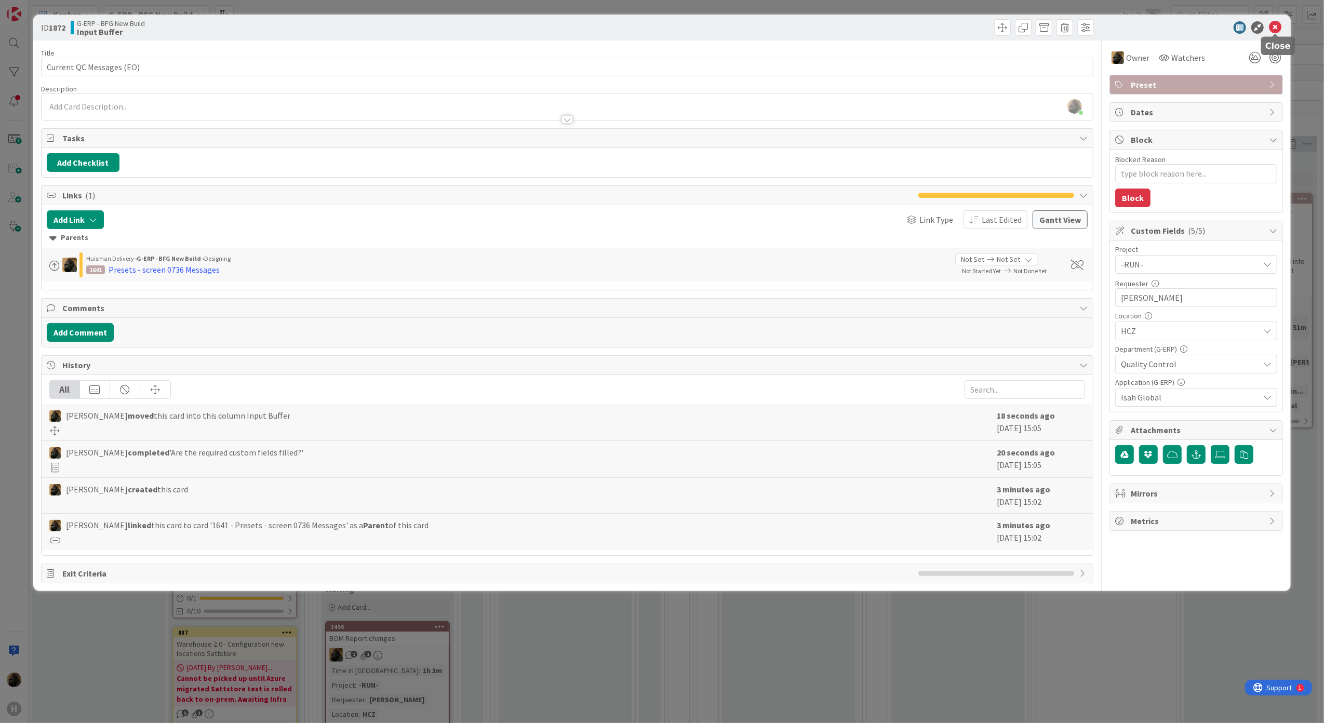
click at [1278, 29] on icon at bounding box center [1275, 27] width 12 height 12
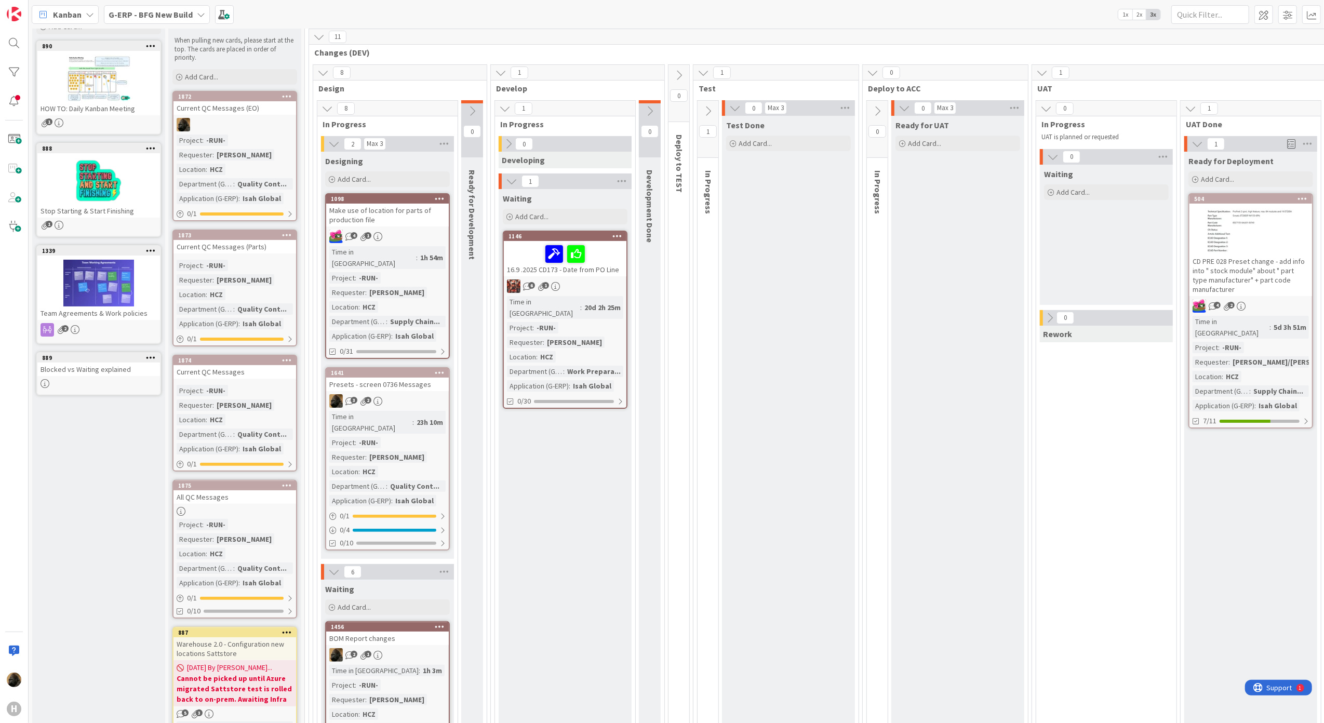
click at [390, 378] on div "Presets - screen 0736 Messages" at bounding box center [387, 385] width 123 height 14
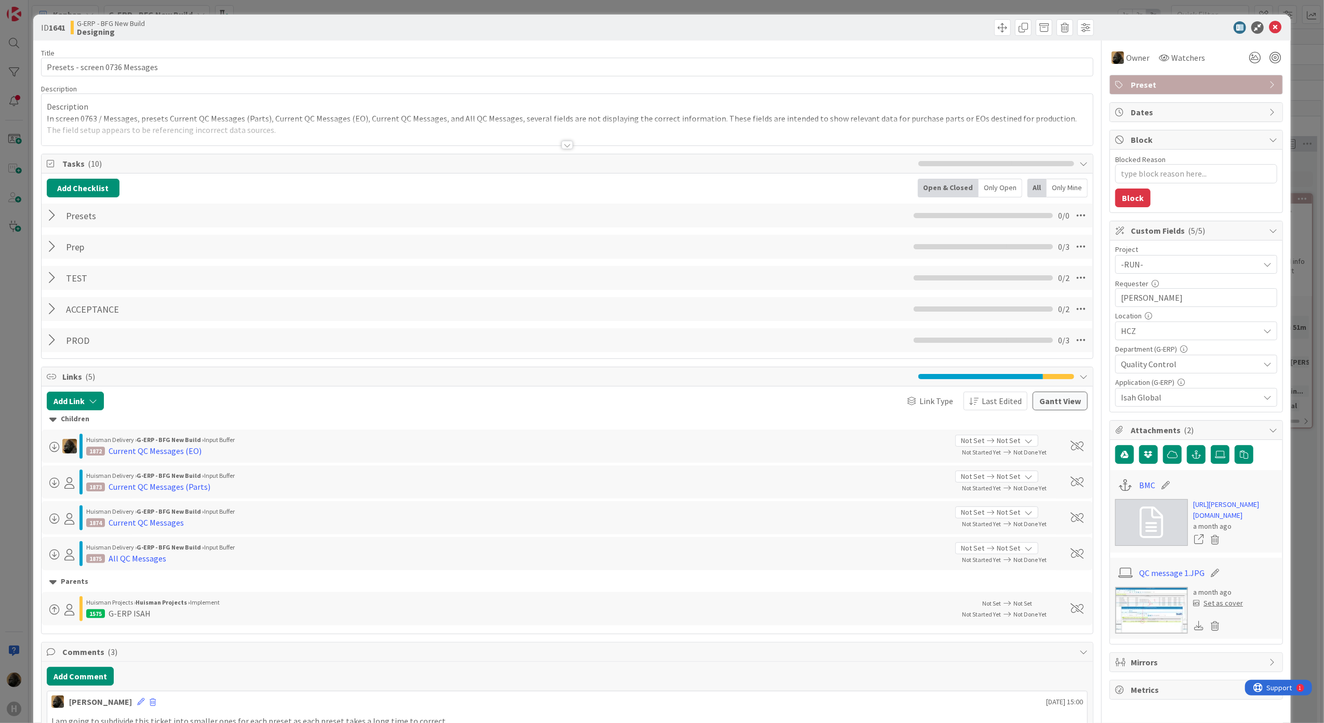
click at [561, 146] on div at bounding box center [566, 145] width 11 height 8
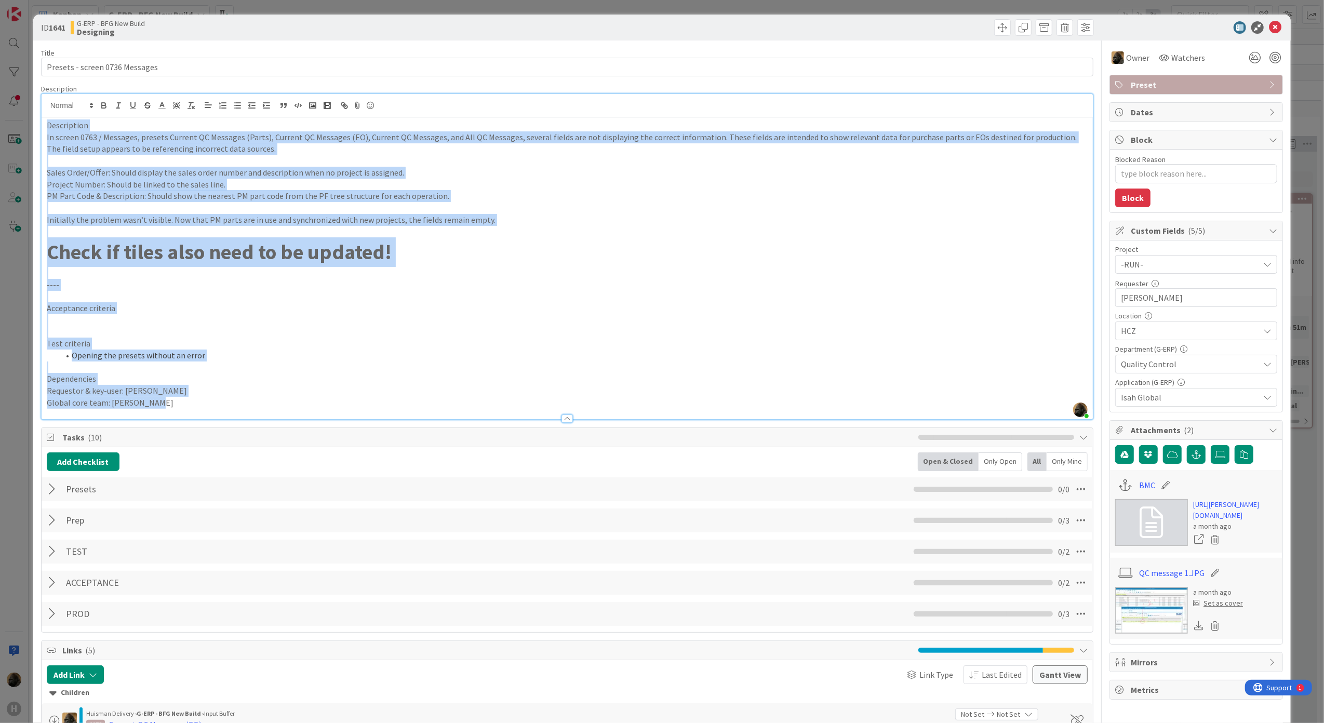
drag, startPoint x: 195, startPoint y: 407, endPoint x: 22, endPoint y: 127, distance: 329.8
click at [22, 127] on div "ID 1641 G-ERP - BFG New Build Designing Title 30 / 128 Presets - screen 0736 Me…" at bounding box center [662, 361] width 1324 height 723
copy div "Description In screen 0763 / Messages, presets Current QC Messages (Parts), Cur…"
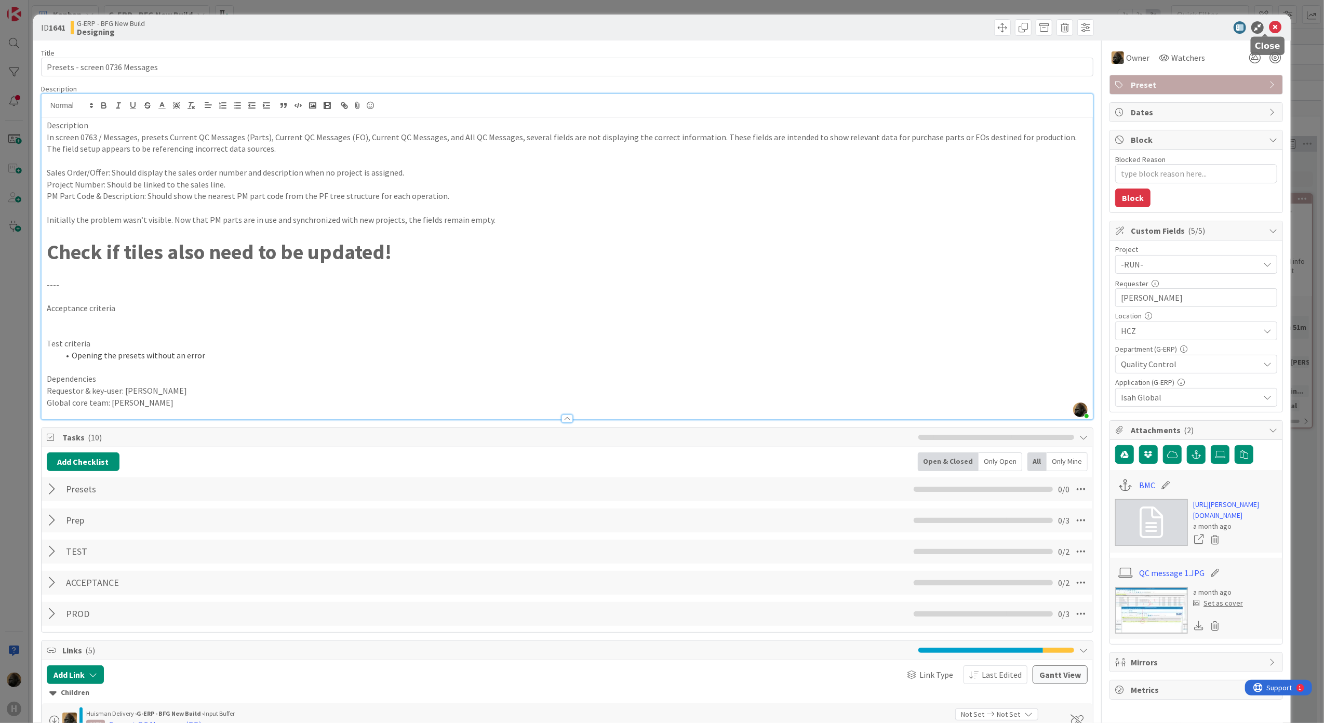
click at [1269, 30] on icon at bounding box center [1275, 27] width 12 height 12
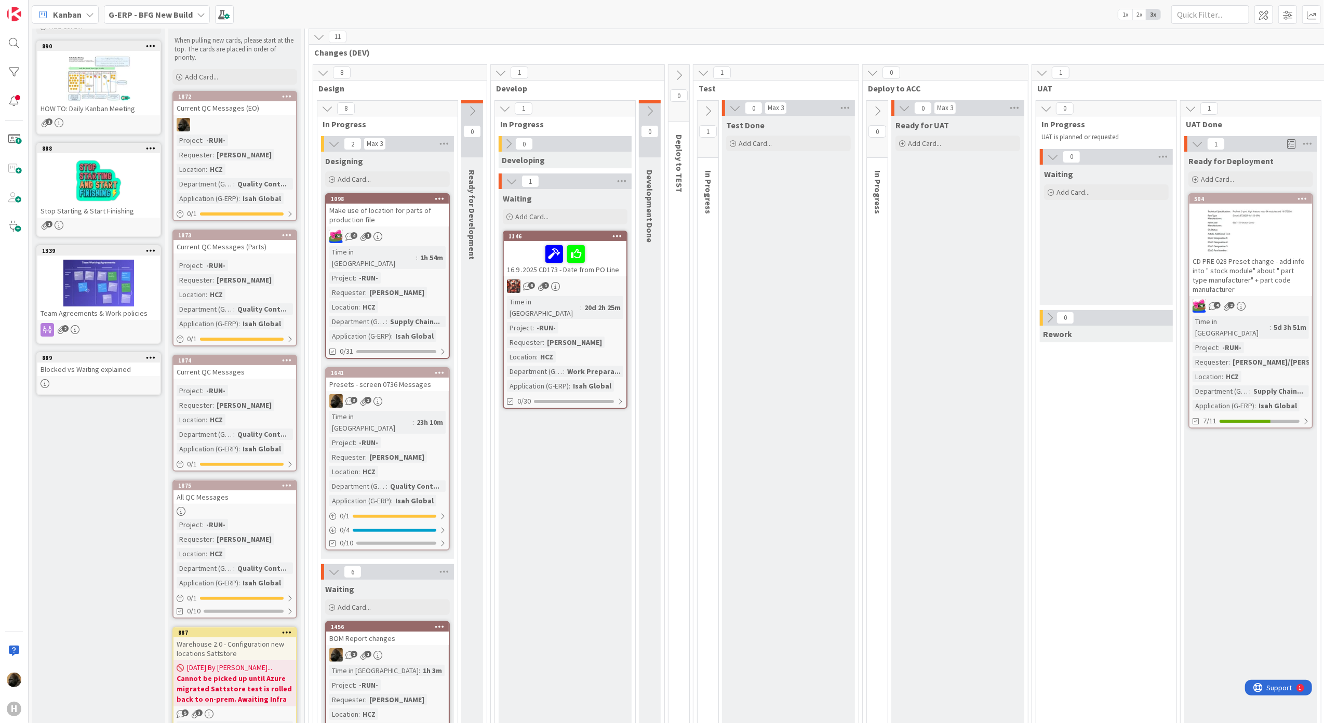
click at [233, 104] on div "Current QC Messages (EO)" at bounding box center [234, 108] width 123 height 14
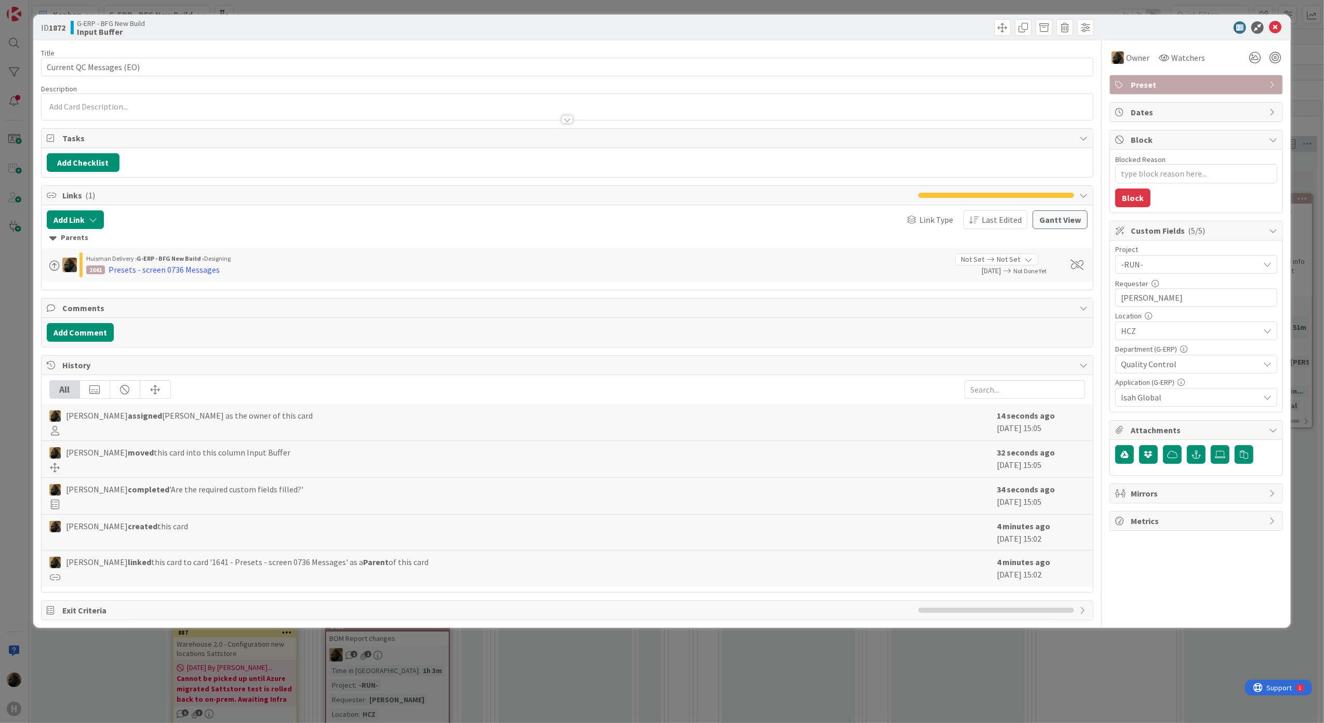
click at [188, 117] on div at bounding box center [568, 114] width 1052 height 11
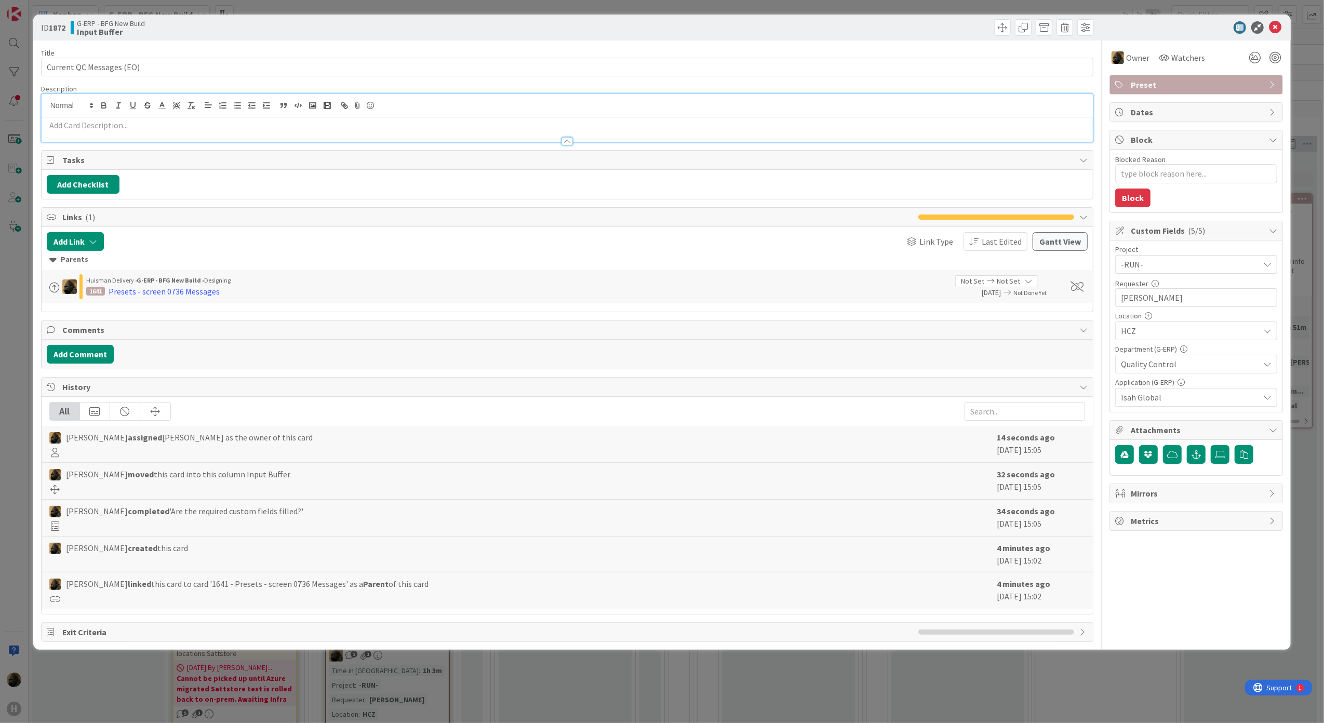
click at [186, 126] on p at bounding box center [567, 125] width 1041 height 12
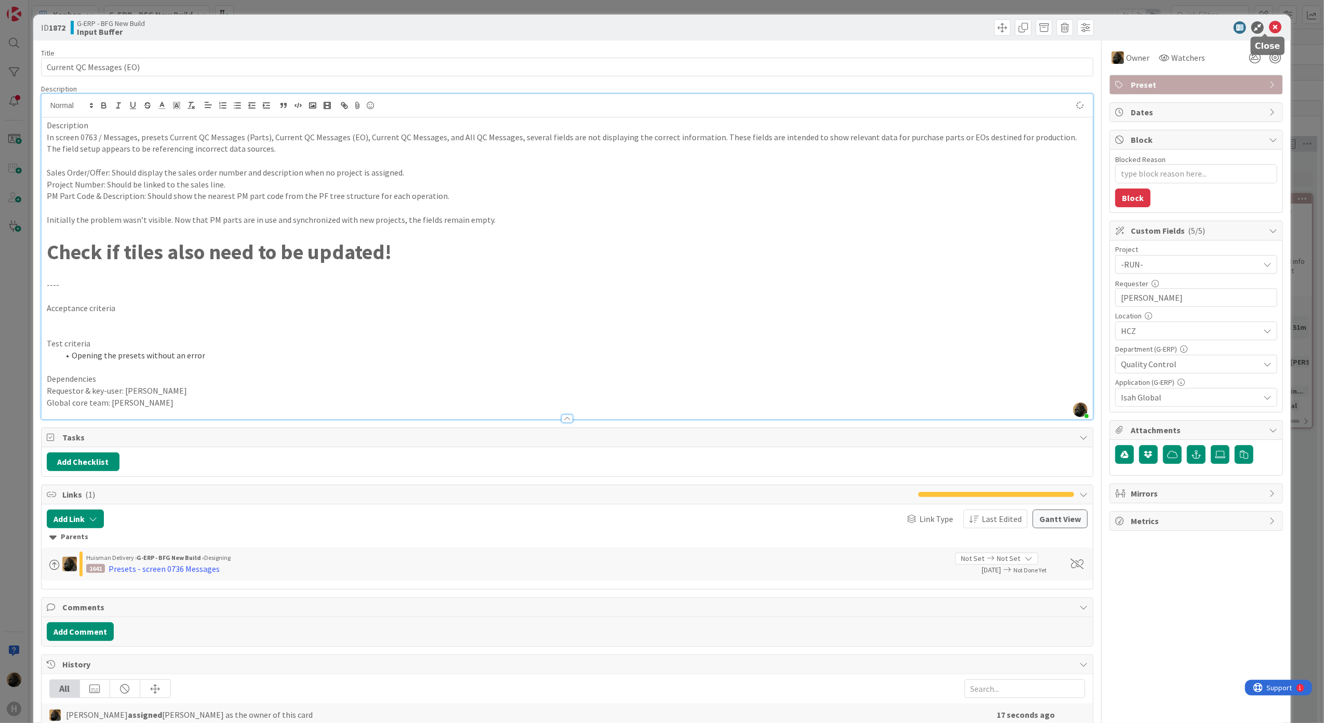
click at [1269, 30] on icon at bounding box center [1275, 27] width 12 height 12
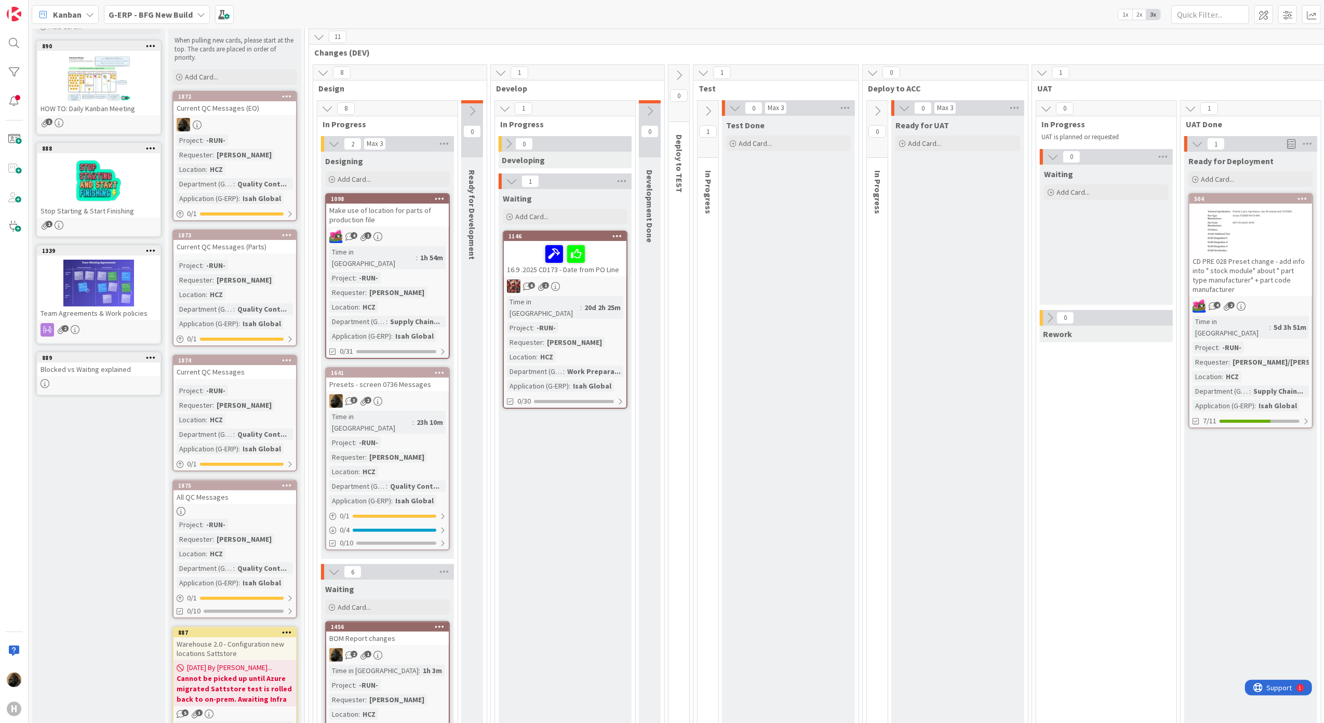
click at [383, 378] on div "Presets - screen 0736 Messages" at bounding box center [387, 385] width 123 height 14
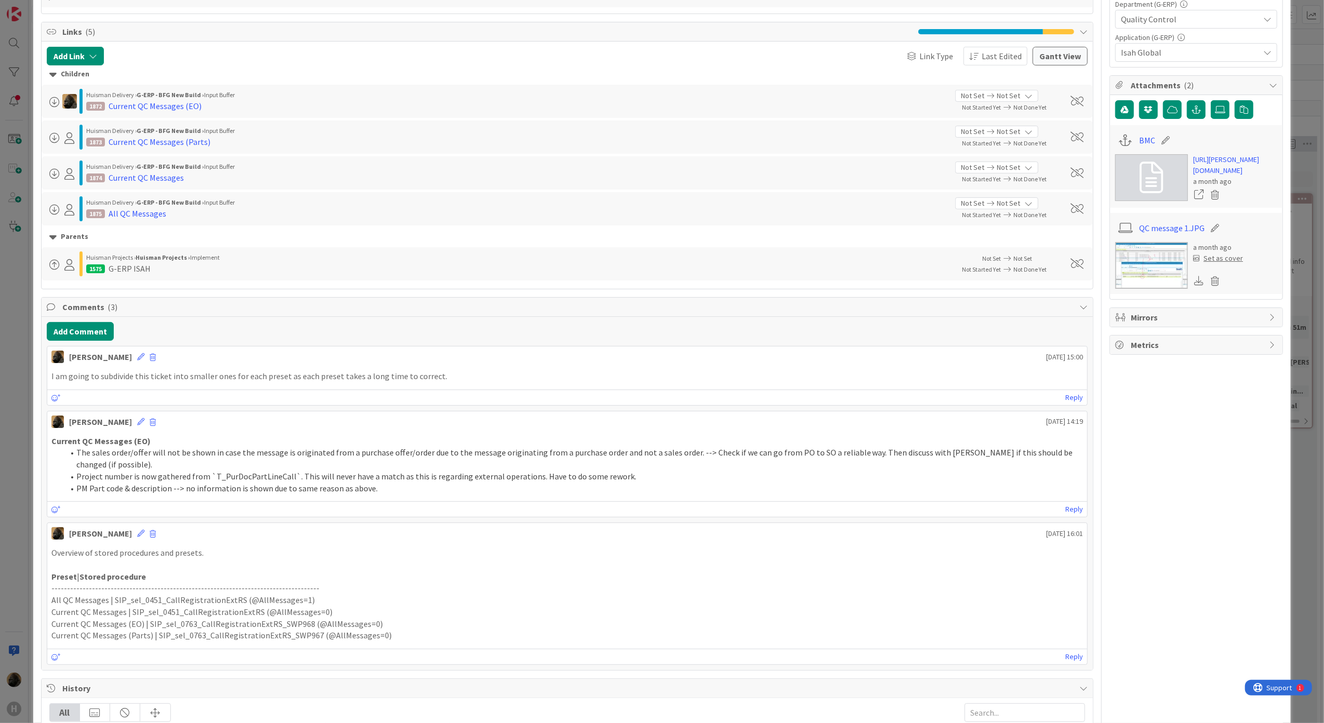
scroll to position [346, 0]
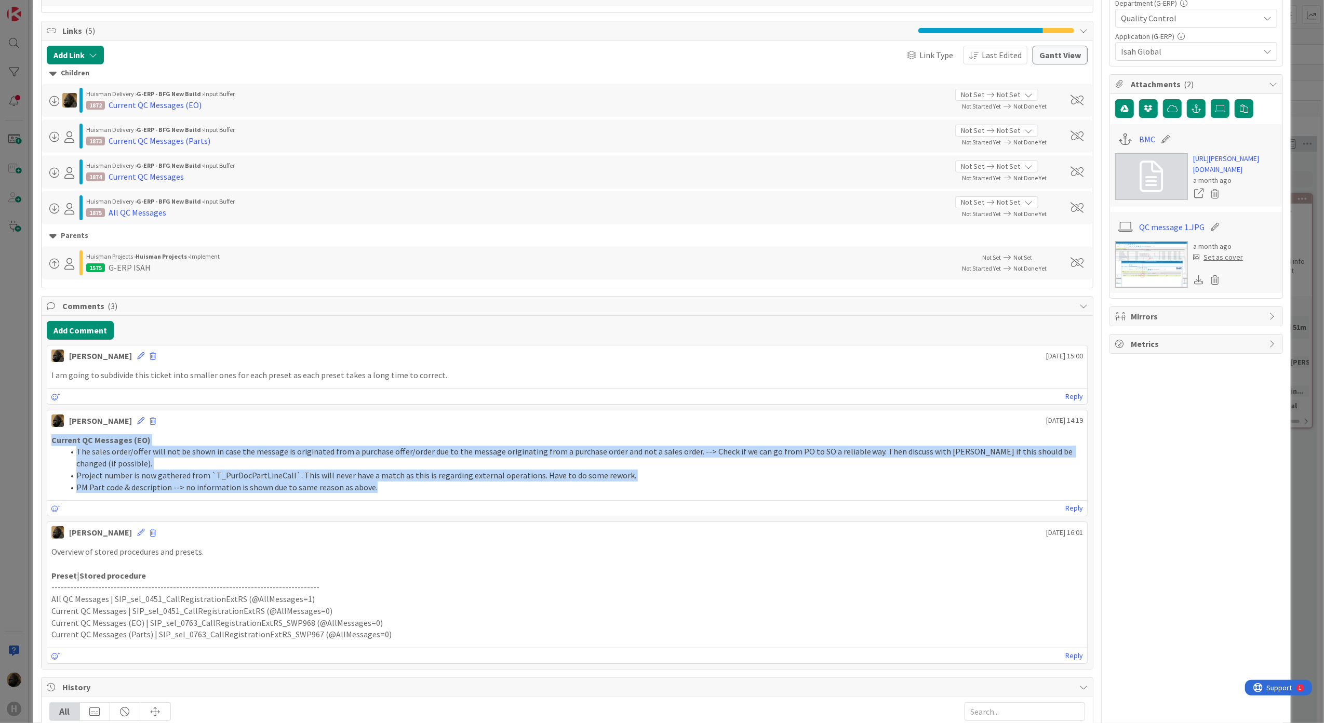
drag, startPoint x: 384, startPoint y: 497, endPoint x: 47, endPoint y: 444, distance: 341.8
click at [47, 444] on div "Current QC Messages (EO) The sales order/offer will not be shown in case the me…" at bounding box center [567, 464] width 1040 height 68
copy div "Current QC Messages (EO) The sales order/offer will not be shown in case the me…"
click at [10, 464] on div "ID 1641 G-ERP - BFG New Build Designing Title 30 / 128 Presets - screen 0736 Me…" at bounding box center [662, 361] width 1324 height 723
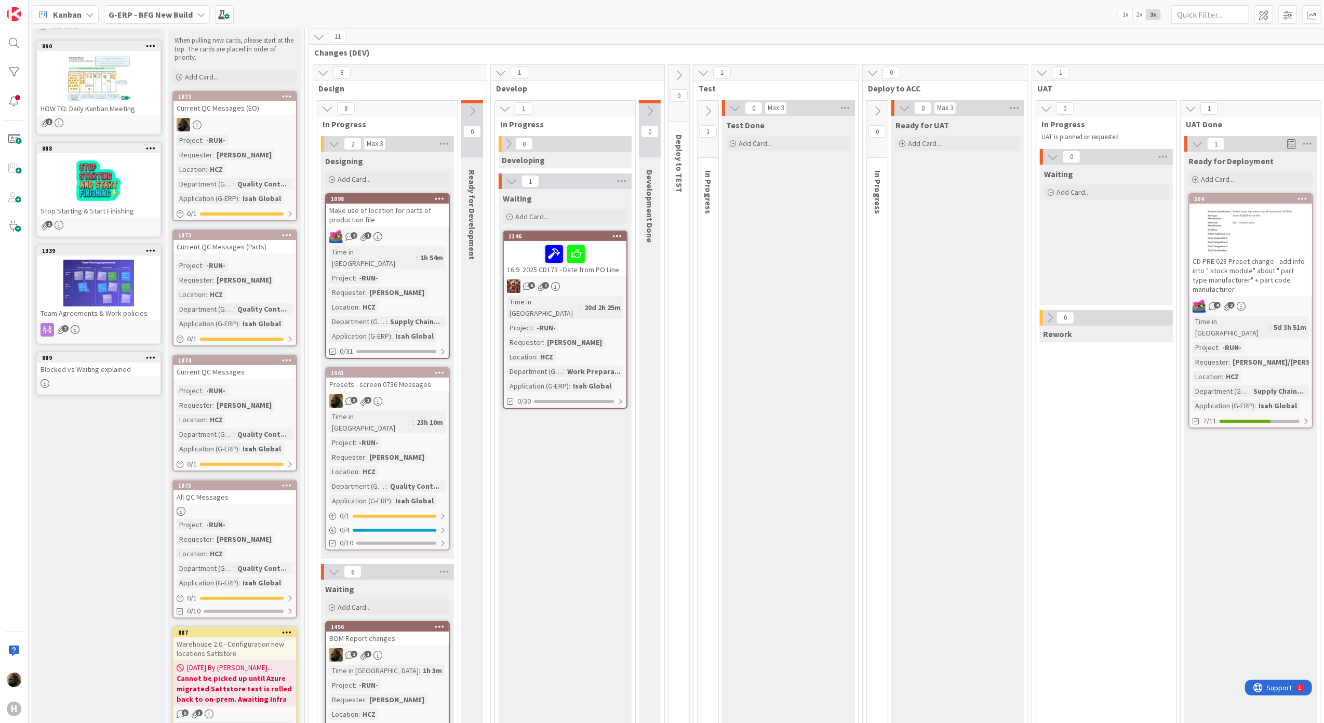
click at [238, 107] on div "Current QC Messages (EO)" at bounding box center [234, 108] width 123 height 14
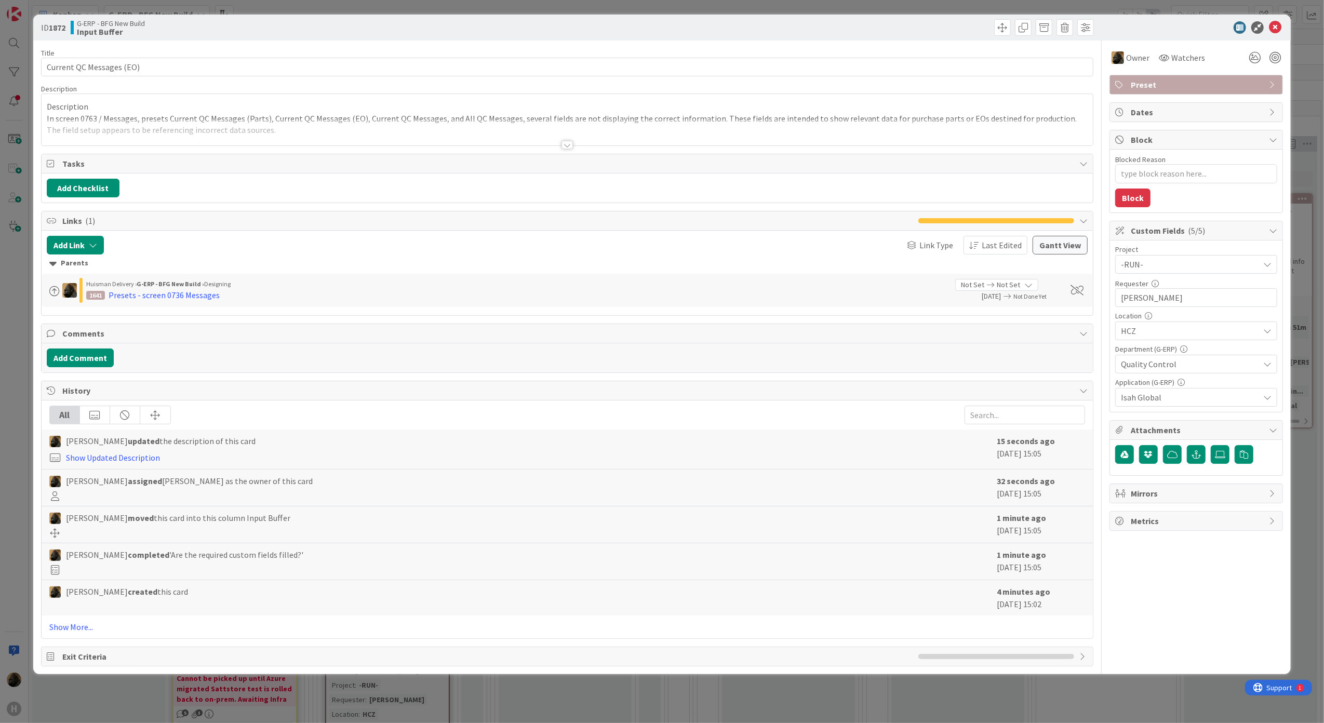
click at [343, 136] on div at bounding box center [568, 132] width 1052 height 26
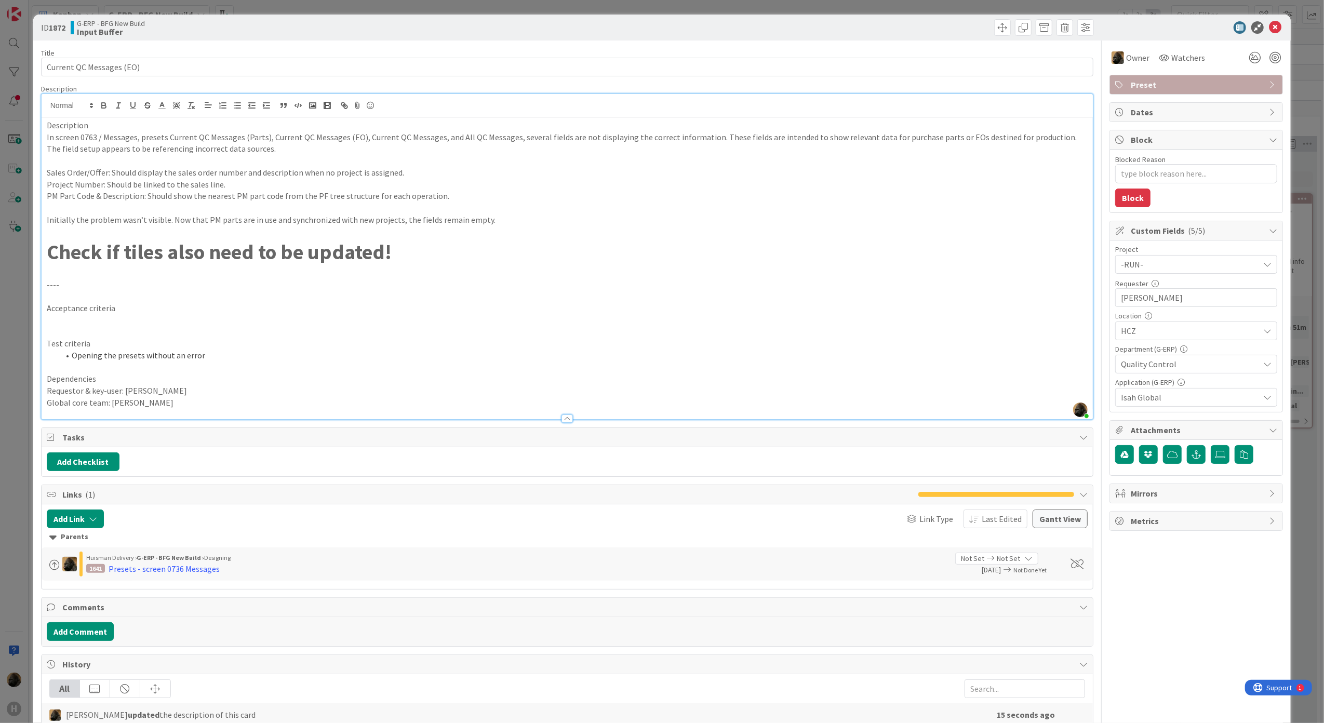
click at [323, 233] on p at bounding box center [567, 231] width 1041 height 12
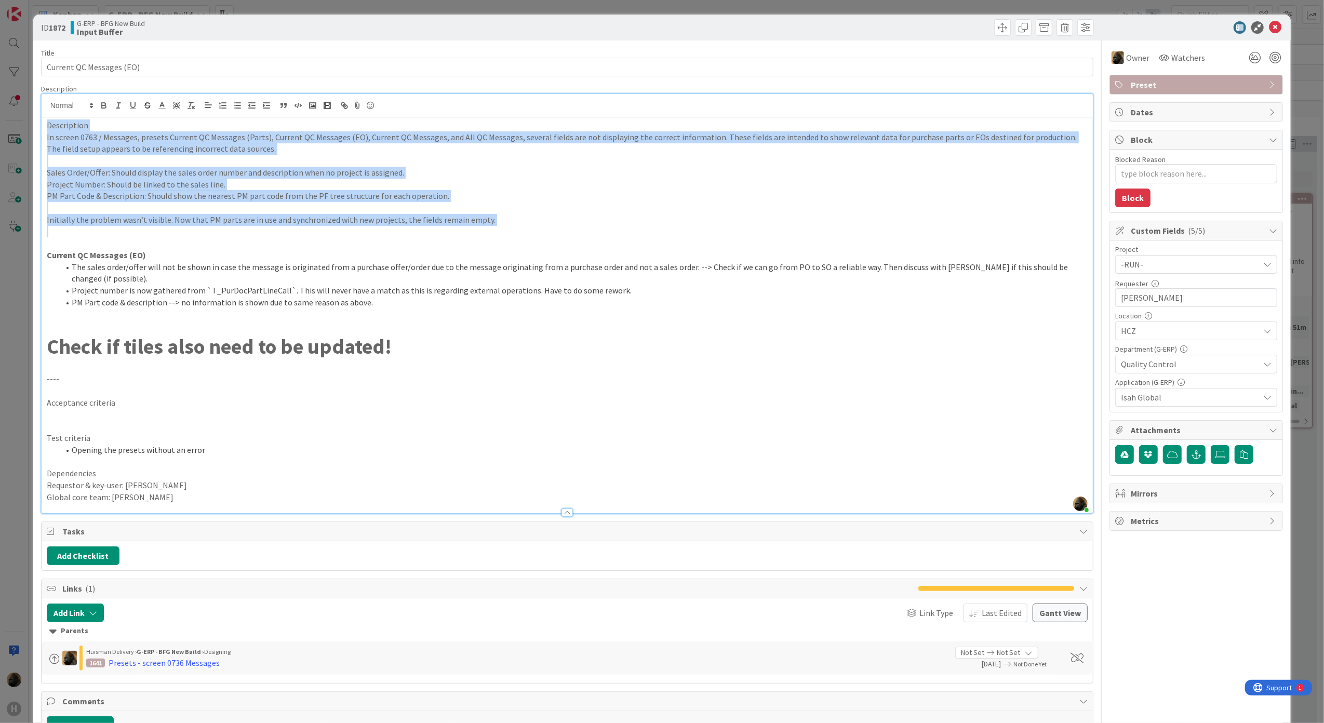
drag, startPoint x: 323, startPoint y: 233, endPoint x: -3, endPoint y: -20, distance: 413.0
click at [0, 0] on html "H Kanban G-ERP - BFG New Build 1x 2x 3x 4 INFO This column can be used for info…" at bounding box center [662, 361] width 1324 height 723
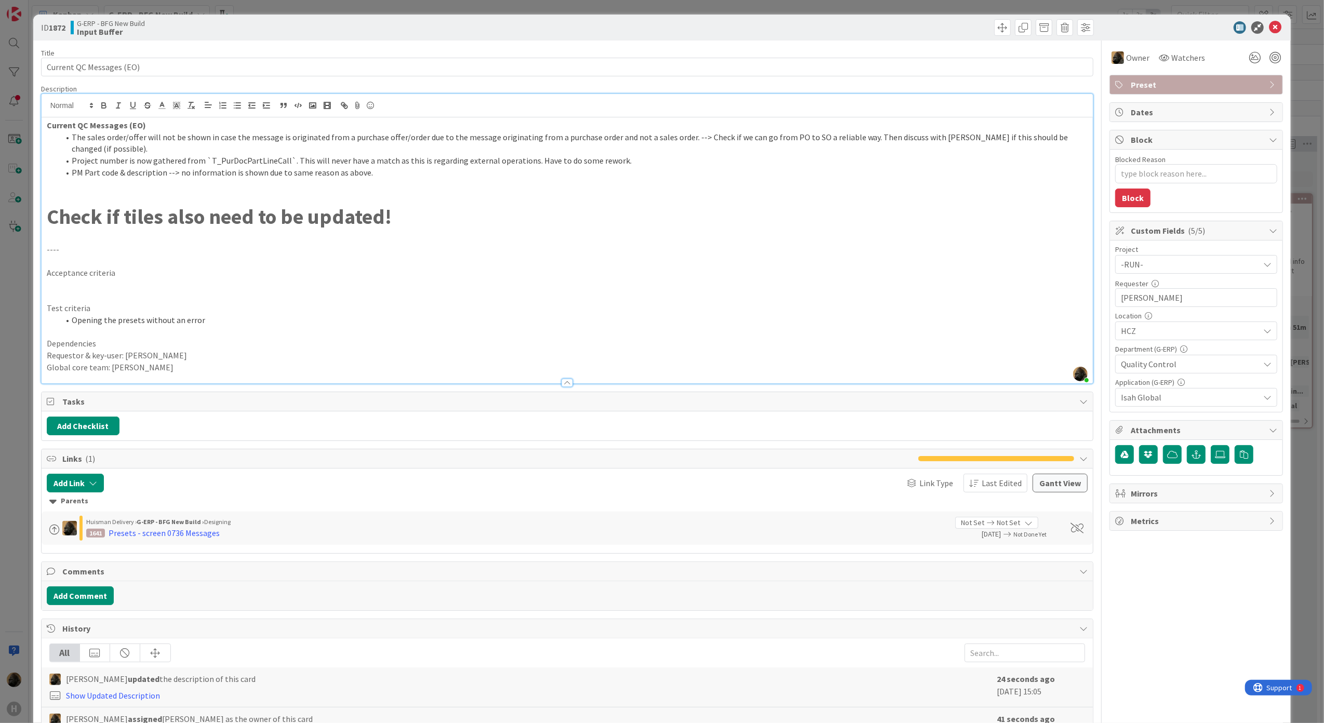
click at [299, 417] on div "Add Checklist" at bounding box center [567, 426] width 1041 height 19
click at [1269, 29] on icon at bounding box center [1275, 27] width 12 height 12
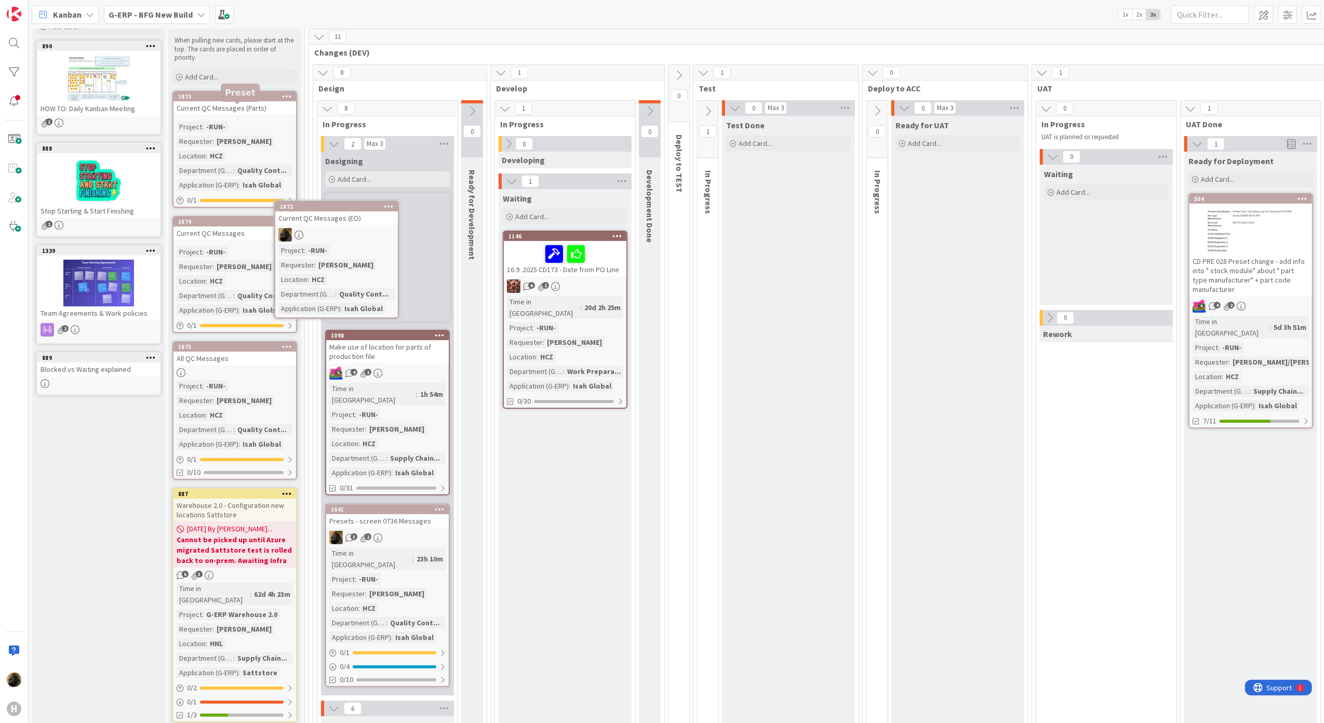
scroll to position [57, 0]
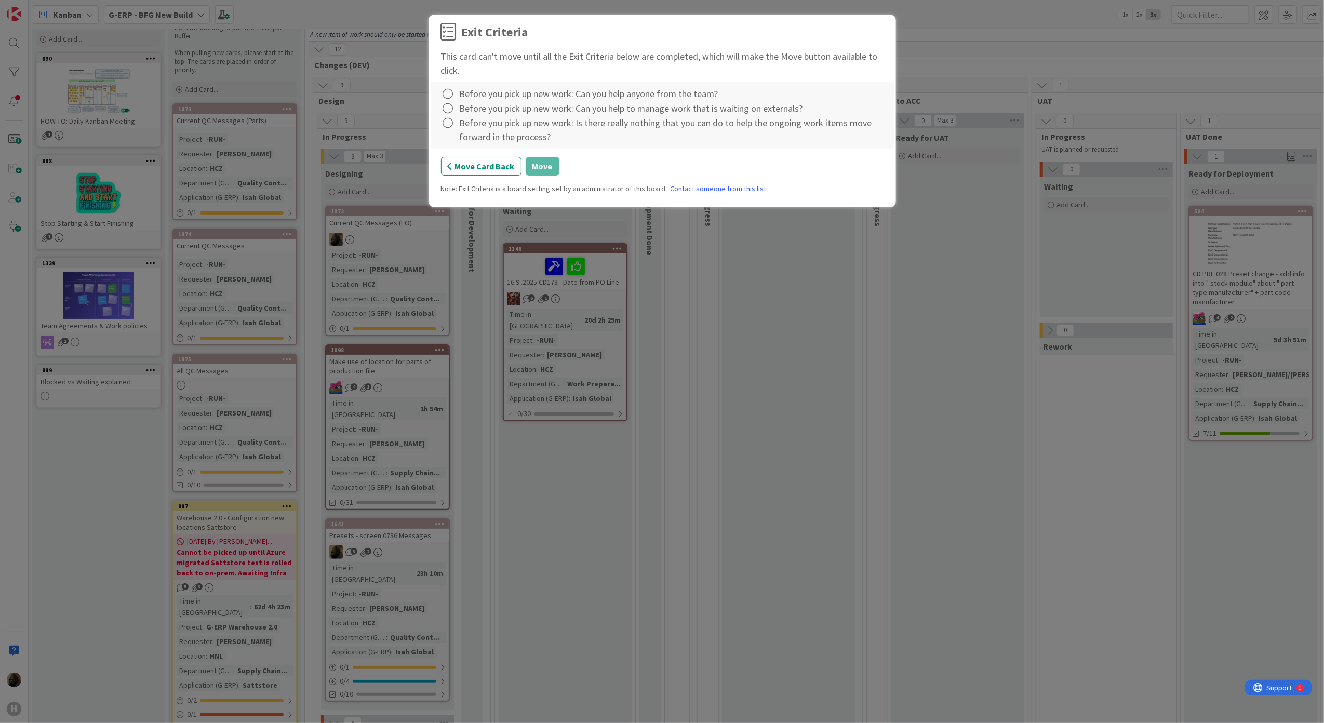
click at [454, 101] on div at bounding box center [449, 94] width 16 height 15
click at [460, 121] on link "Complete" at bounding box center [506, 116] width 130 height 15
click at [451, 110] on icon at bounding box center [448, 108] width 15 height 15
click at [463, 127] on link "Complete" at bounding box center [506, 130] width 130 height 15
click at [448, 127] on icon at bounding box center [448, 123] width 15 height 15
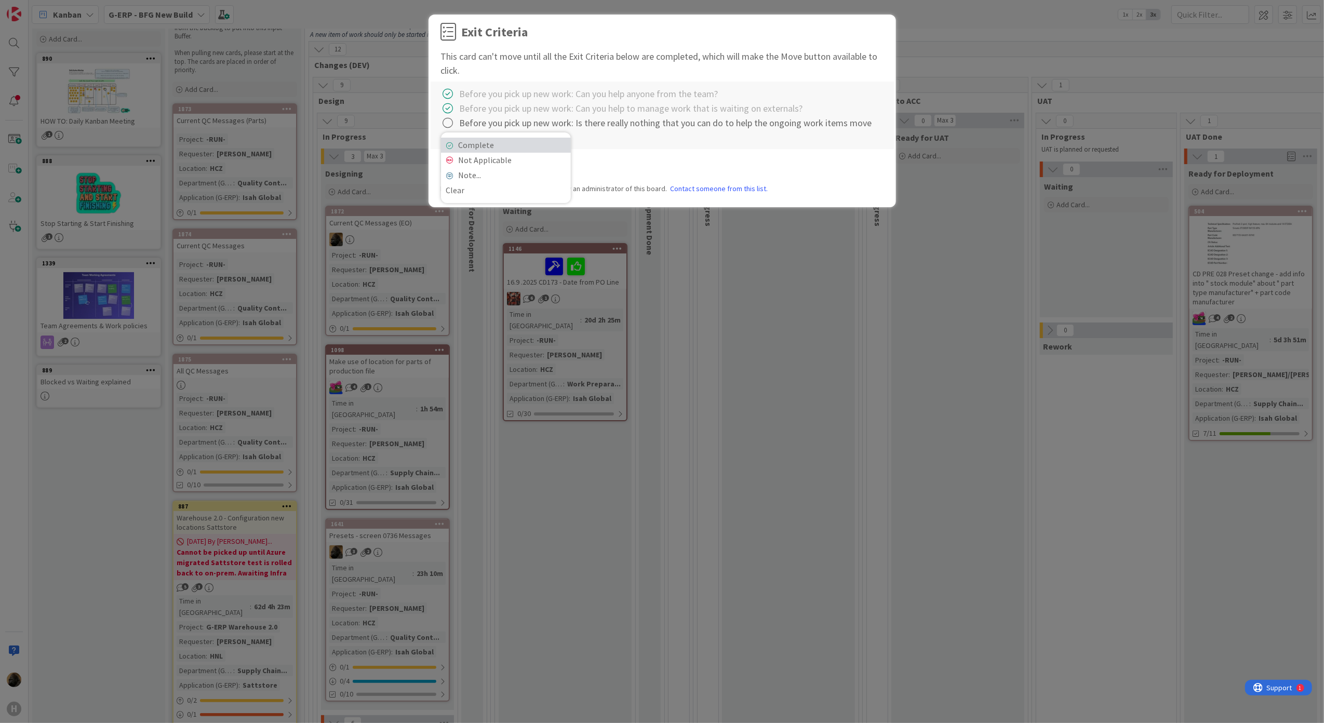
click at [462, 146] on link "Complete" at bounding box center [506, 145] width 130 height 15
click at [542, 166] on button "Move" at bounding box center [543, 166] width 34 height 19
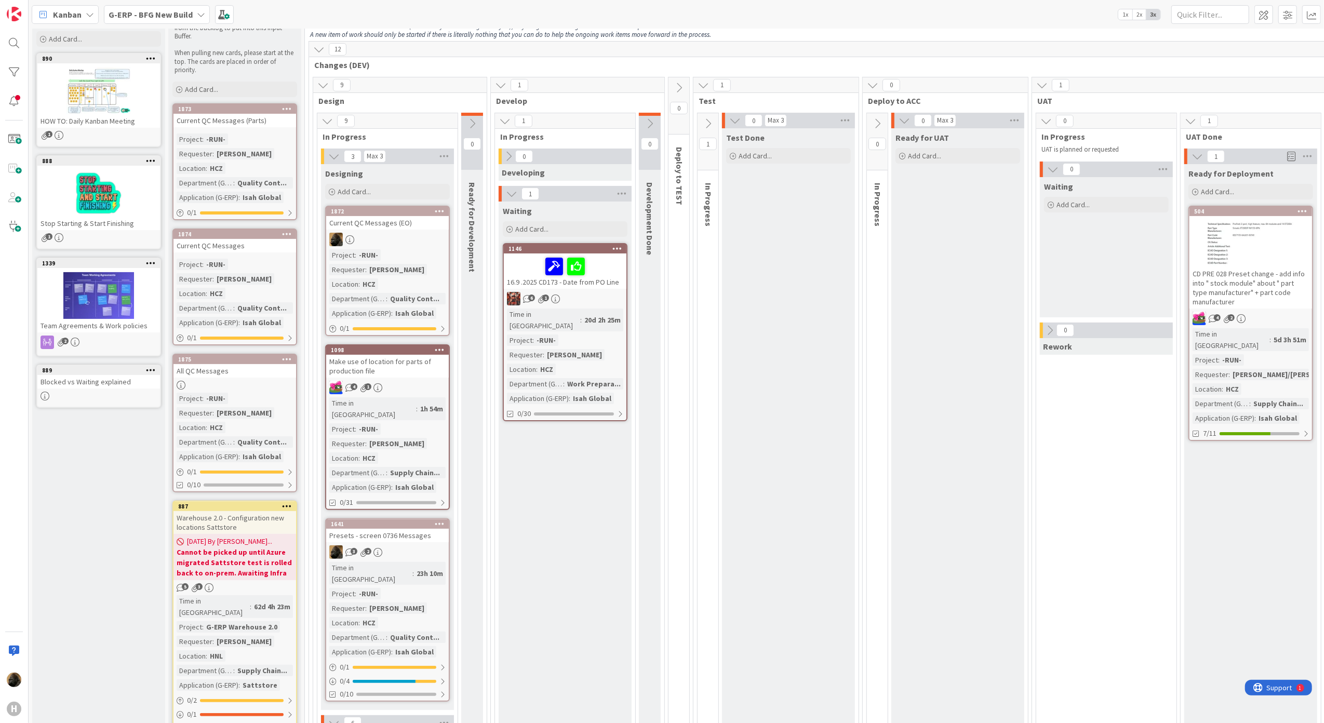
click at [416, 529] on div "Presets - screen 0736 Messages" at bounding box center [387, 536] width 123 height 14
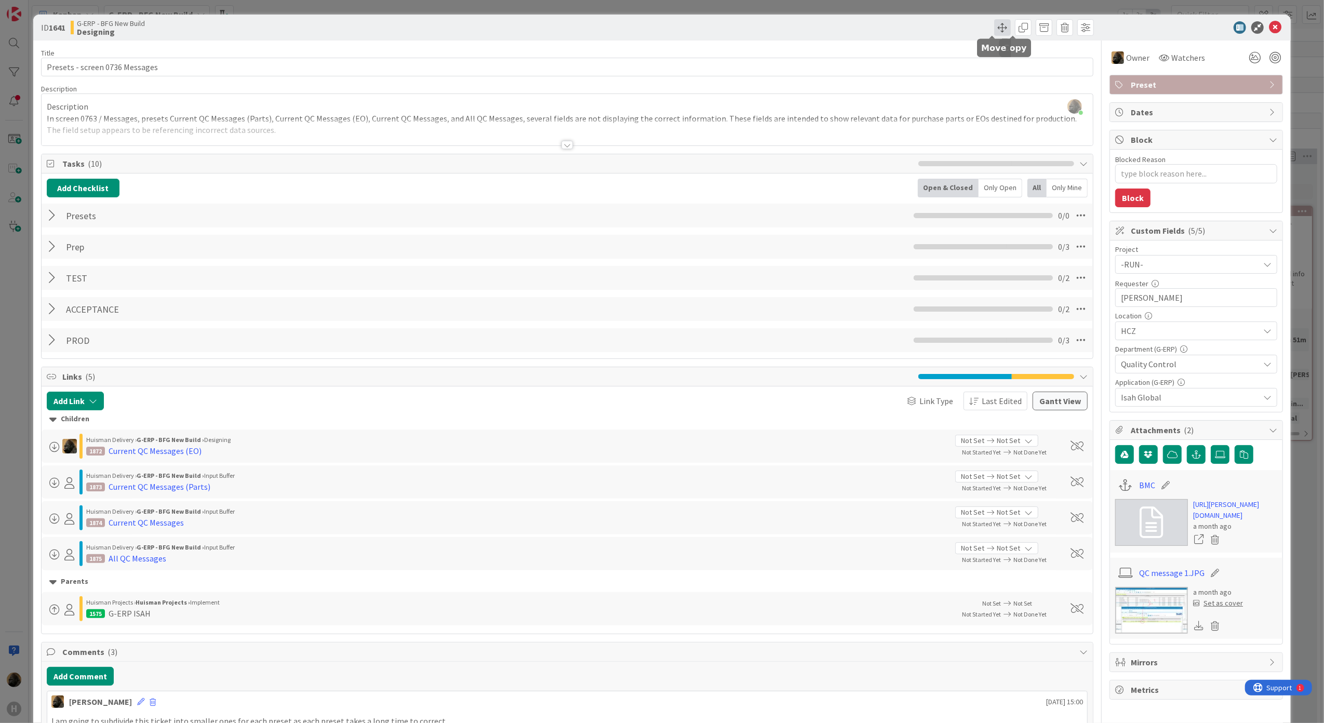
click at [994, 29] on span at bounding box center [1002, 27] width 17 height 17
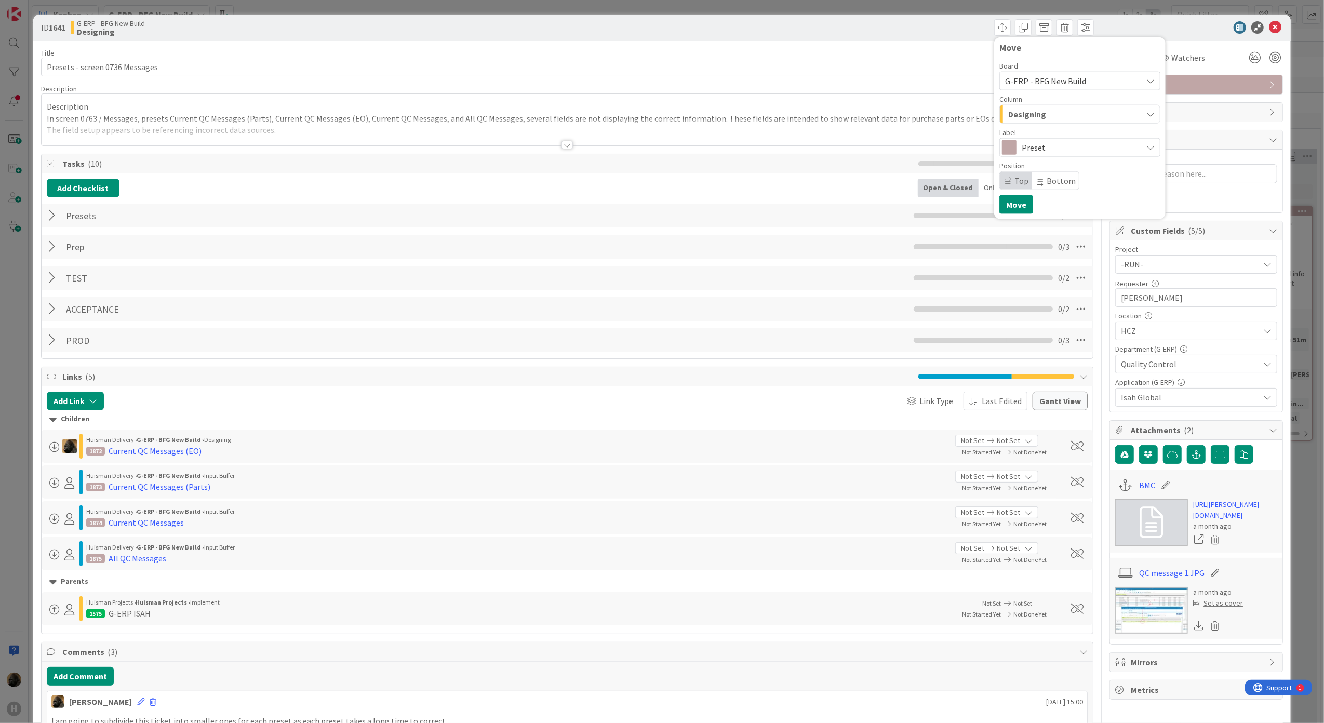
click at [1023, 82] on span "G-ERP - BFG New Build" at bounding box center [1045, 81] width 81 height 10
click at [1027, 160] on span "G-ERP - Backlog" at bounding box center [1091, 167] width 146 height 16
click at [1024, 111] on div "INFO" at bounding box center [1073, 114] width 137 height 17
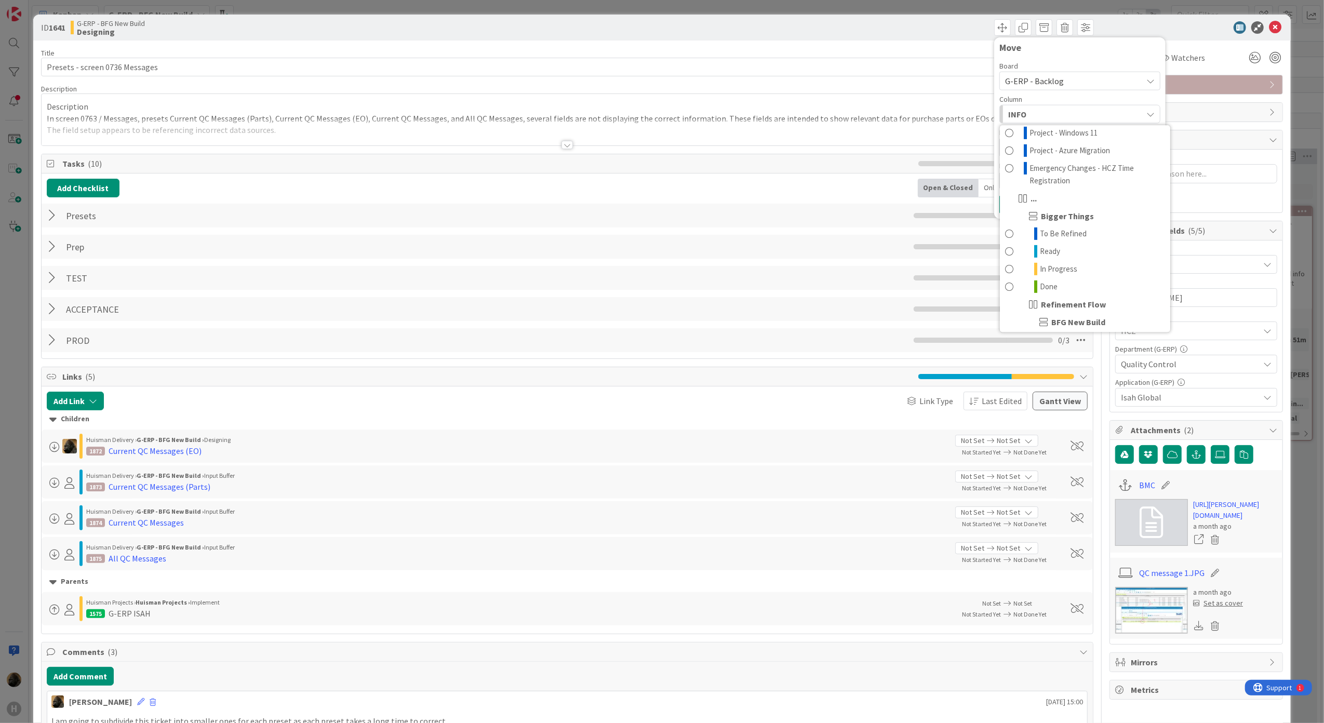
scroll to position [485, 0]
click at [1089, 275] on link "In Progress" at bounding box center [1085, 267] width 170 height 18
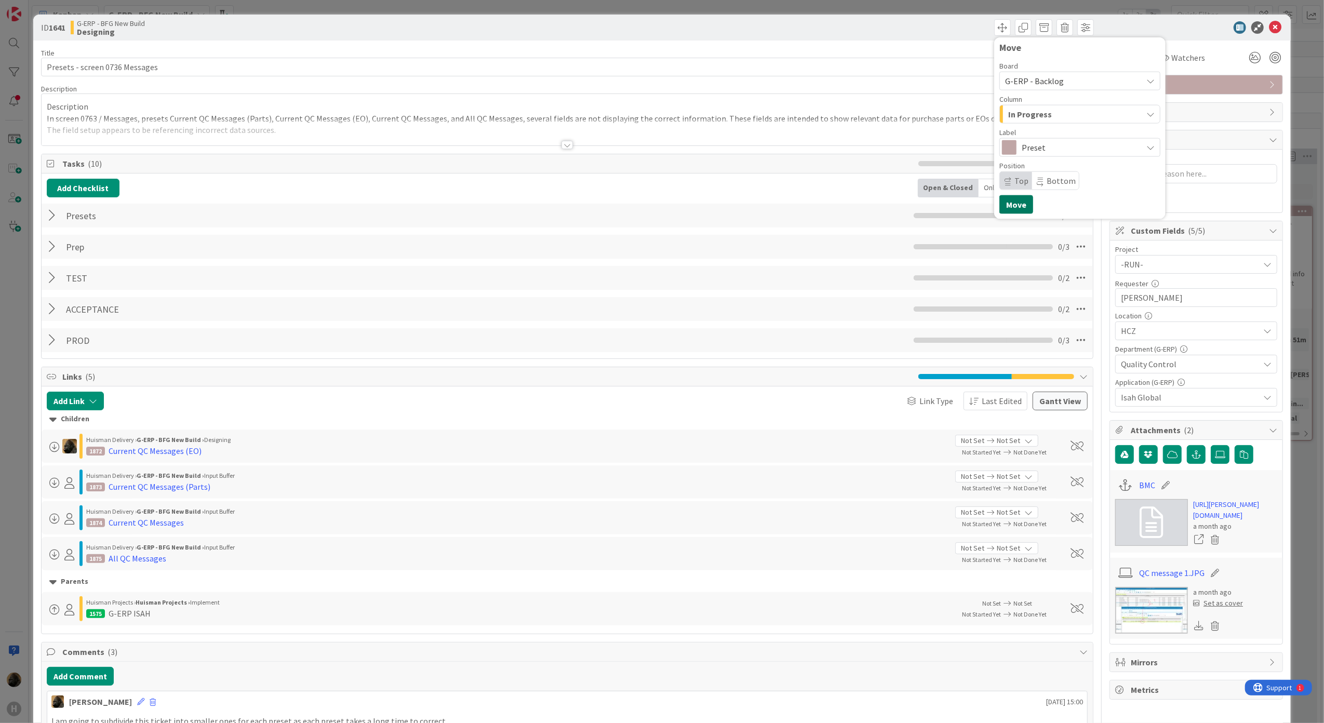
click at [1002, 206] on button "Move" at bounding box center [1016, 204] width 34 height 19
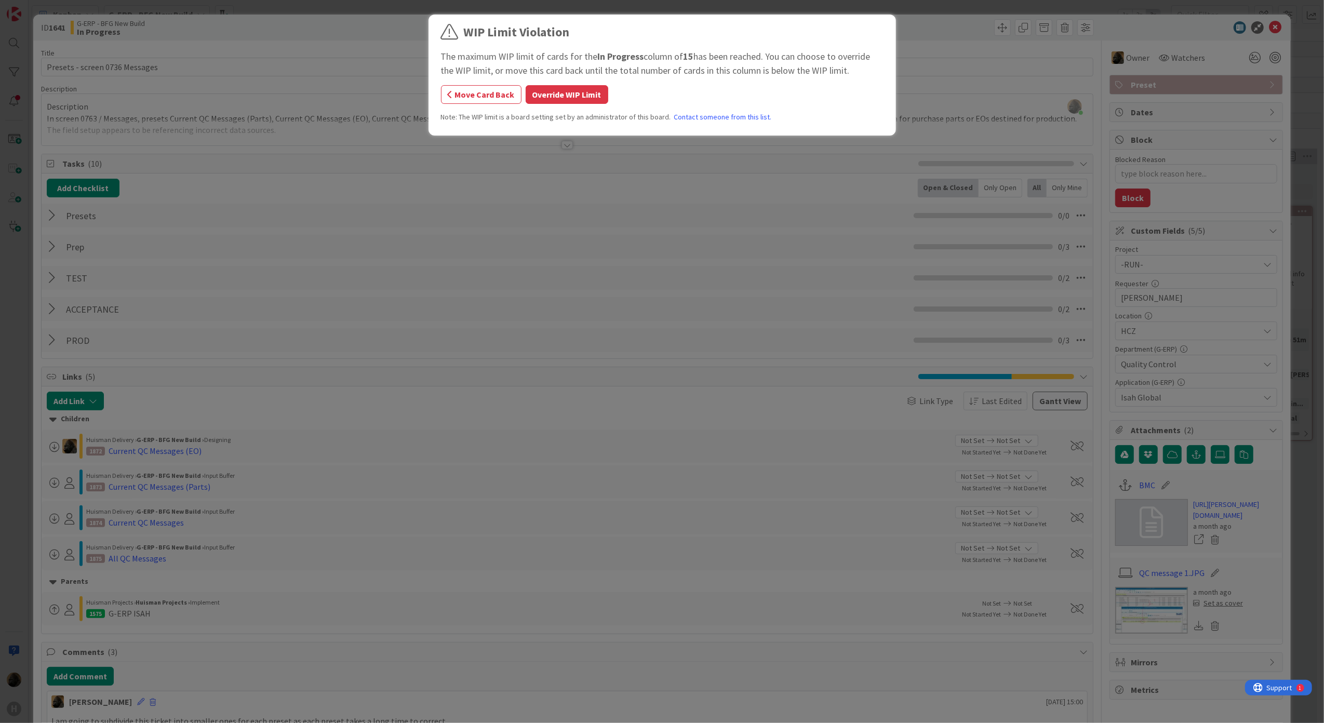
drag, startPoint x: 588, startPoint y: 98, endPoint x: 580, endPoint y: 114, distance: 18.6
click at [580, 114] on div "WIP Limit Violation The maximum WIP limit of cards for the In Progress column o…" at bounding box center [662, 77] width 442 height 108
click at [474, 95] on button "Move Card Back" at bounding box center [481, 94] width 80 height 19
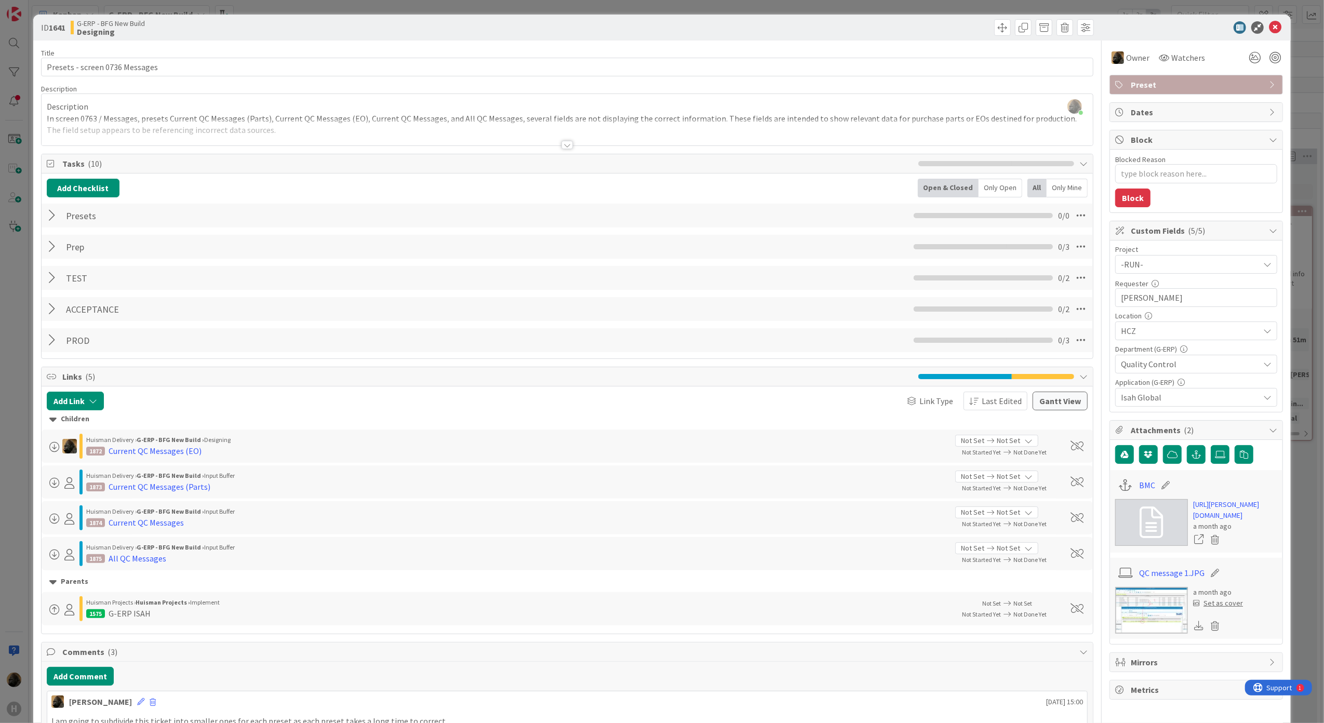
click at [1269, 31] on icon at bounding box center [1275, 27] width 12 height 12
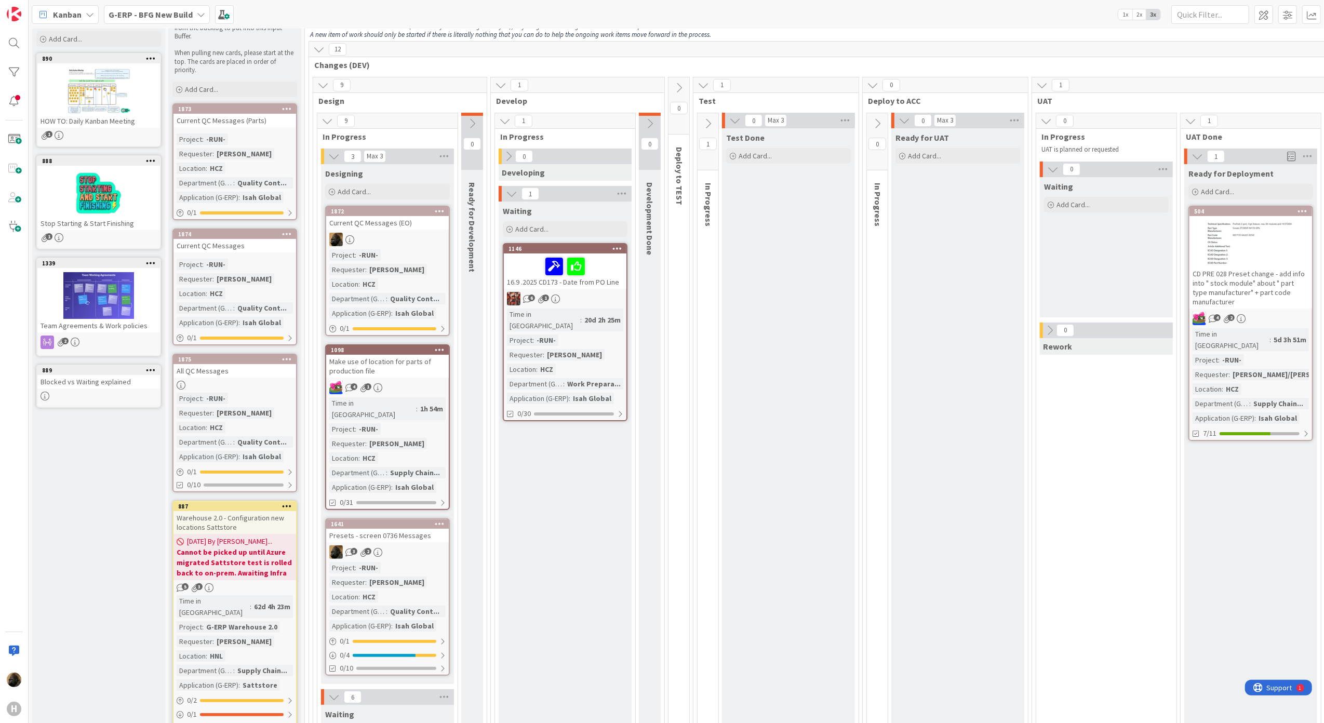
click at [416, 529] on div "Presets - screen 0736 Messages" at bounding box center [387, 536] width 123 height 14
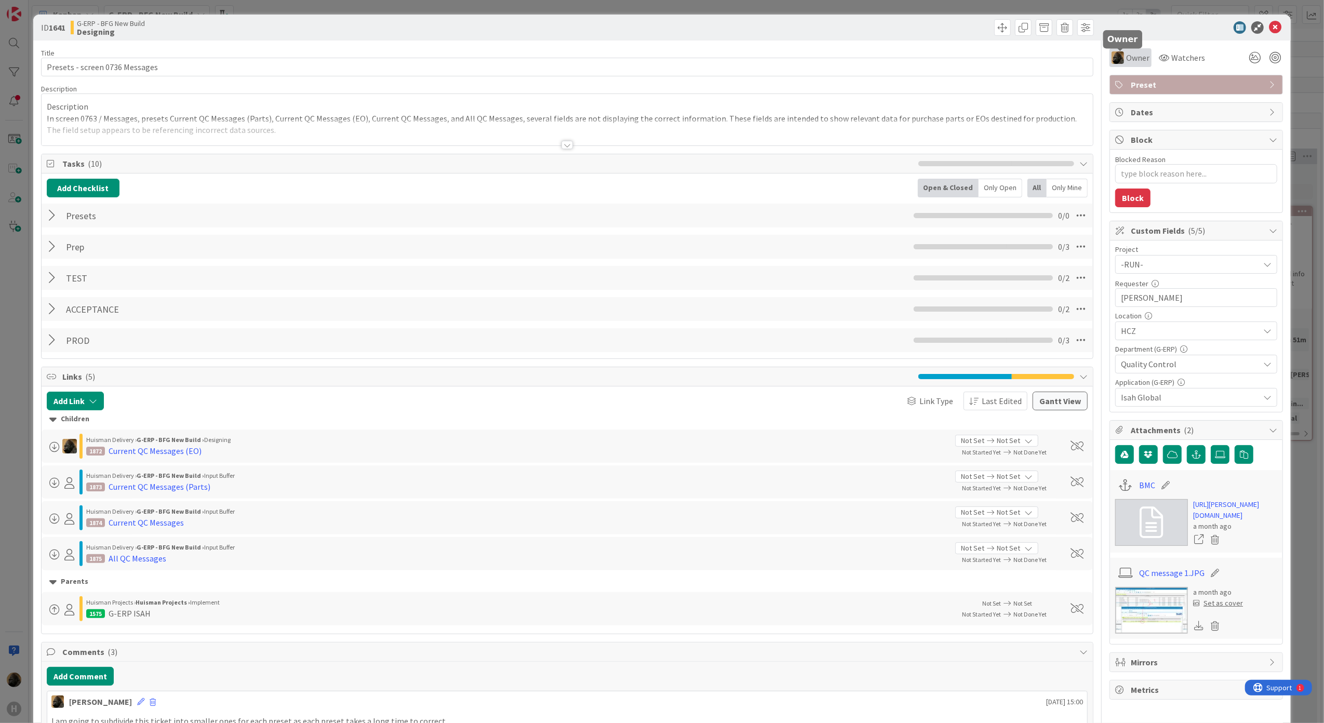
click at [1127, 61] on span "Owner" at bounding box center [1137, 57] width 23 height 12
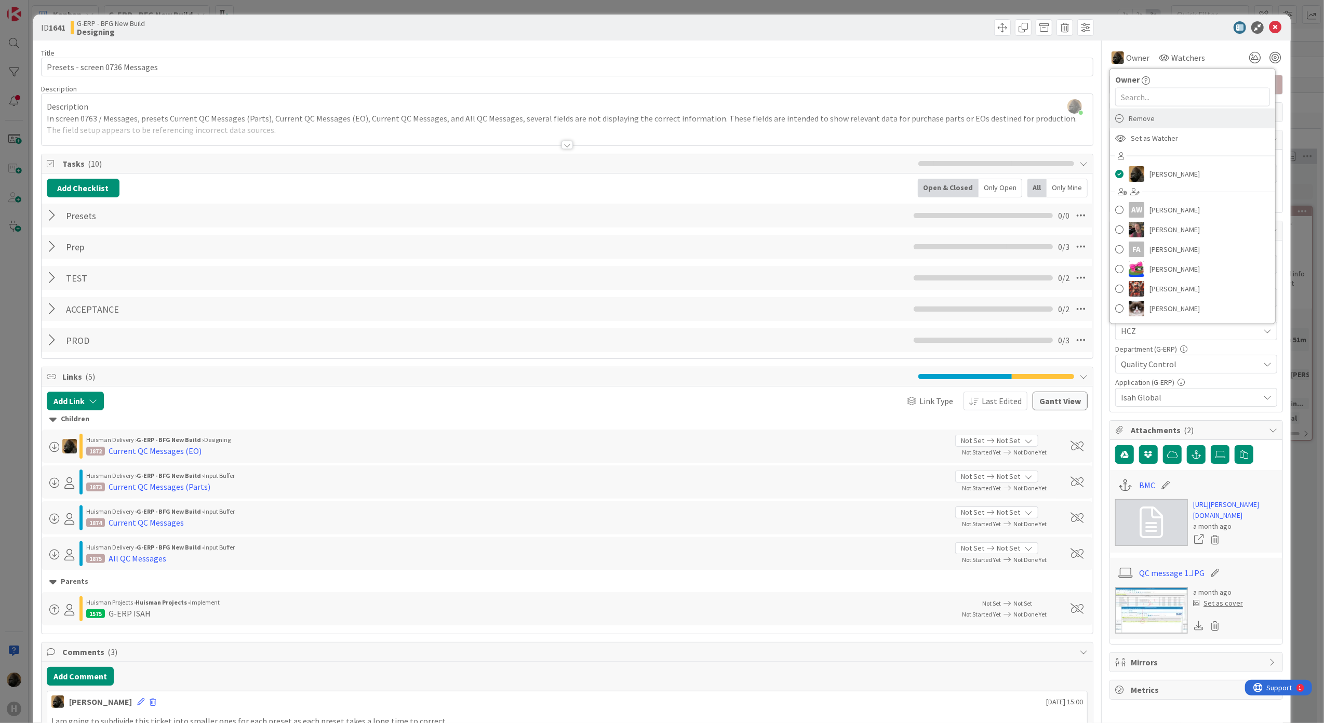
click at [1129, 123] on span "Remove" at bounding box center [1142, 119] width 26 height 16
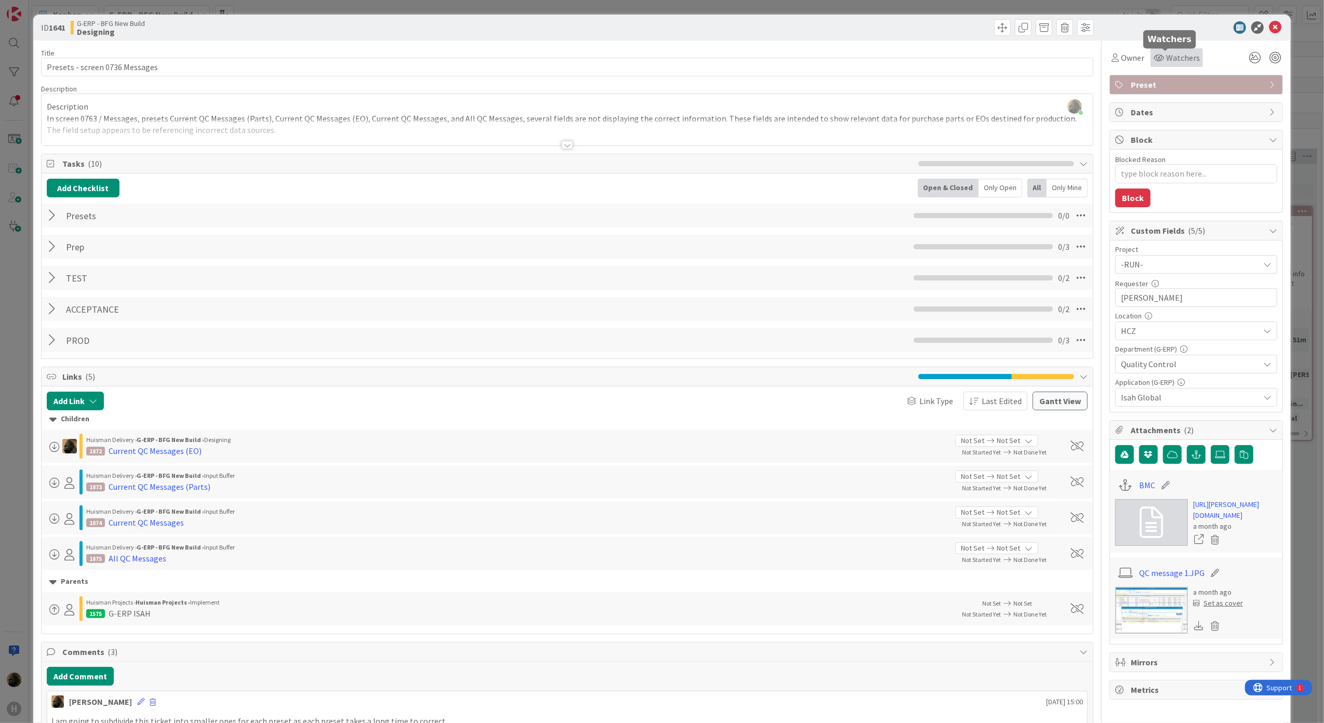
click at [1166, 59] on span "Watchers" at bounding box center [1183, 57] width 34 height 12
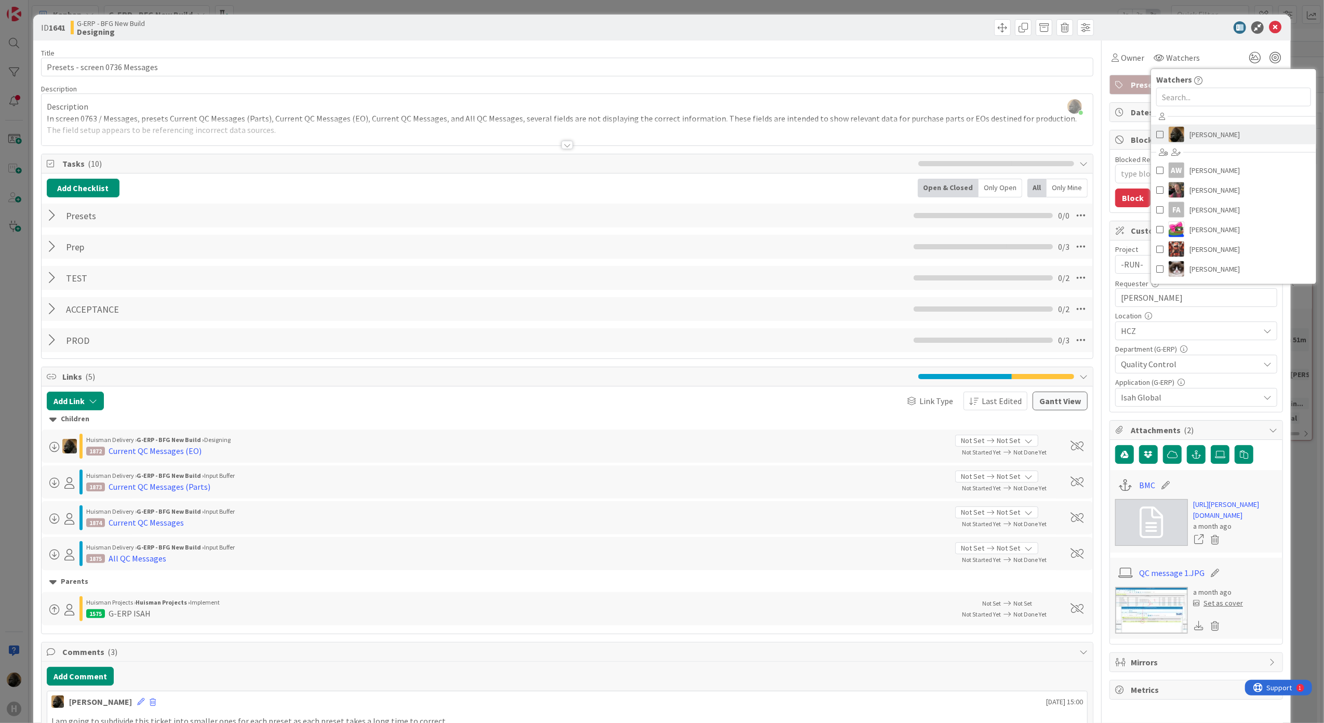
click at [1156, 132] on span at bounding box center [1159, 135] width 7 height 16
click at [1170, 15] on div "ID 1641 G-ERP - BFG New Build Designing" at bounding box center [662, 28] width 1258 height 26
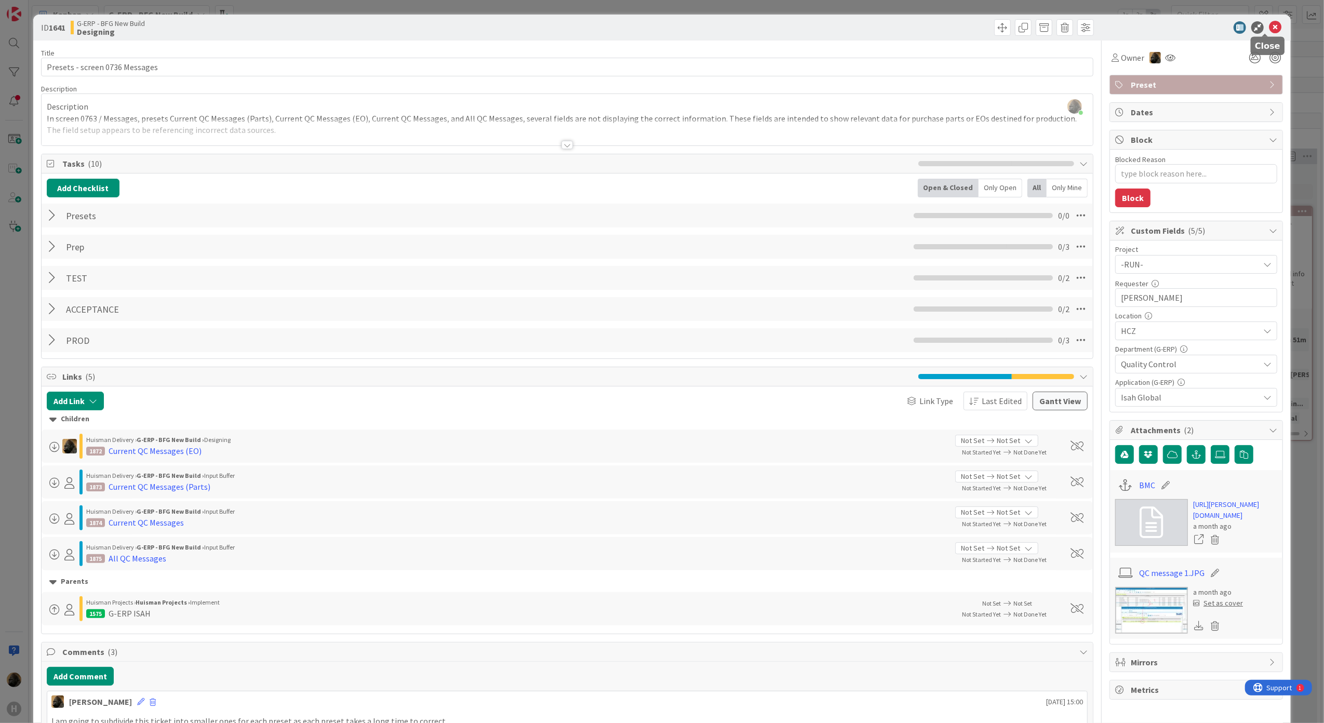
click at [1269, 28] on icon at bounding box center [1275, 27] width 12 height 12
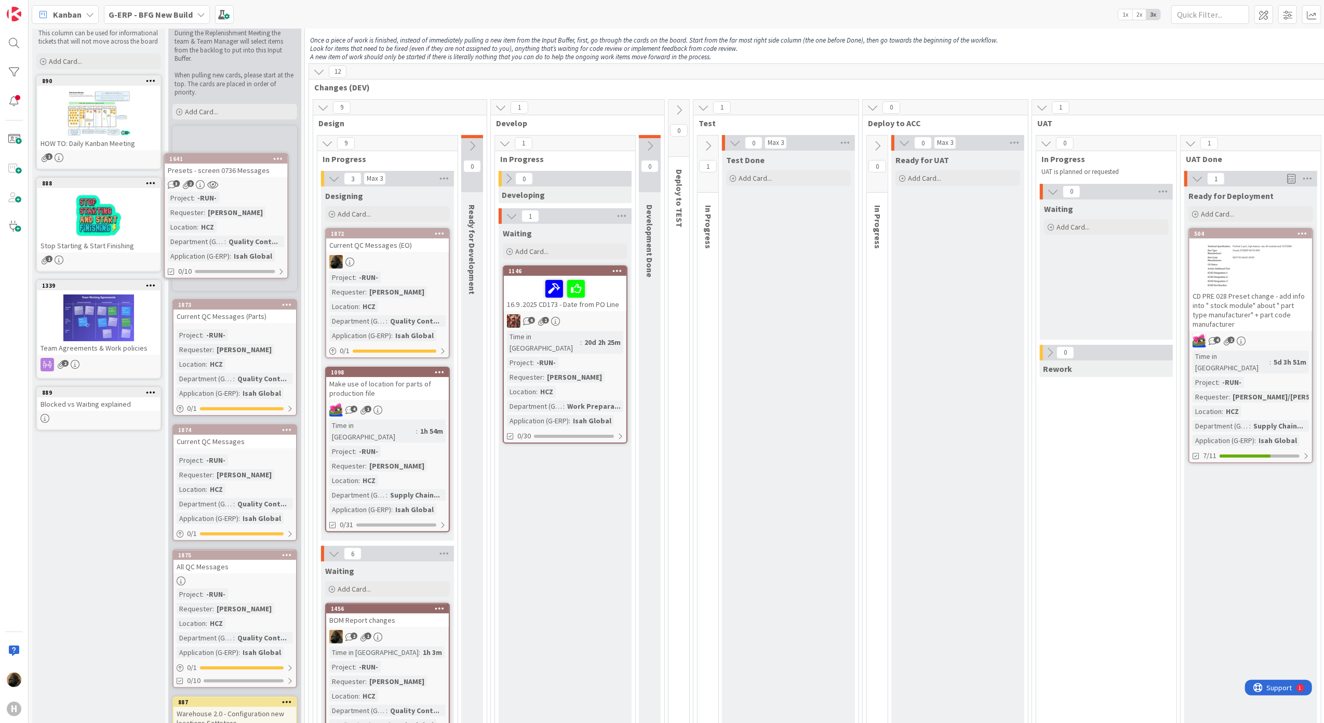
scroll to position [18, 0]
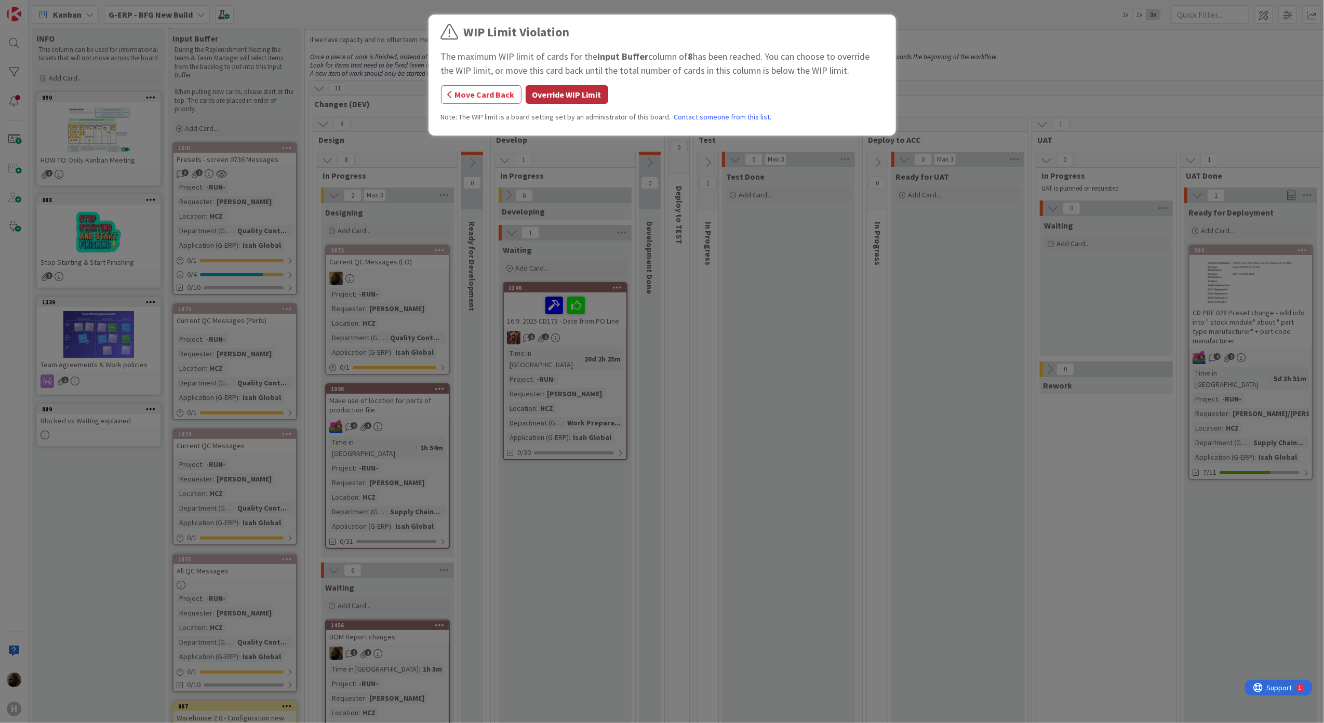
click at [576, 91] on button "Override WIP Limit" at bounding box center [567, 94] width 83 height 19
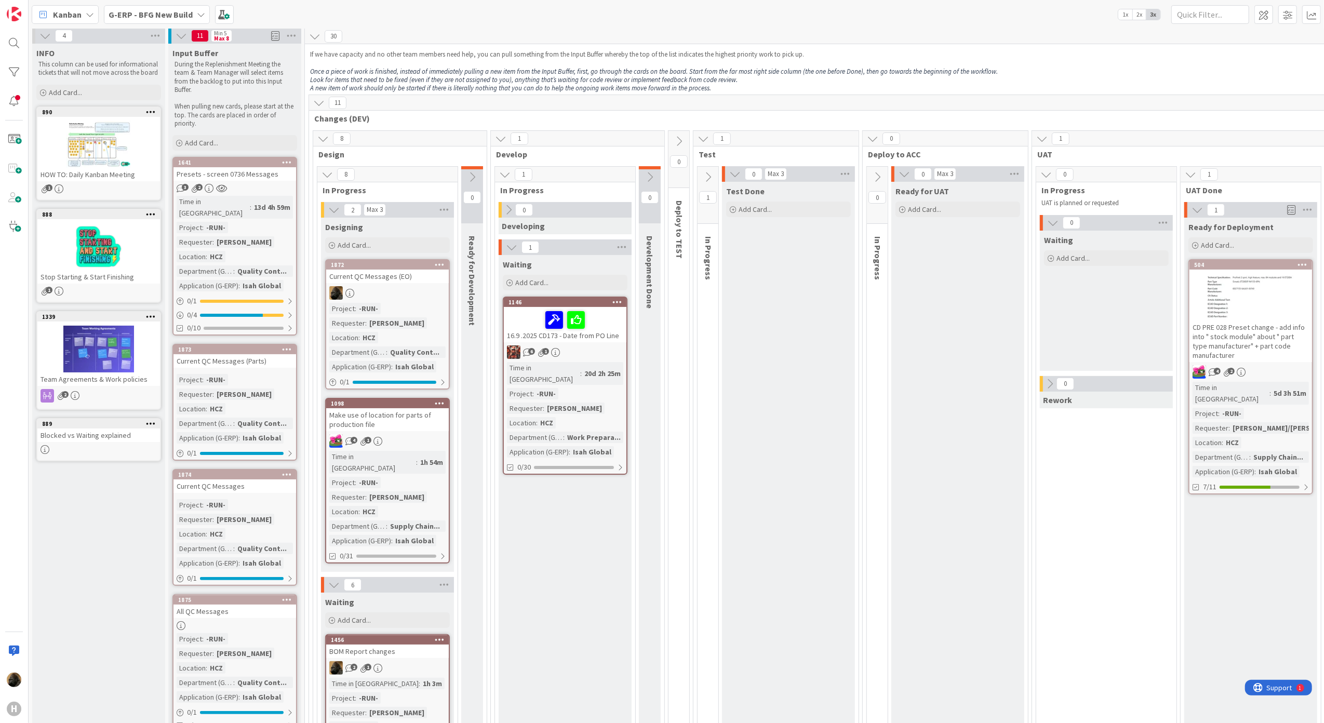
scroll to position [0, 0]
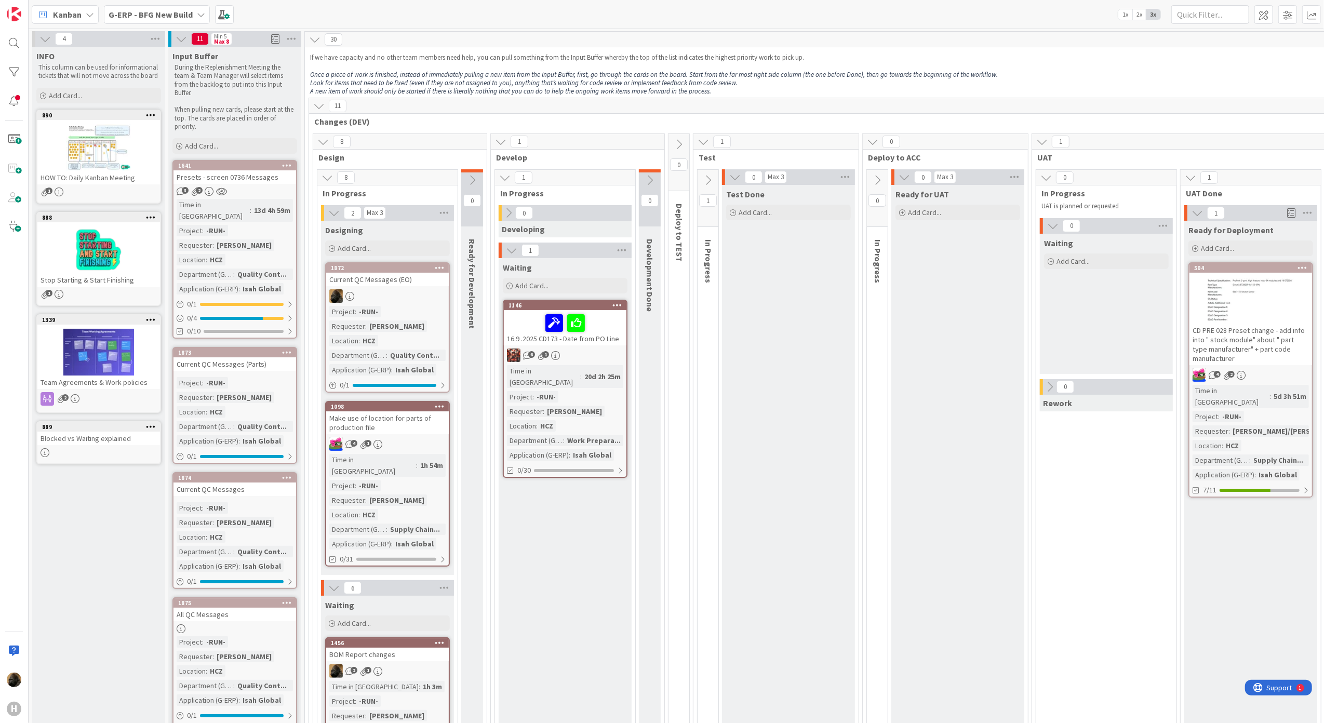
click at [393, 280] on div "Current QC Messages (EO)" at bounding box center [387, 280] width 123 height 14
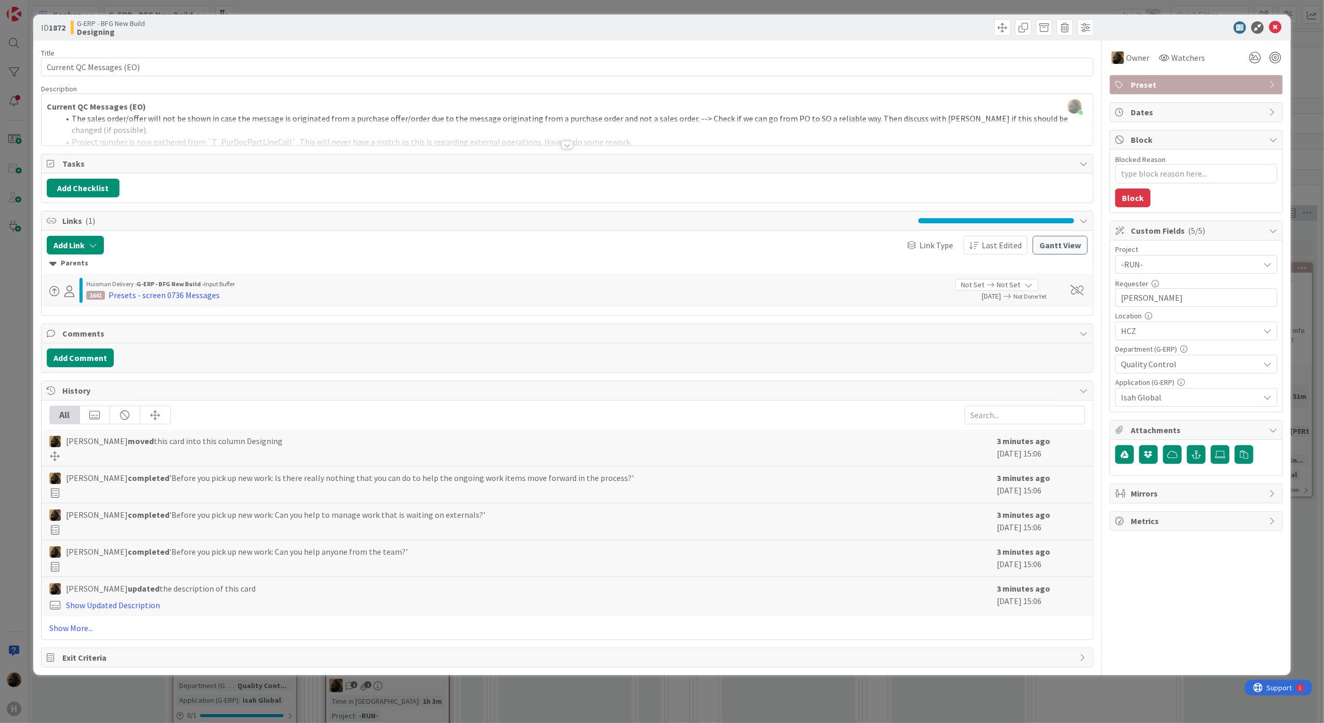
click at [555, 146] on div "Title 24 / 128 Current QC Messages (EO) Description Noah Dezaire just joined Cu…" at bounding box center [567, 354] width 1053 height 627
click at [563, 146] on div at bounding box center [566, 145] width 11 height 8
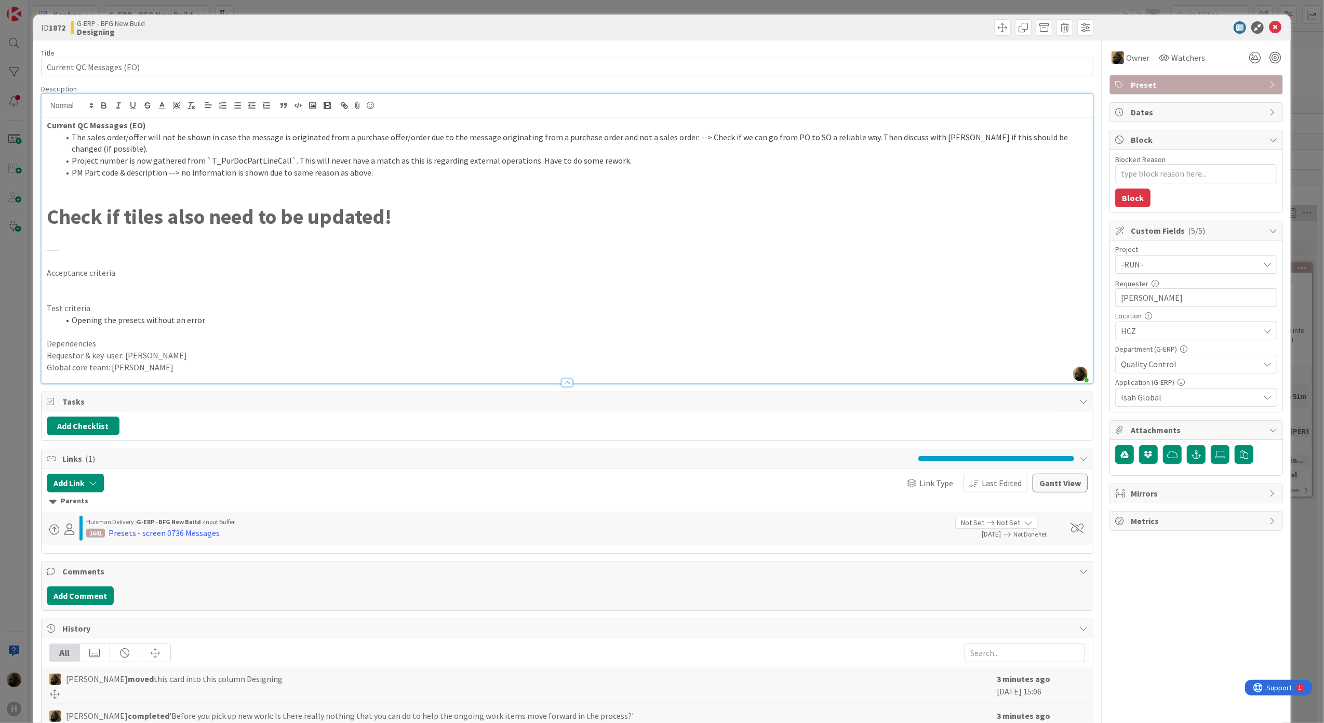
click at [478, 232] on p at bounding box center [567, 238] width 1041 height 12
click at [278, 361] on p "Global core team: [PERSON_NAME]" at bounding box center [567, 367] width 1041 height 12
click at [1269, 25] on icon at bounding box center [1275, 27] width 12 height 12
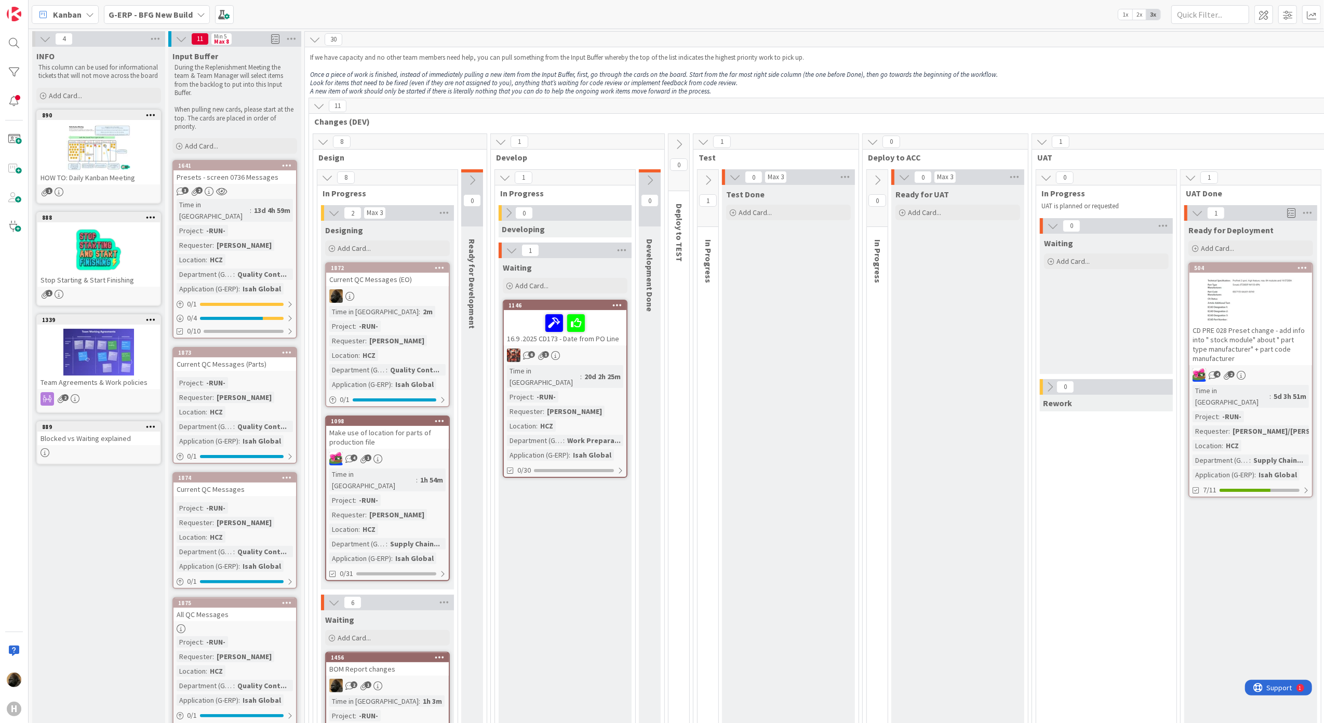
click at [348, 276] on div "Current QC Messages (EO)" at bounding box center [387, 280] width 123 height 14
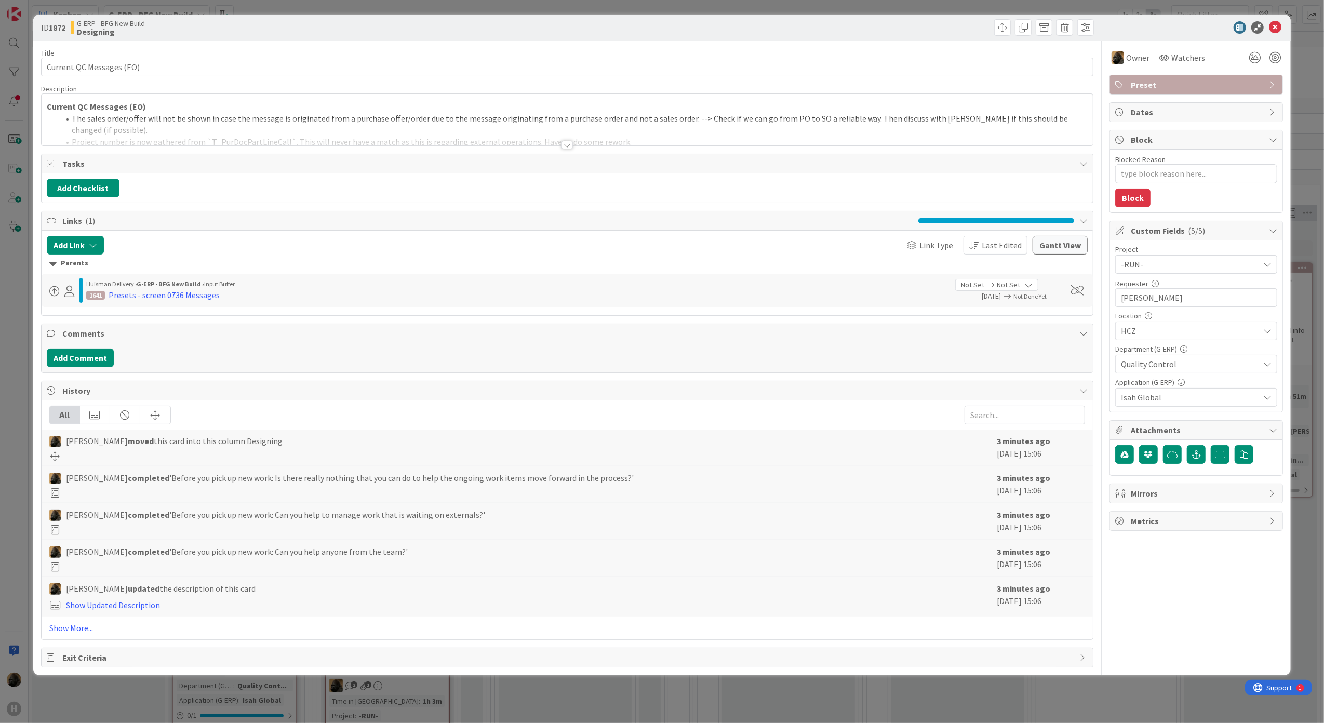
click at [563, 149] on div at bounding box center [566, 145] width 11 height 8
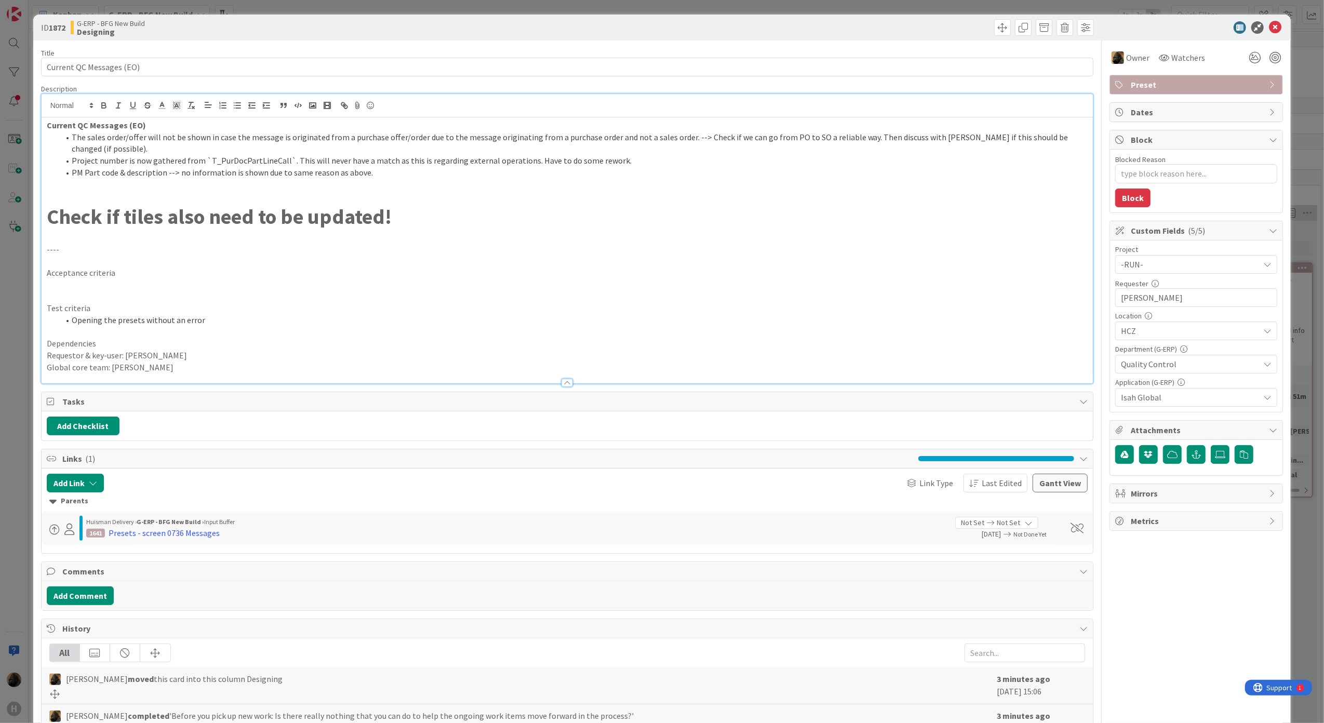
click at [184, 127] on p "Current QC Messages (EO)" at bounding box center [567, 125] width 1041 height 12
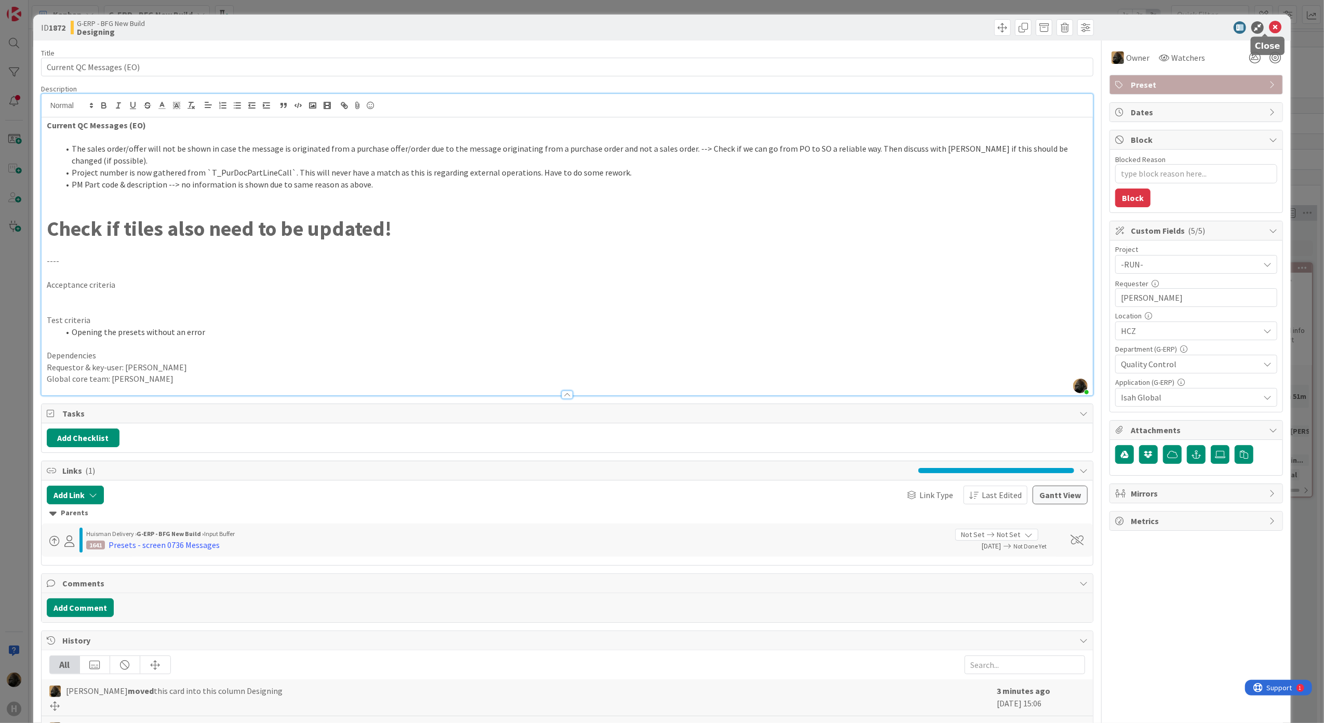
click at [1269, 28] on icon at bounding box center [1275, 27] width 12 height 12
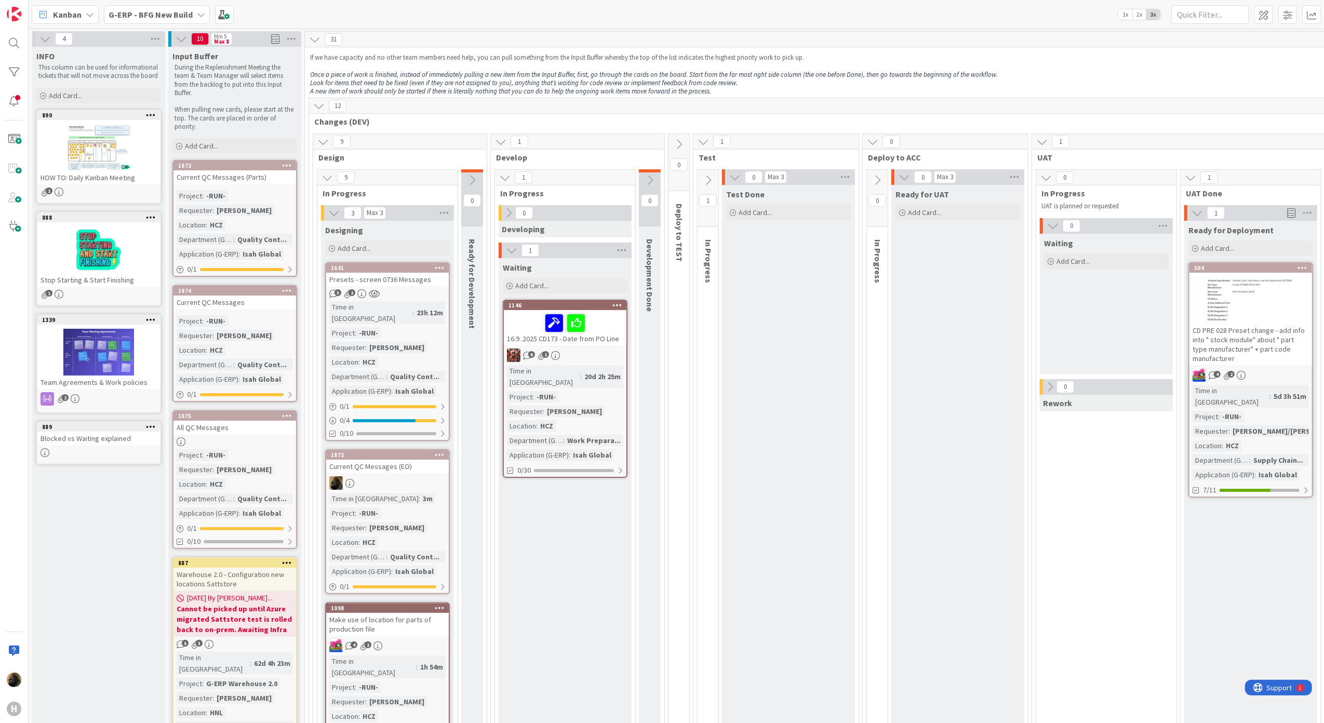
click at [395, 281] on div "Presets - screen 0736 Messages" at bounding box center [387, 280] width 123 height 14
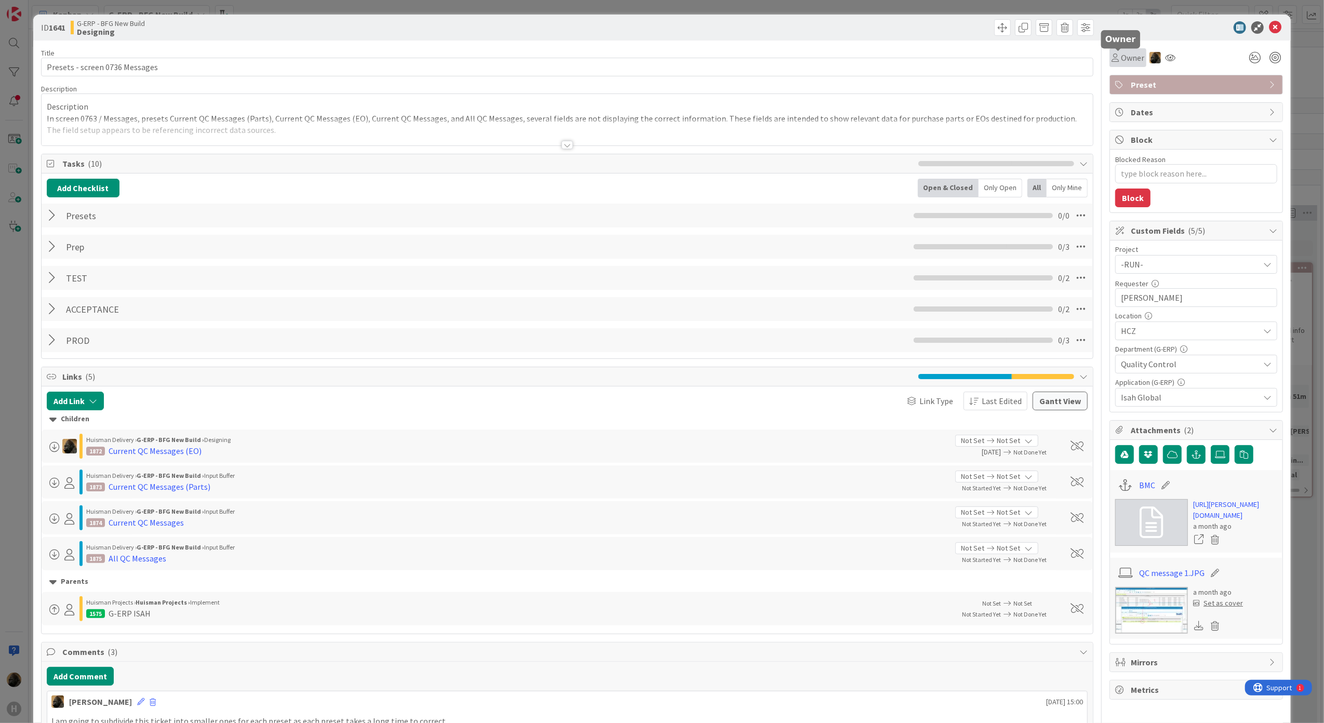
click at [1121, 58] on span "Owner" at bounding box center [1132, 57] width 23 height 12
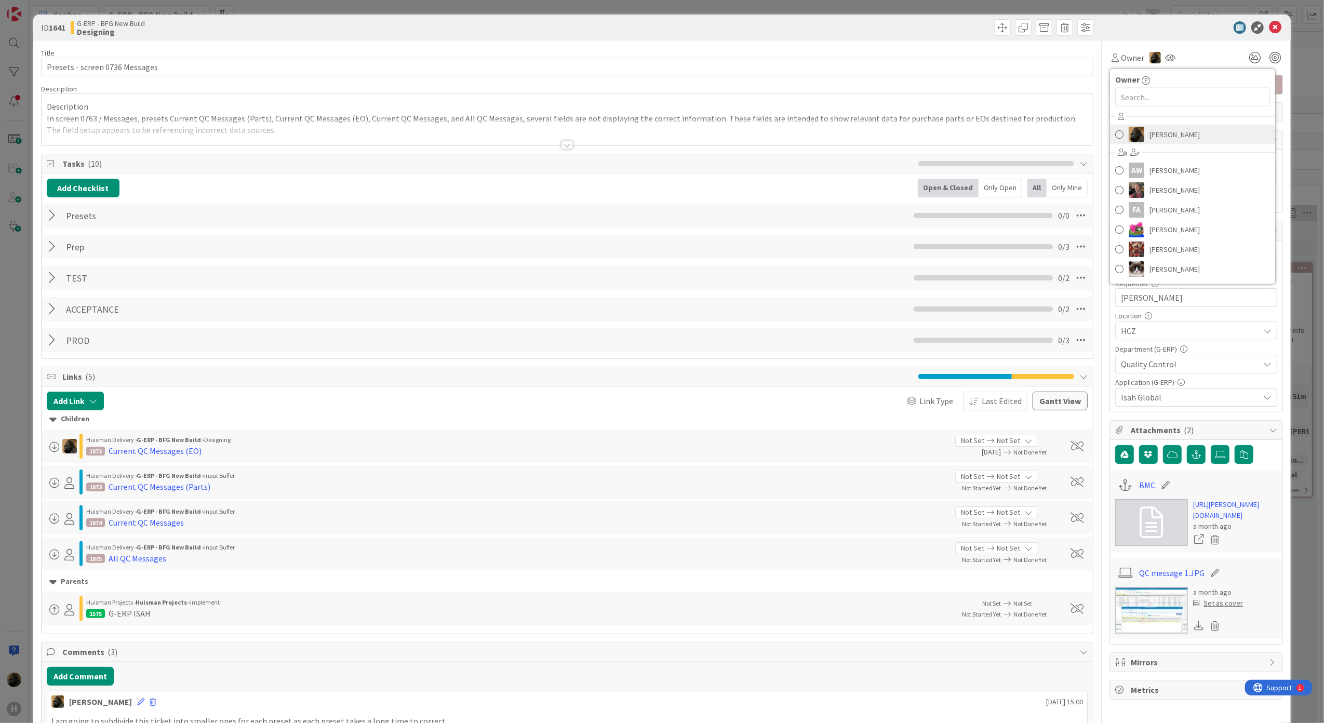
click at [1149, 130] on span "[PERSON_NAME]" at bounding box center [1174, 135] width 50 height 16
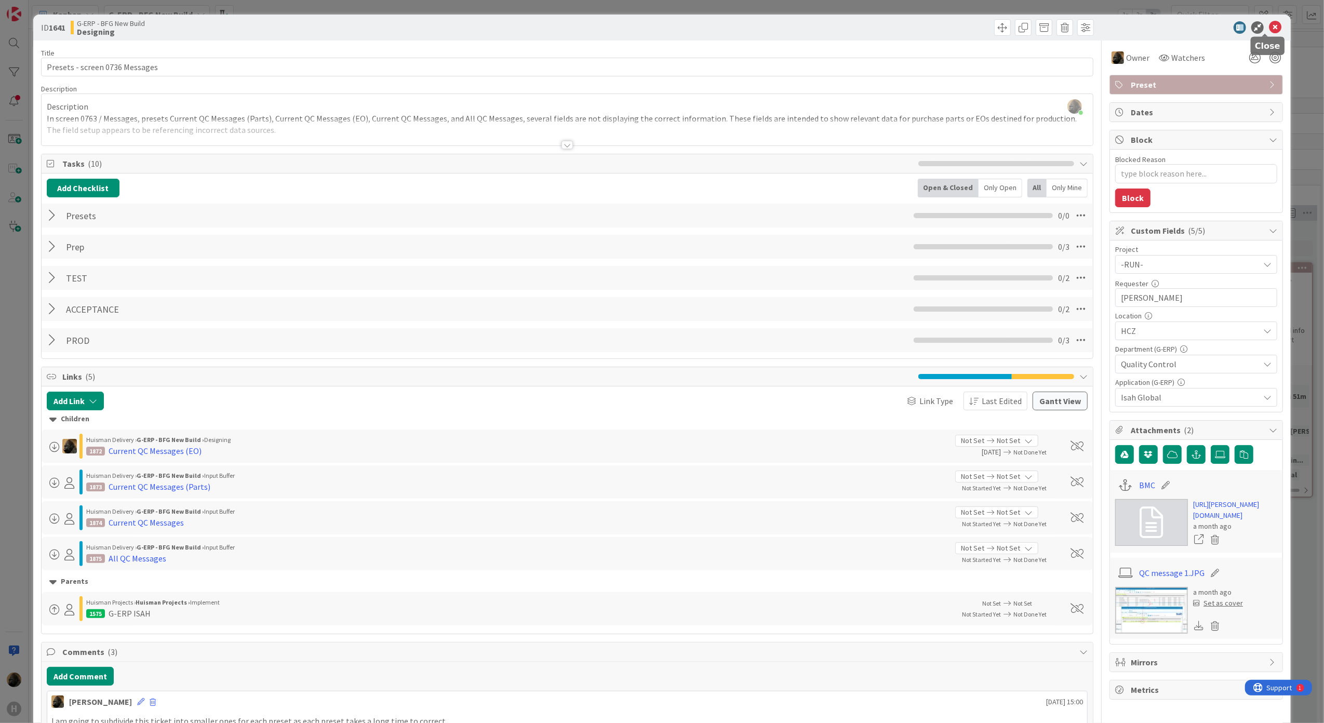
click at [1269, 30] on icon at bounding box center [1275, 27] width 12 height 12
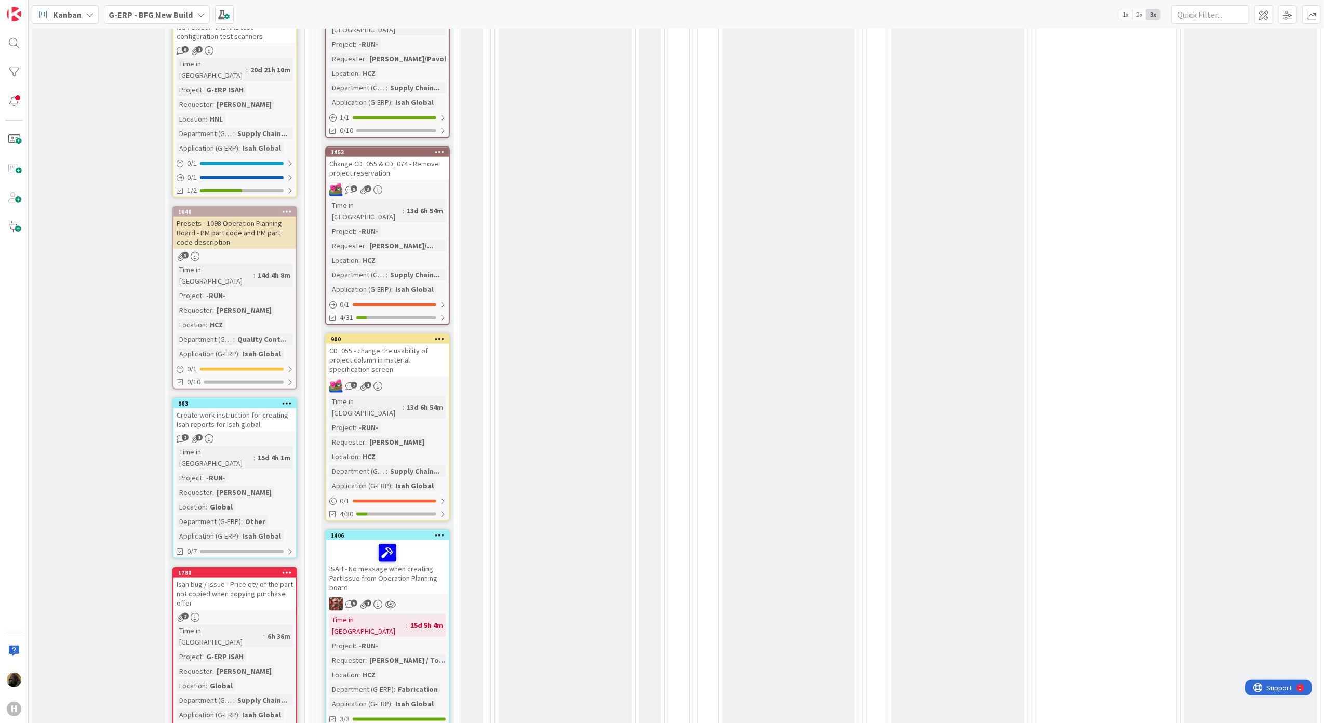
scroll to position [1039, 0]
click at [241, 215] on div "Presets - 1098 Operation Planning Board - PM part code and PM part code descrip…" at bounding box center [234, 231] width 123 height 32
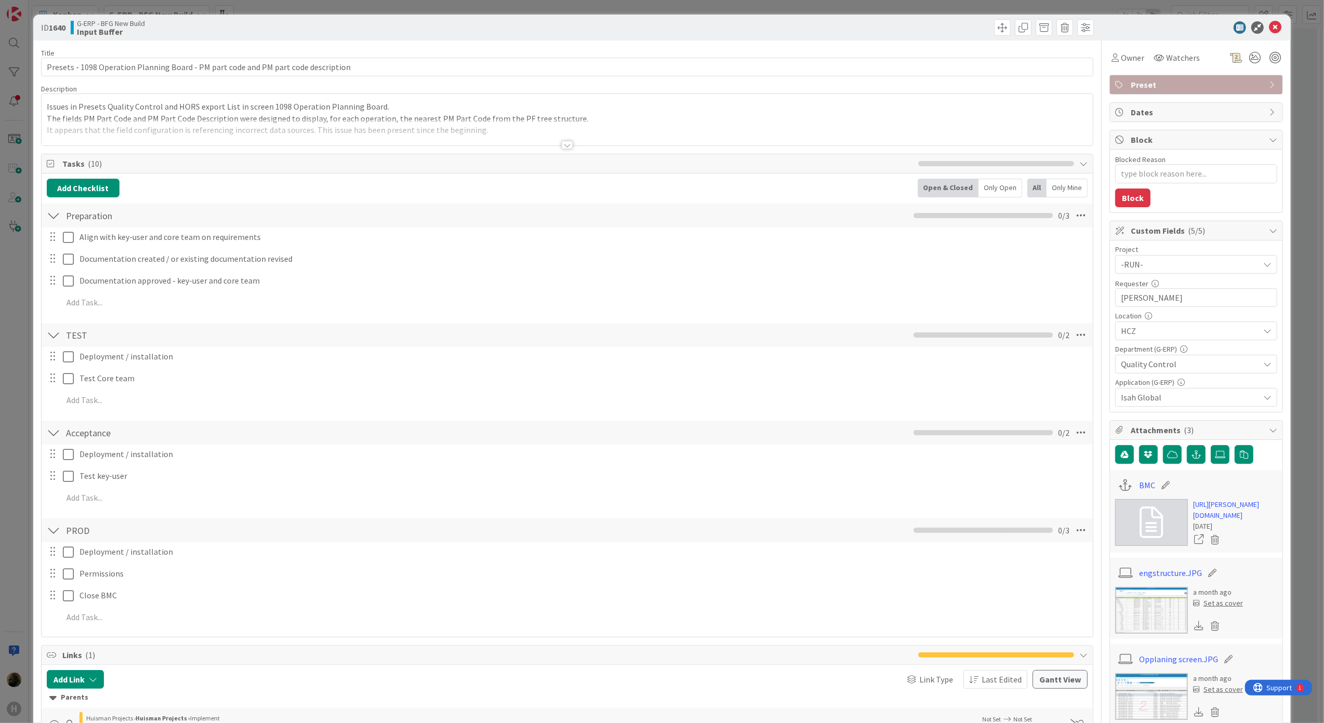
type textarea "x"
click at [566, 148] on div at bounding box center [566, 145] width 11 height 8
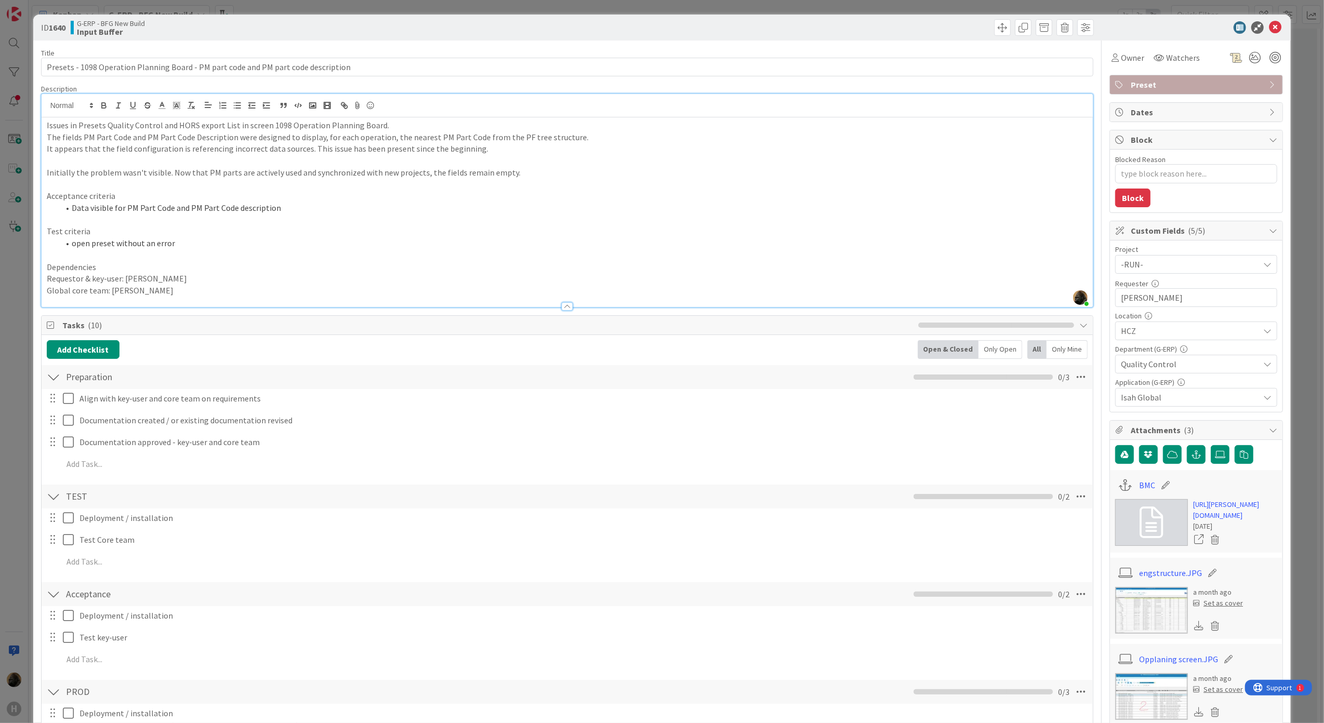
click at [561, 307] on div at bounding box center [566, 306] width 11 height 8
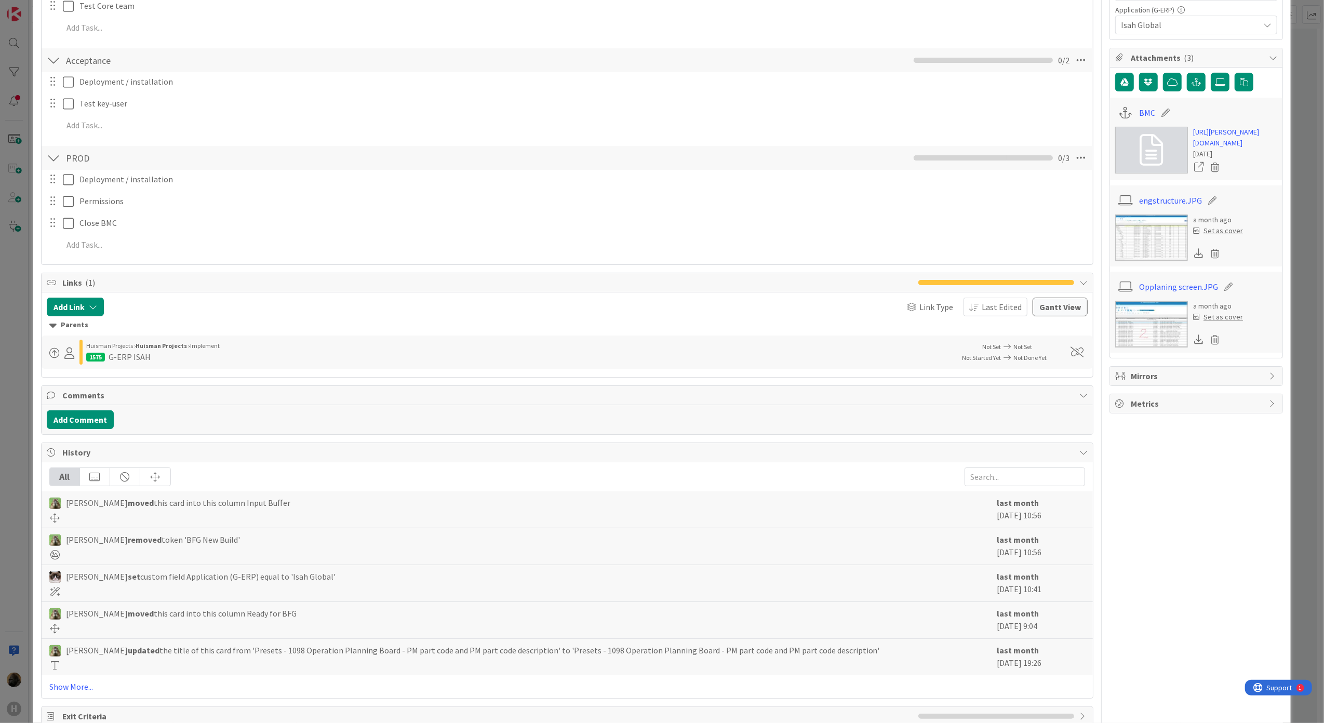
scroll to position [403, 0]
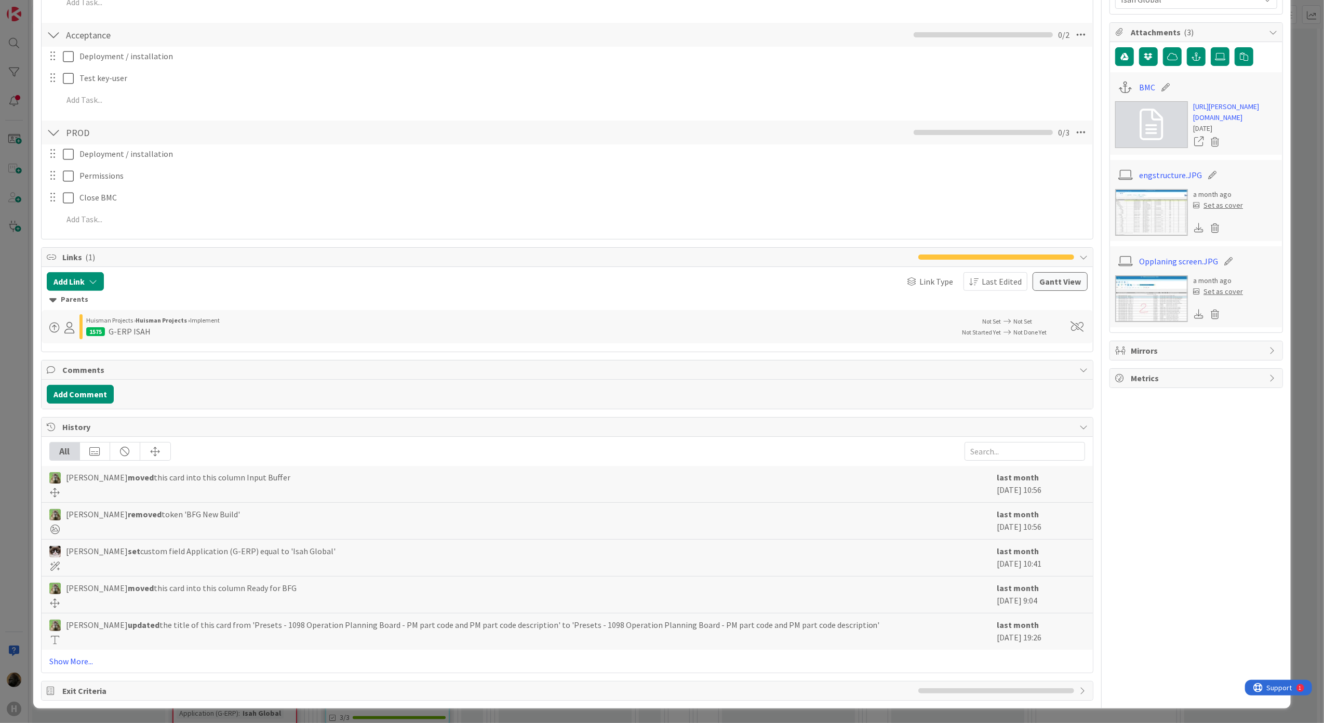
click at [11, 472] on div "ID 1640 G-ERP - BFG New Build Input Buffer Title 83 / 128 Presets - 1098 Operat…" at bounding box center [662, 361] width 1324 height 723
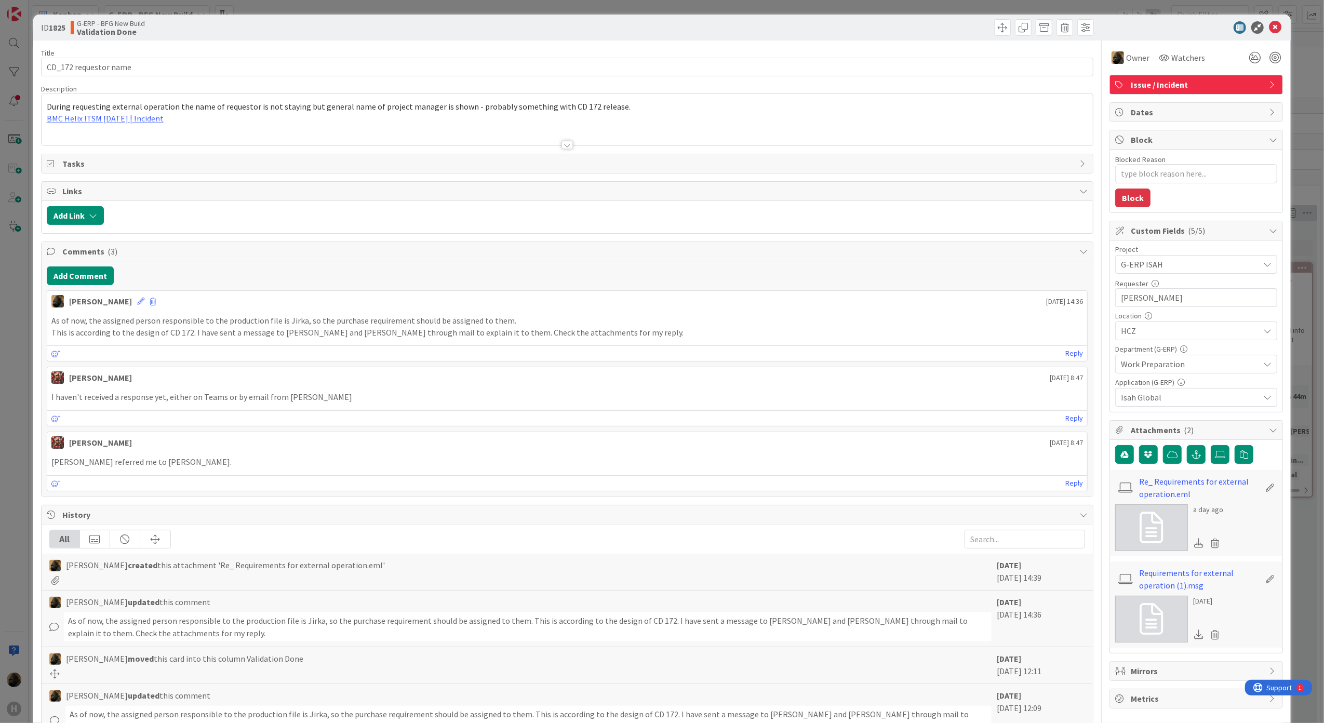
click at [28, 356] on div "ID 1825 G-ERP - BFG New Build Validation Done Title 21 / 128 CD_172 requestor n…" at bounding box center [662, 361] width 1324 height 723
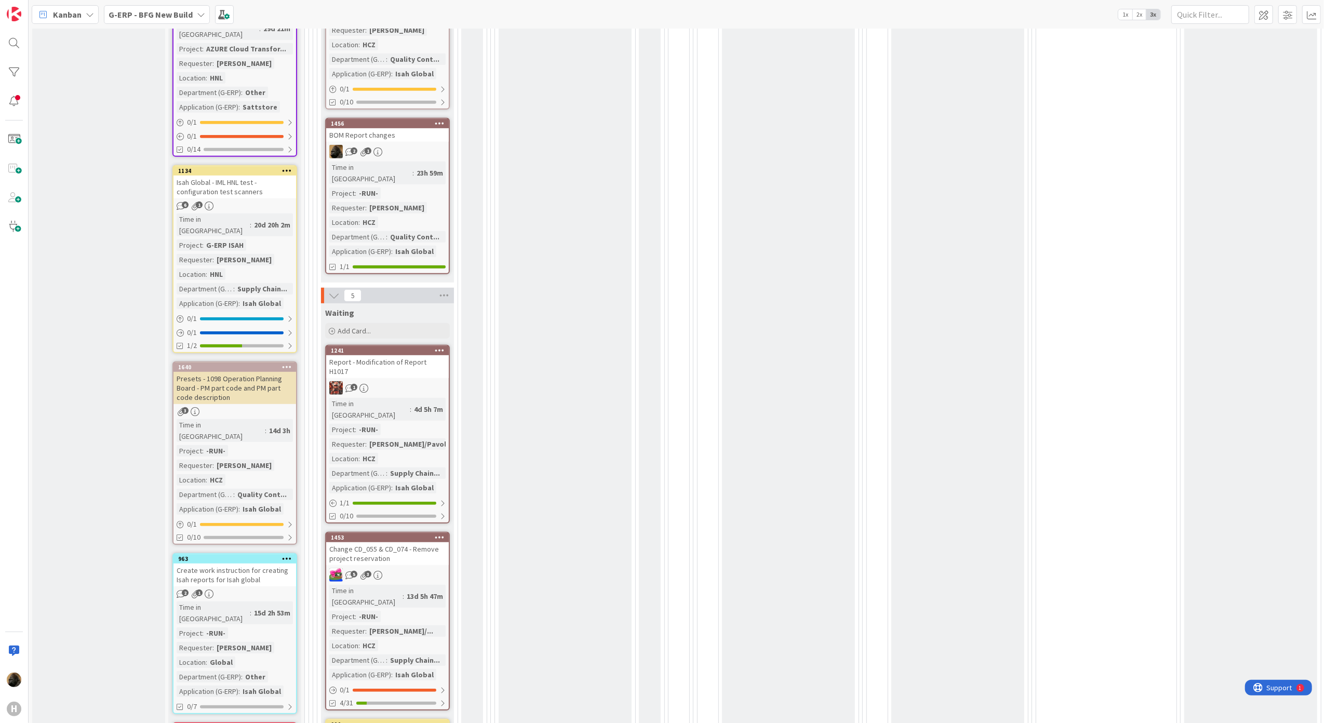
scroll to position [474, 0]
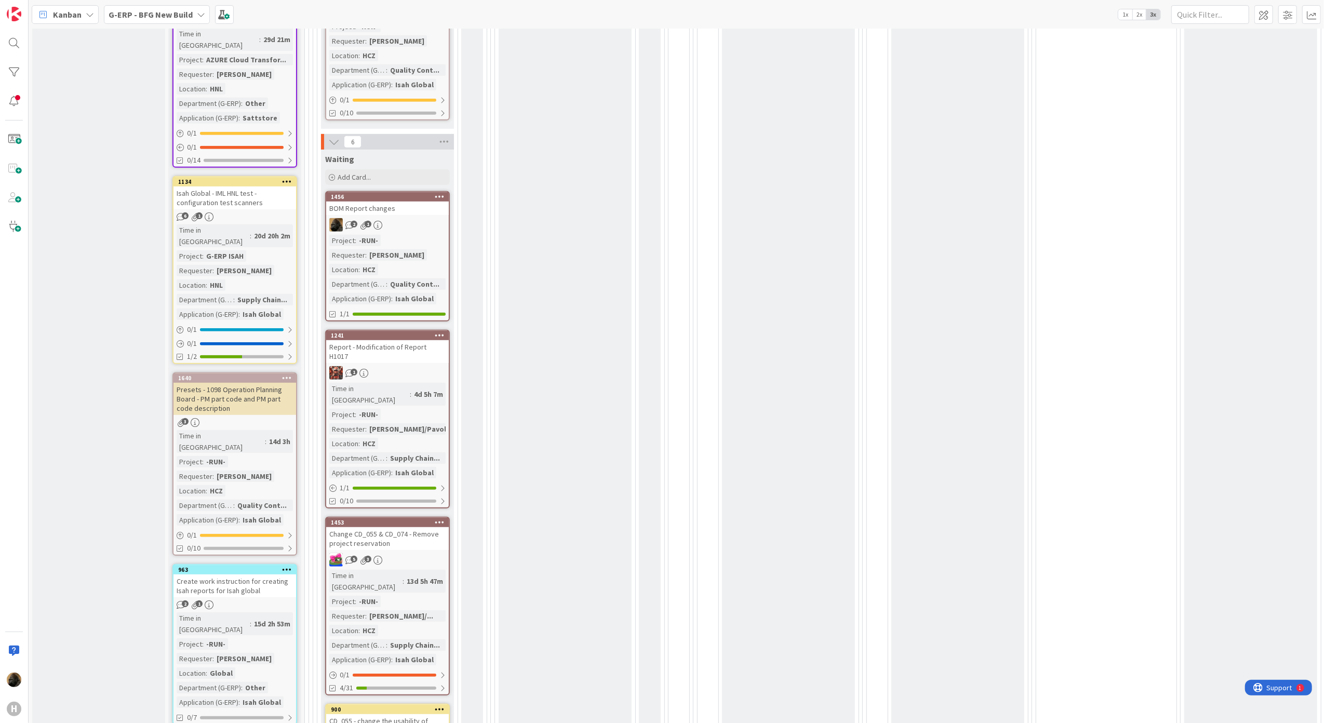
click at [437, 340] on div "Report - Modification of Report H1017" at bounding box center [387, 351] width 123 height 23
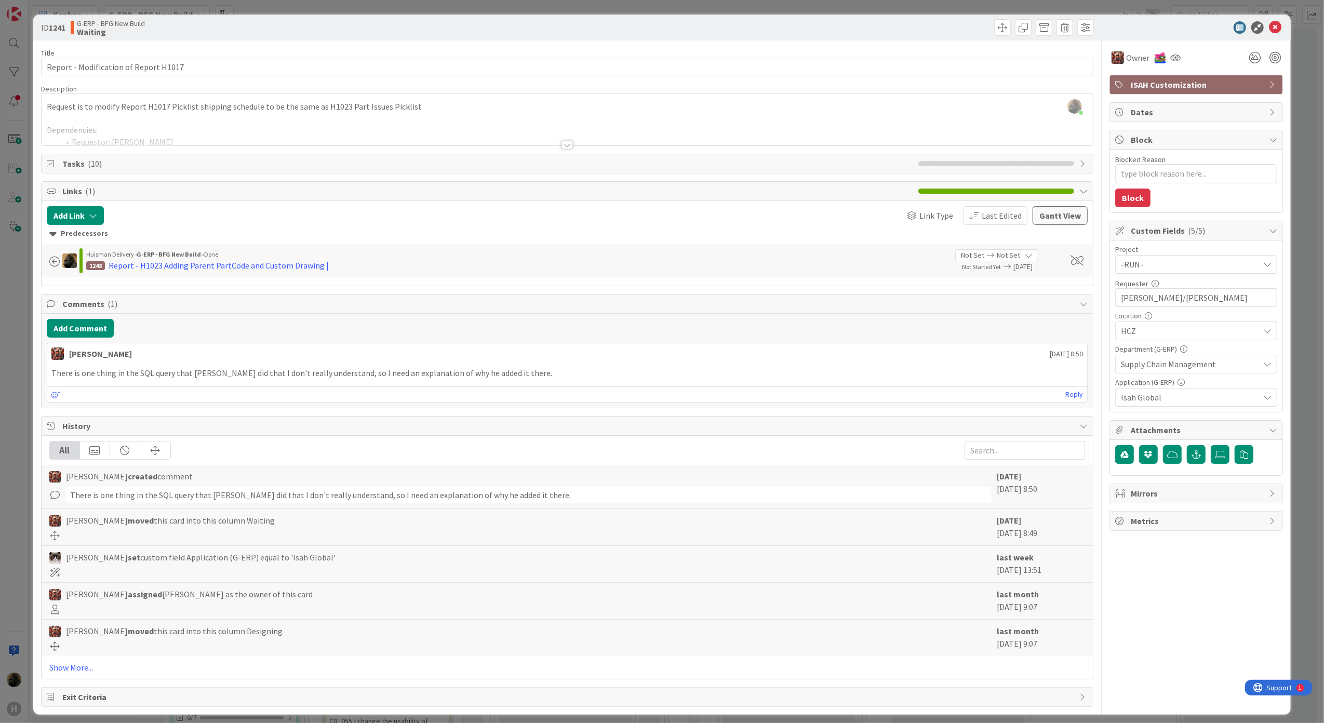
click at [659, 50] on div "Title 37 / 128" at bounding box center [567, 52] width 1053 height 9
click at [929, 55] on div "Title 37 / 128" at bounding box center [567, 52] width 1053 height 9
click at [1269, 25] on icon at bounding box center [1275, 27] width 12 height 12
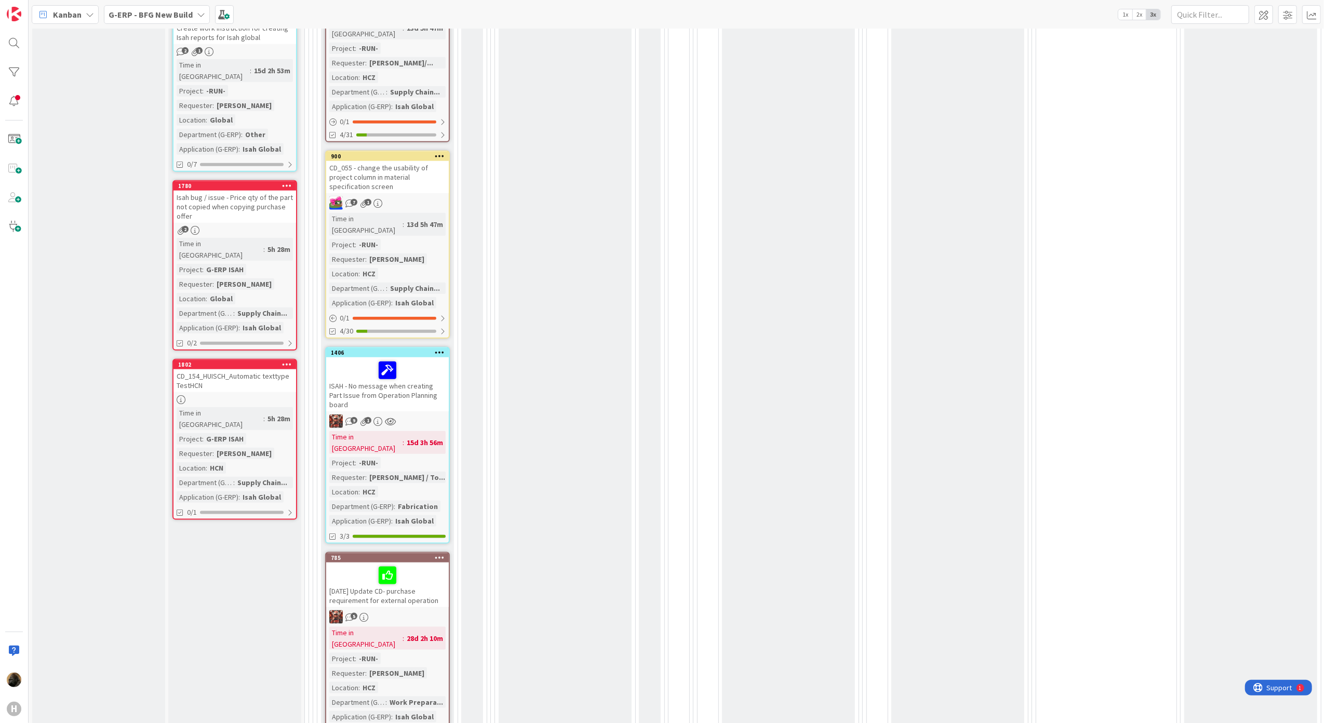
scroll to position [1027, 0]
click at [430, 357] on div "ISAH - No message when creating Part Issue from Operation Planning board" at bounding box center [387, 384] width 123 height 54
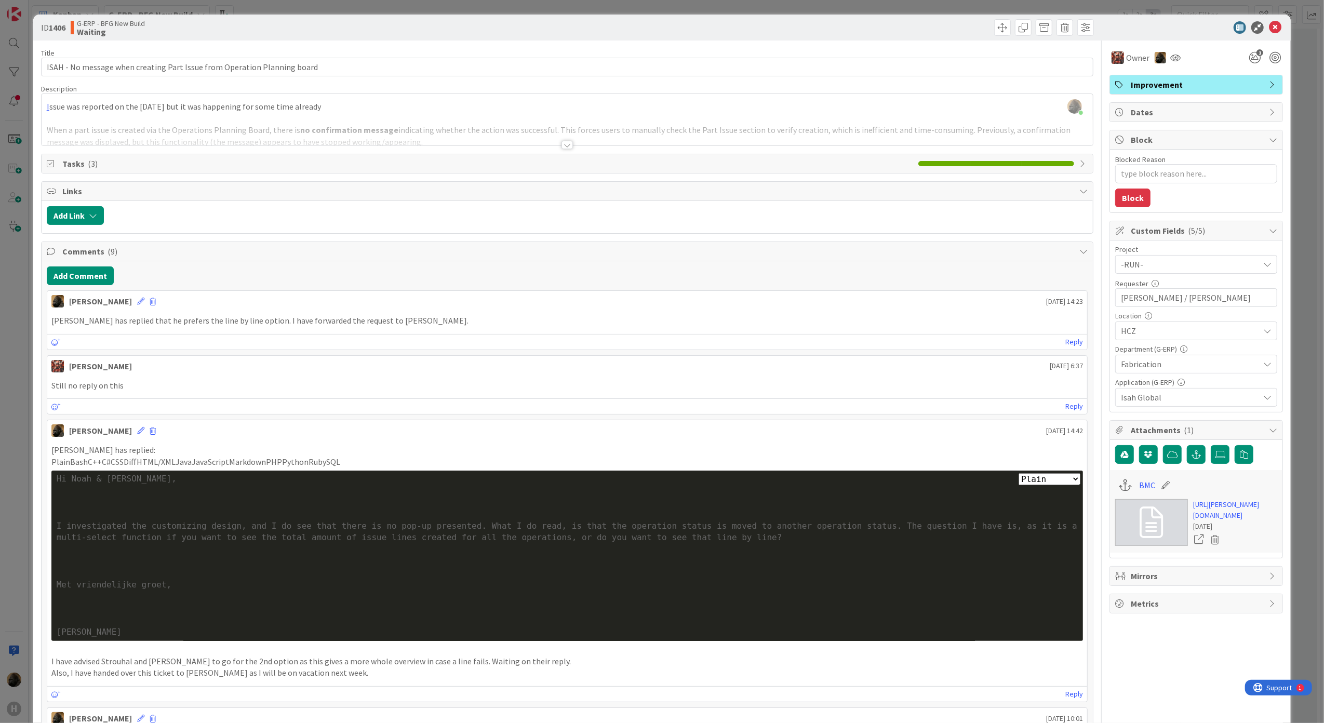
click at [12, 384] on div "ID 1406 G-ERP - BFG New Build Waiting Title 73 / 128 ISAH - No message when cre…" at bounding box center [662, 361] width 1324 height 723
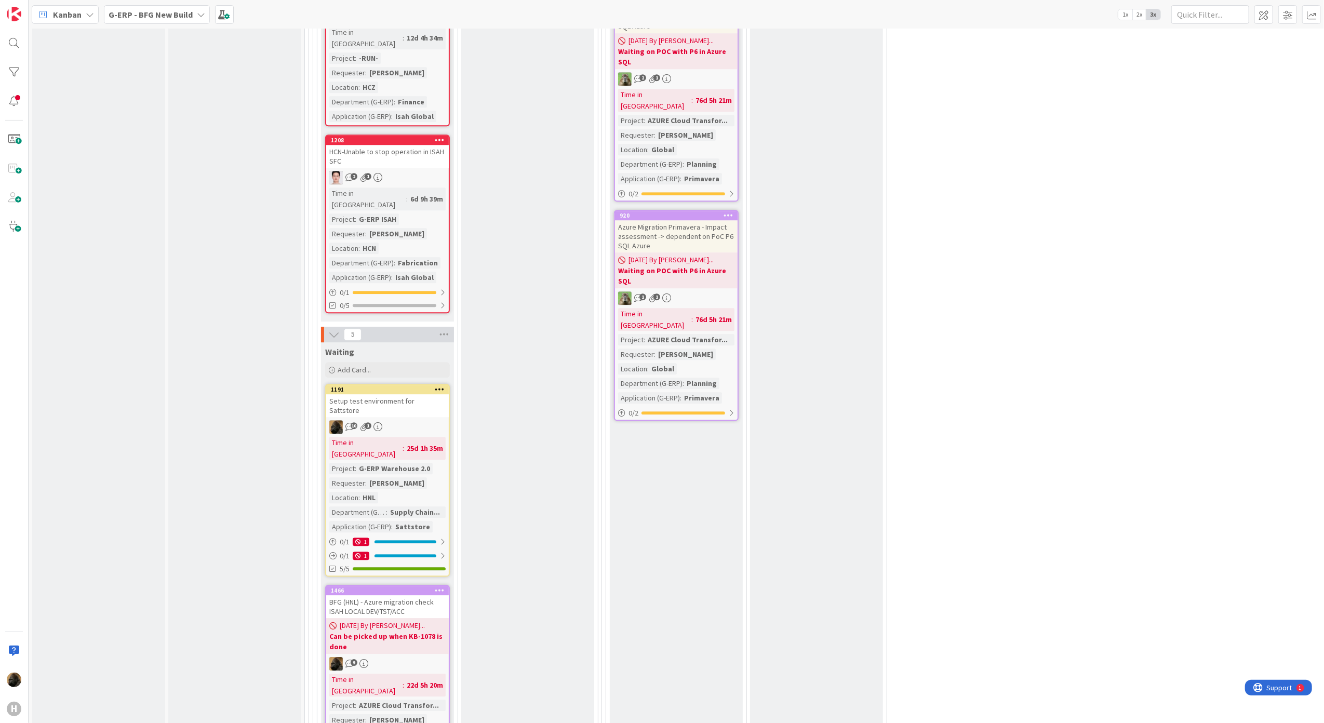
scroll to position [2967, 0]
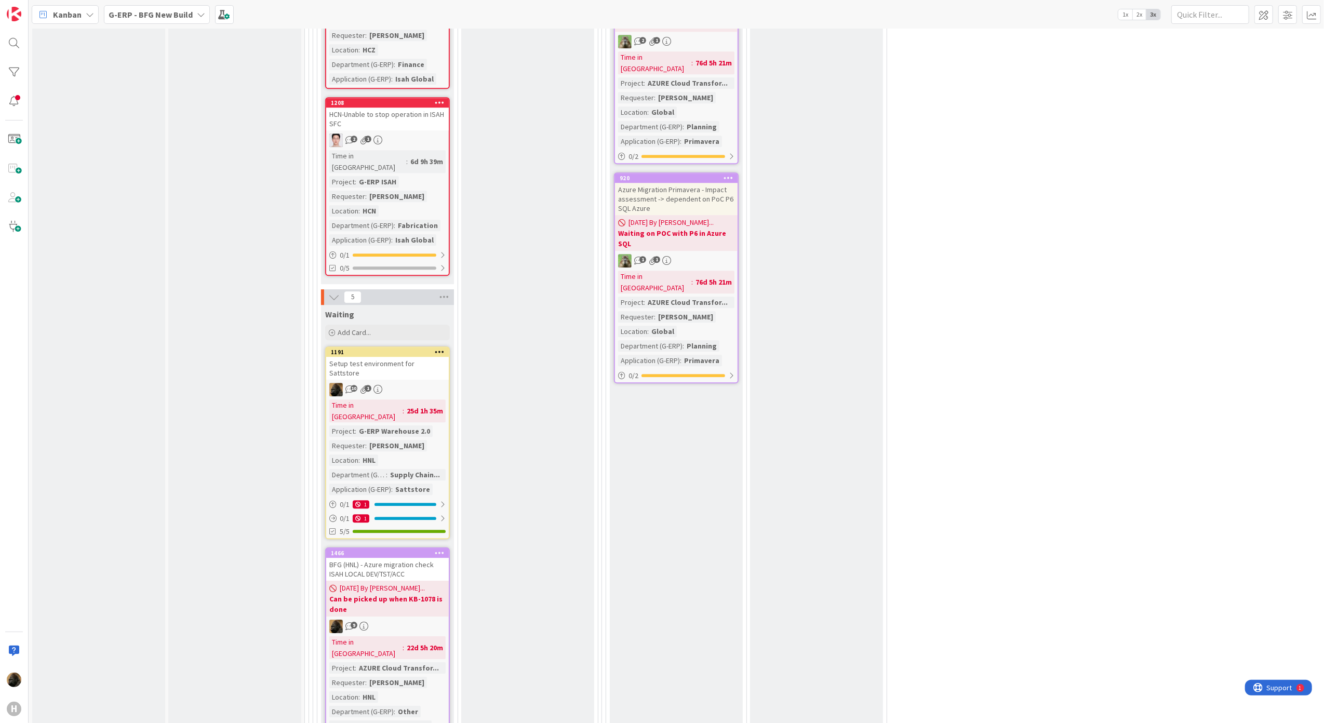
click at [418, 357] on div "Setup test environment for Sattstore" at bounding box center [387, 368] width 123 height 23
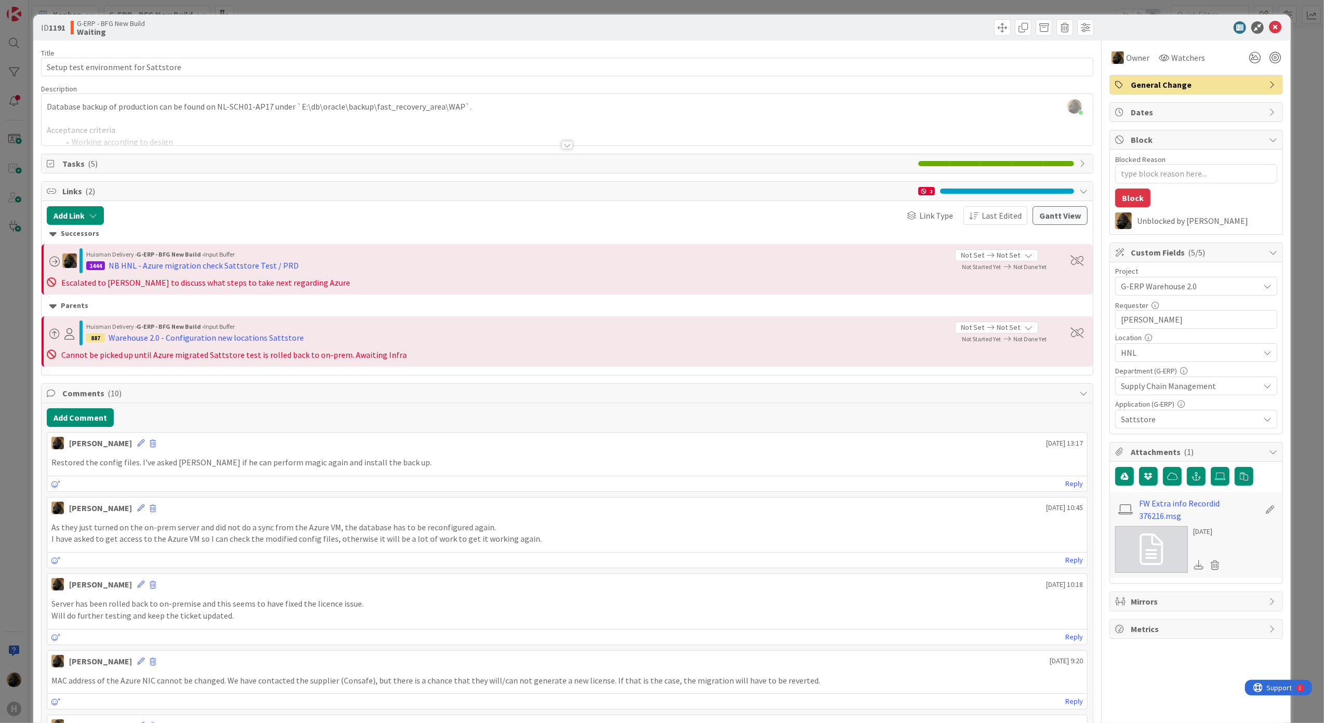
click at [0, 439] on html "H Kanban G-ERP - BFG New Build 1x 2x 3x 4 INFO This column can be used for info…" at bounding box center [662, 361] width 1324 height 723
click at [2, 439] on div "ID 1191 G-ERP - BFG New Build Waiting Title 36 / 128 Setup test environment for…" at bounding box center [662, 361] width 1324 height 723
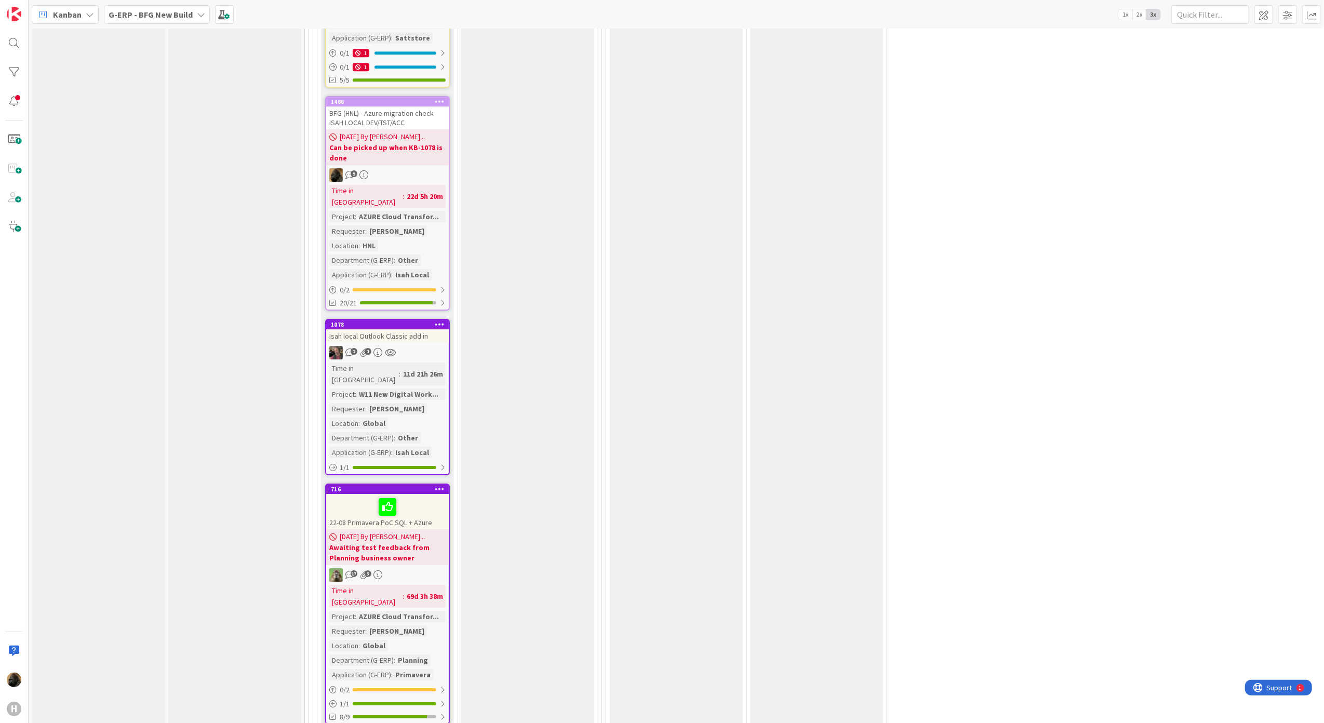
scroll to position [3446, 0]
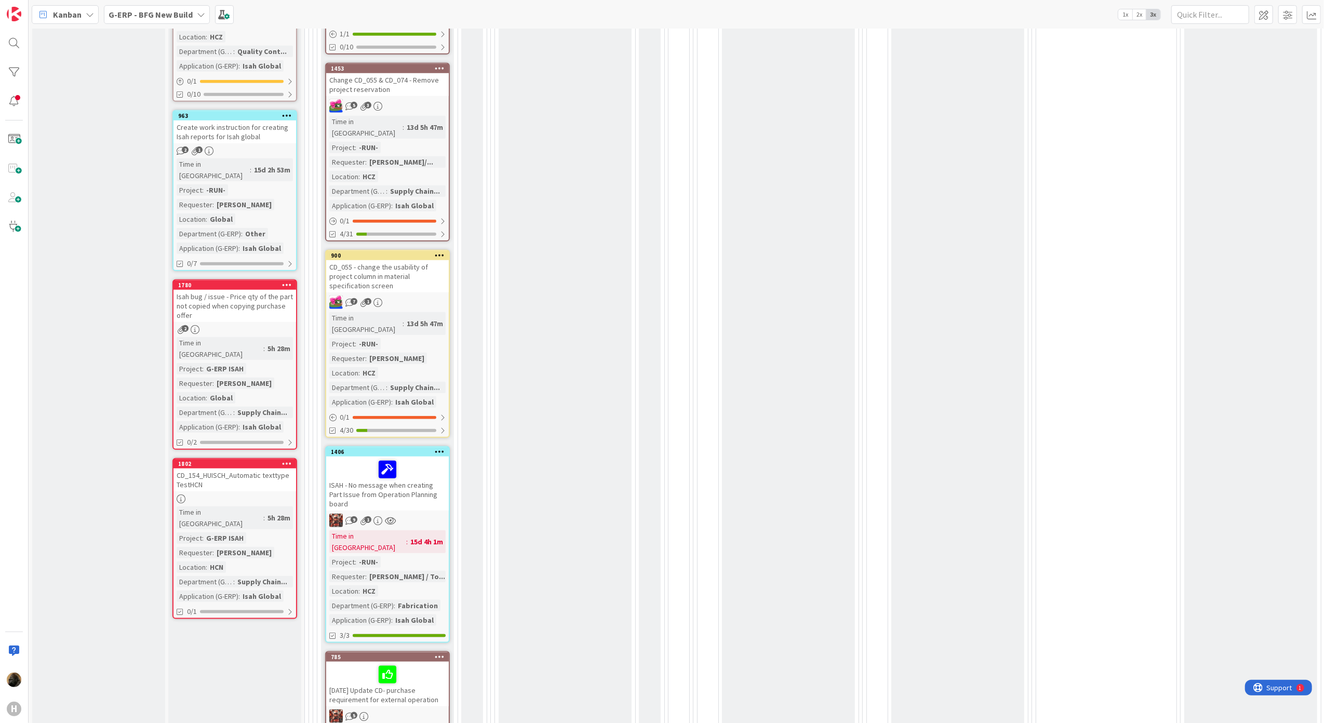
scroll to position [815, 0]
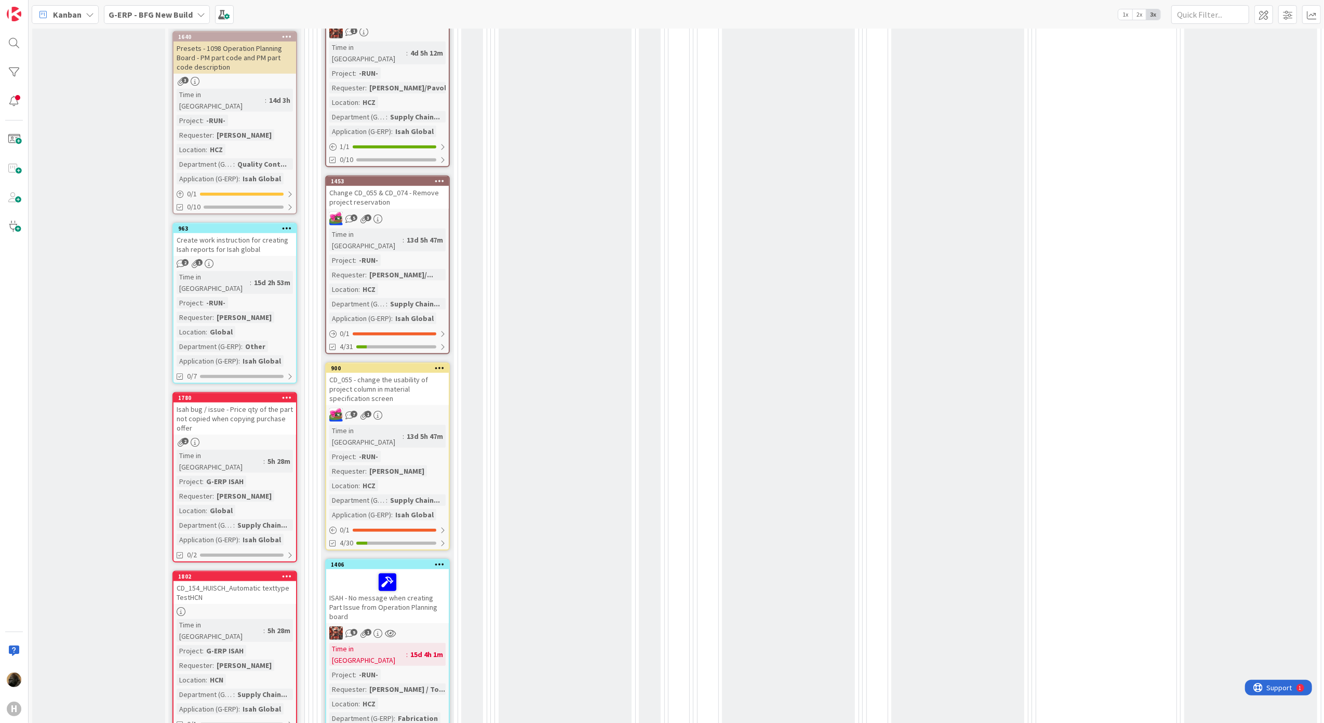
click at [271, 581] on div "CD_154_HUISCH_Automatic texttype TestHCN" at bounding box center [234, 592] width 123 height 23
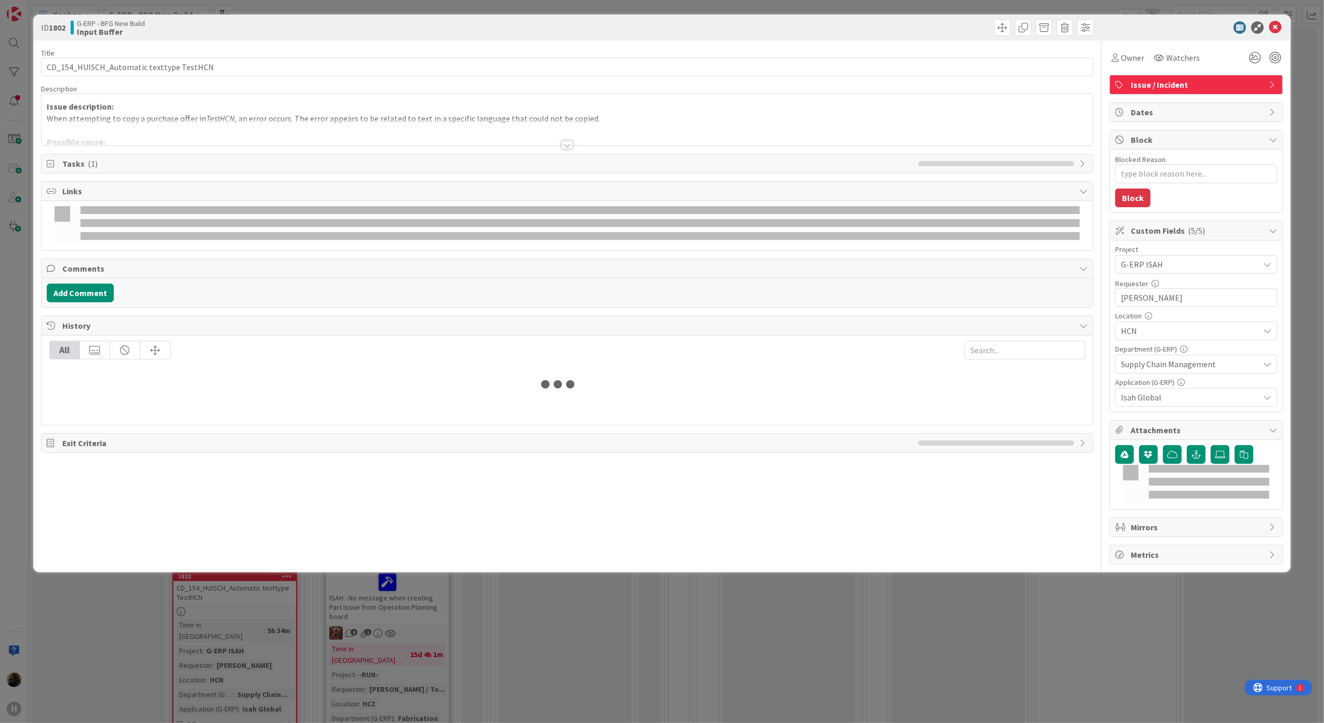
type textarea "x"
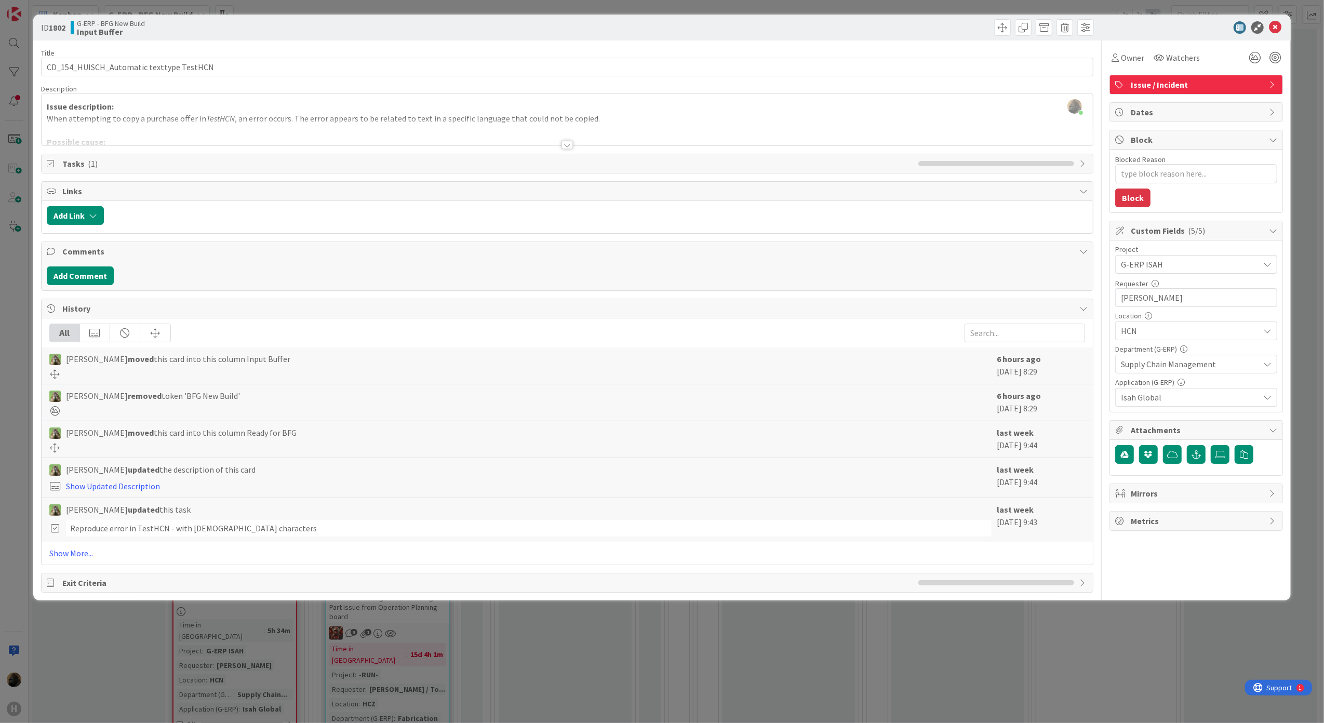
click at [564, 141] on div at bounding box center [566, 145] width 11 height 8
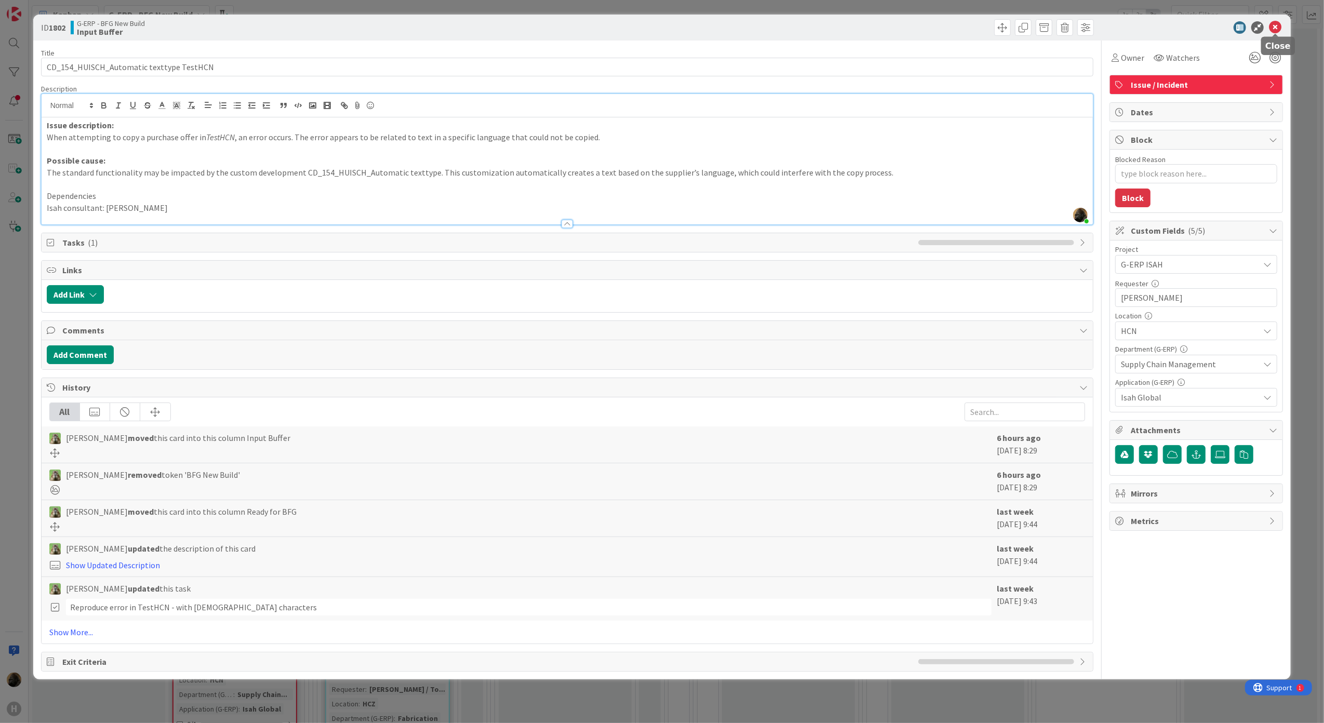
click at [1274, 32] on icon at bounding box center [1275, 27] width 12 height 12
